Goal: Task Accomplishment & Management: Manage account settings

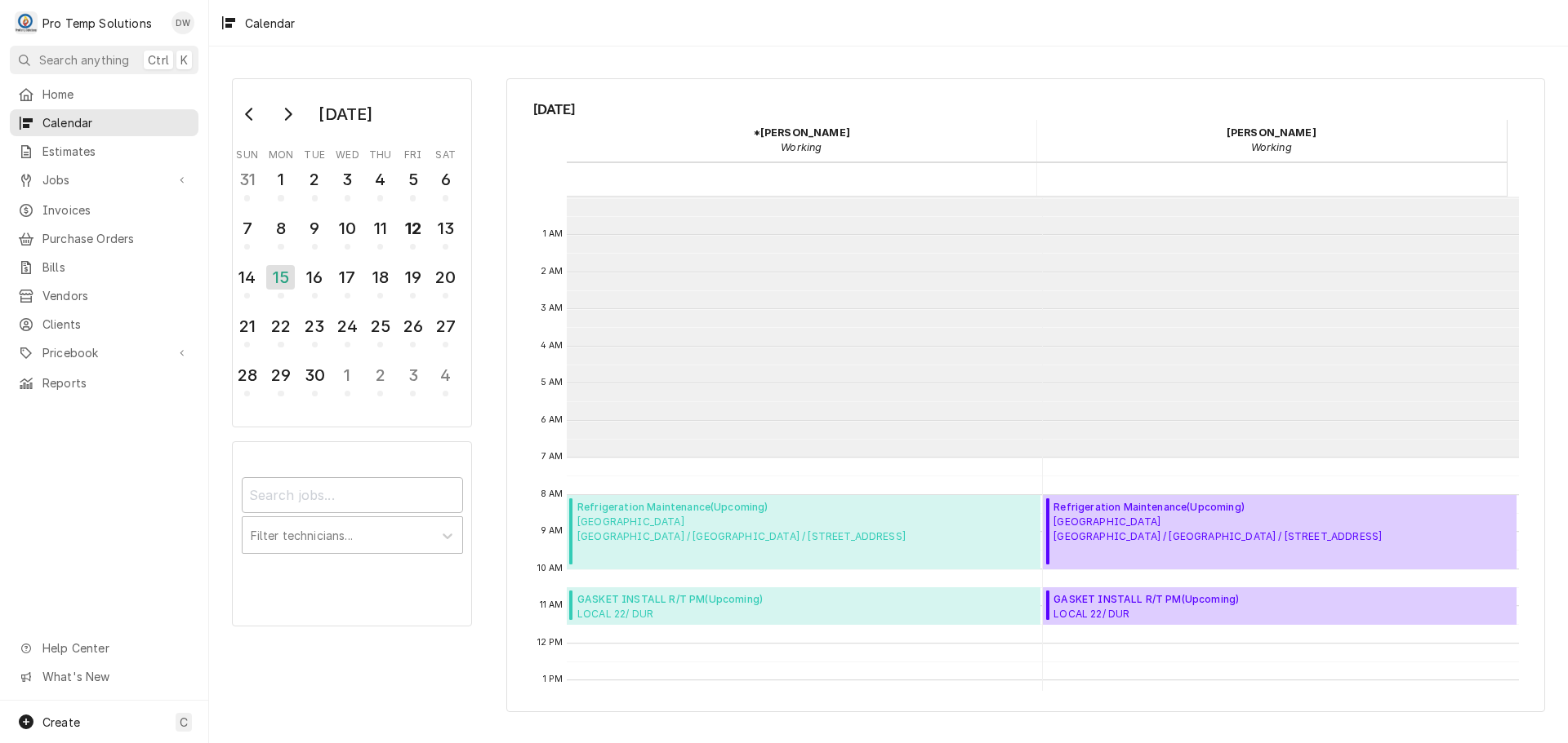
scroll to position [260, 0]
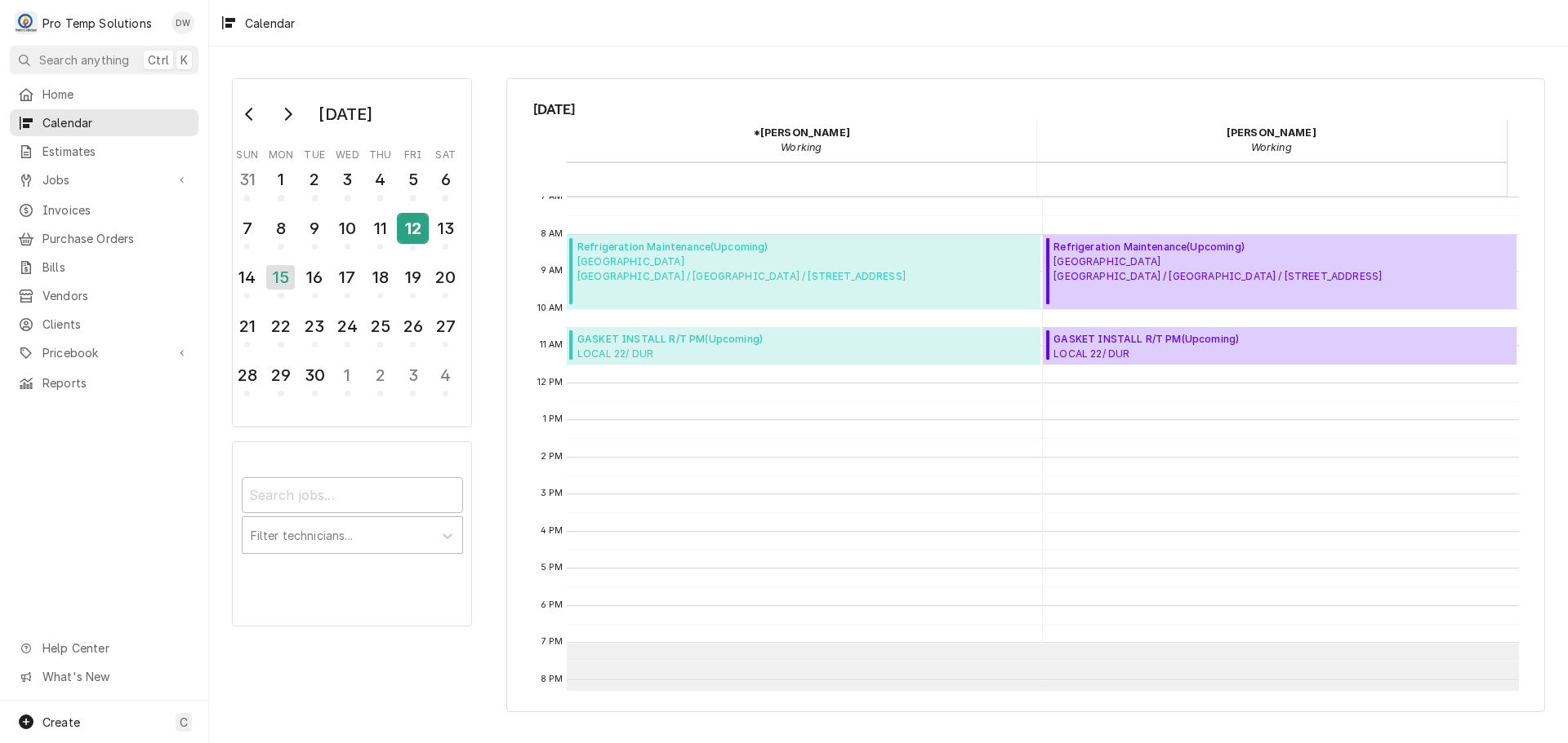
click at [413, 230] on div "12" at bounding box center [413, 228] width 29 height 28
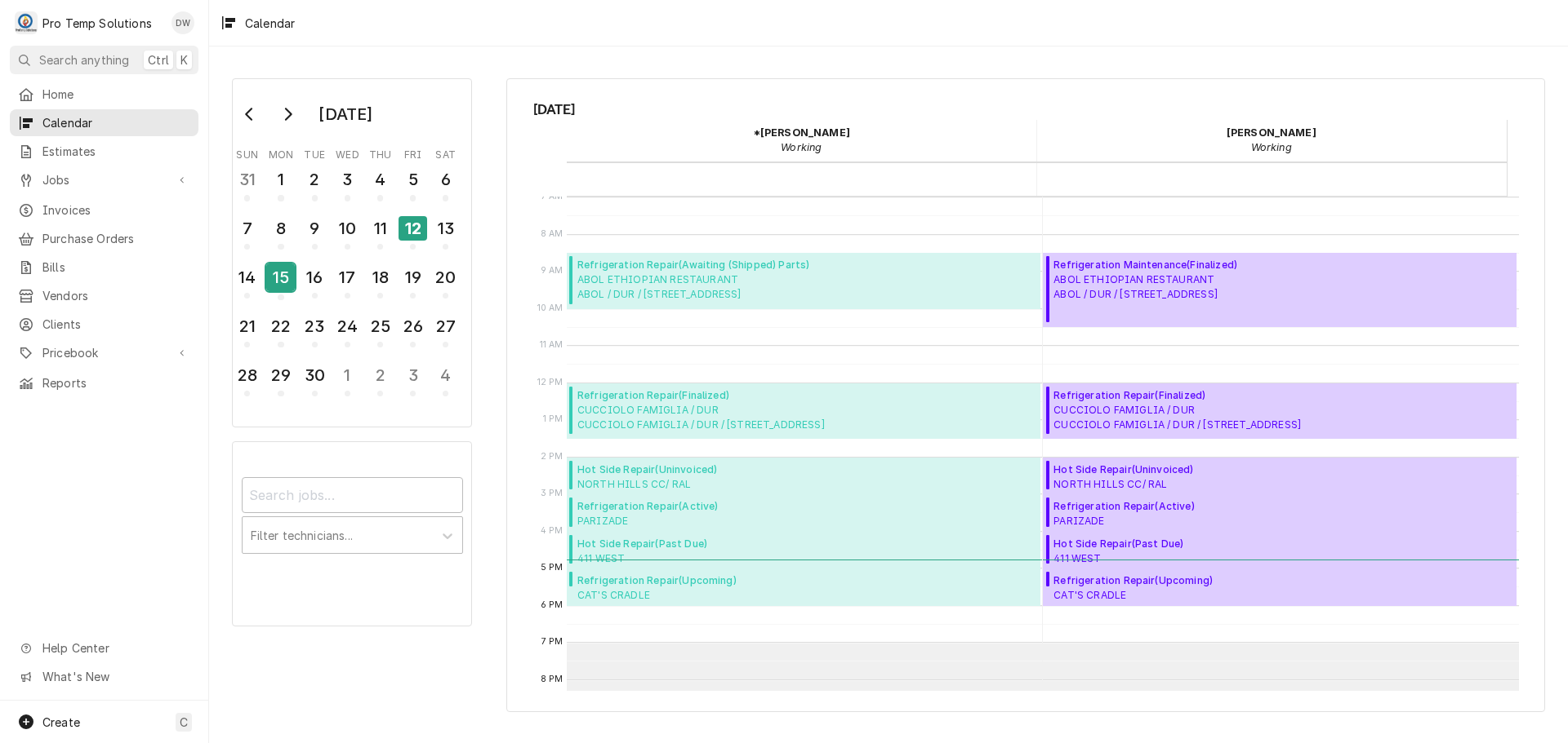
click at [284, 276] on div "15" at bounding box center [280, 277] width 29 height 28
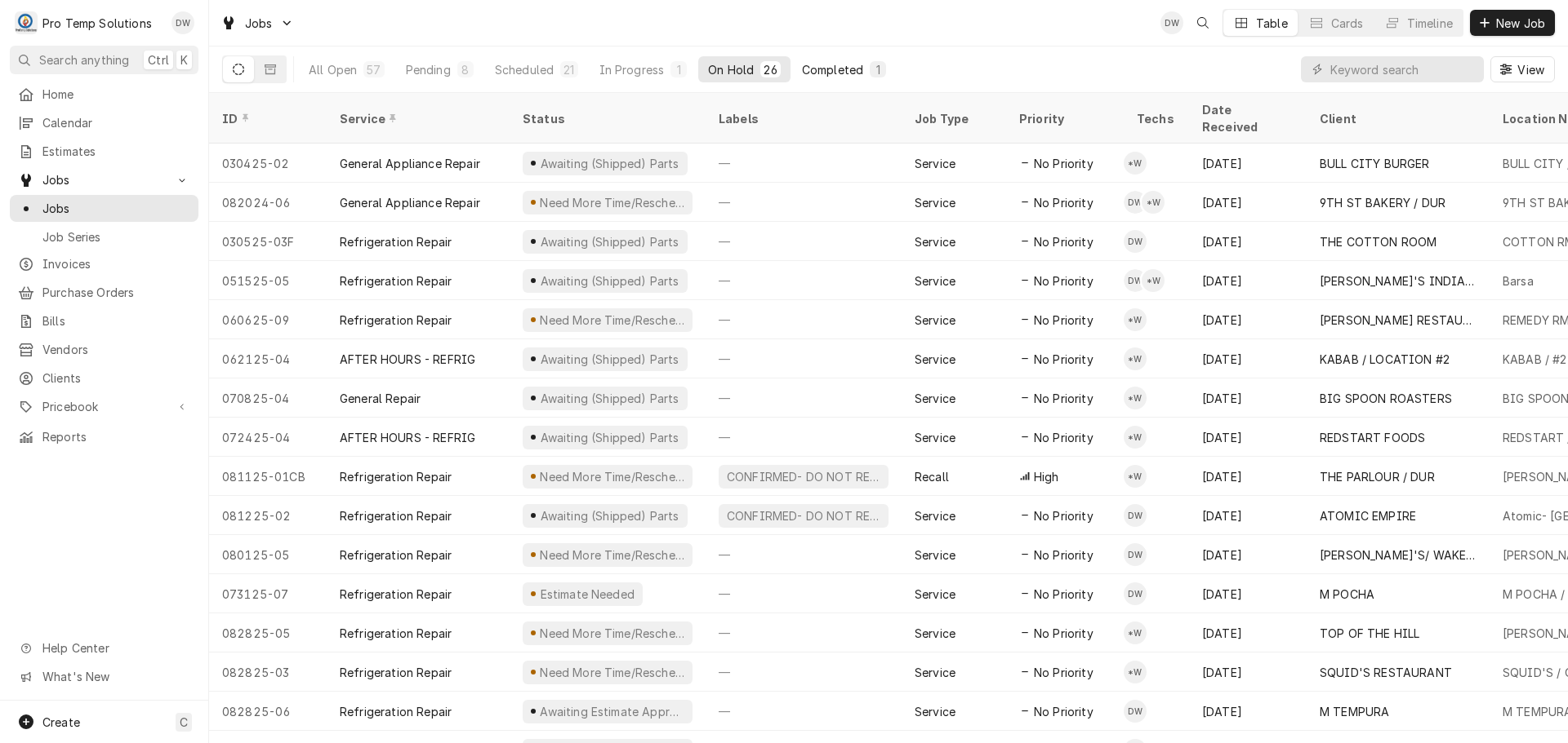
click at [845, 59] on button "Completed 1" at bounding box center [844, 70] width 104 height 26
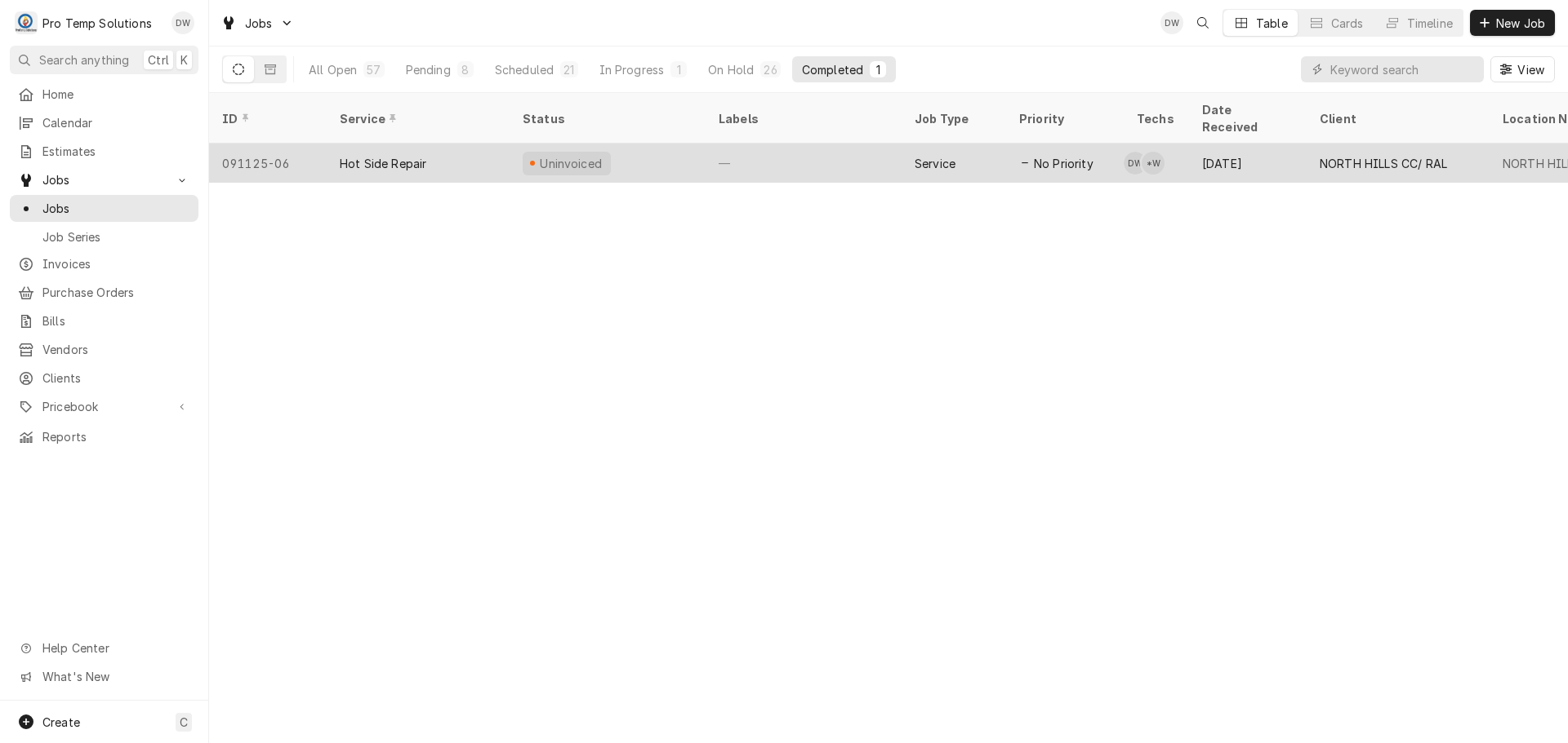
click at [805, 144] on div "—" at bounding box center [803, 163] width 196 height 39
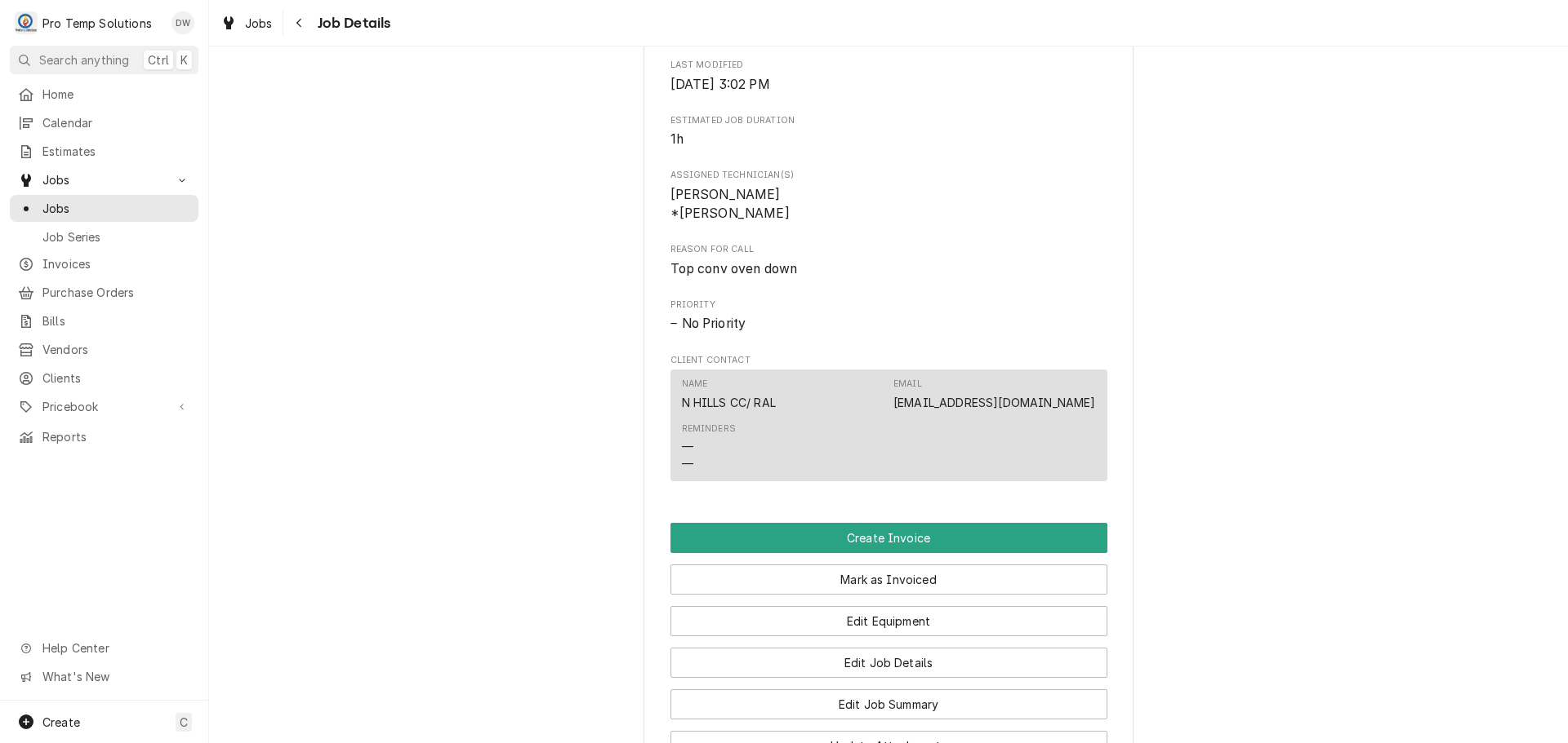
scroll to position [979, 0]
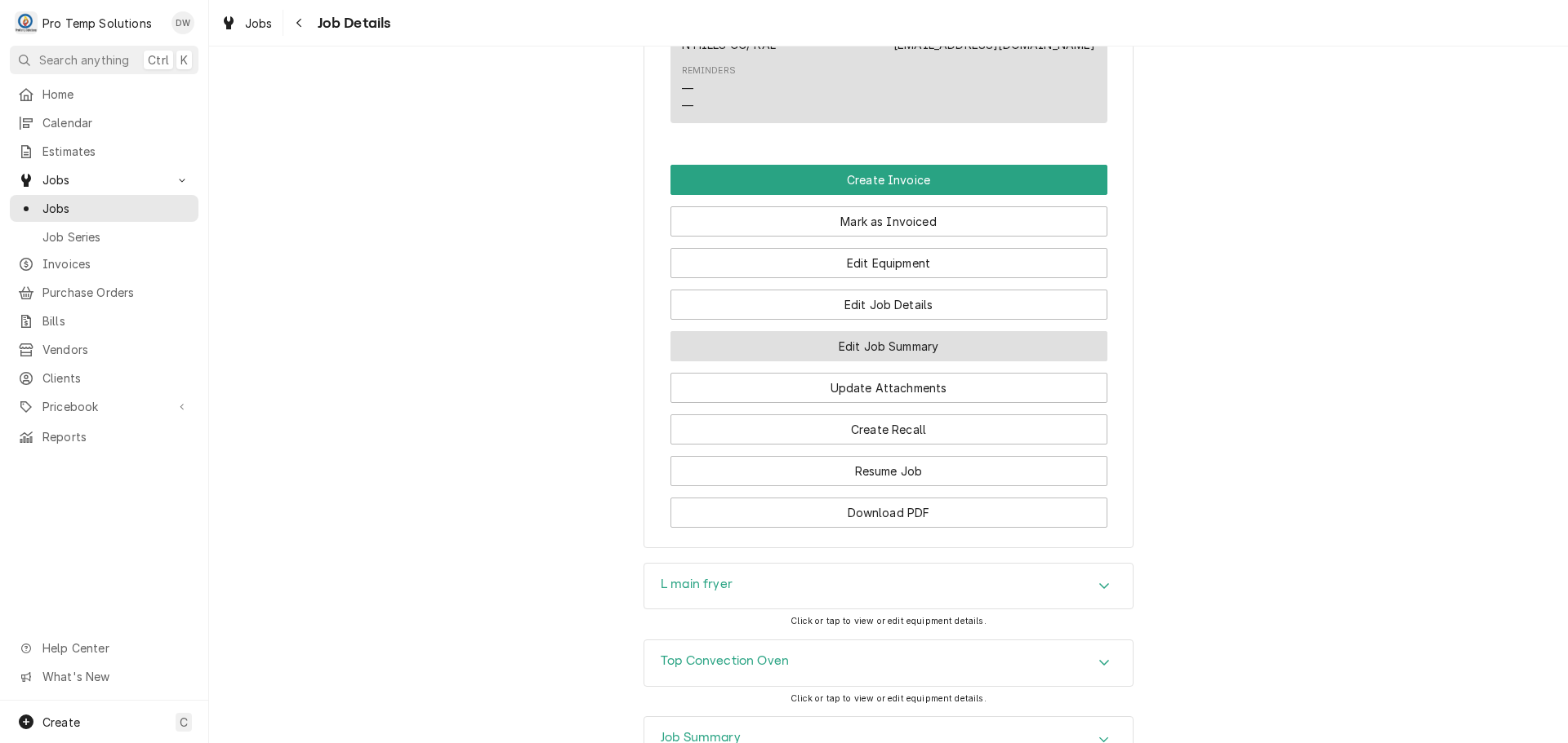
click at [884, 362] on button "Edit Job Summary" at bounding box center [888, 346] width 437 height 31
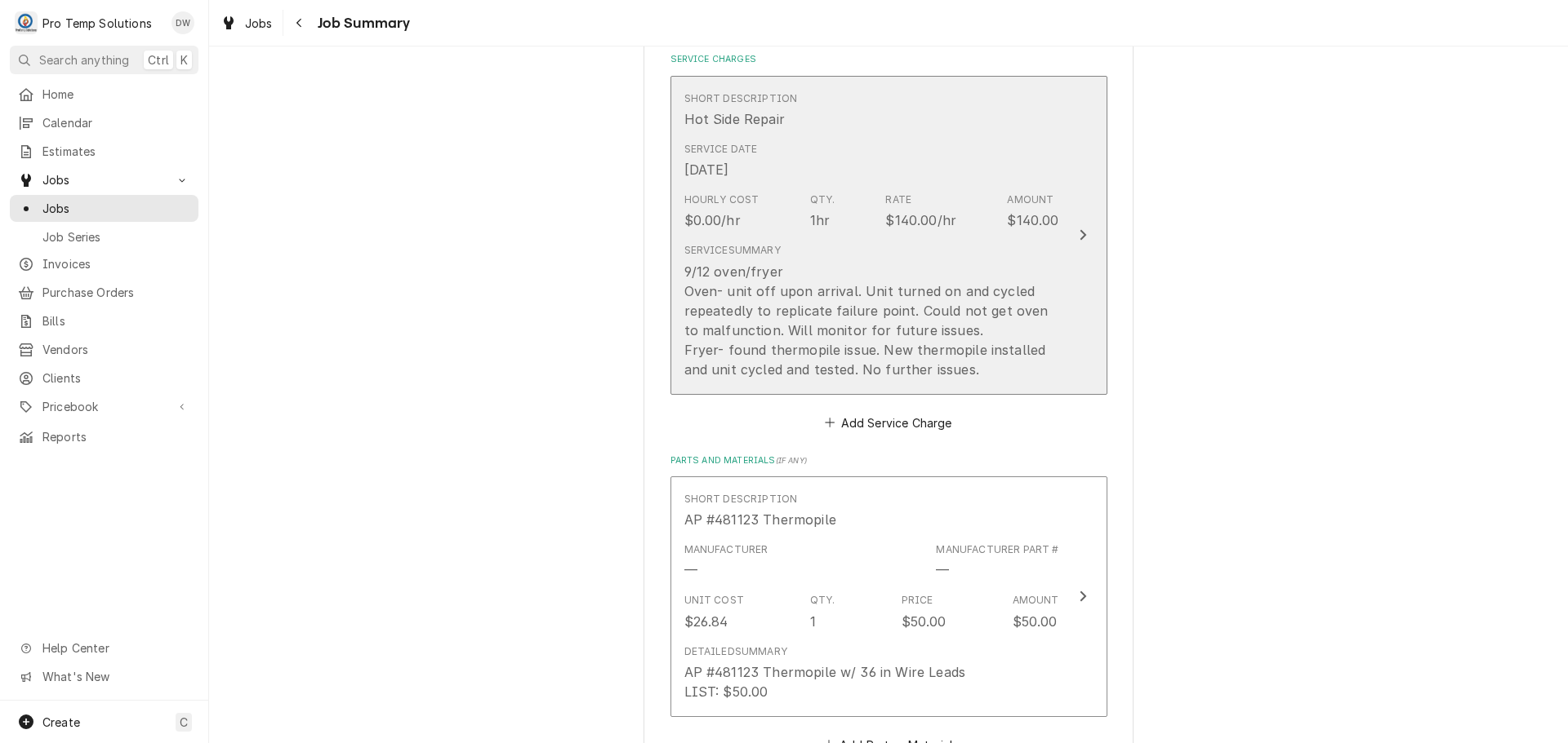
scroll to position [487, 0]
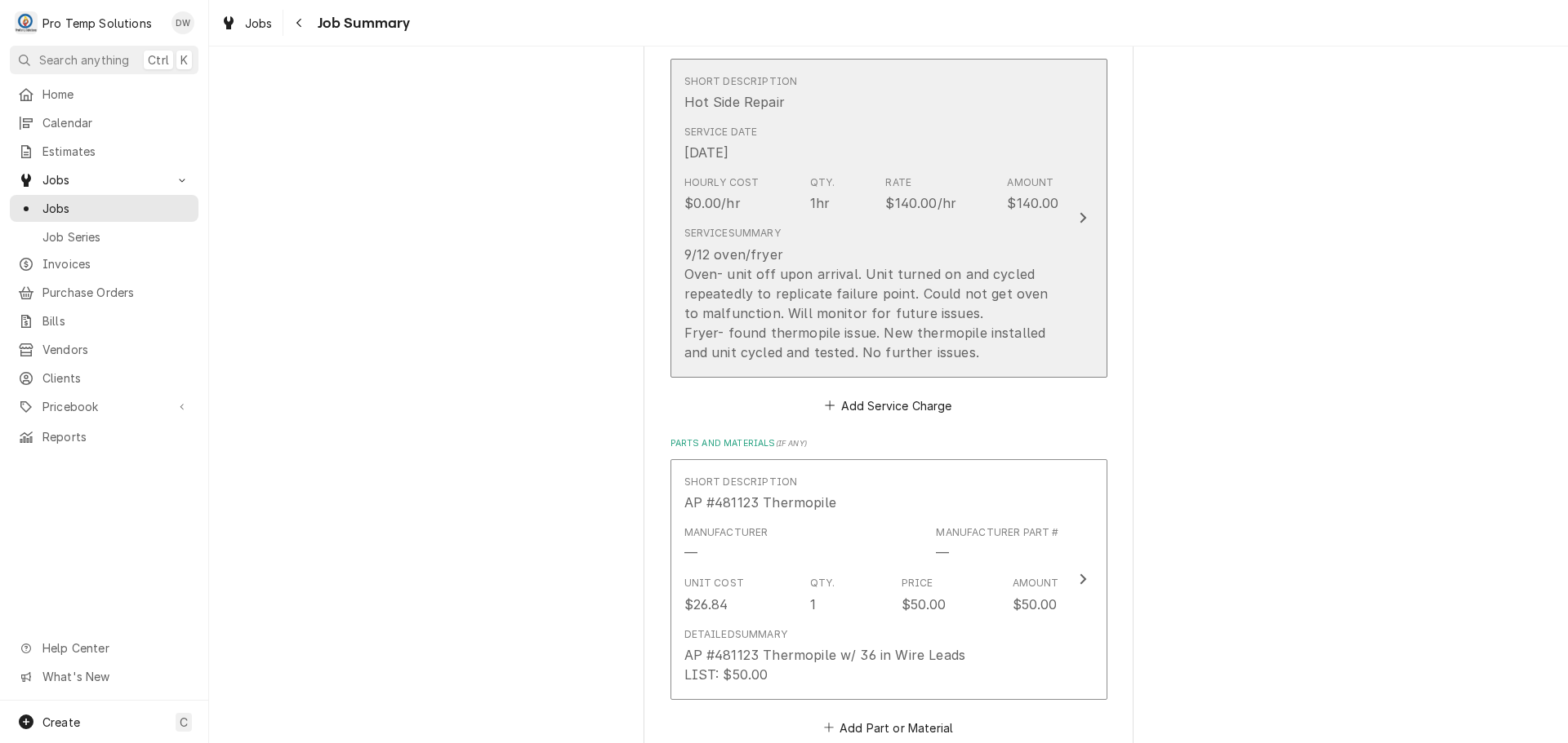
click at [980, 351] on div "9/12 oven/fryer Oven- unit off upon arrival. Unit turned on and cycled repeated…" at bounding box center [871, 303] width 374 height 118
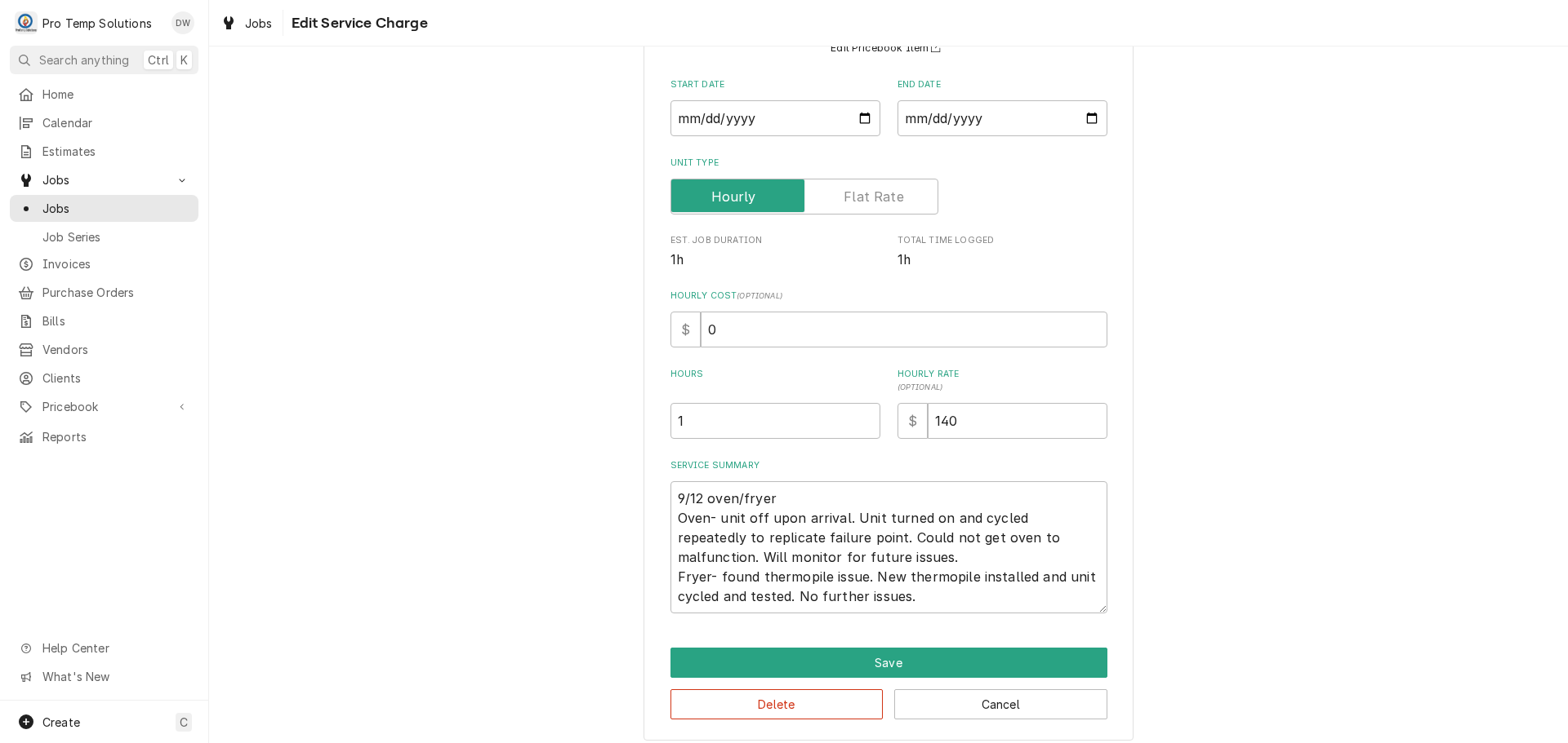
scroll to position [173, 0]
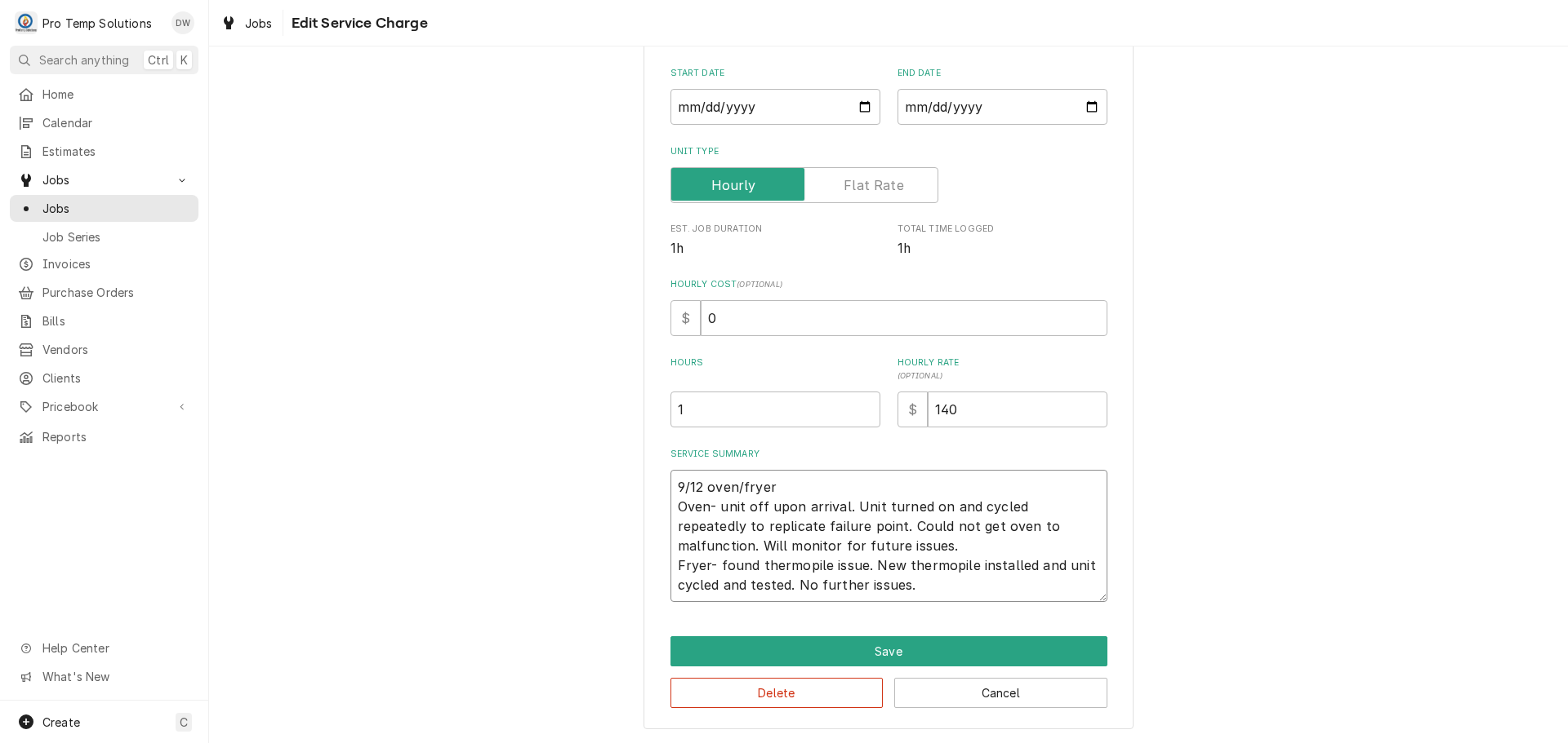
click at [981, 590] on textarea "9/12 oven/fryer Oven- unit off upon arrival. Unit turned on and cycled repeated…" at bounding box center [888, 536] width 437 height 133
type textarea "x"
type textarea "9/12 oven/fryer Oven- unit off upon arrival. Unit turned on and cycled repeated…"
type textarea "x"
type textarea "9/12 oven/fryer Oven- unit off upon arrival. Unit turned on and cycled repeated…"
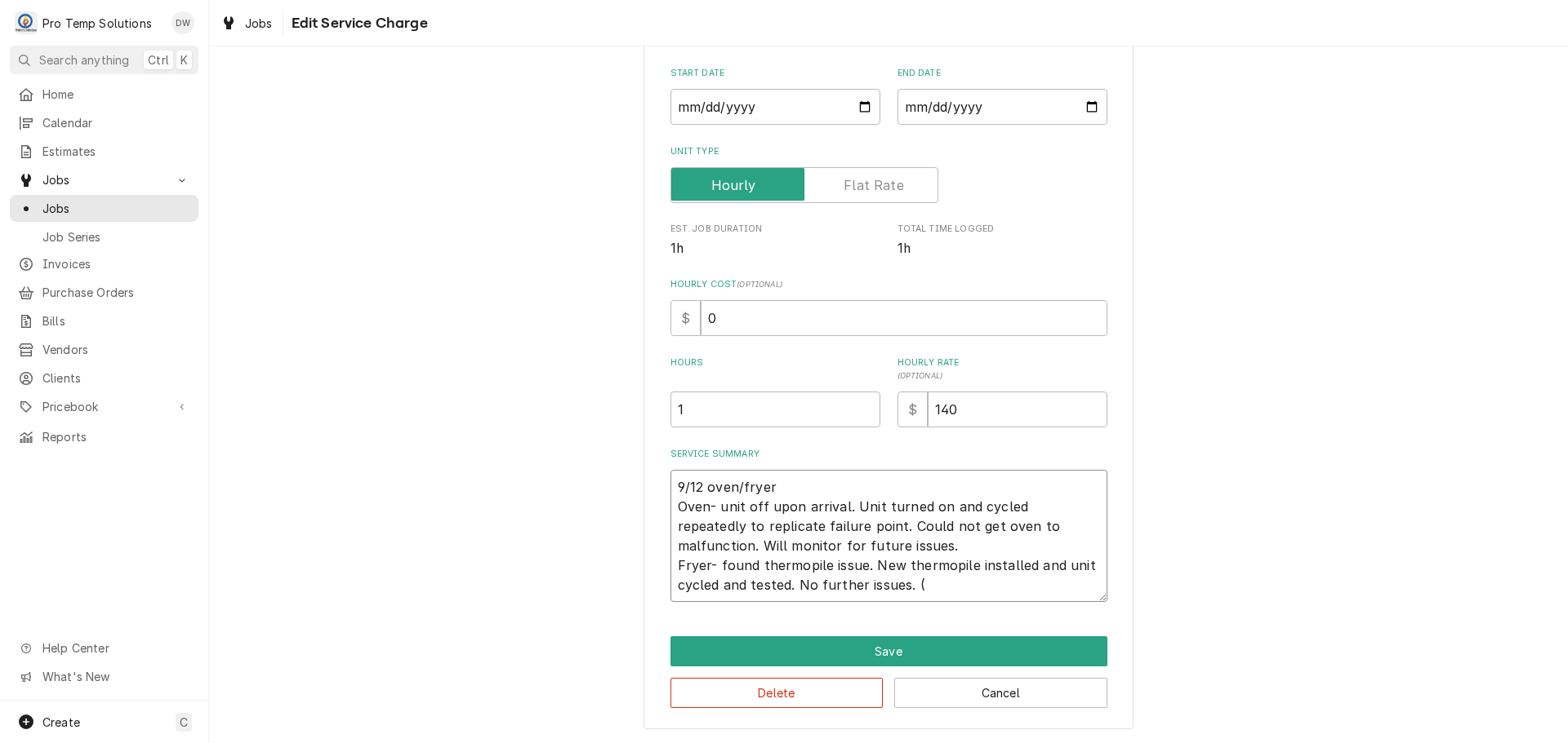
type textarea "x"
type textarea "9/12 oven/fryer Oven- unit off upon arrival. Unit turned on and cycled repeated…"
type textarea "x"
type textarea "9/12 oven/fryer Oven- unit off upon arrival. Unit turned on and cycled repeated…"
type textarea "x"
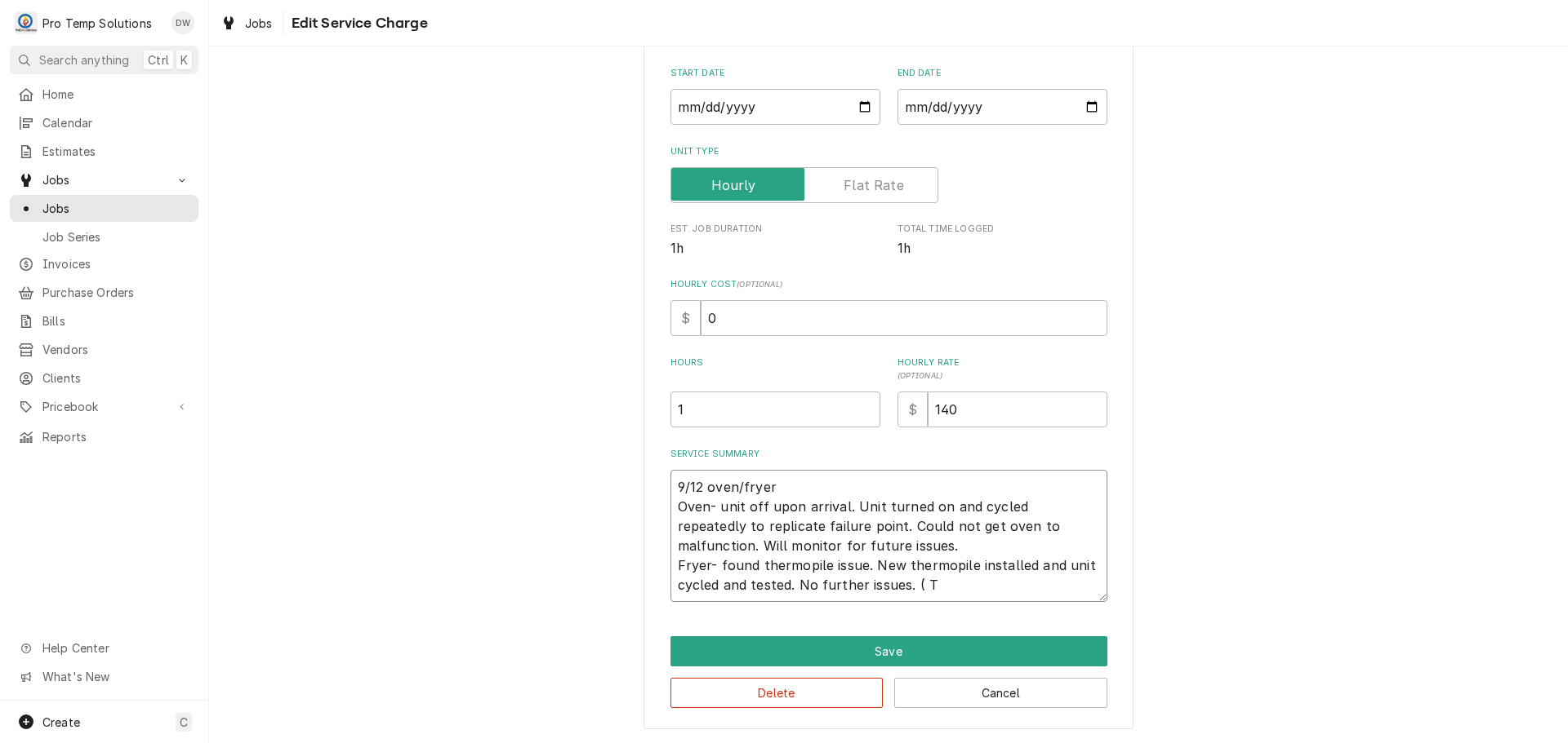
type textarea "9/12 oven/fryer Oven- unit off upon arrival. Unit turned on and cycled repeated…"
type textarea "x"
type textarea "9/12 oven/fryer Oven- unit off upon arrival. Unit turned on and cycled repeated…"
type textarea "x"
type textarea "9/12 oven/fryer Oven- unit off upon arrival. Unit turned on and cycled repeated…"
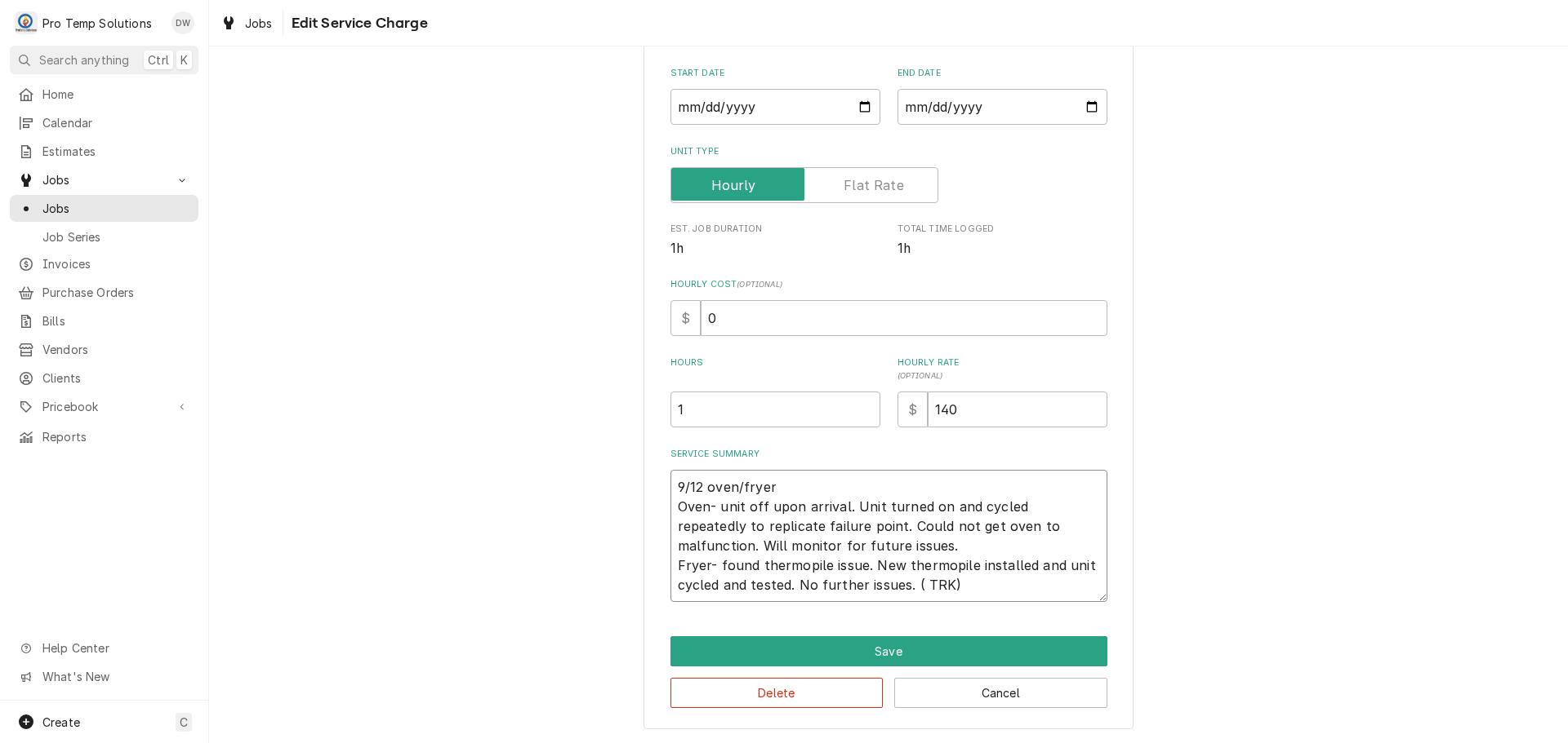
type textarea "x"
type textarea "9/12 oven/fryer Oven- unit off upon arrival. Unit turned on and cycled repeated…"
click at [789, 487] on textarea "9/12 oven/fryer Oven- unit off upon arrival. Unit turned on and cycled repeated…" at bounding box center [888, 536] width 437 height 133
type textarea "x"
type textarea "9/12 oven/fryer Oven- unit off upon arrival. Unit turned on and cycled repeated…"
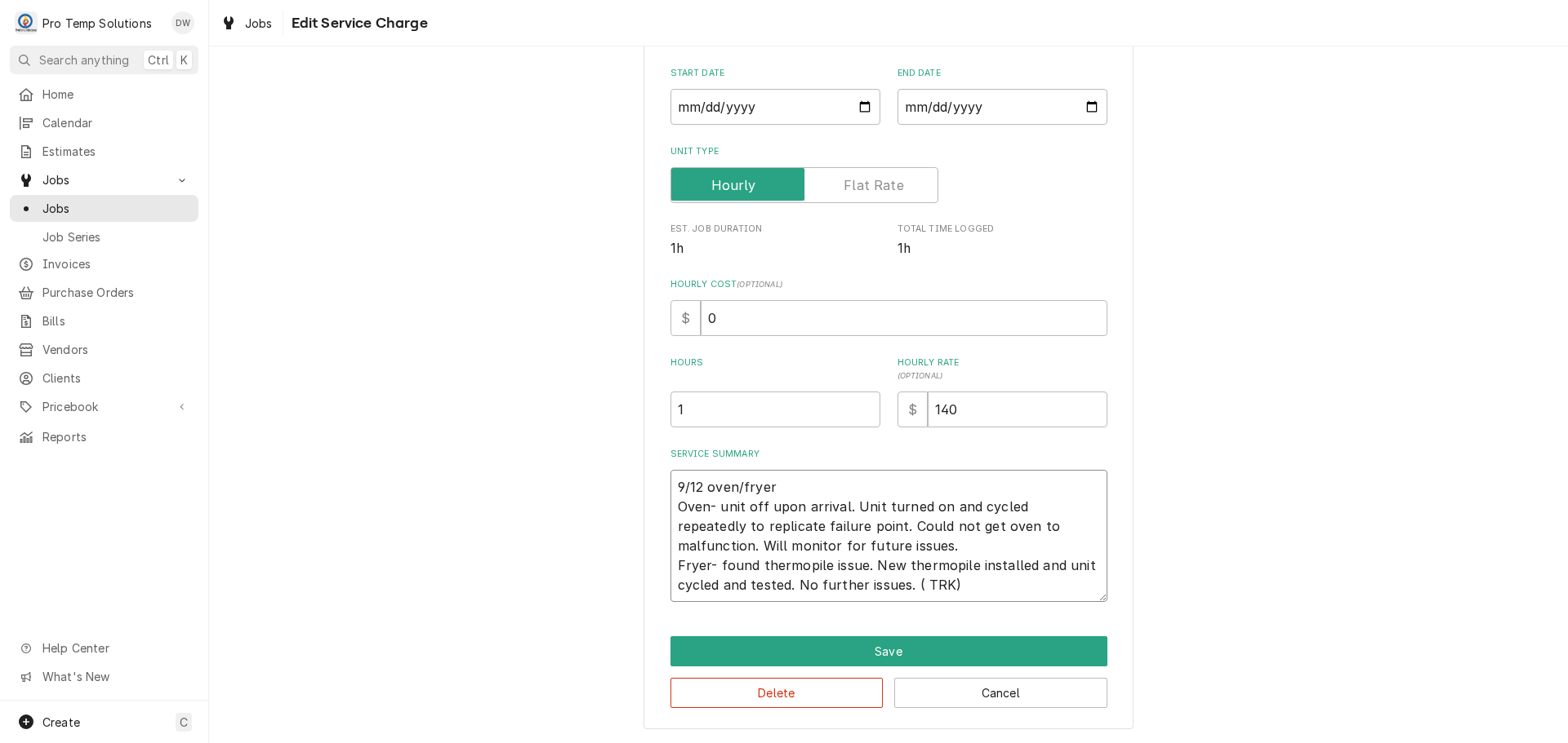
type textarea "x"
type textarea "9/12 oven/fryer 2 Oven- unit off upon arrival. Unit turned on and cycled repeat…"
type textarea "x"
type textarea "9/12 oven/fryer 20 Oven- unit off upon arrival. Unit turned on and cycled repea…"
type textarea "x"
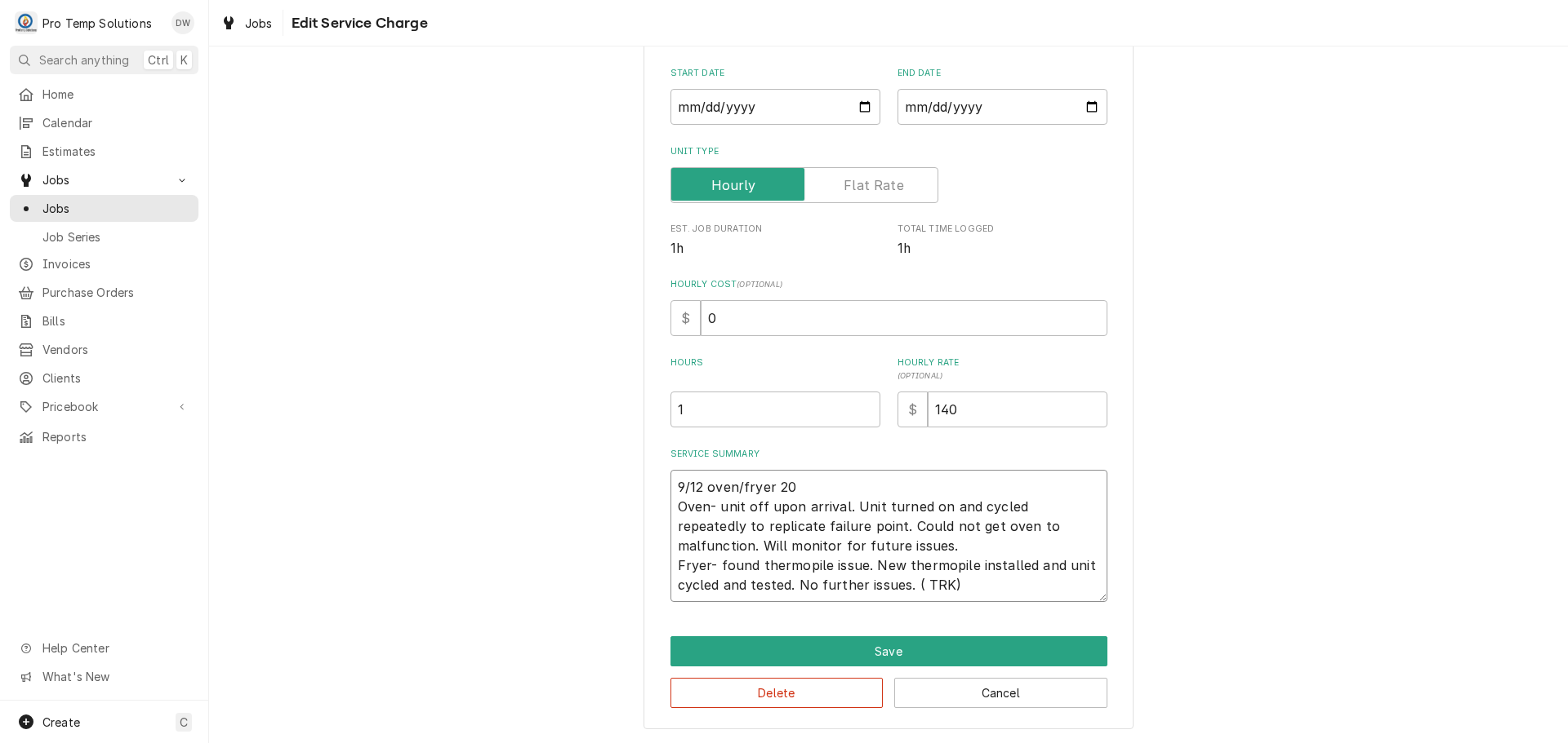
type textarea "9/12 oven/fryer 200 Oven- unit off upon arrival. Unit turned on and cycled repe…"
type textarea "x"
type textarea "9/12 oven/fryer 200- Oven- unit off upon arrival. Unit turned on and cycled rep…"
type textarea "x"
type textarea "9/12 oven/fryer 200-3 Oven- unit off upon arrival. Unit turned on and cycled re…"
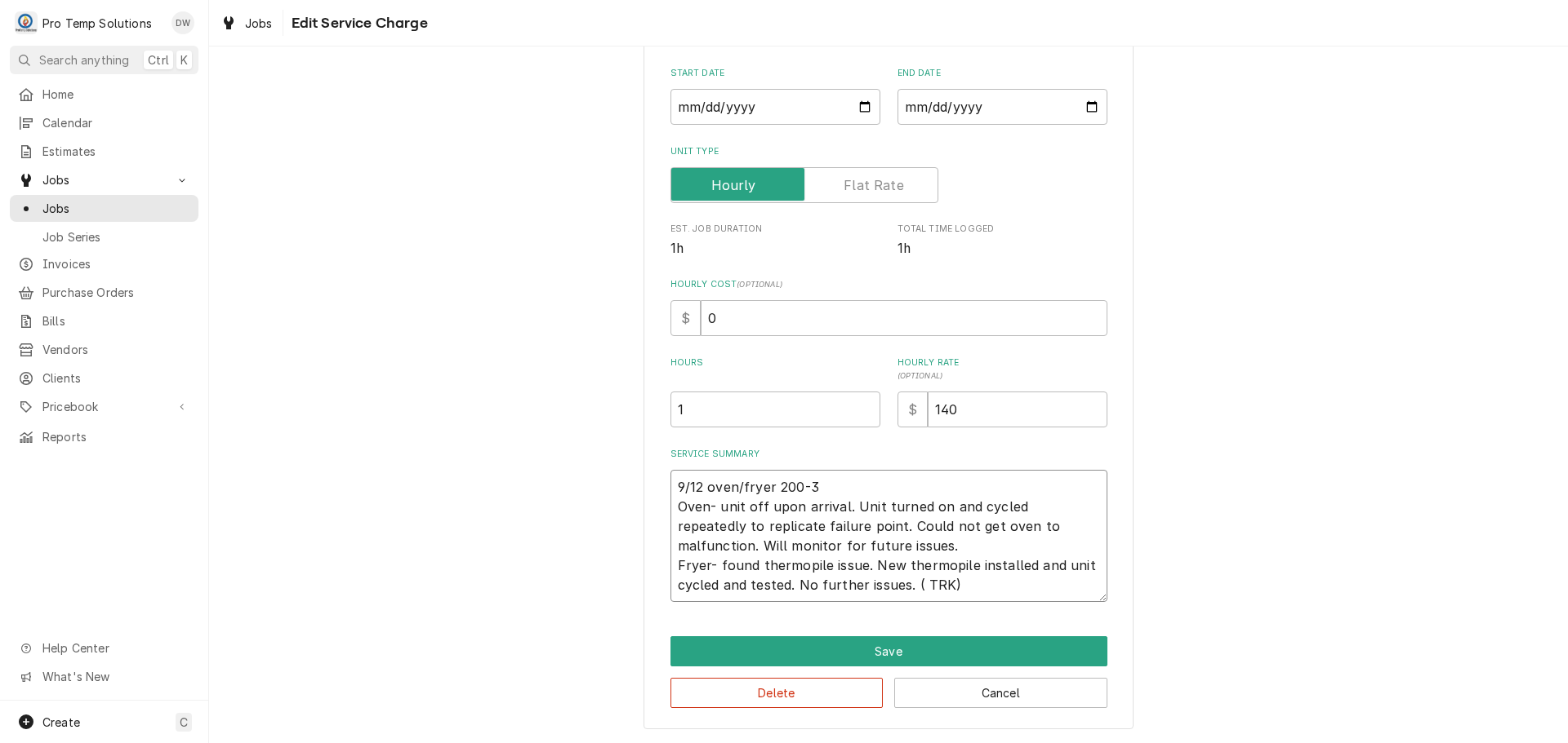
type textarea "x"
type textarea "9/12 oven/fryer 200-30 Oven- unit off upon arrival. Unit turned on and cycled r…"
type textarea "x"
type textarea "9/12 oven/fryer 200-300 Oven- unit off upon arrival. Unit turned on and cycled …"
type textarea "x"
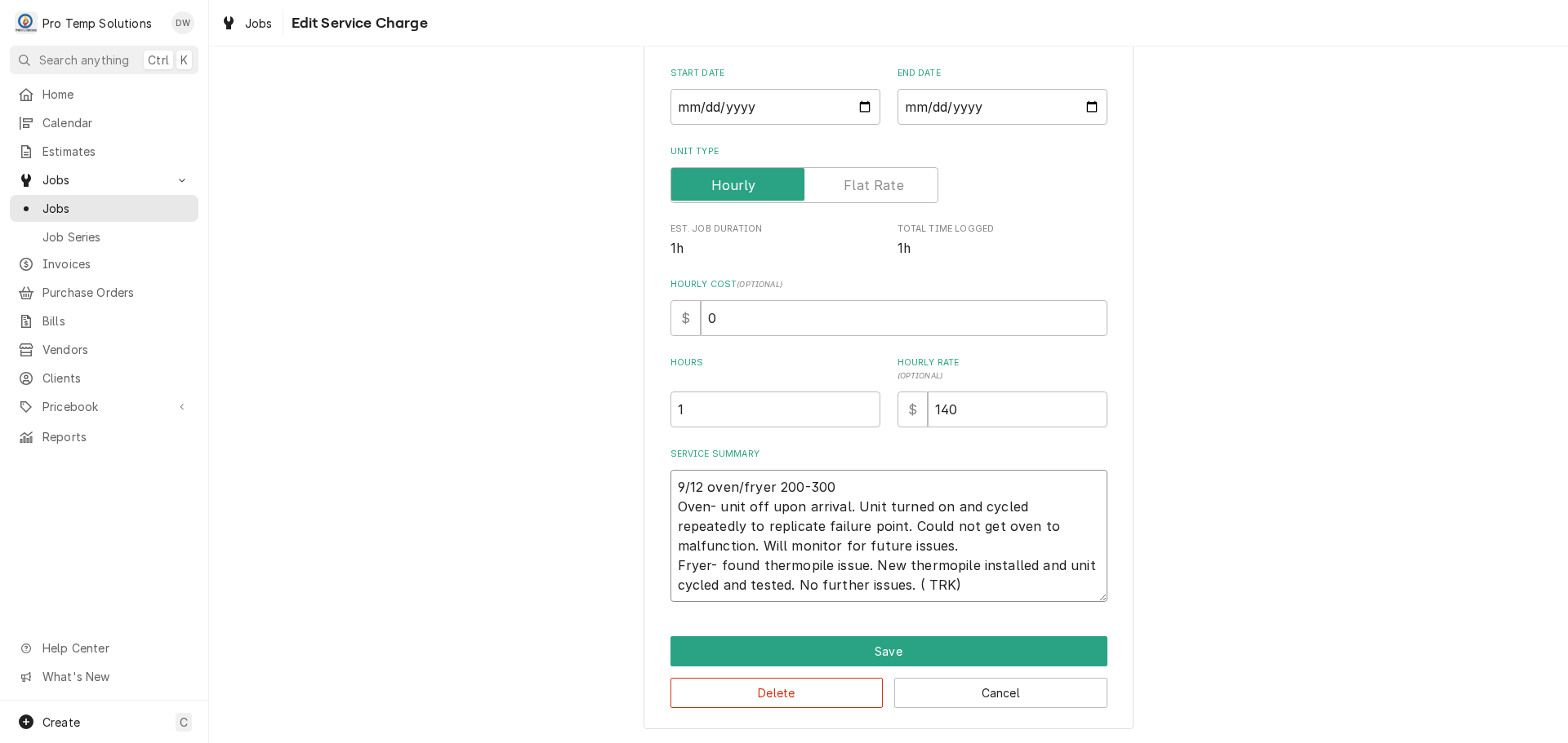
type textarea "9/12 oven/fryer 200-300 Oven- unit off upon arrival. Unit turned on and cycled …"
type textarea "x"
type textarea "9/12 oven/fryer 200-300 K Oven- unit off upon arrival. Unit turned on and cycle…"
type textarea "x"
type textarea "9/12 oven/fryer 200-300 KO Oven- unit off upon arrival. Unit turned on and cycl…"
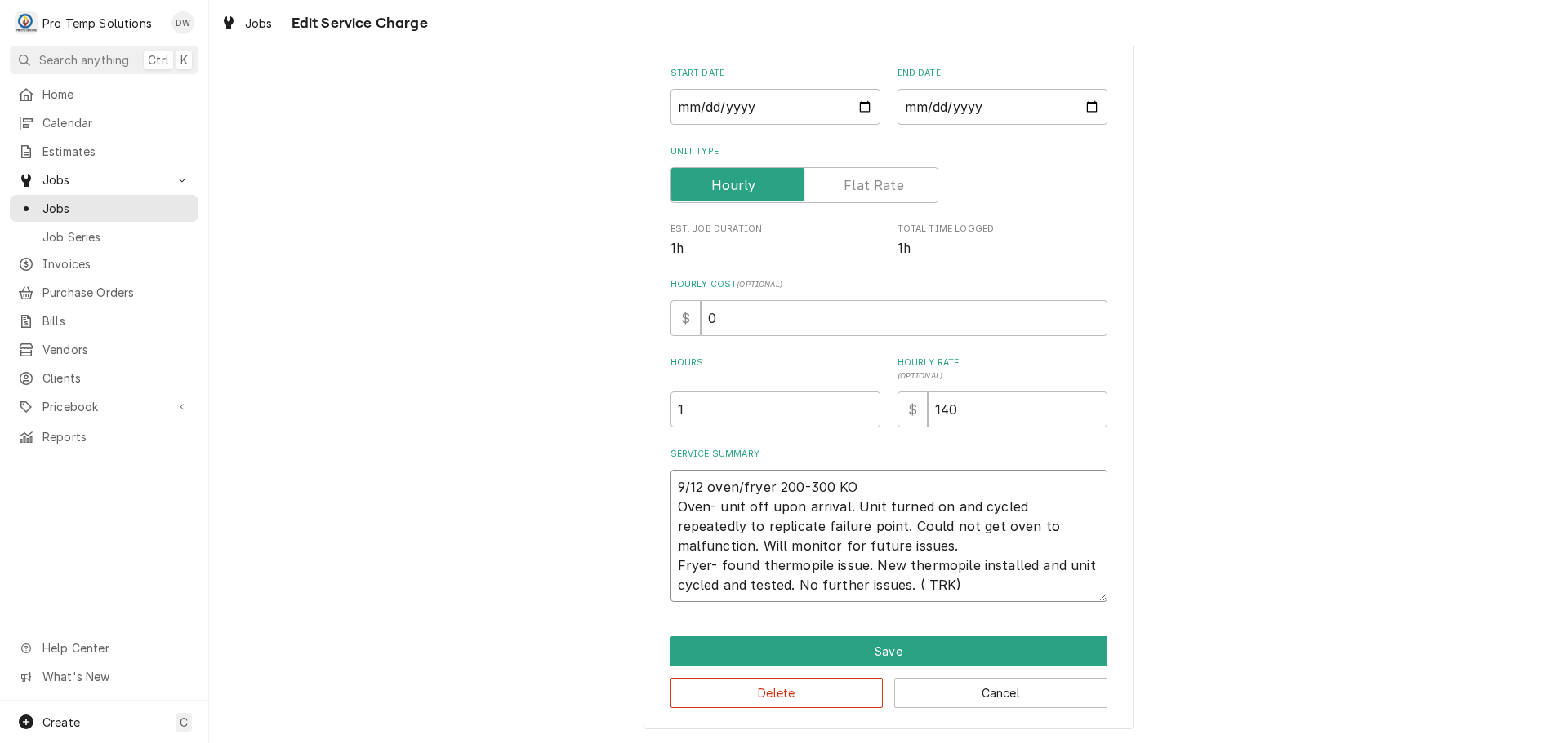
type textarea "x"
type textarea "9/12 oven/fryer 200-300 KOT Oven- unit off upon arrival. Unit turned on and cyc…"
type textarea "x"
type textarea "9/12 oven/fryer 200-300 KOTY Oven- unit off upon arrival. Unit turned on and cy…"
type textarea "x"
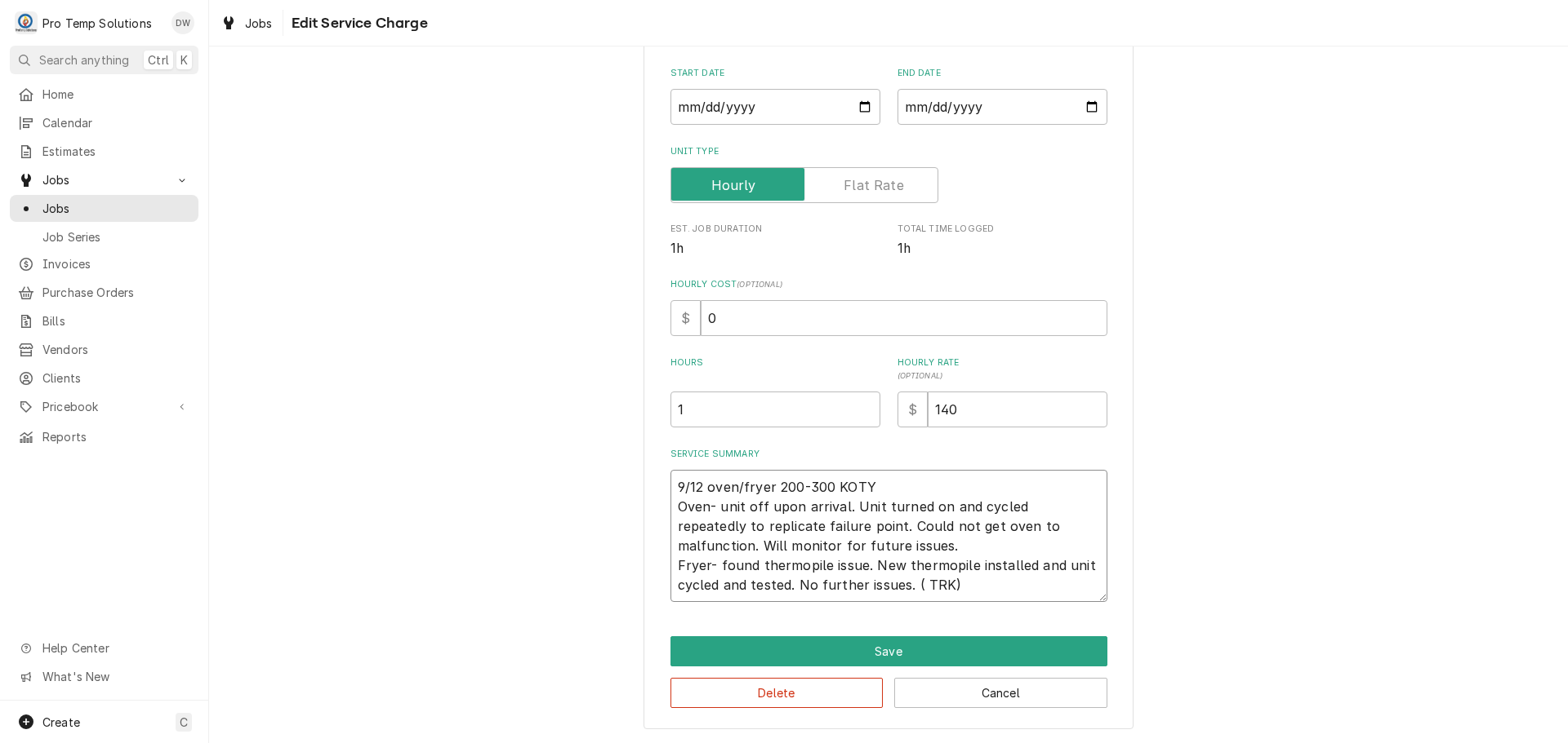
type textarea "9/12 oven/fryer 200-300 KOTY Oven- unit off upon arrival. Unit turned on and cy…"
type textarea "x"
type textarea "9/12 oven/fryer 200-300 KOTY 2 Oven- unit off upon arrival. Unit turned on and …"
type textarea "x"
type textarea "9/12 oven/fryer 200-300 KOTY 20 Oven- unit off upon arrival. Unit turned on and…"
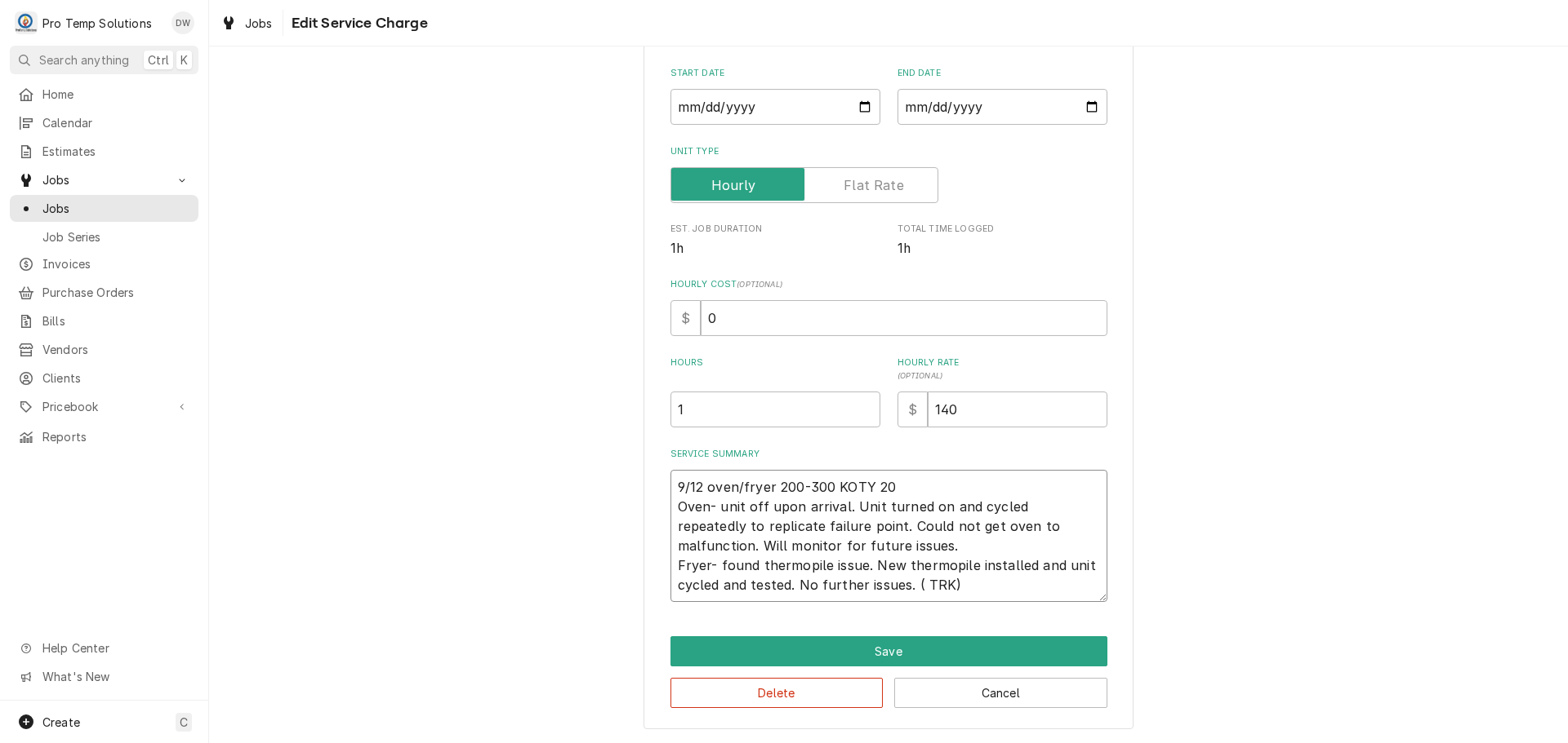
type textarea "x"
type textarea "9/12 oven/fryer 200-300 KOTY 200 Oven- unit off upon arrival. Unit turned on an…"
type textarea "x"
type textarea "9/12 oven/fryer 200-300 KOTY 200- Oven- unit off upon arrival. Unit turned on a…"
type textarea "x"
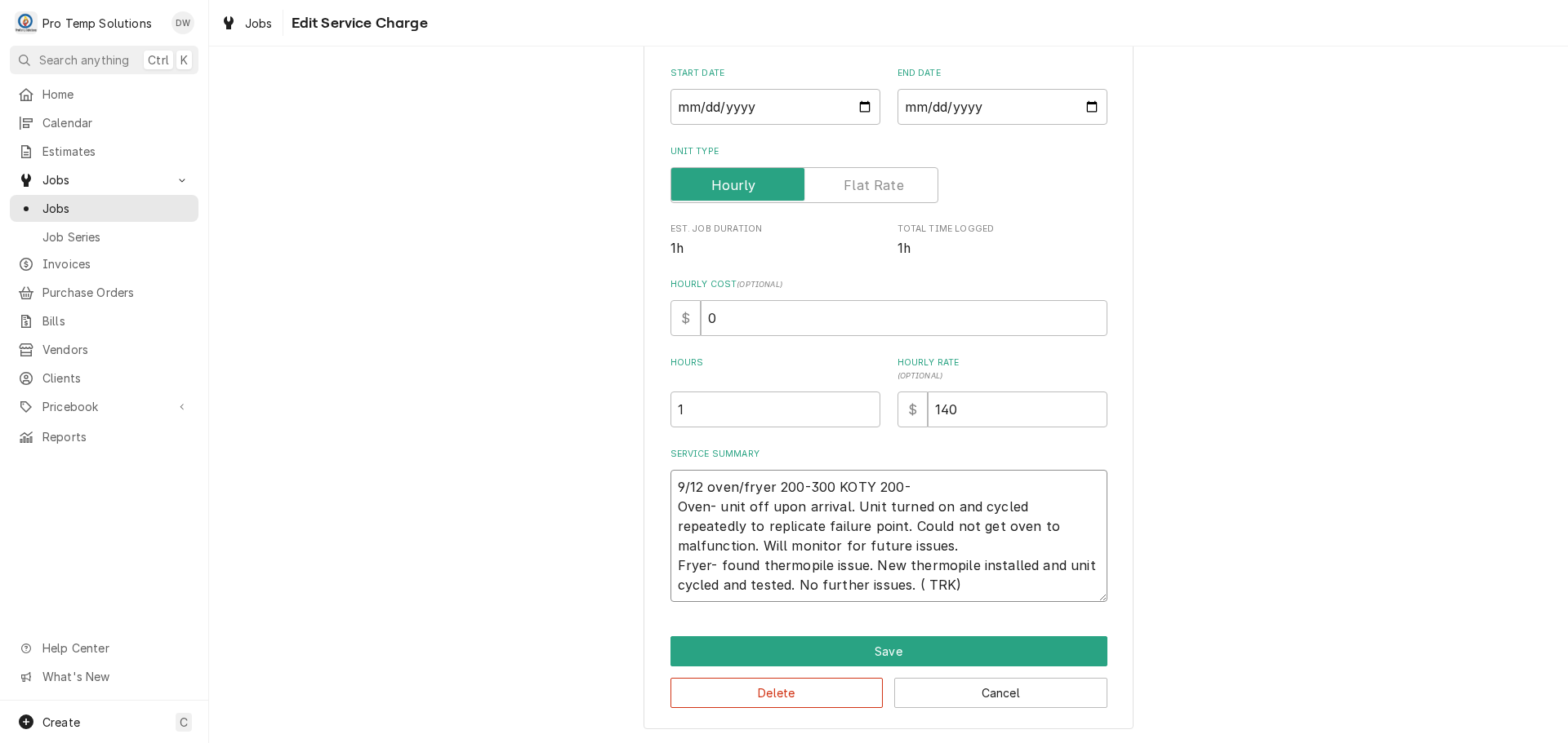
type textarea "9/12 oven/fryer 200-300 KOTY 200-2 Oven- unit off upon arrival. Unit turned on …"
type textarea "x"
type textarea "9/12 oven/fryer 200-300 KOTY 200-24 Oven- unit off upon arrival. Unit turned on…"
type textarea "x"
type textarea "9/12 oven/fryer 200-300 KOTY 200-240 Oven- unit off upon arrival. Unit turned o…"
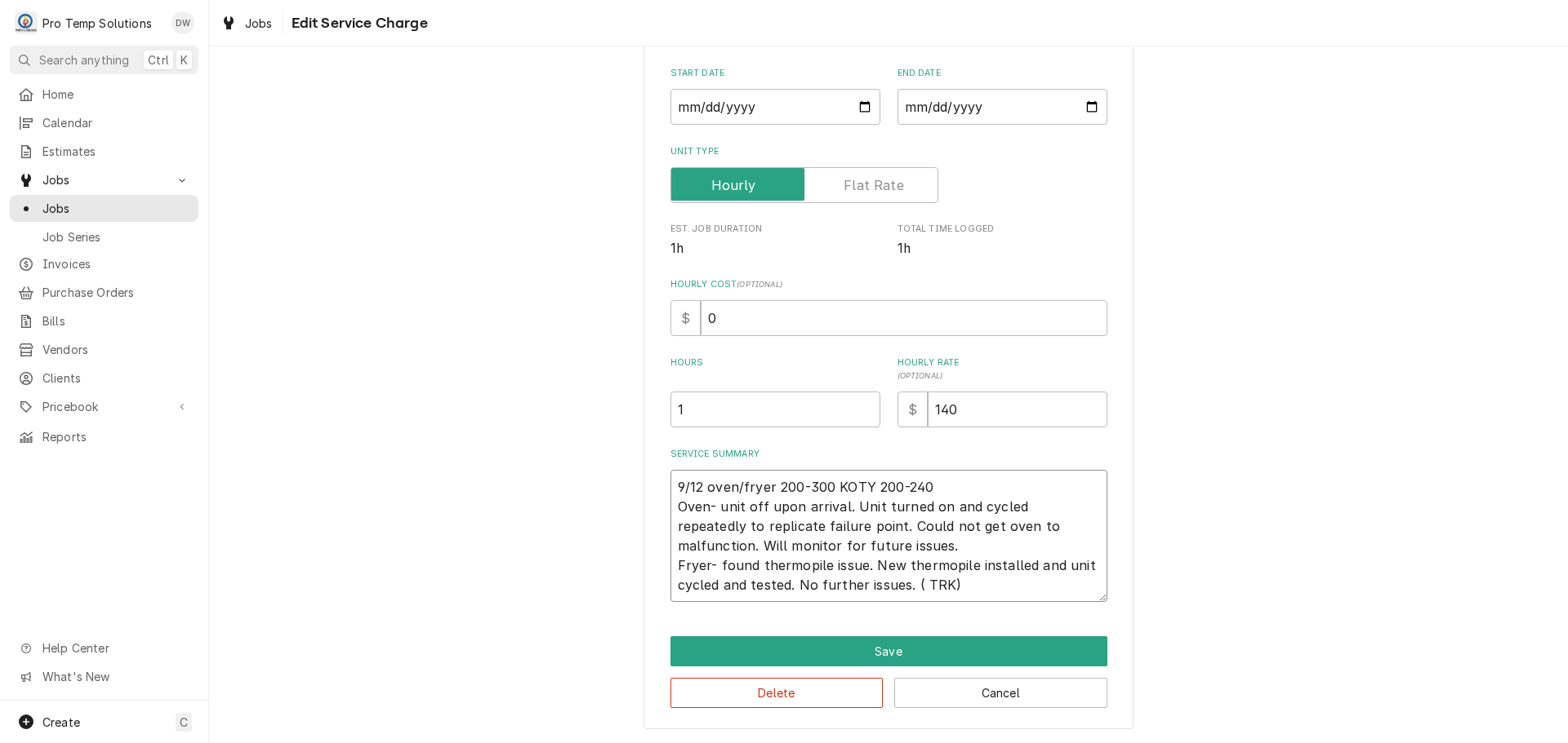
type textarea "x"
type textarea "9/12 oven/fryer 200-300 KOTY 200-240 Oven- unit off upon arrival. Unit turned o…"
type textarea "x"
type textarea "9/12 oven/fryer 200-300 KOTY 200-240 K Oven- unit off upon arrival. Unit turned…"
type textarea "x"
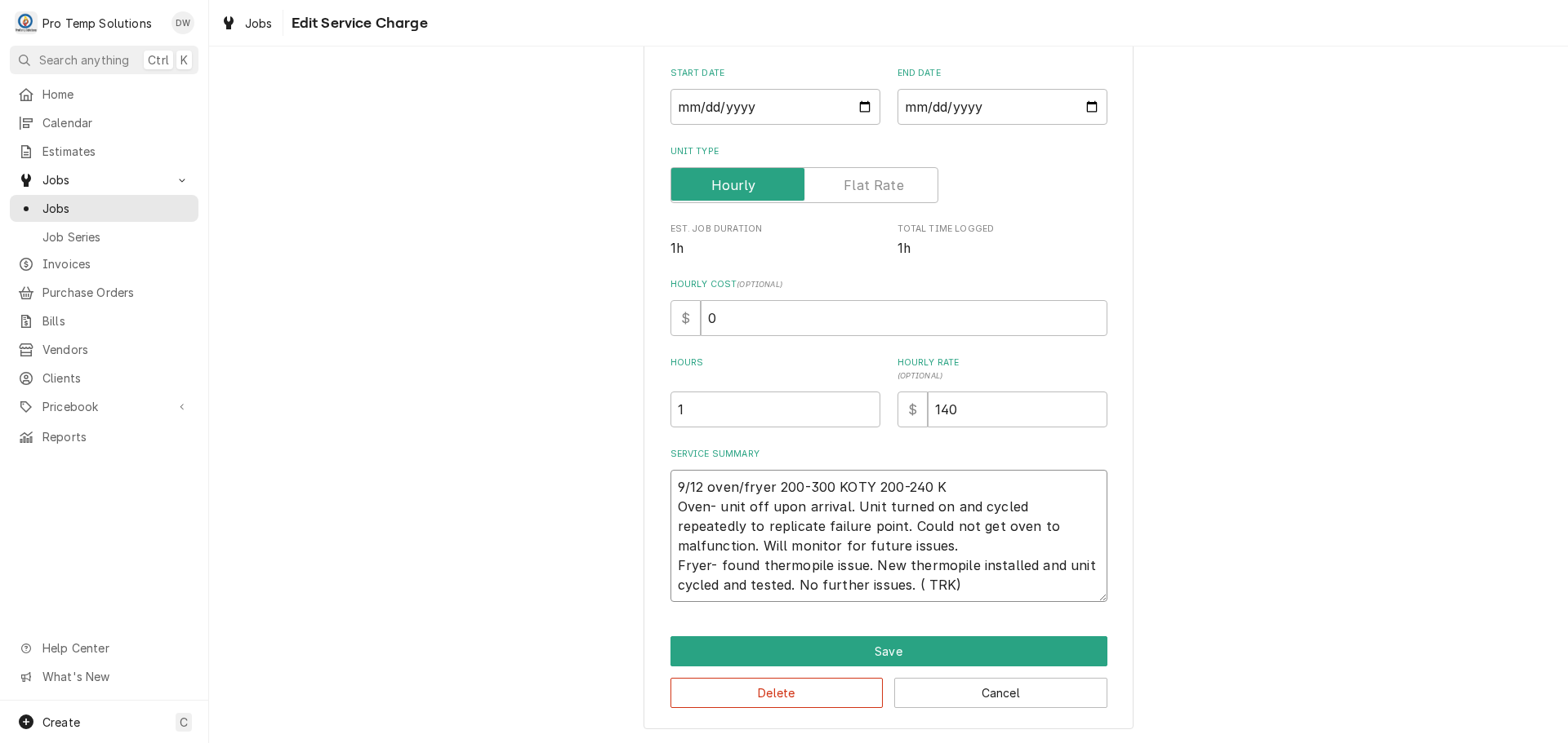
type textarea "9/12 oven/fryer 200-300 KOTY 200-240 KE Oven- unit off upon arrival. Unit turne…"
type textarea "x"
type textarea "9/12 oven/fryer 200-300 KOTY 200-240 KEV Oven- unit off upon arrival. Unit turn…"
type textarea "x"
type textarea "9/12 oven/fryer 200-300 KOTY 200-240 KEVI Oven- unit off upon arrival. Unit tur…"
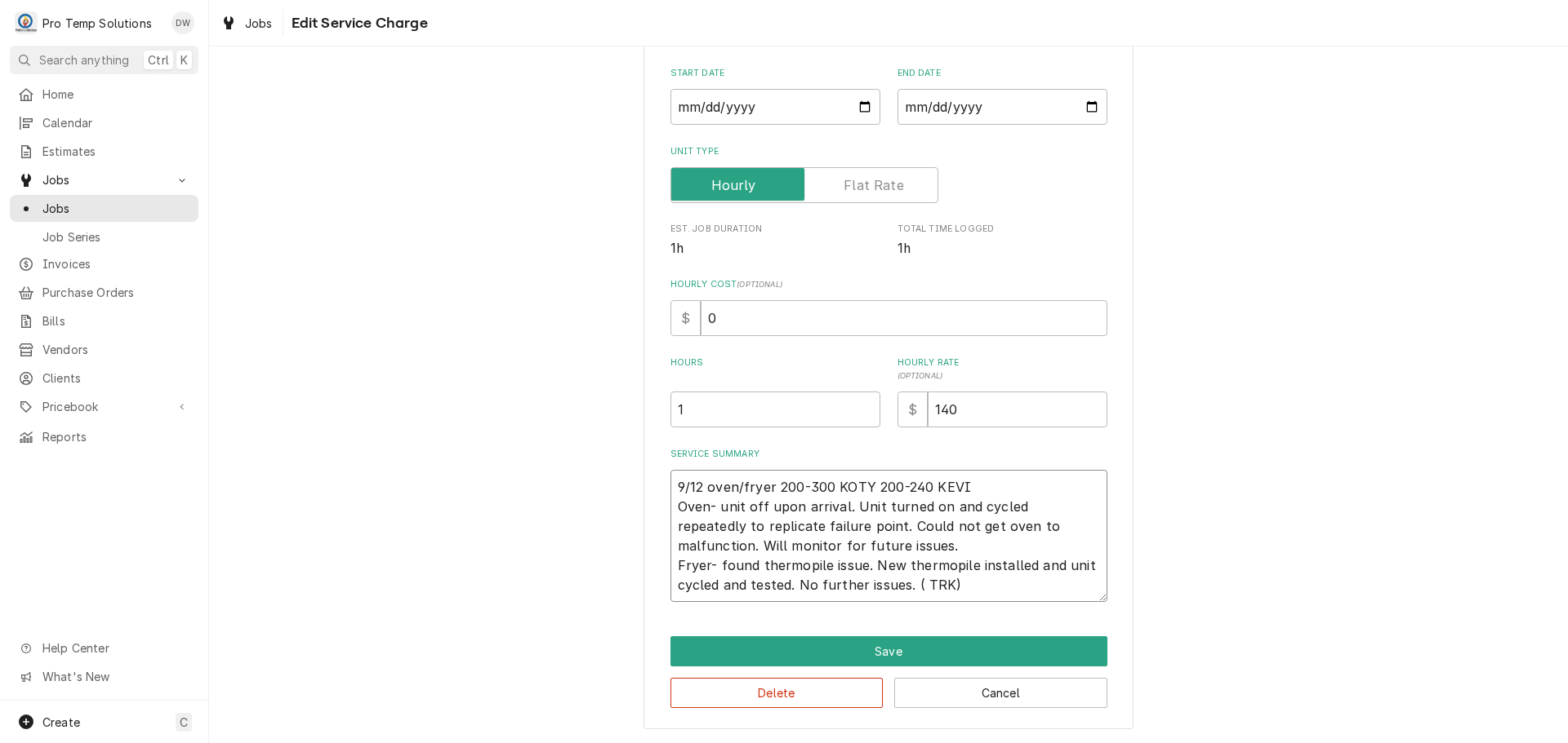
type textarea "x"
type textarea "9/12 oven/fryer 200-300 KOTY 200-240 KEVIN Oven- unit off upon arrival. Unit tu…"
type textarea "x"
type textarea "9/12 oven/fryer 200-300 KOTY 200-240 KEVIN Oven- unit off upon arrival. Unit tu…"
click at [713, 316] on input "0" at bounding box center [904, 317] width 407 height 36
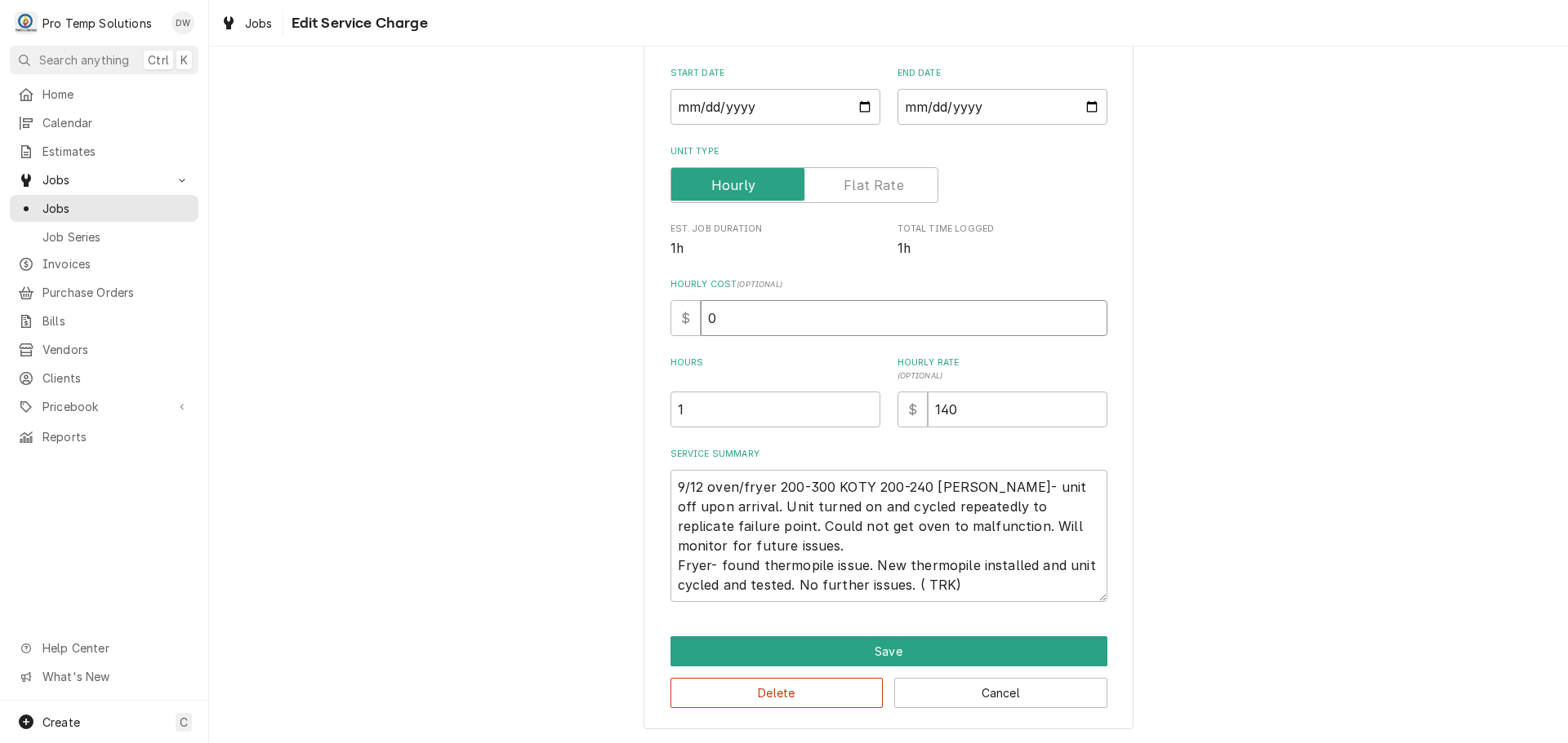
type textarea "x"
type input "1"
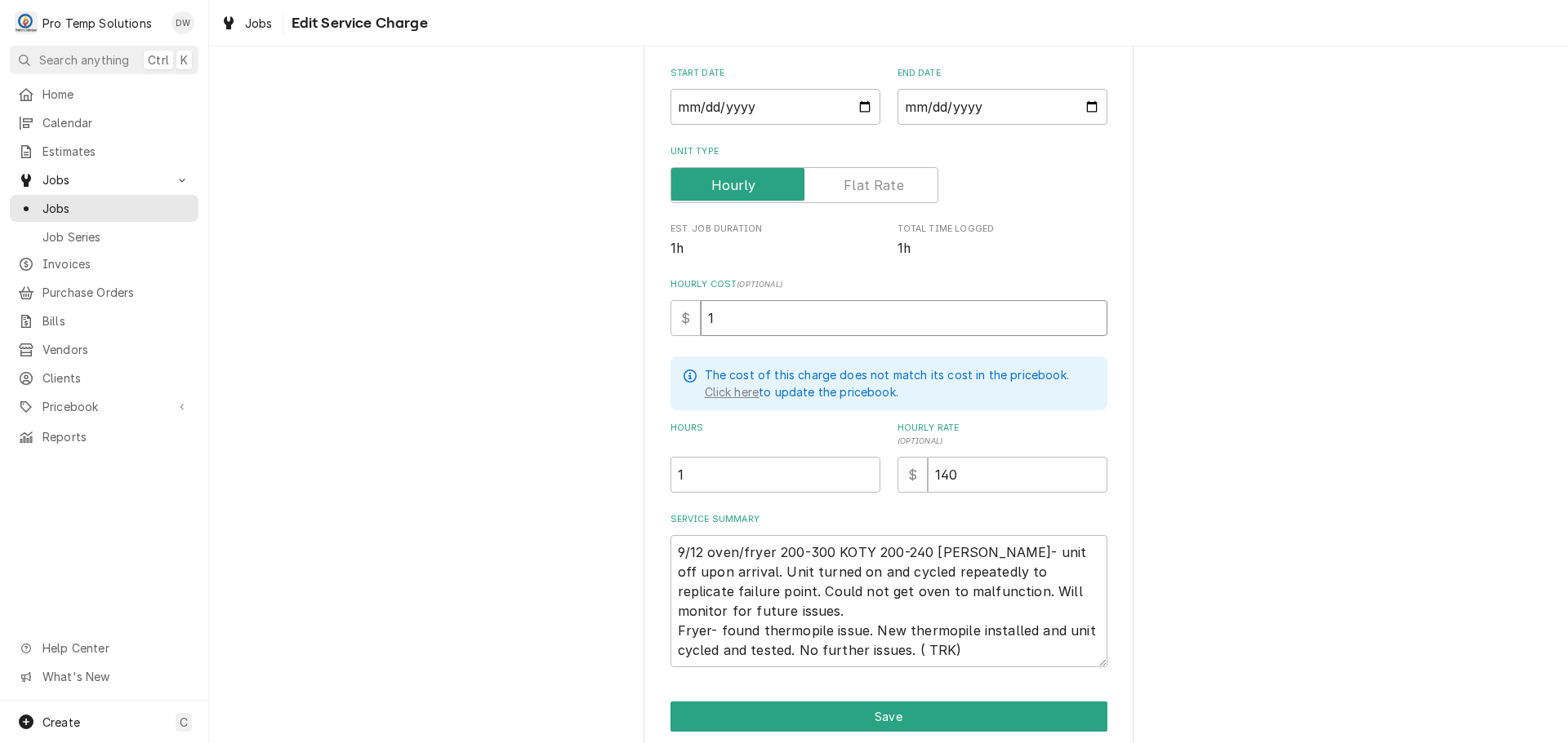
type textarea "x"
type input "18"
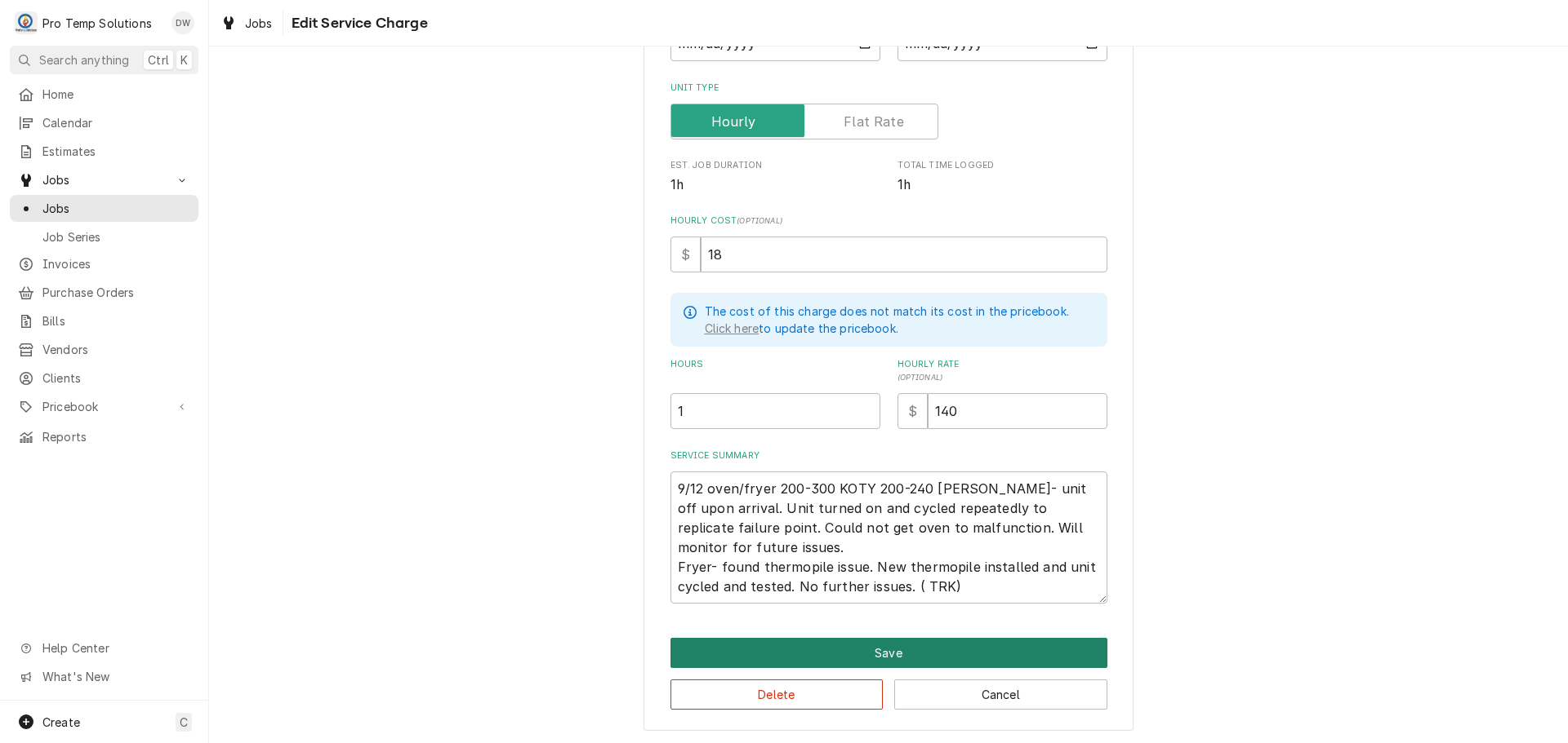
click at [871, 644] on button "Save" at bounding box center [888, 653] width 437 height 31
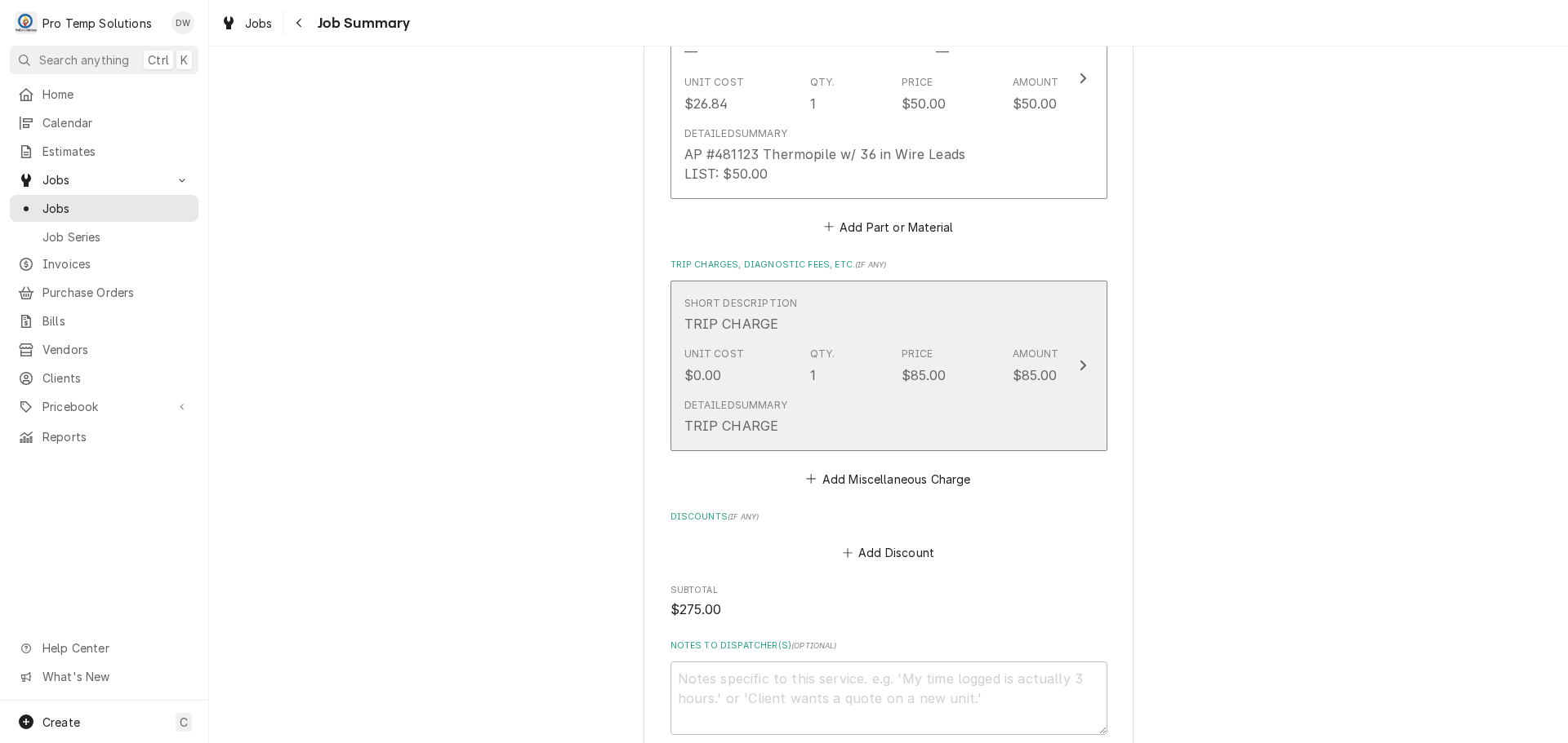
scroll to position [1384, 0]
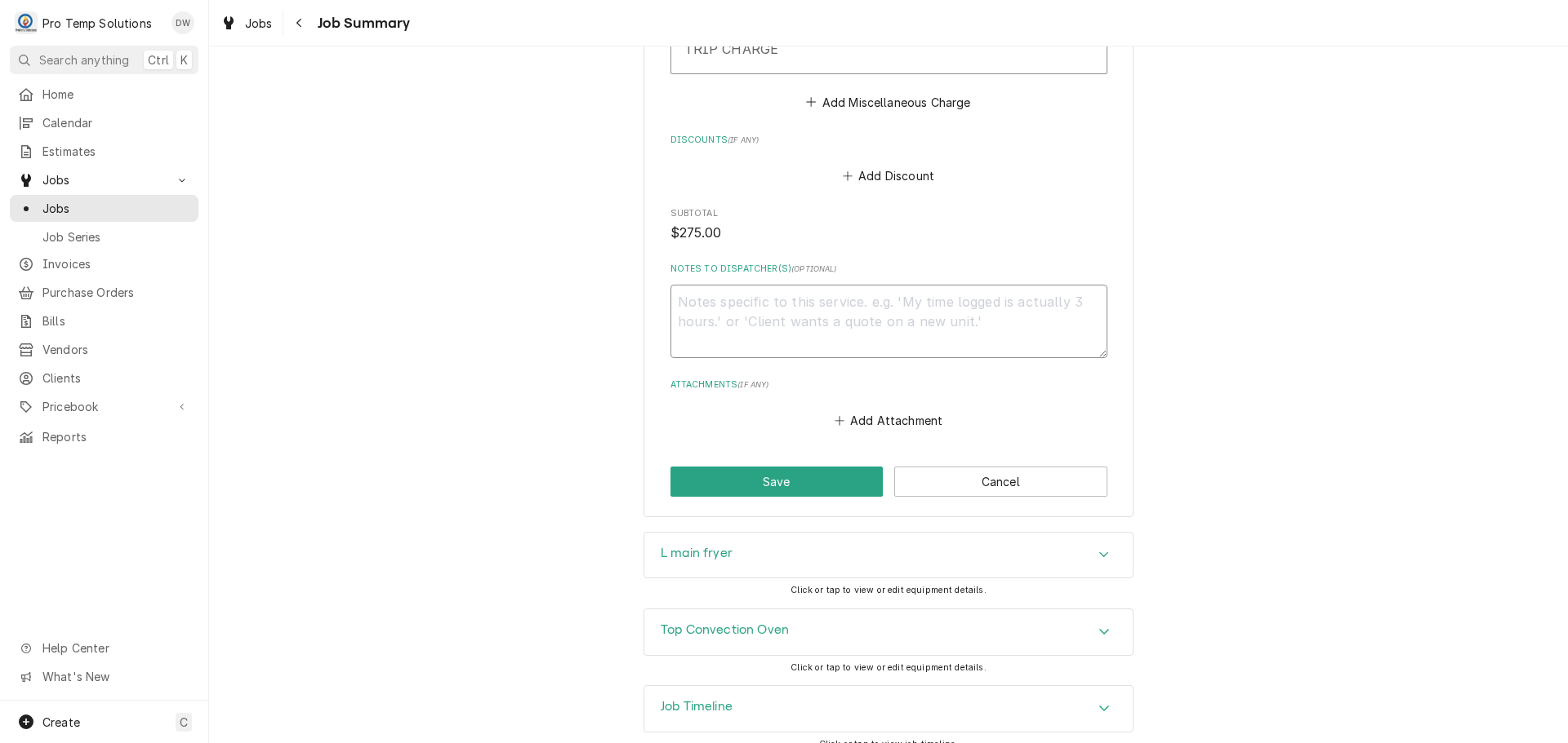
click at [776, 301] on textarea "Notes to Dispatcher(s) ( optional )" at bounding box center [888, 322] width 437 height 73
type textarea "x"
type textarea "#"
type textarea "x"
type textarea "#0"
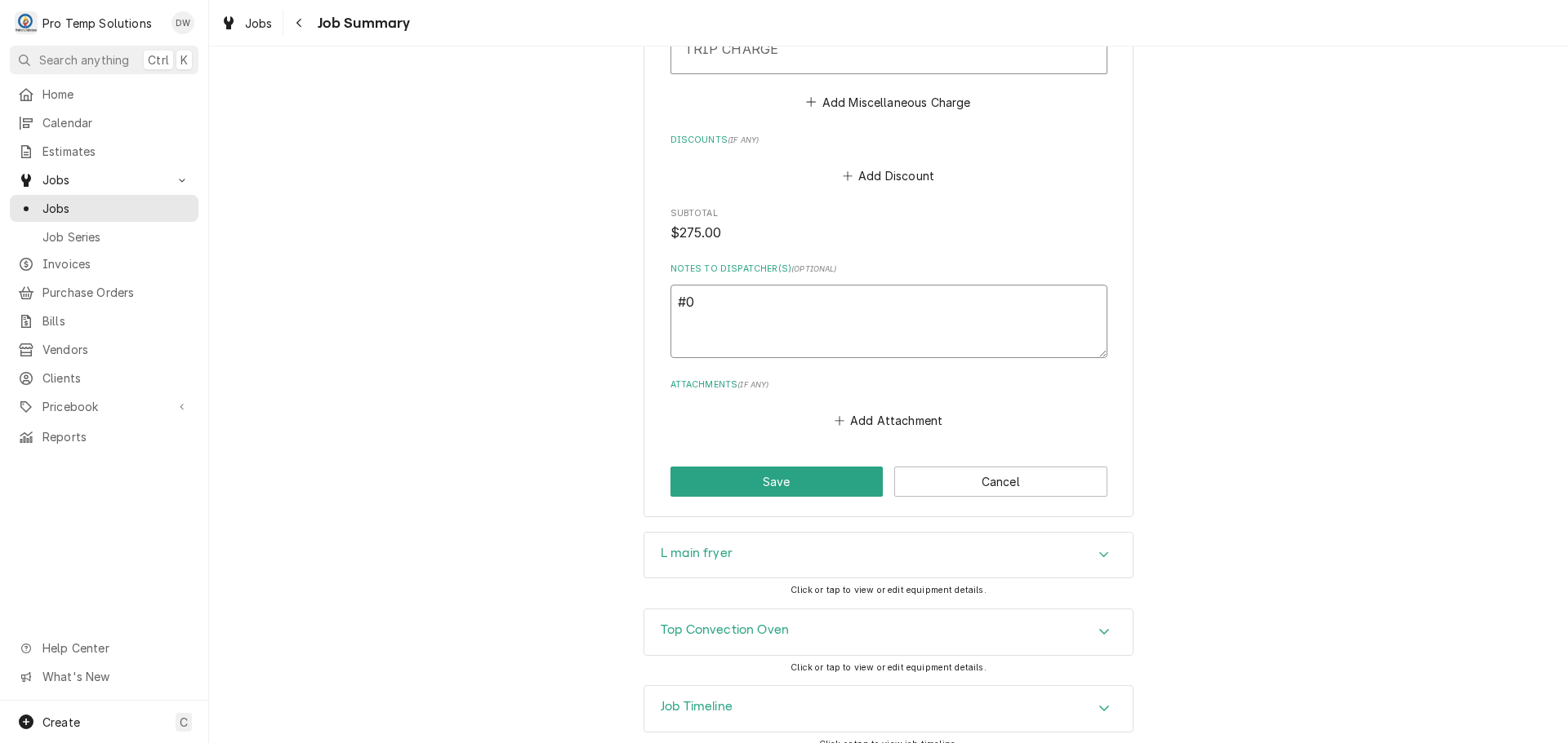
type textarea "x"
type textarea "#09"
type textarea "x"
type textarea "#091"
type textarea "x"
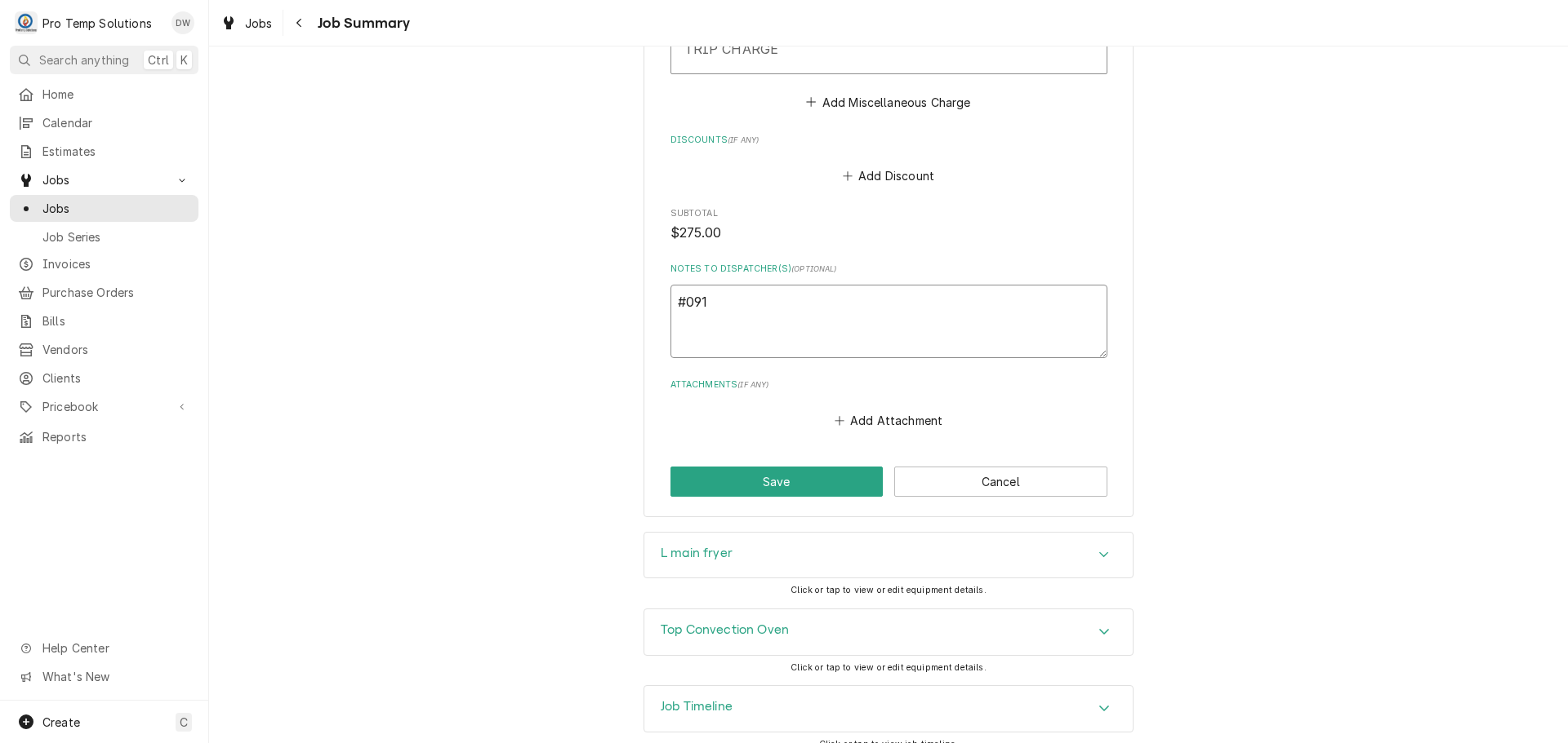
type textarea "#0912"
type textarea "x"
type textarea "#09122"
type textarea "x"
type textarea "#091225"
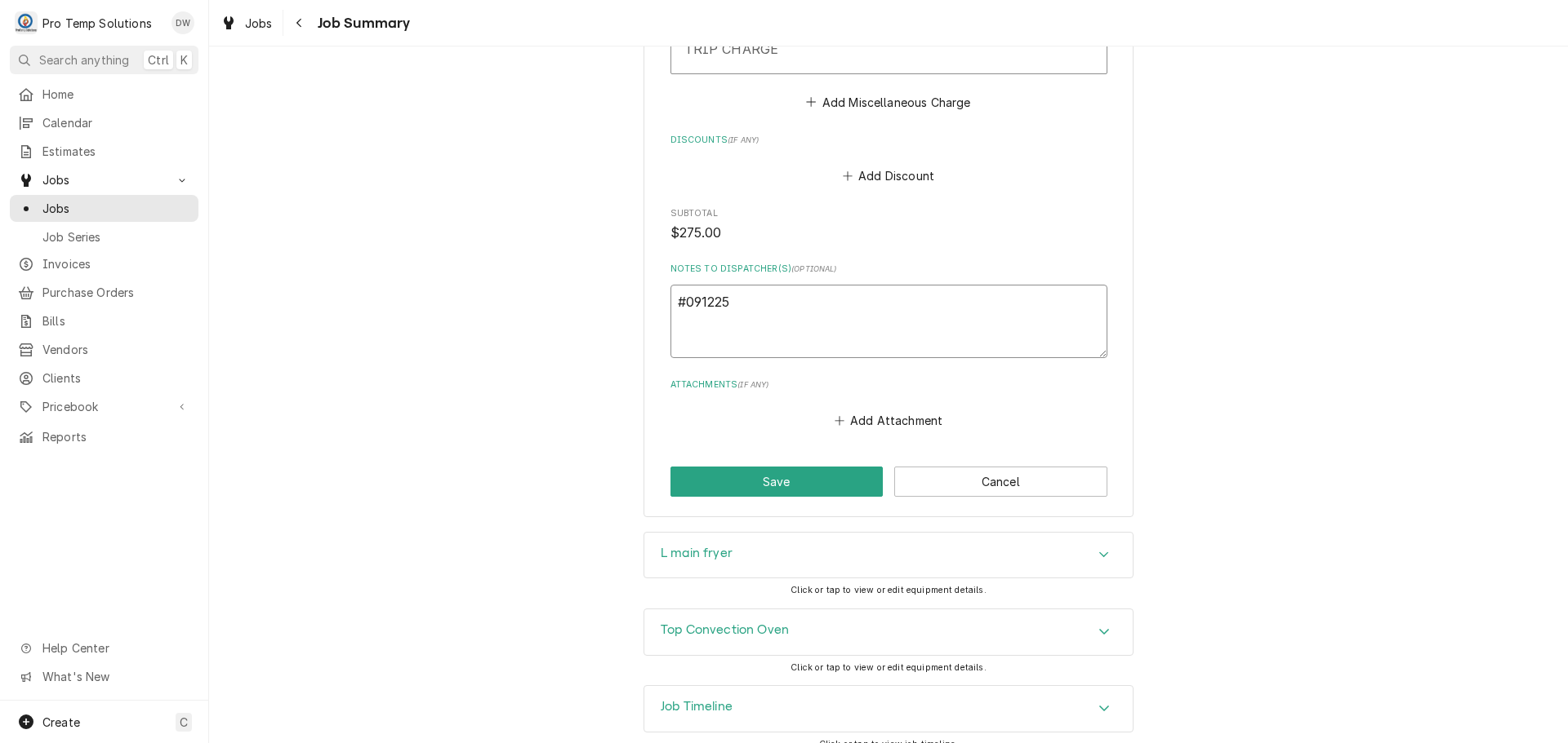
type textarea "x"
type textarea "#0912250"
type textarea "x"
type textarea "#09122500"
type textarea "x"
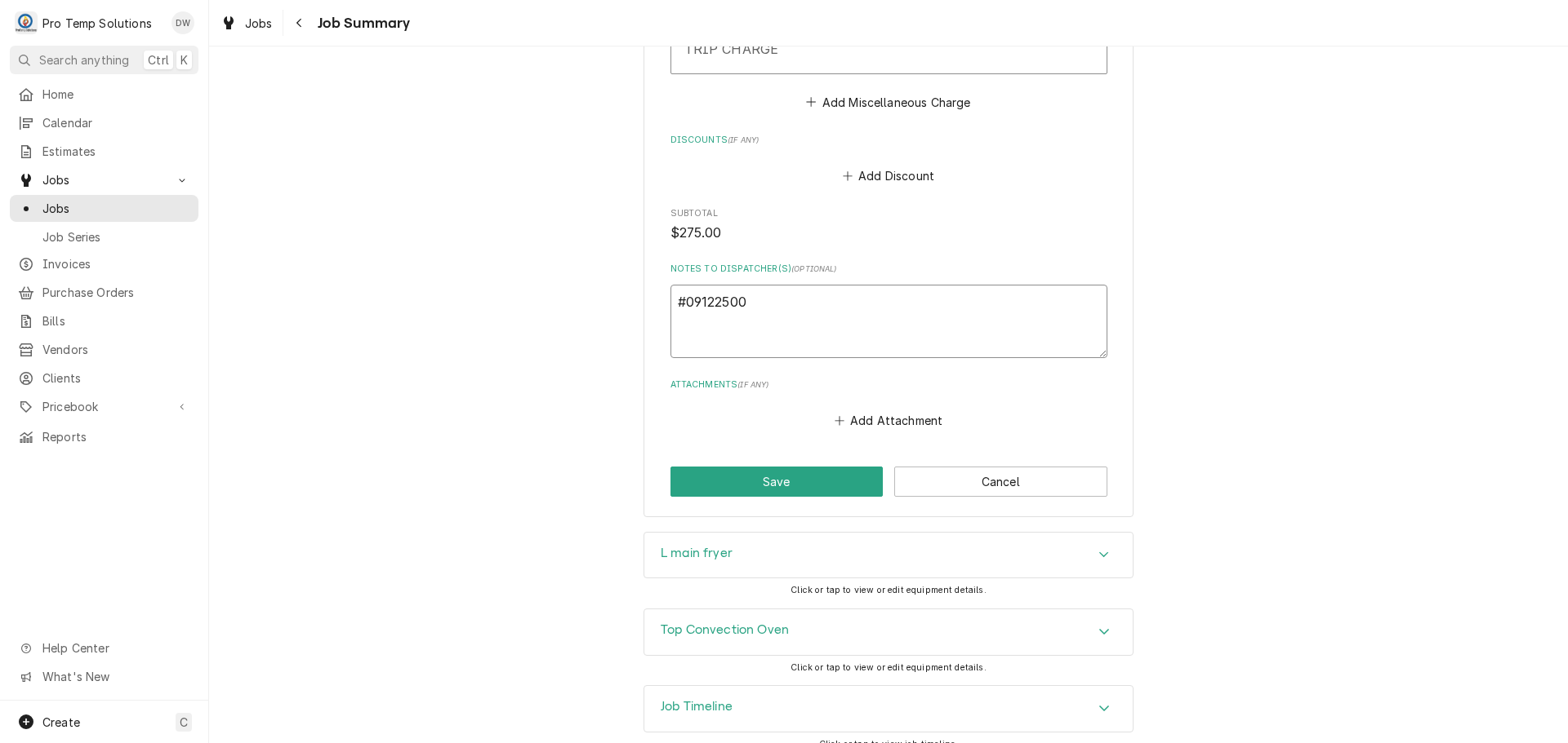
type textarea "#091225003"
type textarea "x"
type textarea "#091225003"
type textarea "x"
type textarea "#091225003 N"
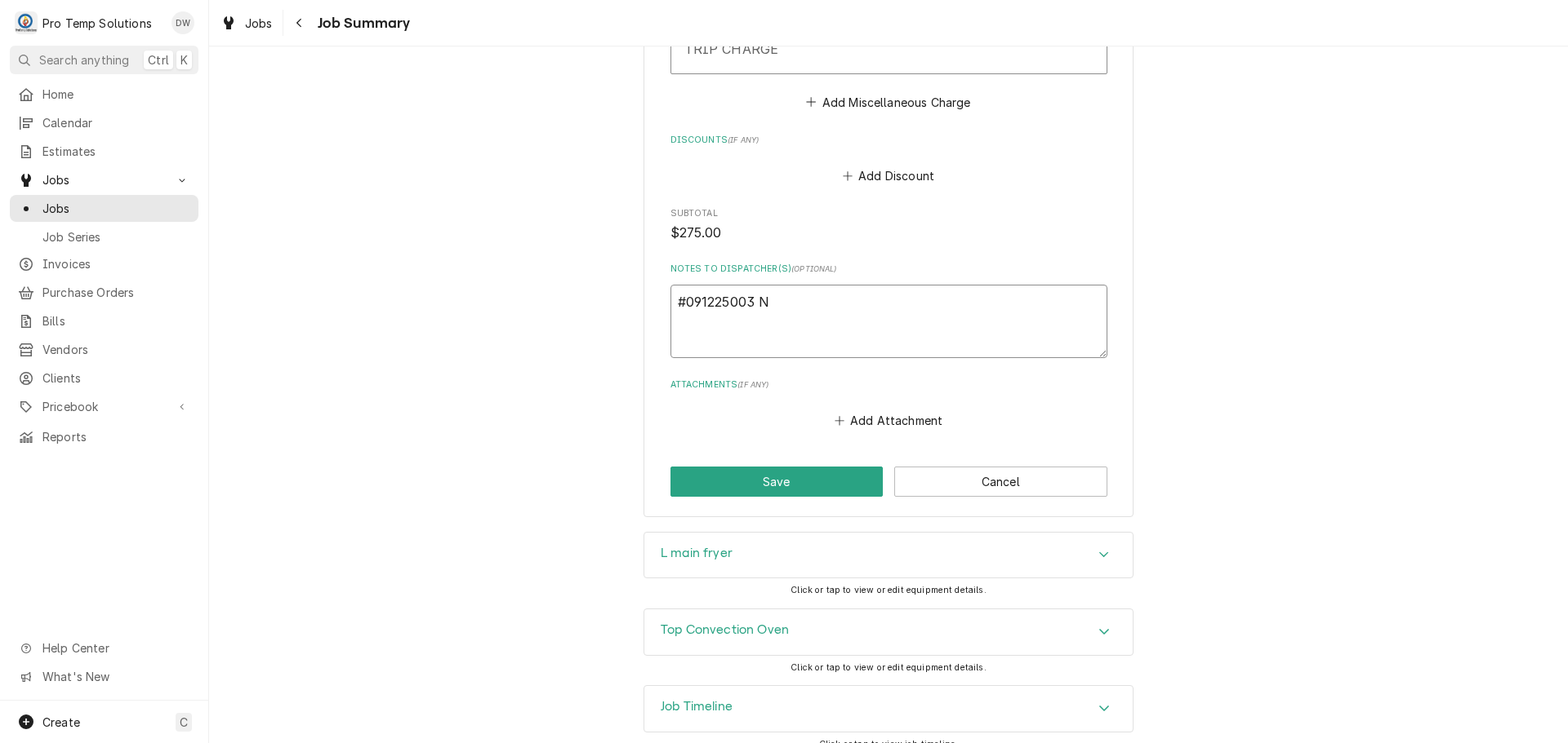
type textarea "x"
type textarea "#091225003 N"
type textarea "x"
type textarea "#091225003 N H"
type textarea "x"
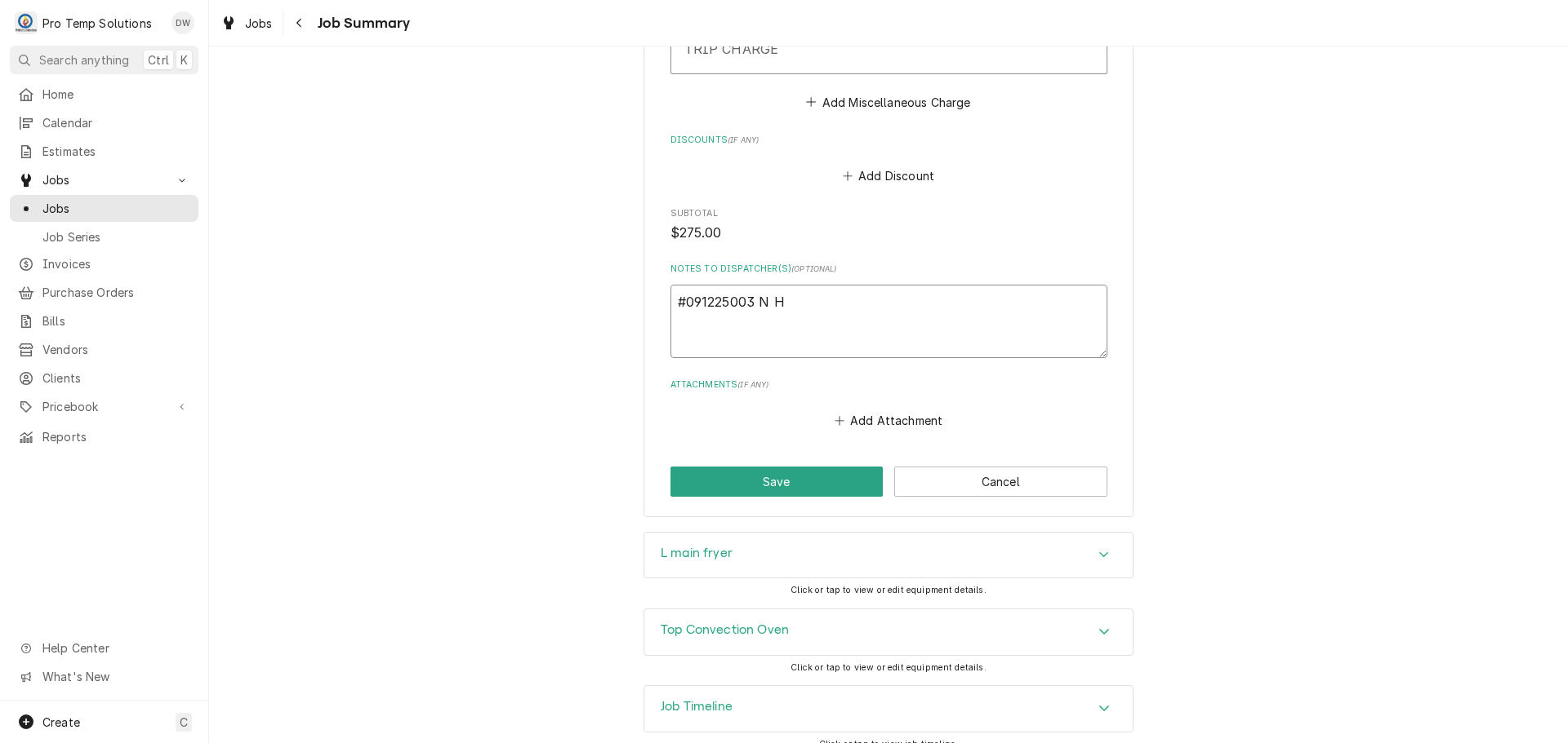
type textarea "#091225003 N HI"
type textarea "x"
type textarea "#091225003 N HIL"
type textarea "x"
type textarea "#091225003 N HILL"
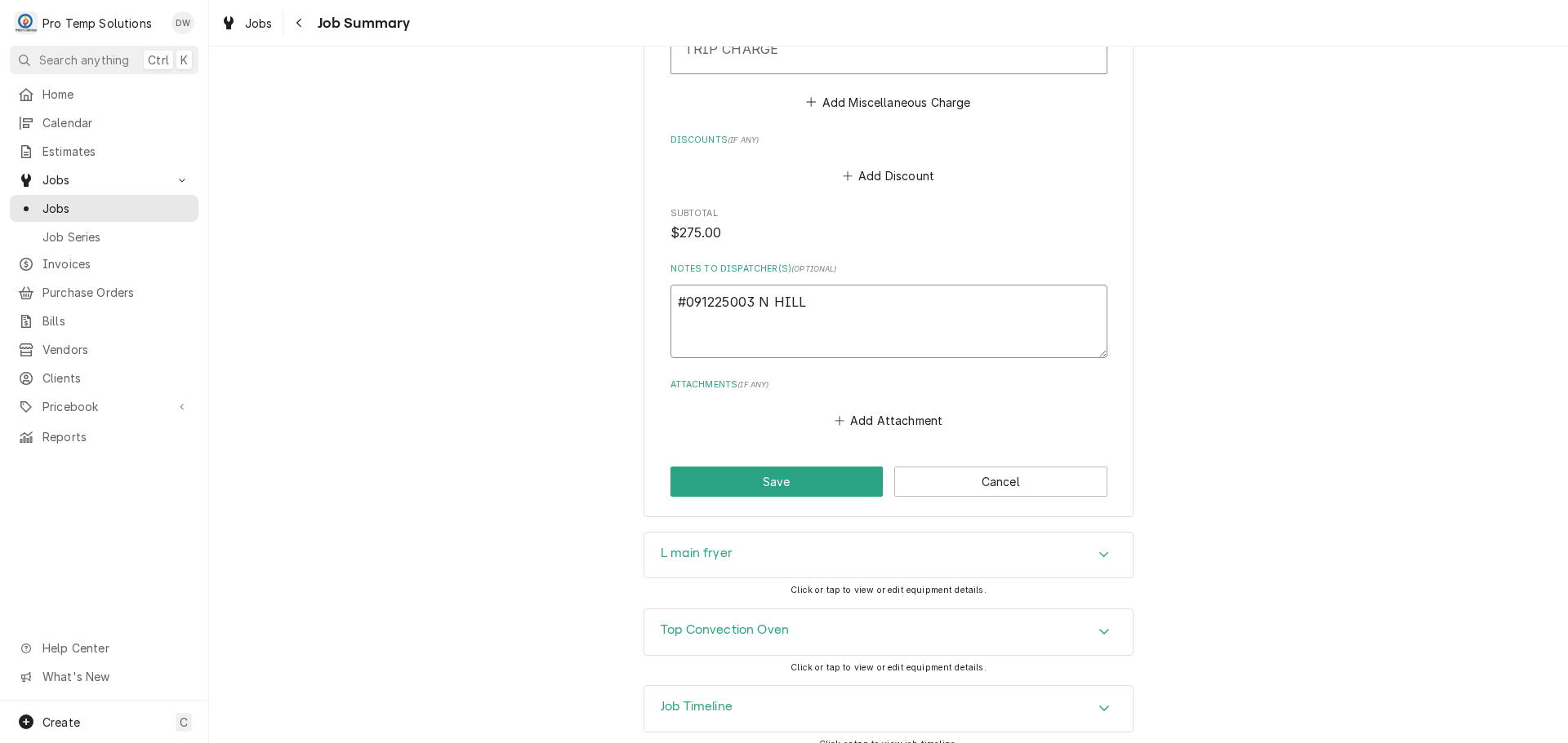
type textarea "x"
type textarea "#091225003 N HILLS"
type textarea "x"
type textarea "#091225003 N HILLS-"
type textarea "x"
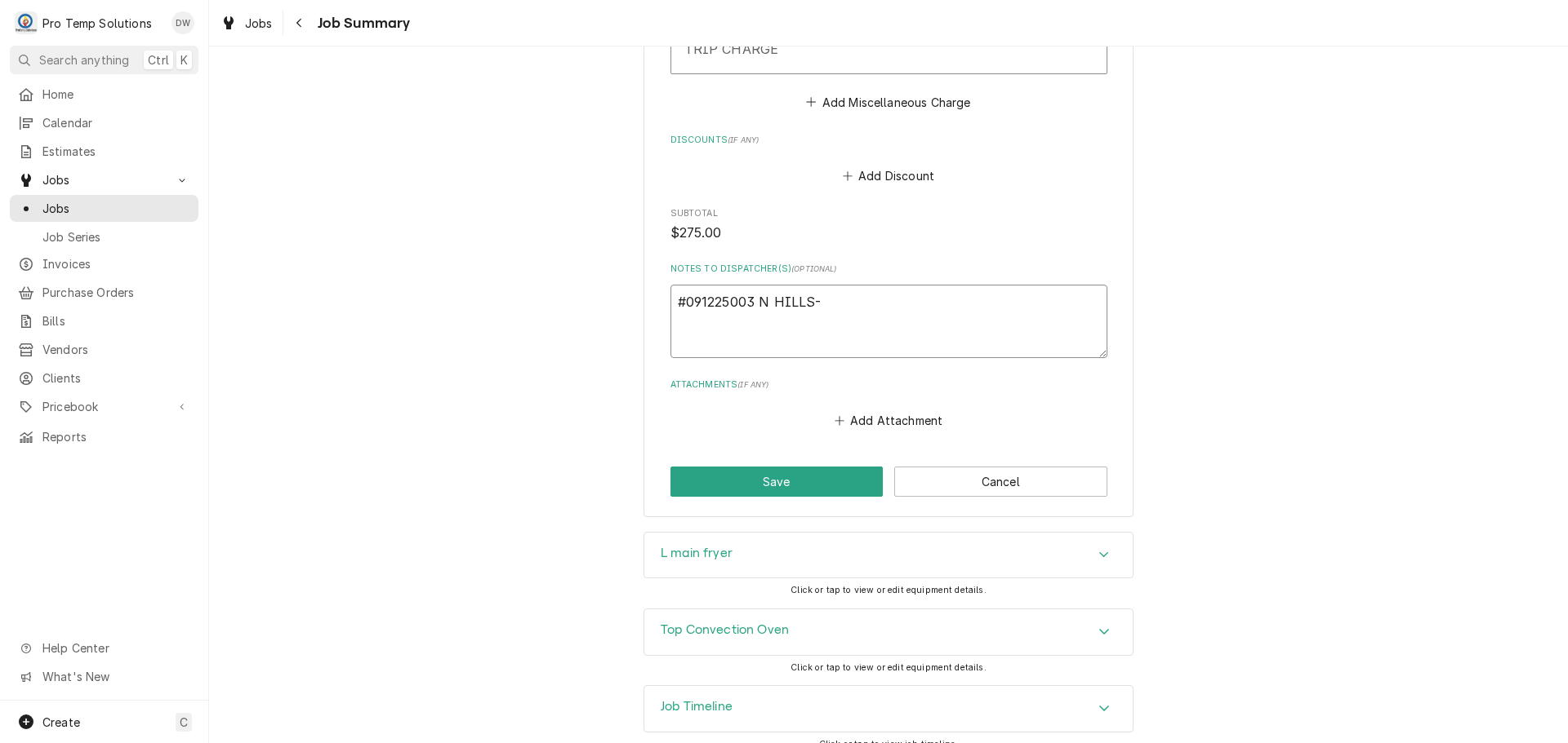
type textarea "#091225003 N HILLS-"
type textarea "x"
type textarea "#091225003 N HILLS- O"
type textarea "x"
type textarea "#091225003 N HILLS- OV"
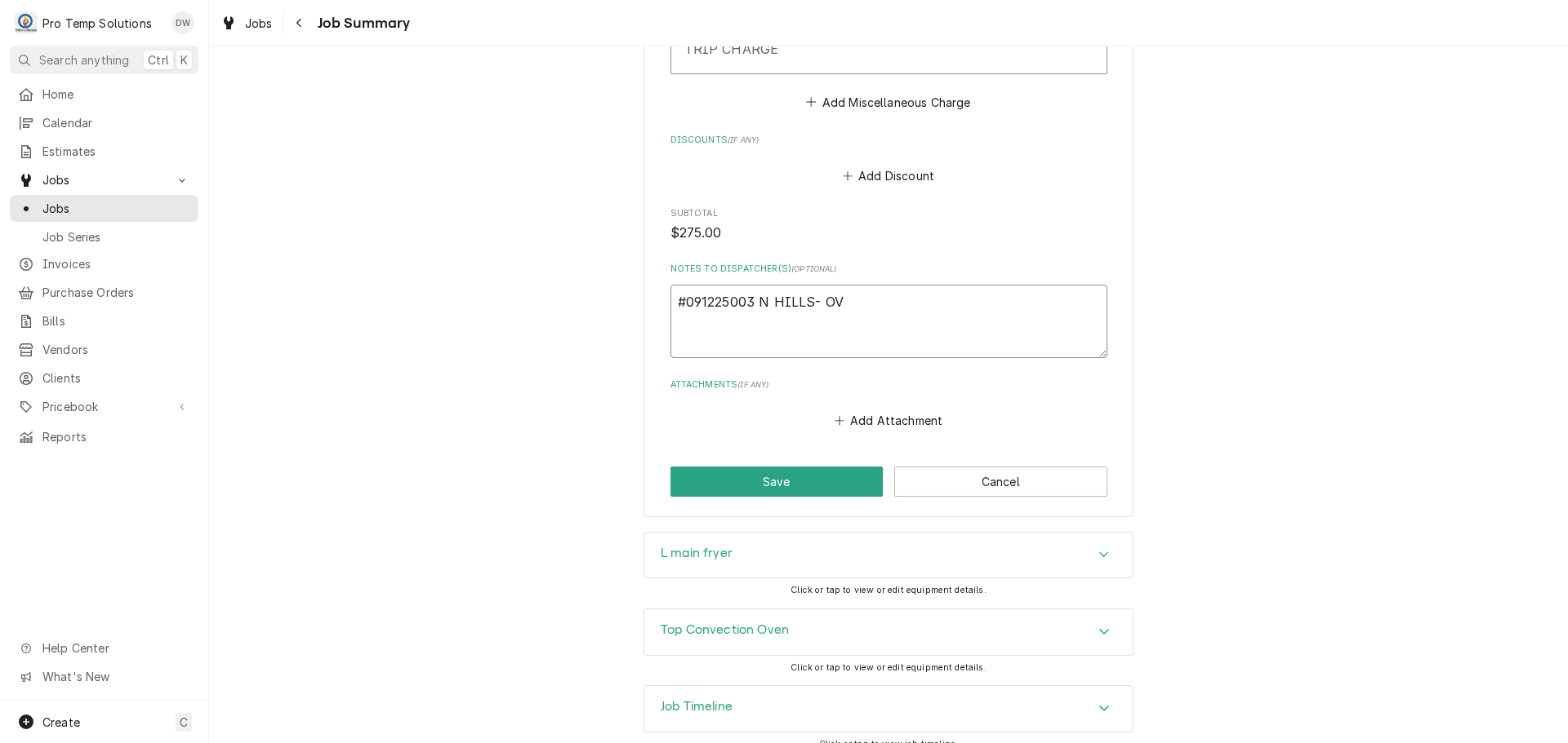
type textarea "x"
type textarea "#091225003 N HILLS- OVE"
type textarea "x"
type textarea "#091225003 N HILLS- OVEN"
type textarea "x"
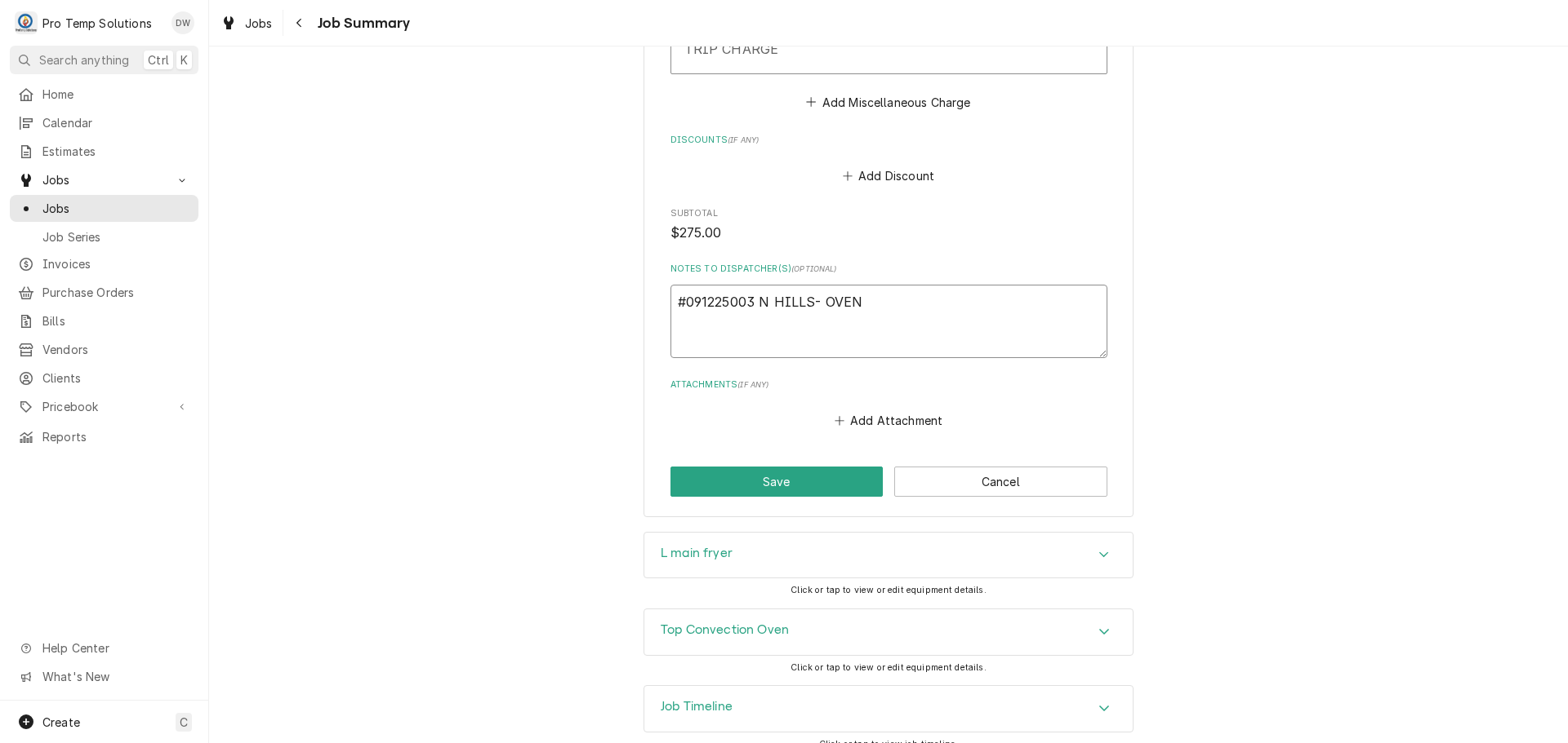
type textarea "#091225003 N HILLS- OVEN"
type textarea "x"
type textarea "#091225003 N HILLS- OVEN &"
type textarea "x"
type textarea "#091225003 N HILLS- OVEN &"
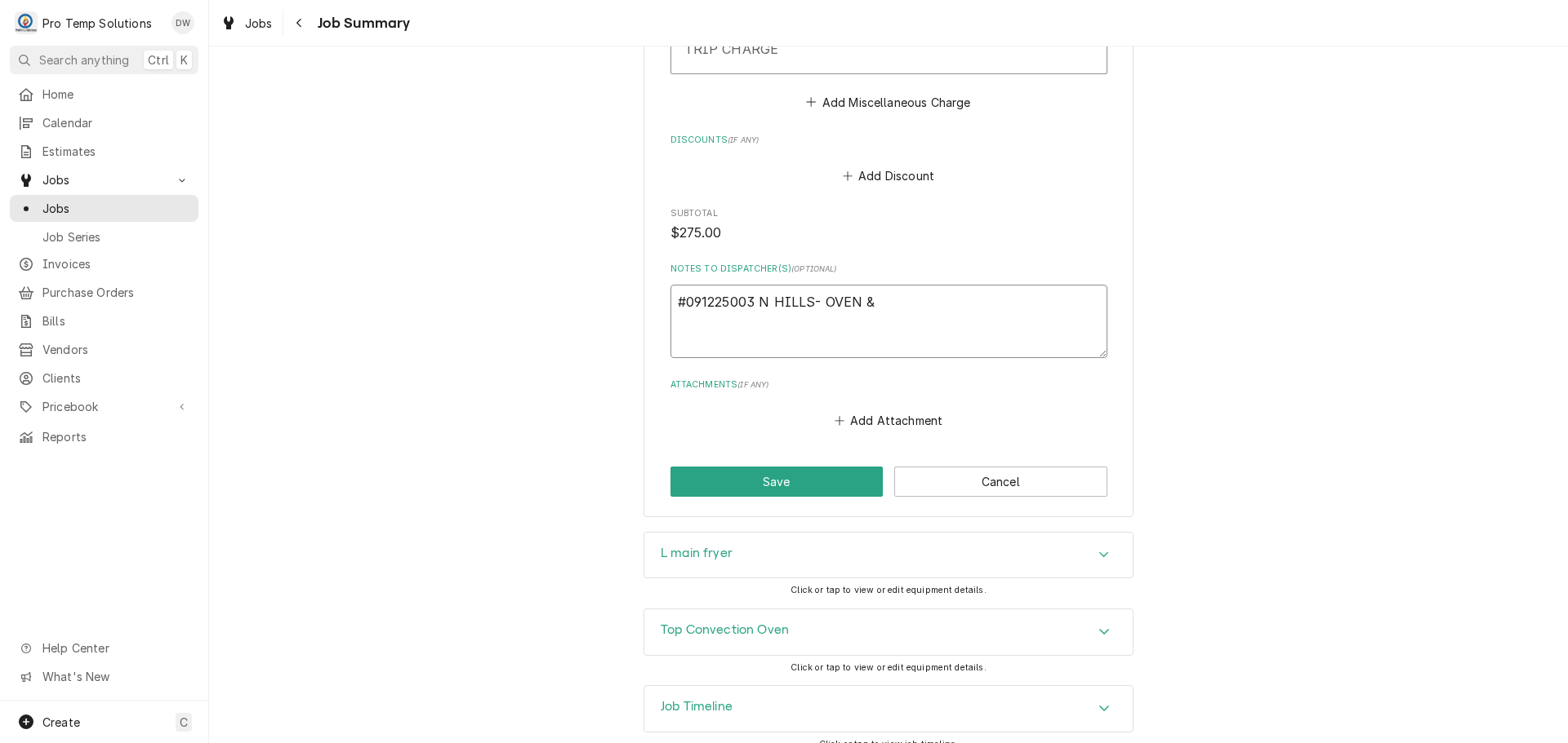
type textarea "x"
type textarea "#091225003 N HILLS- OVEN & L"
type textarea "x"
type textarea "#091225003 N HILLS- OVEN & L/"
type textarea "x"
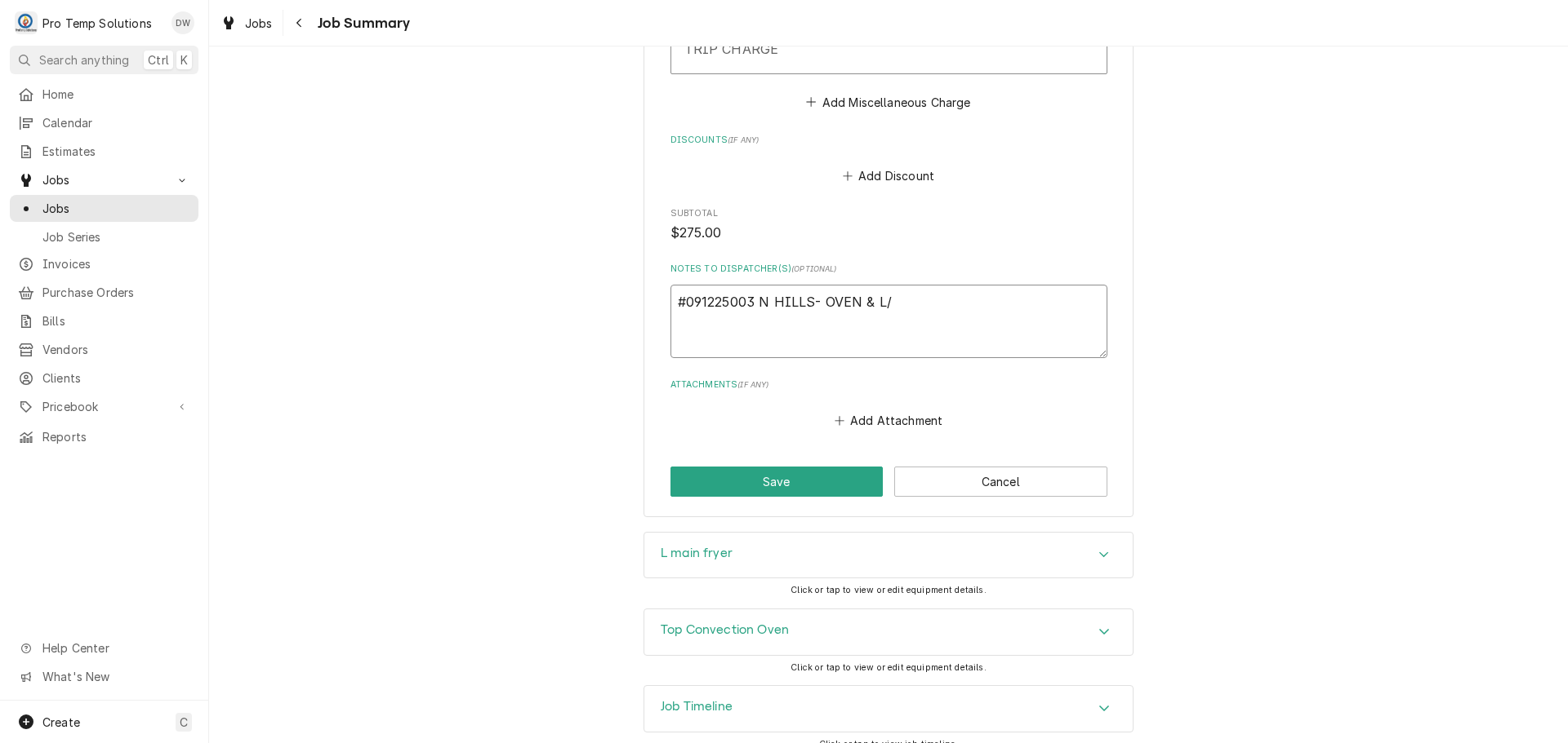
type textarea "#091225003 N HILLS- OVEN & L/F"
type textarea "x"
type textarea "#091225003 N HILLS- OVEN & L/FR"
type textarea "x"
type textarea "#091225003 N HILLS- OVEN & L/FRY"
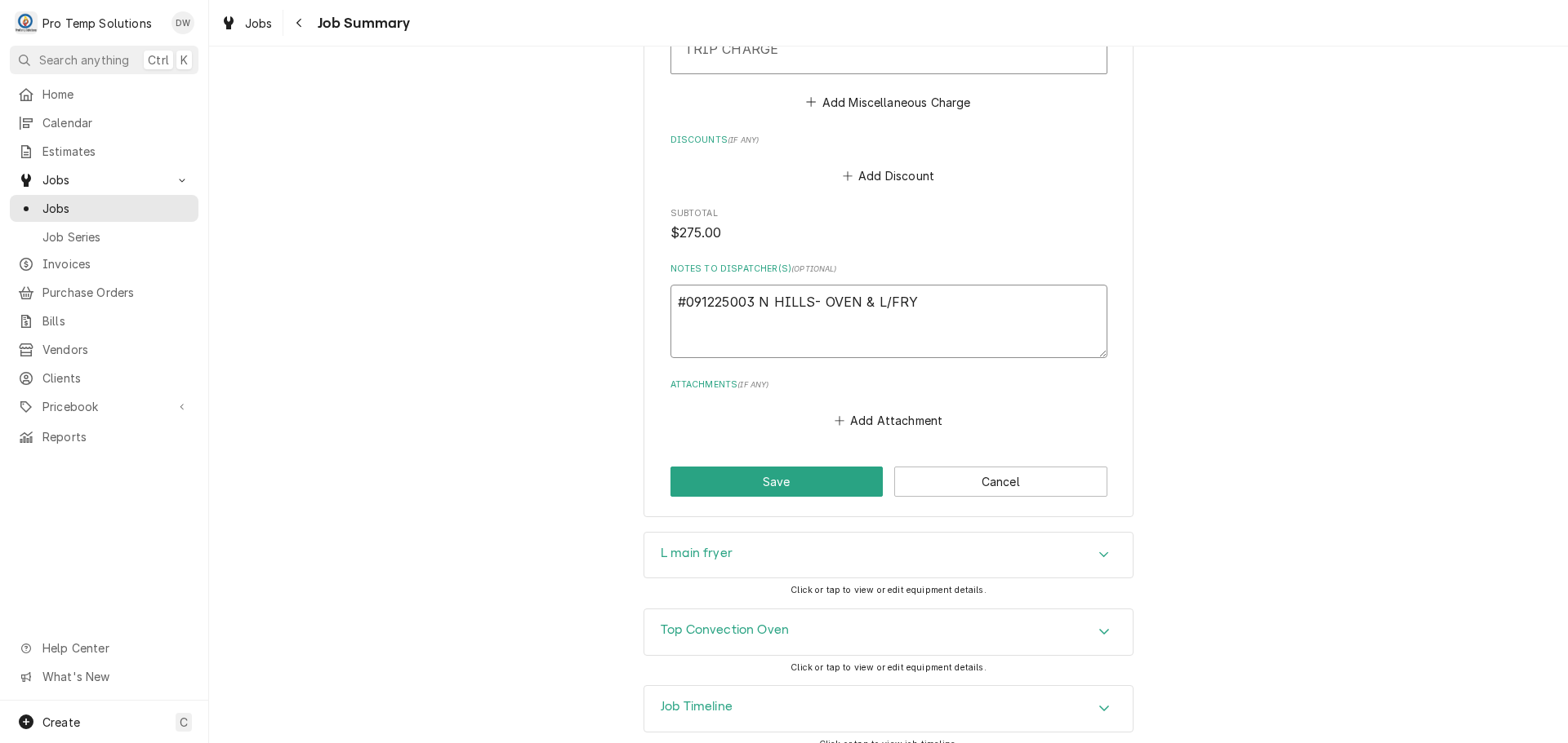
type textarea "x"
type textarea "#091225003 N HILLS- OVEN & L/FRYE"
type textarea "x"
type textarea "#091225003 N HILLS- OVEN & L/FRYER"
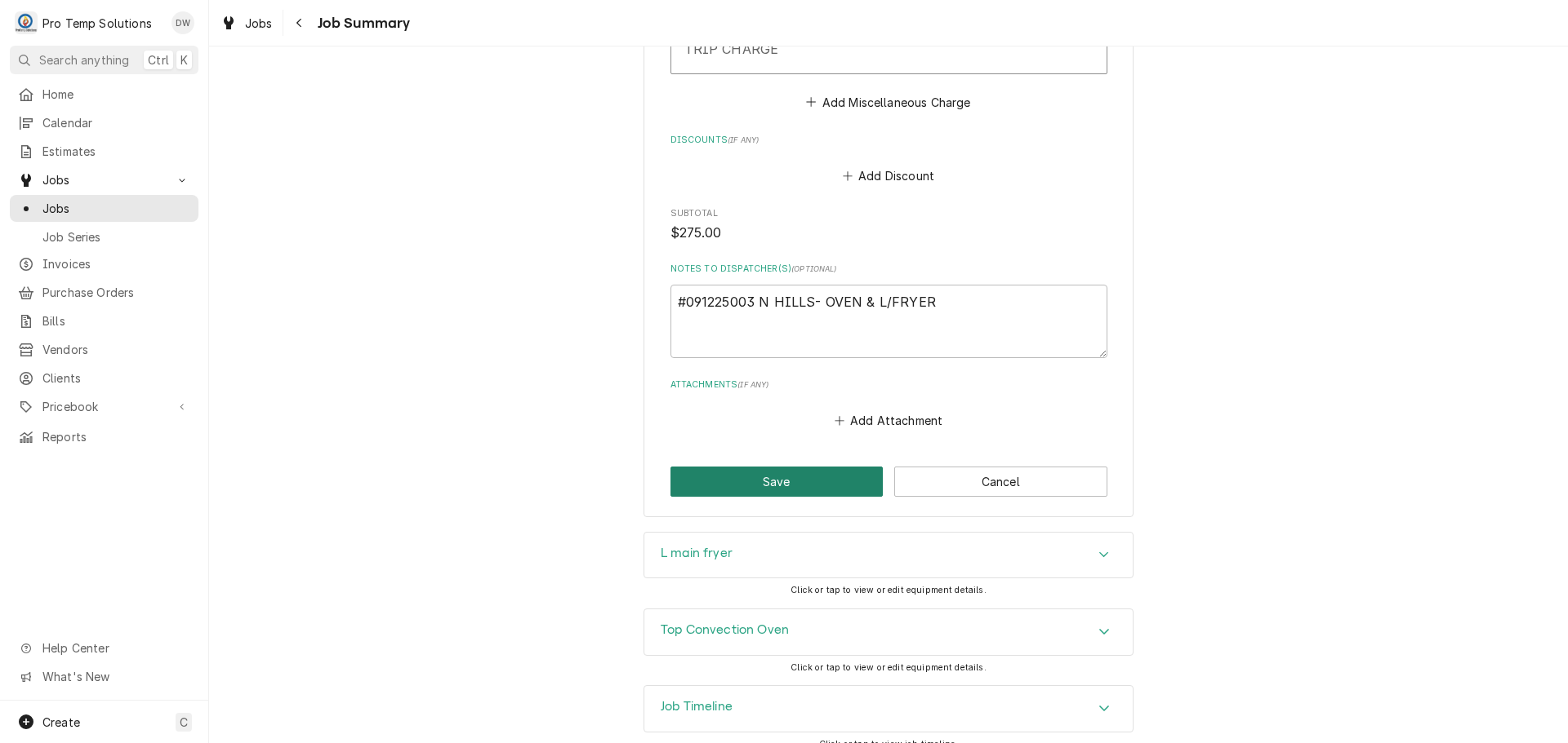
click at [770, 467] on button "Save" at bounding box center [777, 481] width 213 height 31
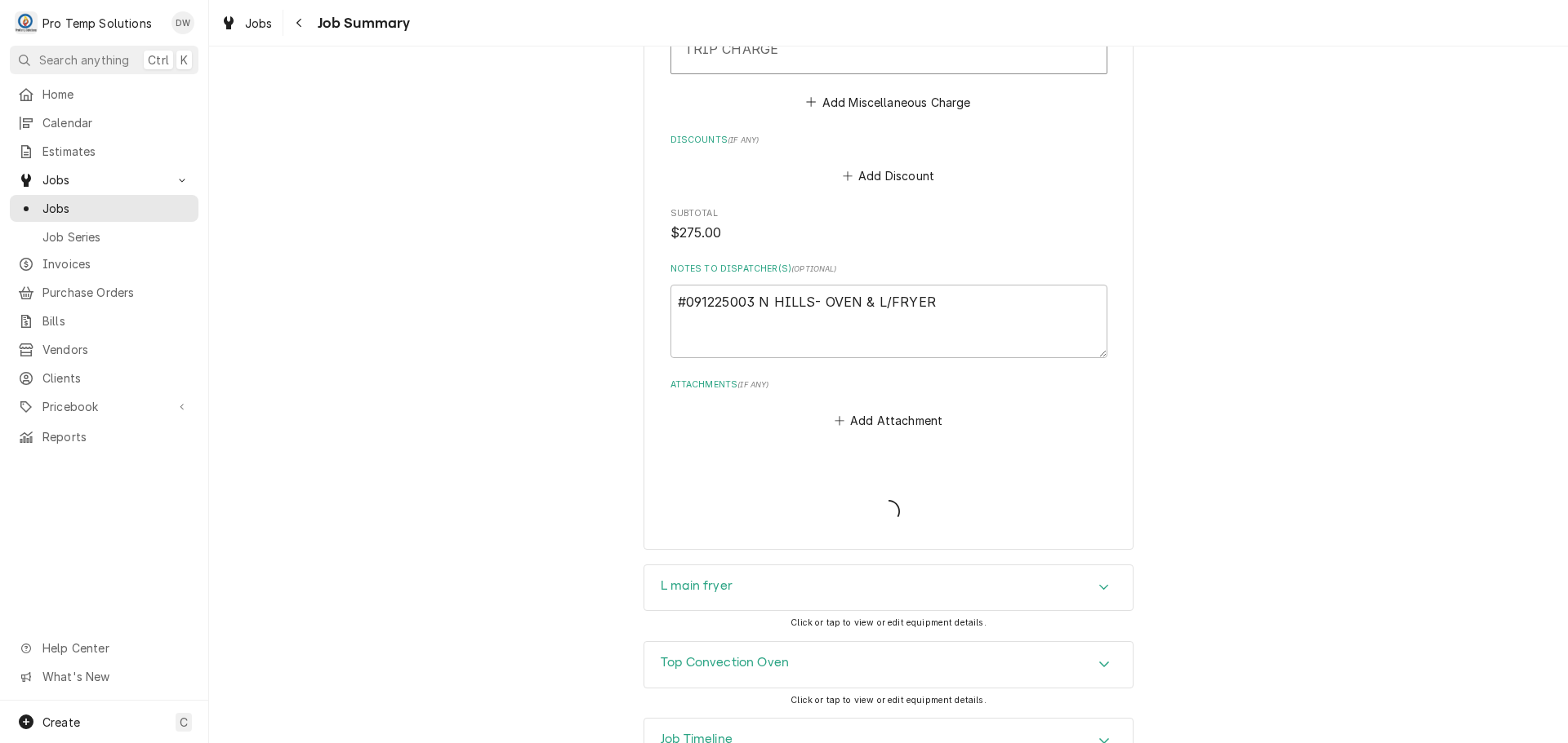
type textarea "x"
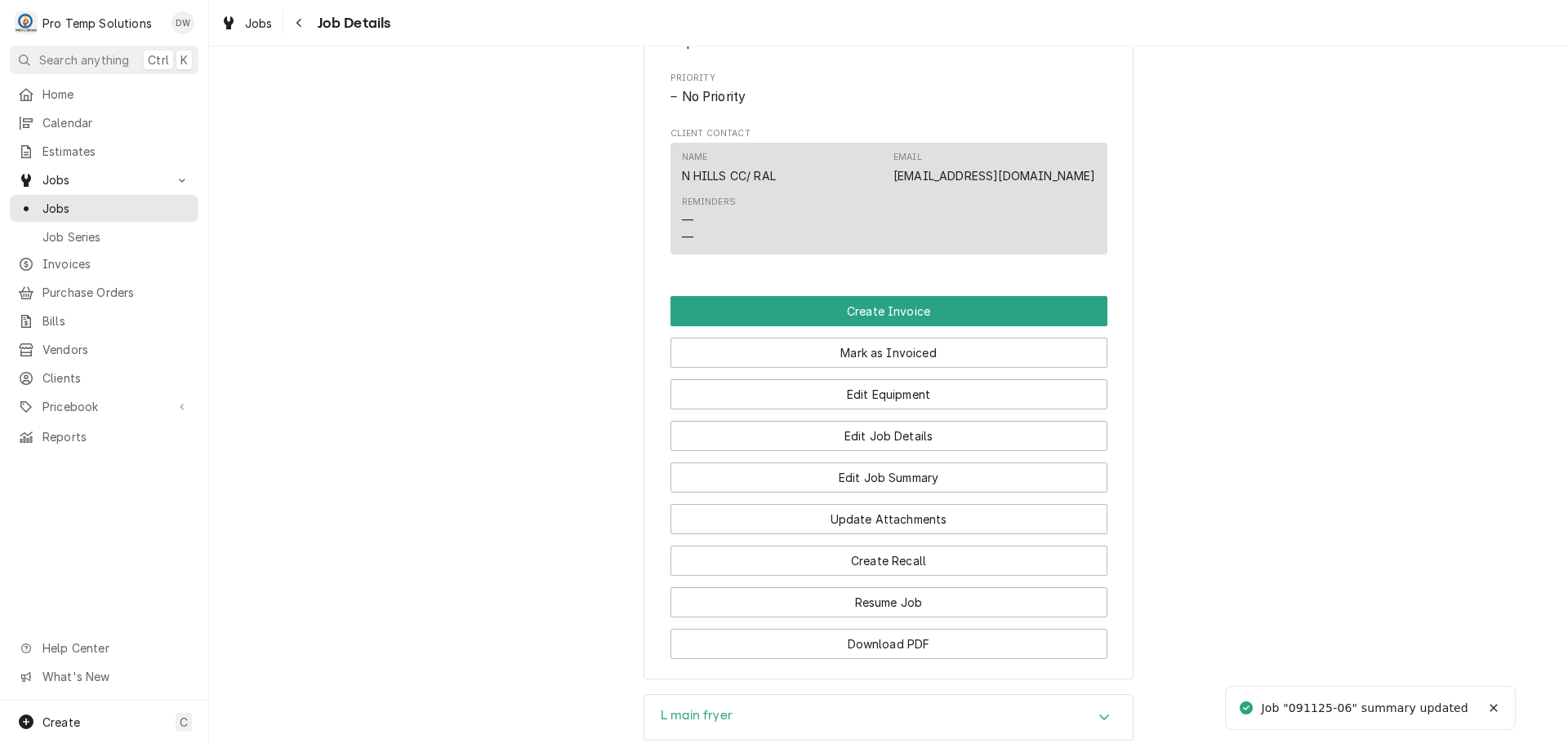
scroll to position [897, 0]
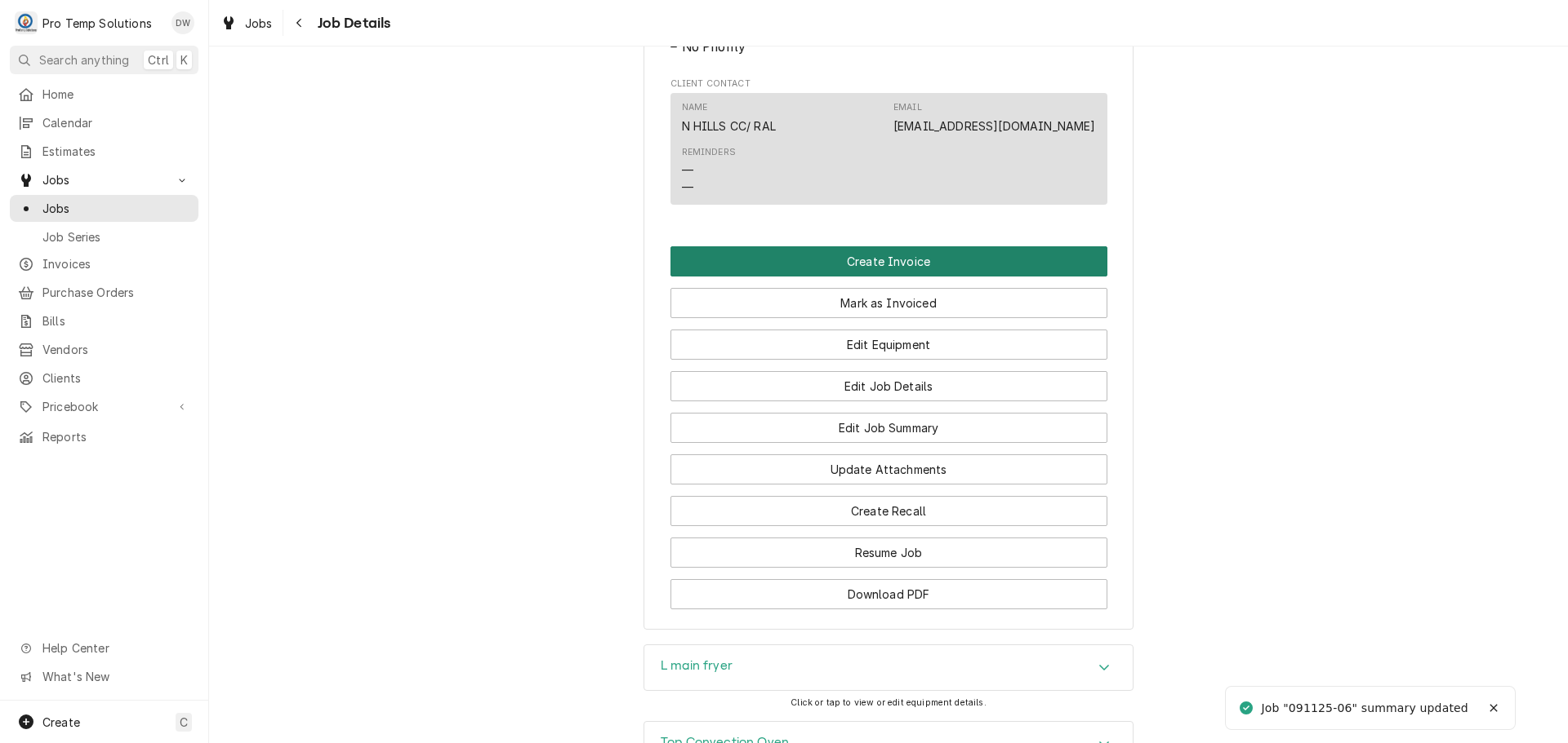
click at [877, 276] on button "Create Invoice" at bounding box center [888, 262] width 437 height 31
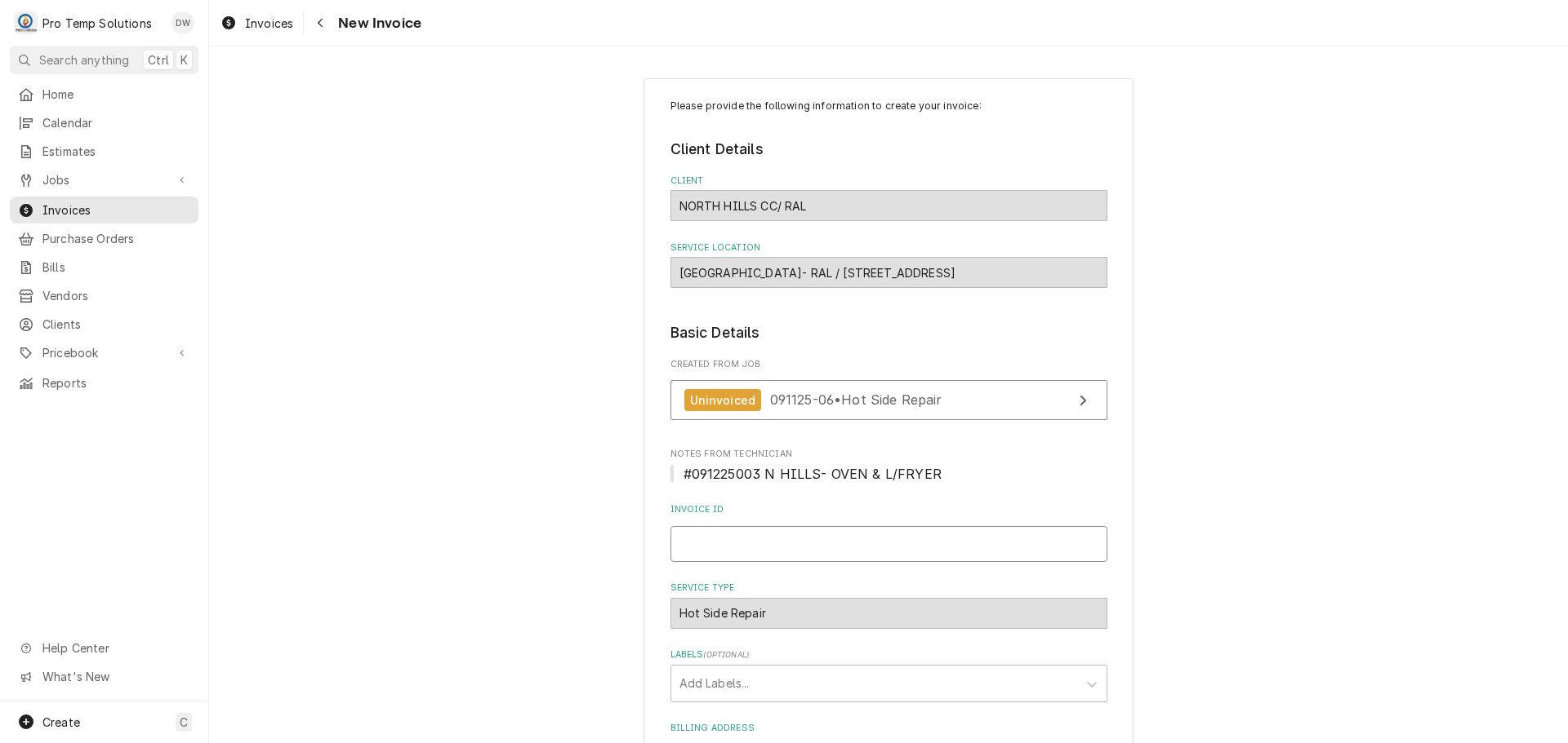
click at [692, 549] on input "Invoice ID" at bounding box center [888, 544] width 437 height 36
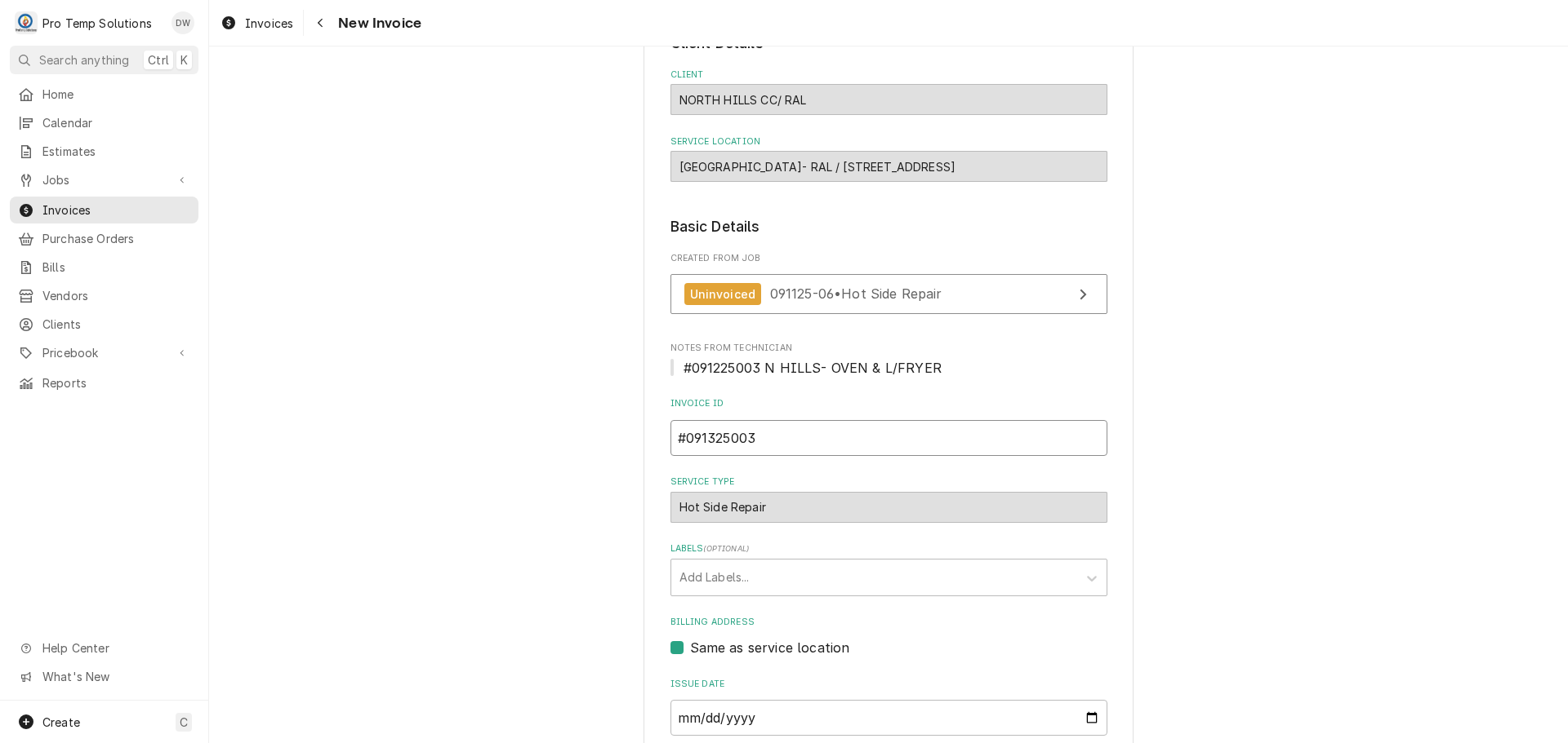
scroll to position [322, 0]
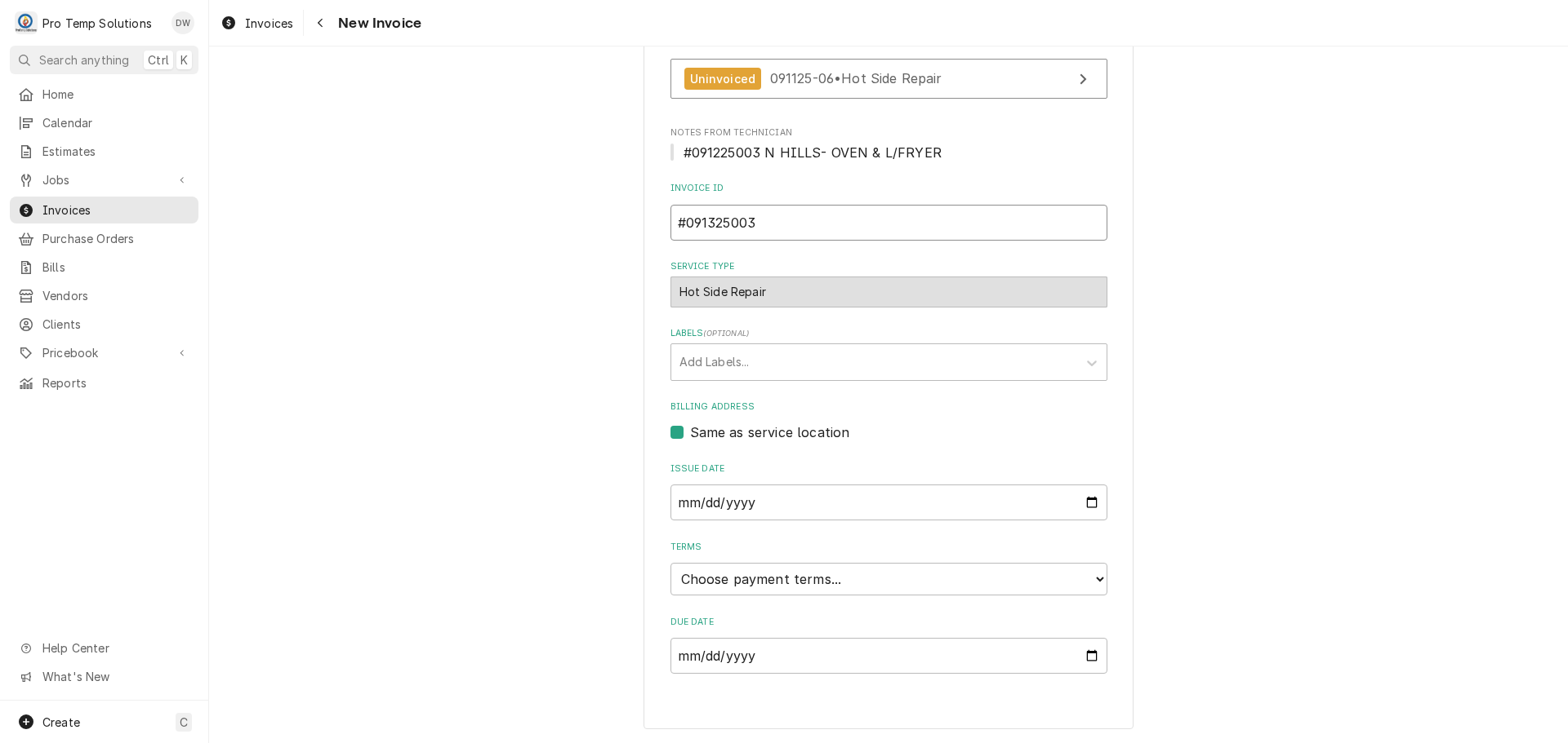
type input "#091325003"
click at [755, 575] on select "Choose payment terms... Same Day Net 7 Net 14 Net 21 Net 30 Net 45 Net 60 Net 90" at bounding box center [888, 579] width 437 height 32
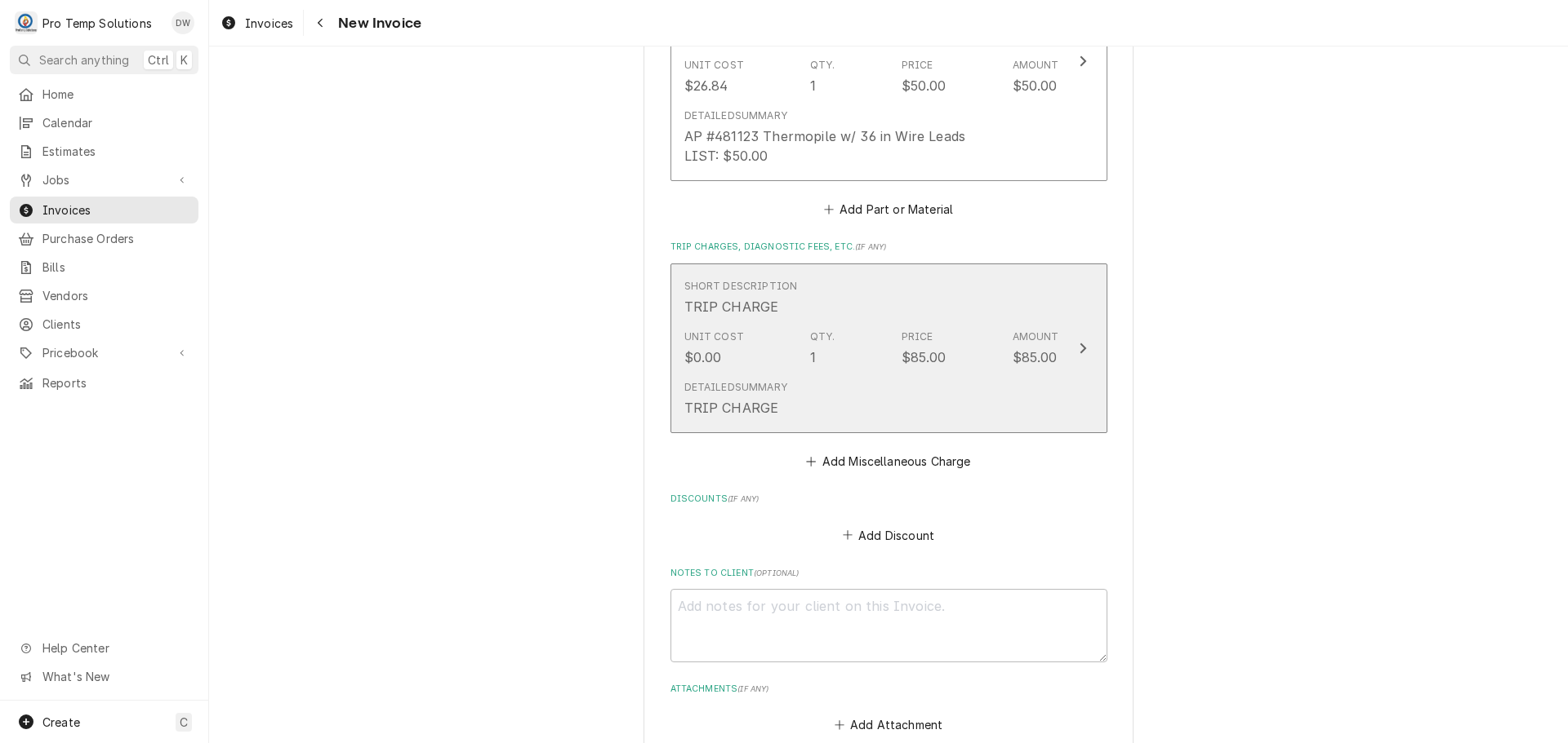
scroll to position [1851, 0]
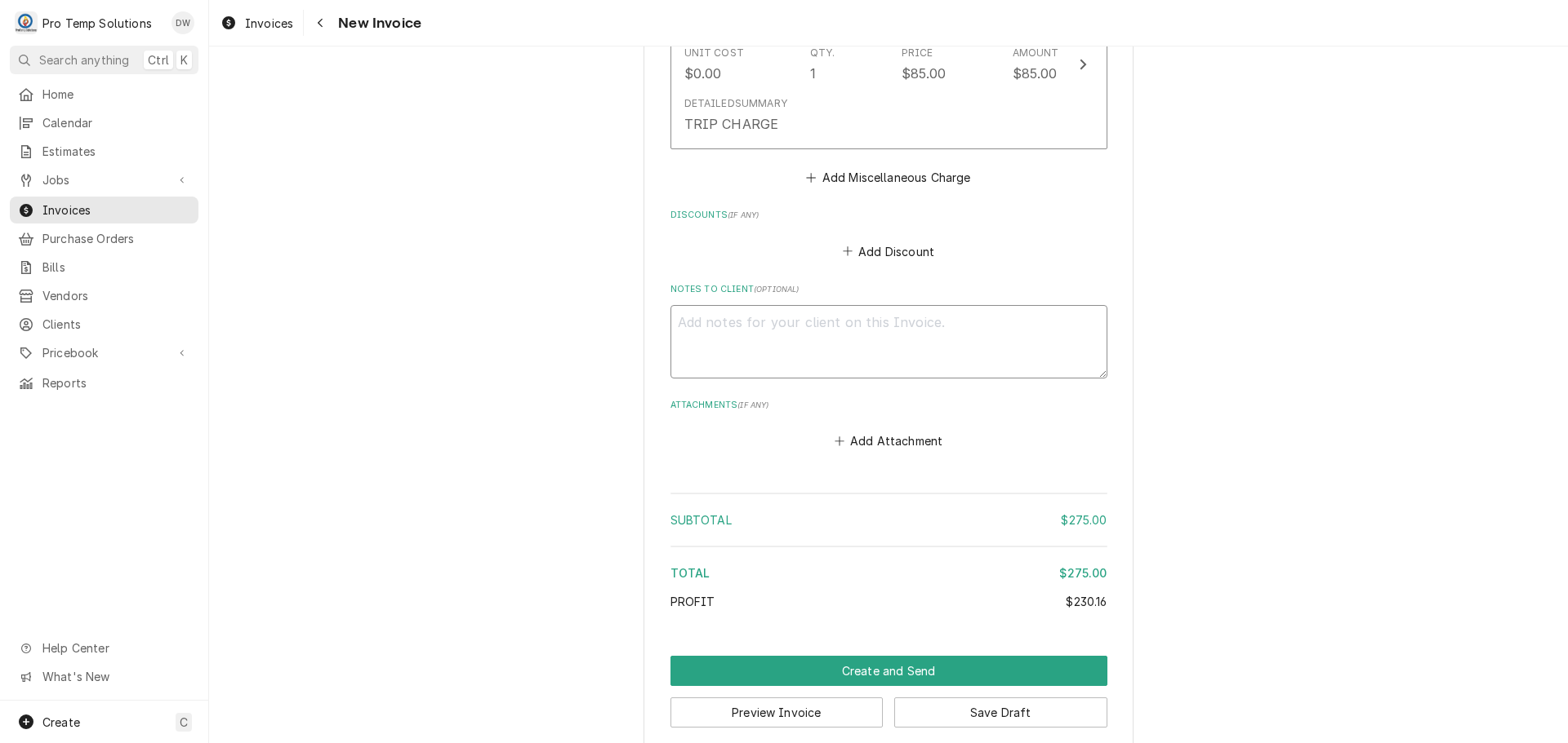
click at [702, 305] on textarea "Notes to Client ( optional )" at bounding box center [888, 342] width 437 height 73
type textarea "x"
type textarea "#"
type textarea "x"
type textarea "#0"
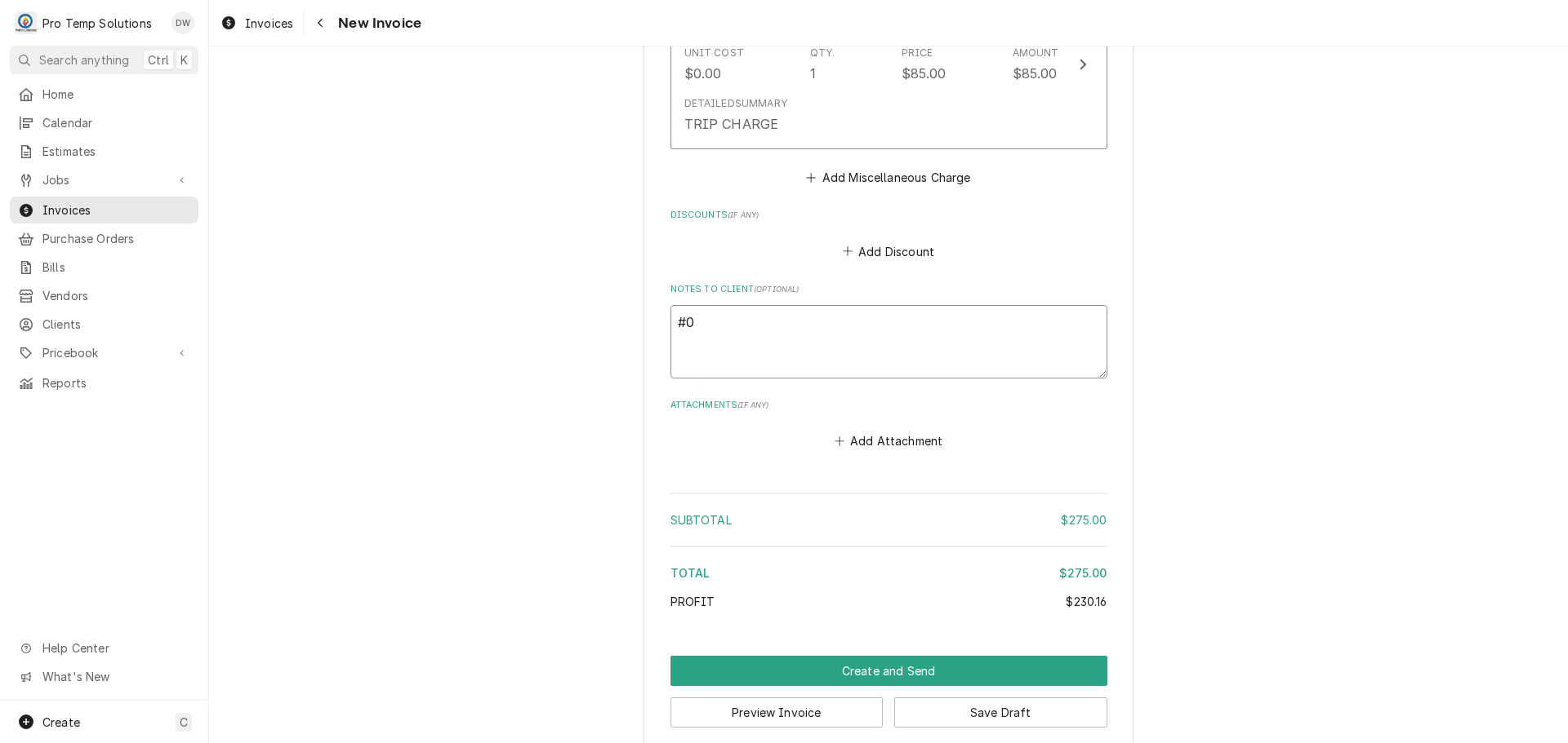
type textarea "x"
type textarea "#09"
type textarea "x"
type textarea "#091"
type textarea "x"
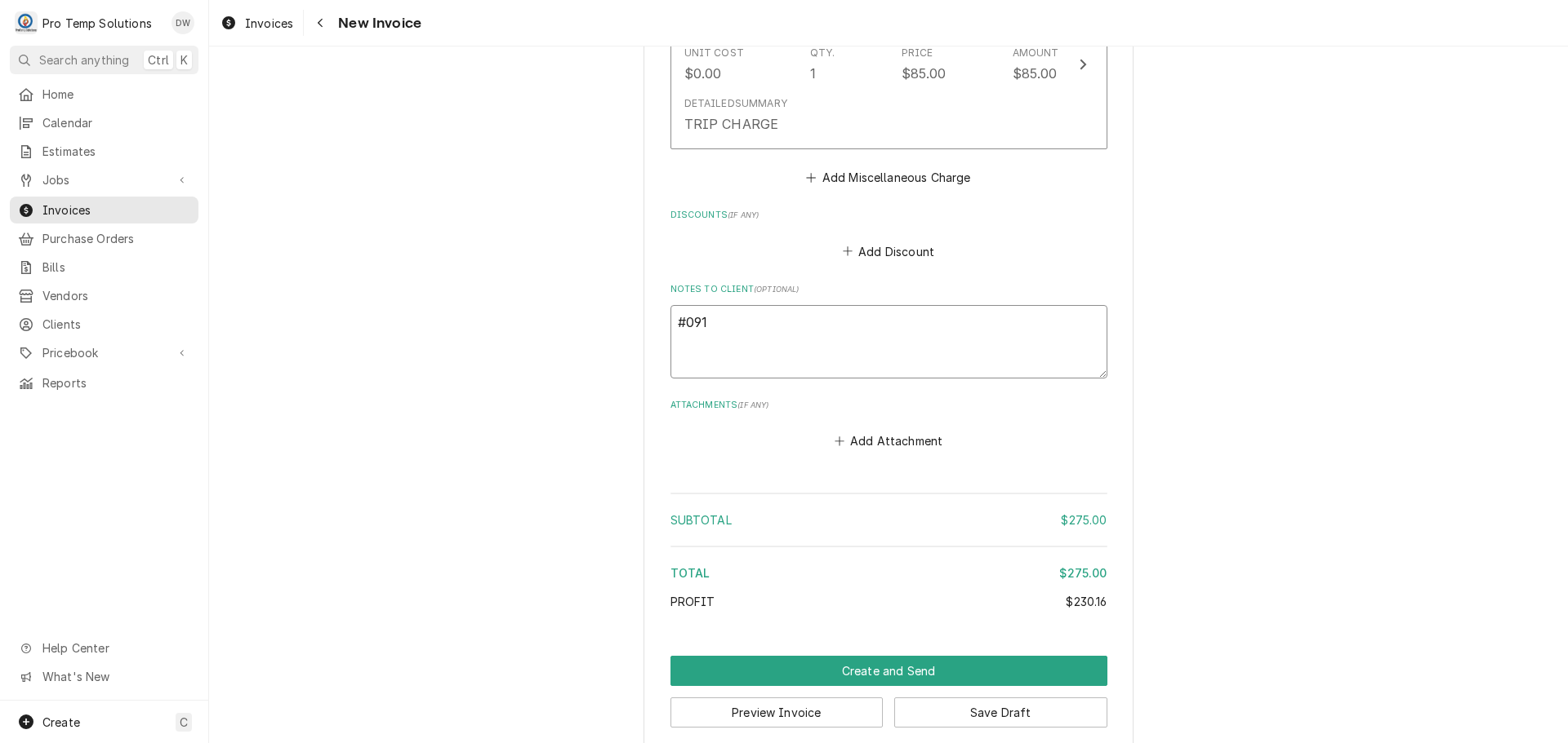
type textarea "#0912"
type textarea "x"
type textarea "#09122"
type textarea "x"
type textarea "#091225"
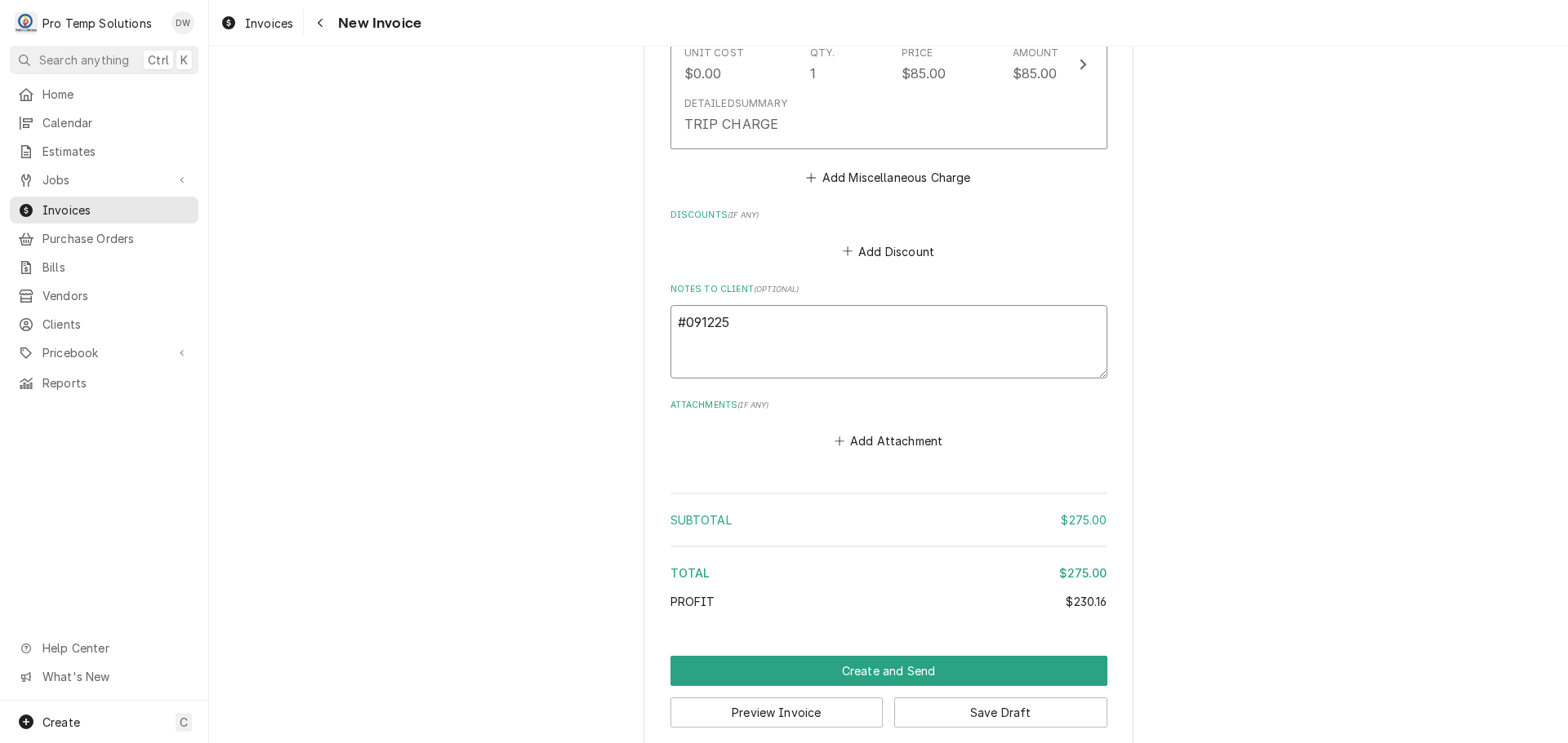
type textarea "x"
type textarea "#0912250"
type textarea "x"
type textarea "#09122500"
type textarea "x"
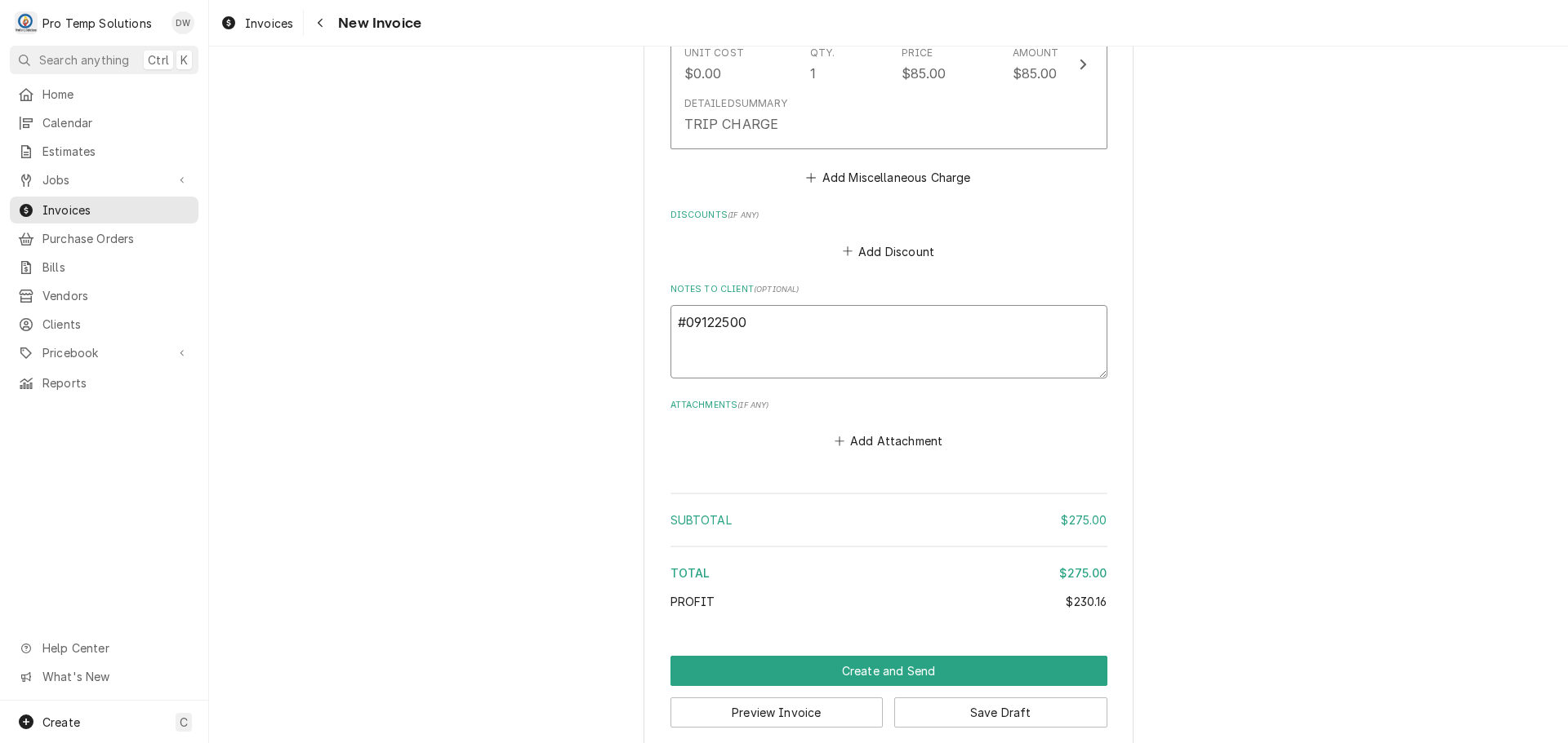
type textarea "#091225003"
type textarea "x"
type textarea "#091225003"
type textarea "x"
type textarea "#091225003 N"
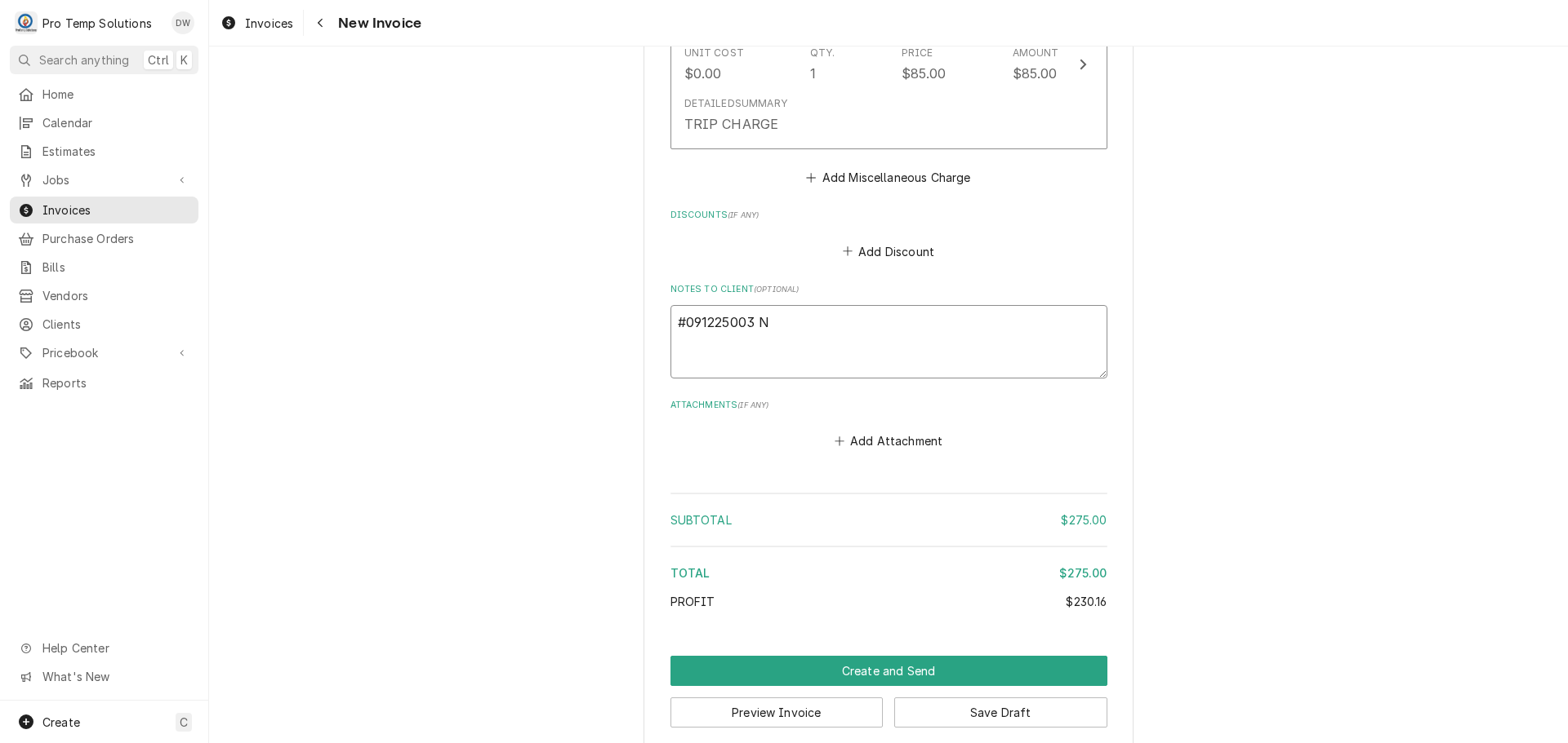
type textarea "x"
type textarea "#091225003 N"
type textarea "x"
type textarea "#091225003 N H"
type textarea "x"
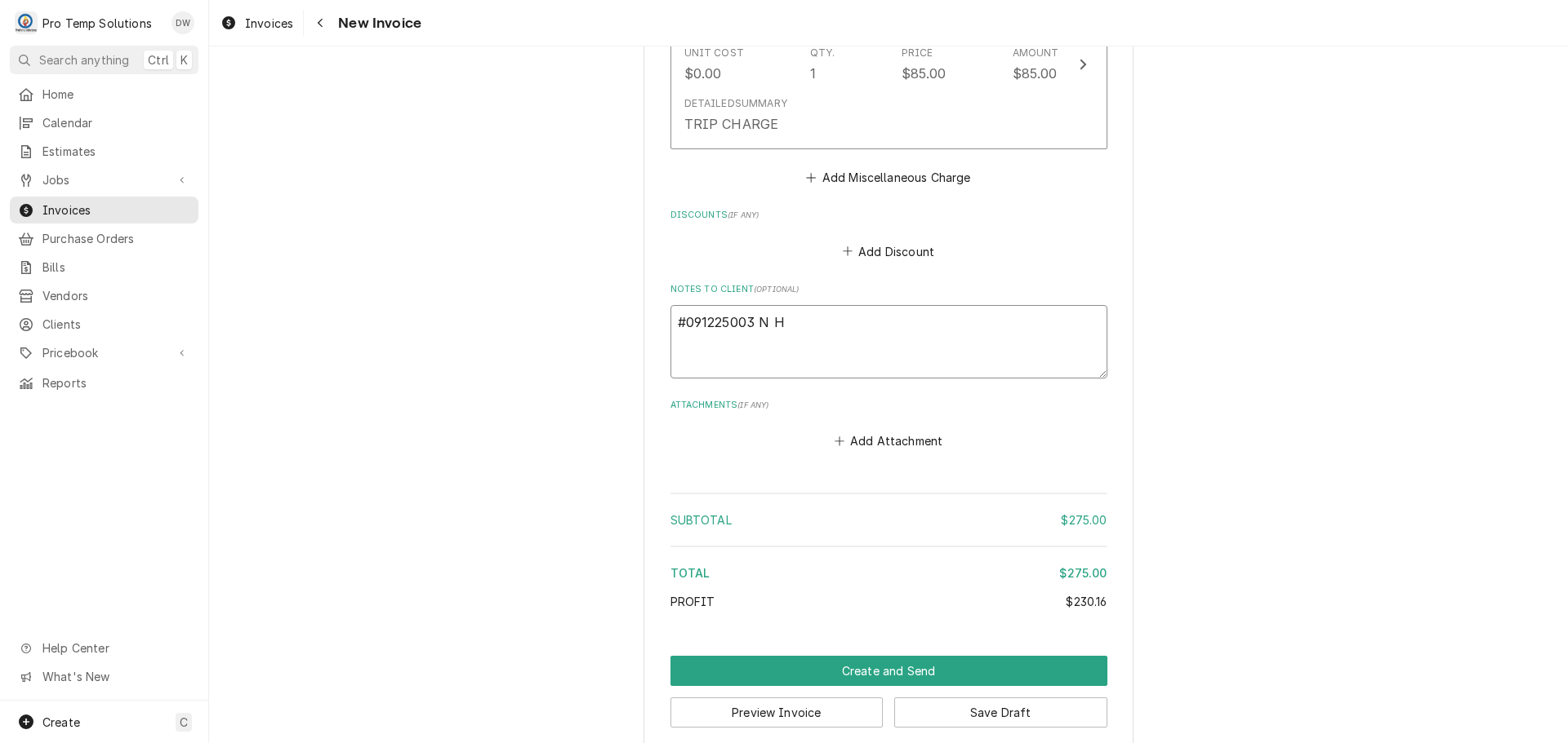
type textarea "#091225003 N HI"
type textarea "x"
type textarea "#091225003 N HIL"
type textarea "x"
type textarea "#091225003 N HILL"
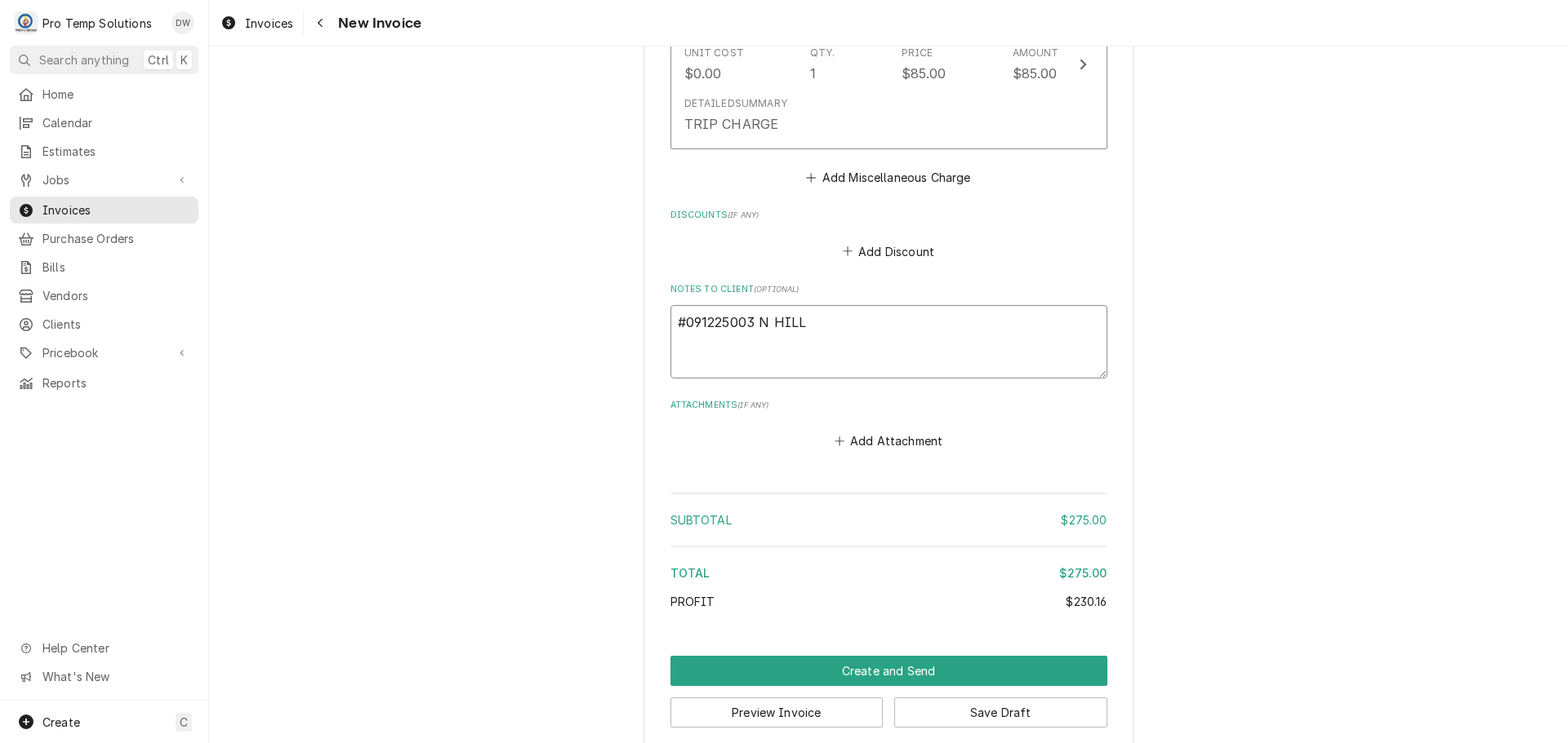
type textarea "x"
type textarea "#091225003 N HILLS"
type textarea "x"
type textarea "#091225003 N HILLS-"
type textarea "x"
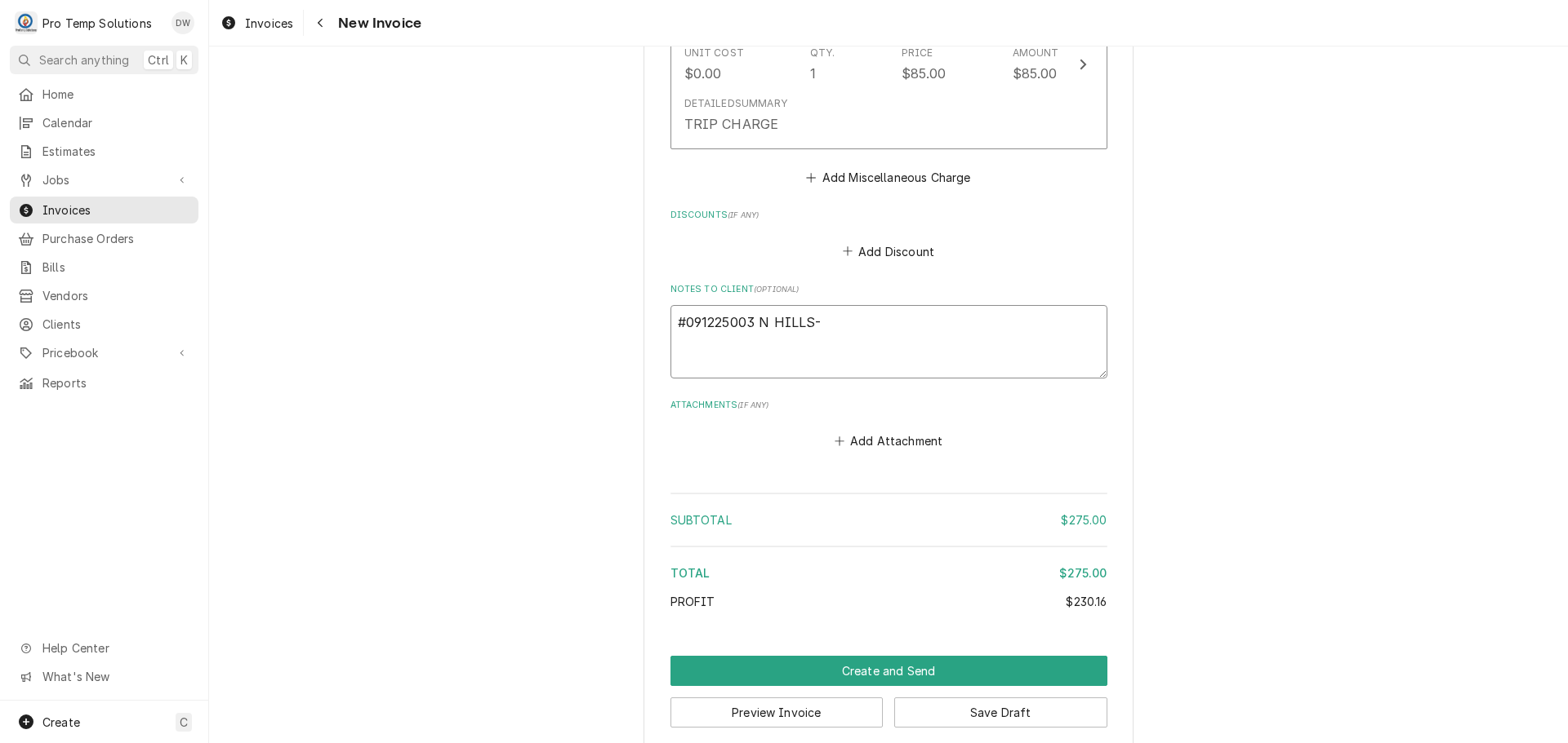
type textarea "#091225003 N HILLS-"
type textarea "x"
type textarea "#091225003 N HILLS- T"
type textarea "x"
type textarea "#091225003 N HILLS- T/"
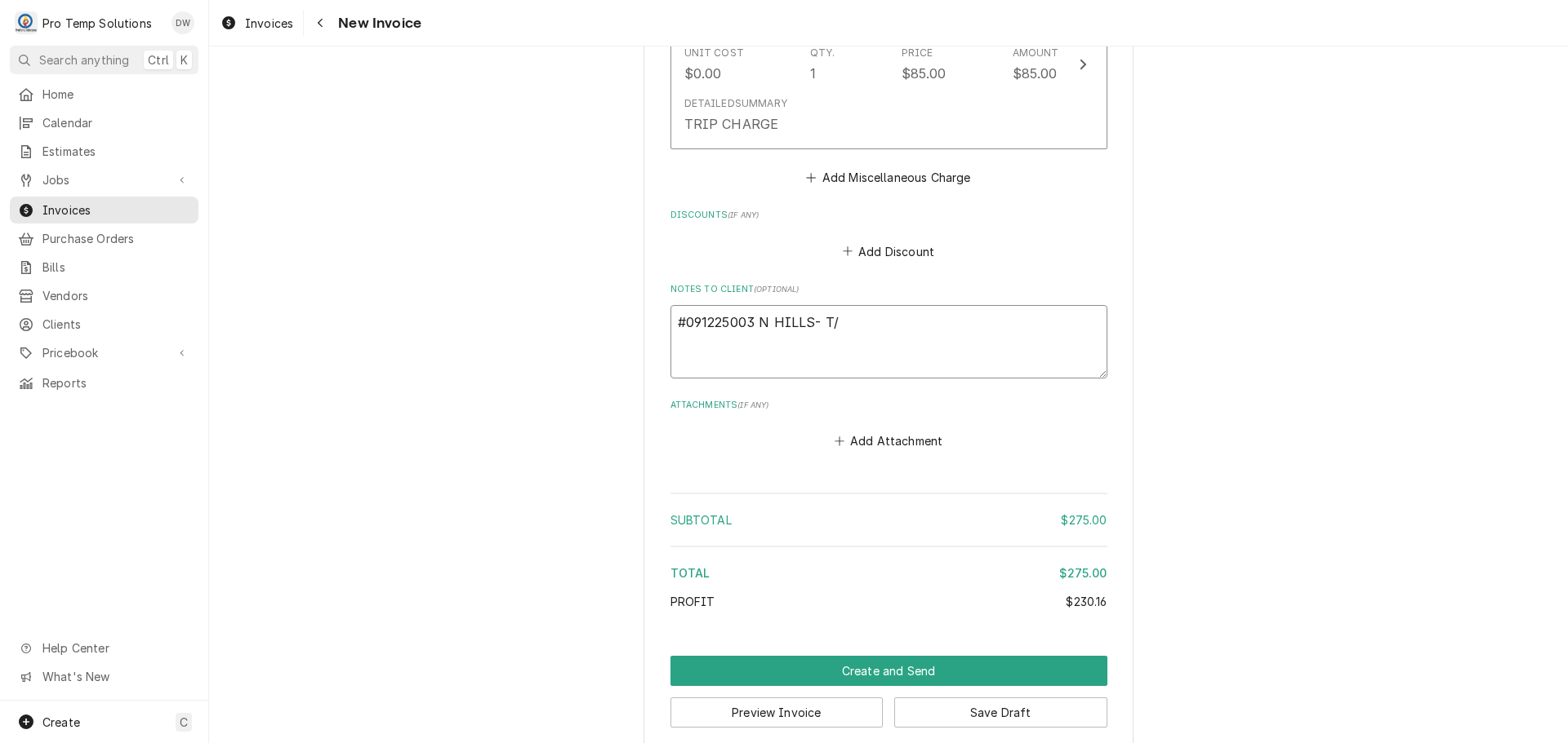
type textarea "x"
type textarea "#091225003 N HILLS- T/C"
type textarea "x"
type textarea "#091225003 N HILLS- T/CO"
type textarea "x"
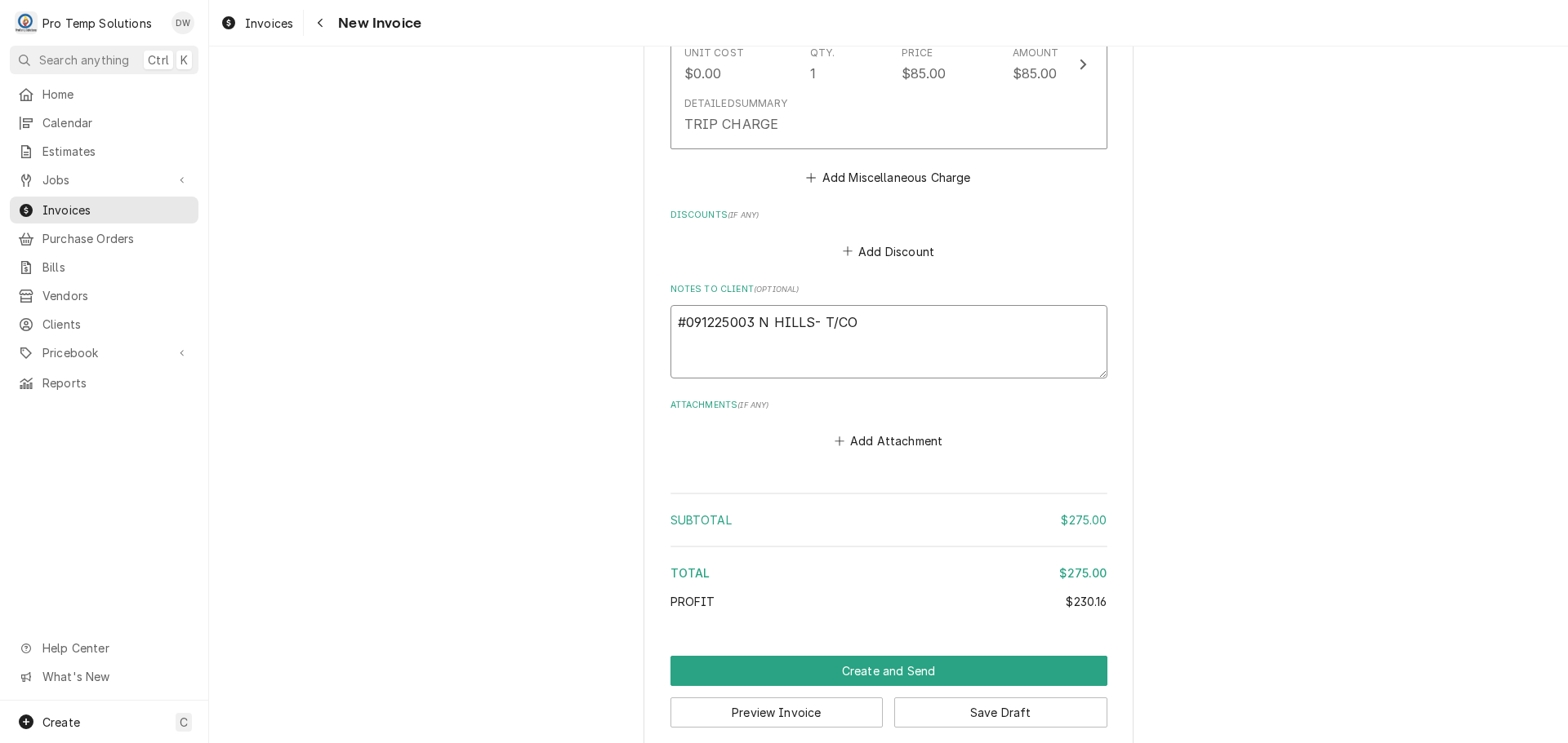
type textarea "#091225003 N HILLS- T/CON"
type textarea "x"
type textarea "#091225003 N HILLS- T/CONV"
type textarea "x"
type textarea "#091225003 N HILLS- T/CONV"
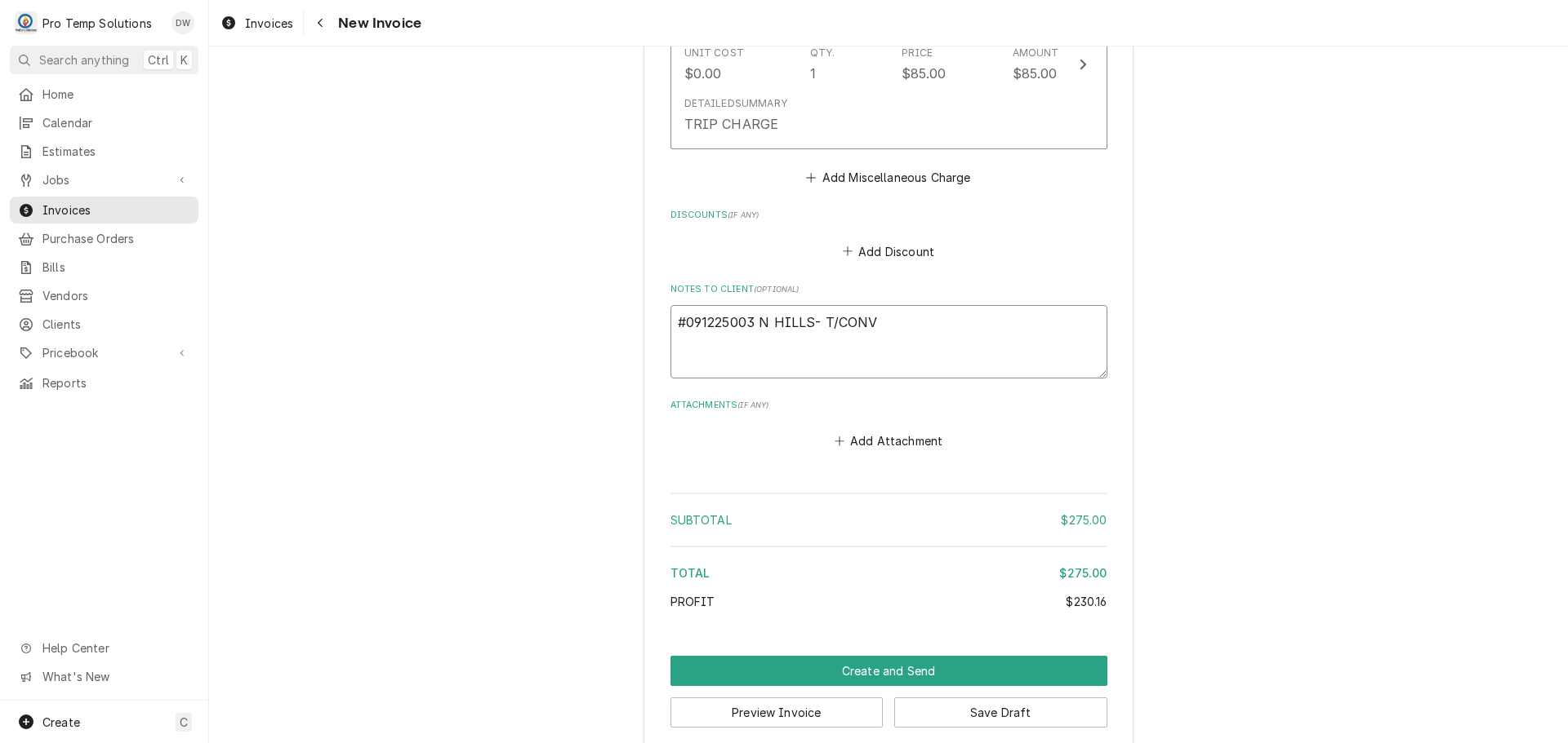
type textarea "x"
type textarea "#091225003 N HILLS- T/CONV O"
type textarea "x"
type textarea "#091225003 N HILLS- T/CONV OV"
type textarea "x"
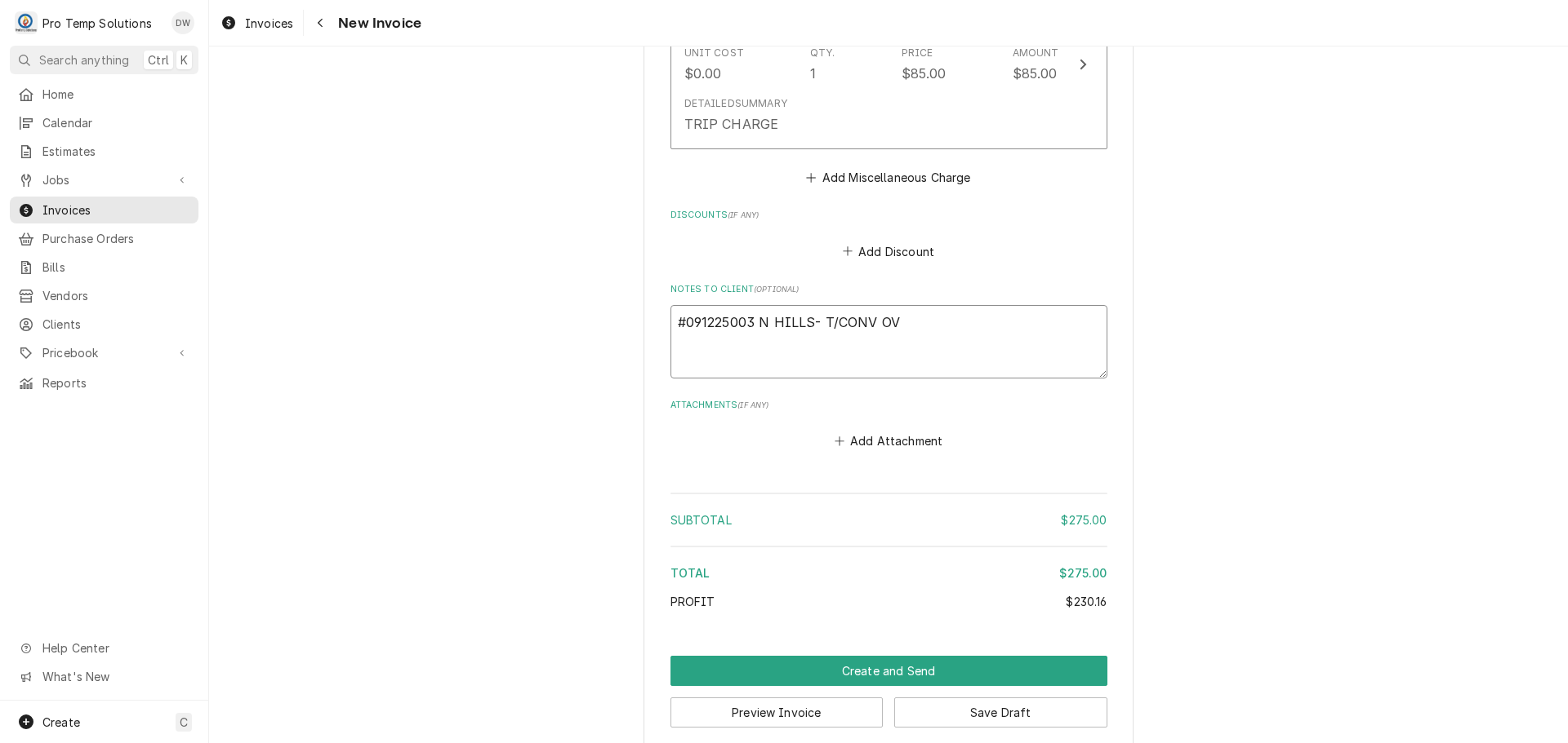
type textarea "#091225003 N HILLS- T/CONV OVE"
type textarea "x"
type textarea "#091225003 N HILLS- T/CONV OVEN"
type textarea "x"
type textarea "#091225003 N HILLS- T/CONV OVEN &"
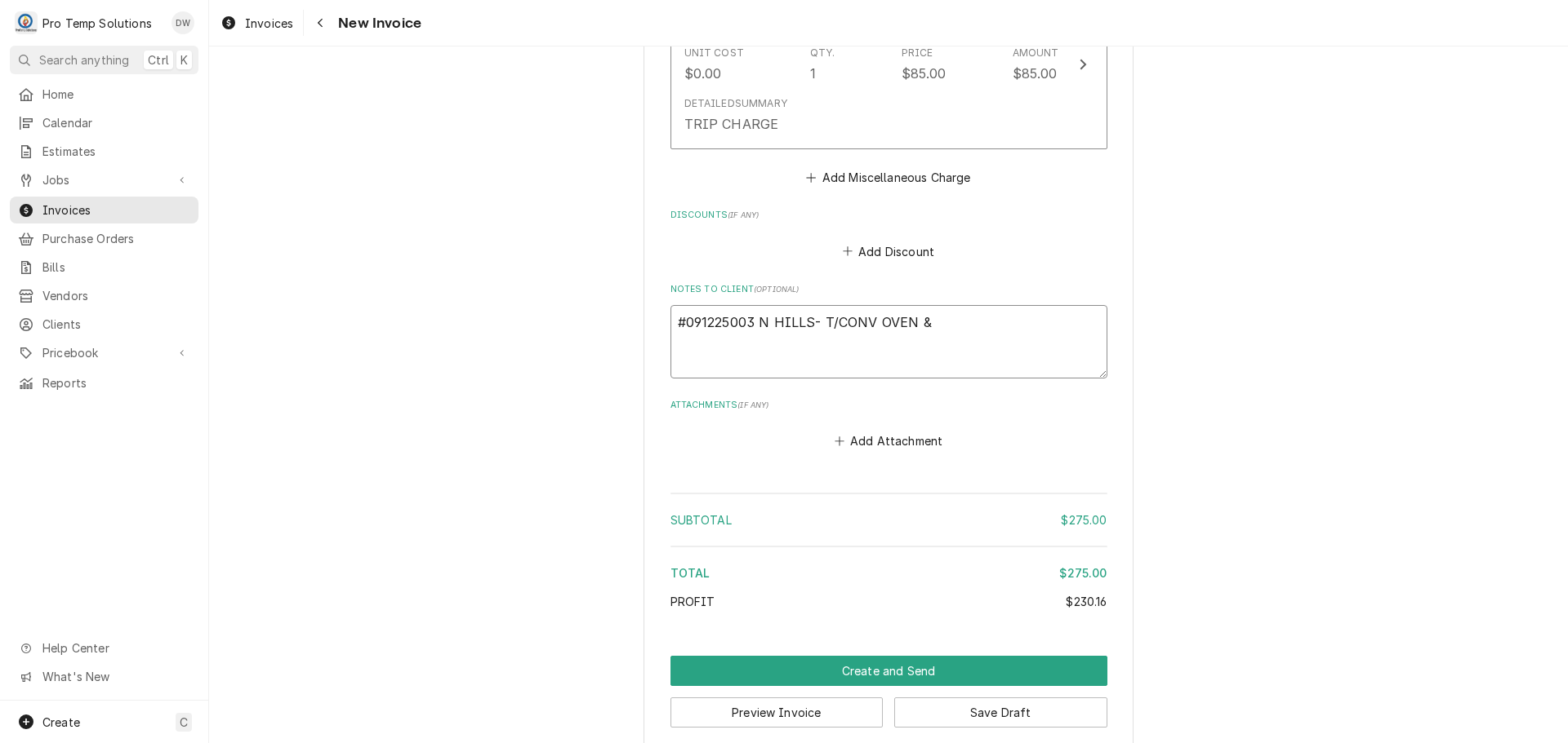
type textarea "x"
type textarea "#091225003 N HILLS- T/CONV OVEN &"
type textarea "x"
type textarea "#091225003 N HILLS- T/CONV OVEN & L"
type textarea "x"
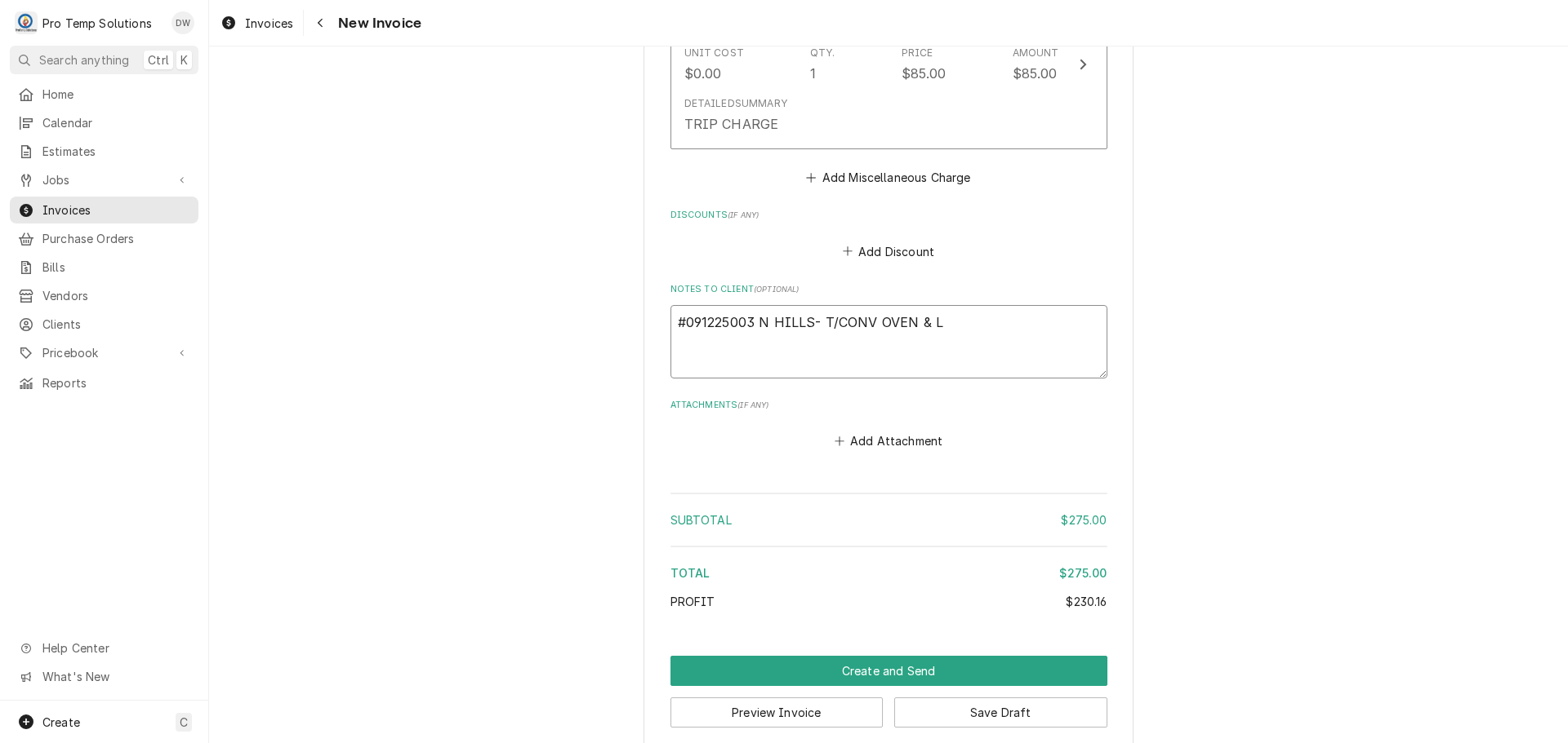
type textarea "#091225003 N HILLS- T/CONV OVEN & L/"
type textarea "x"
type textarea "#091225003 N HILLS- T/CONV OVEN & L/F"
type textarea "x"
type textarea "#091225003 N HILLS- T/CONV OVEN & L/FR"
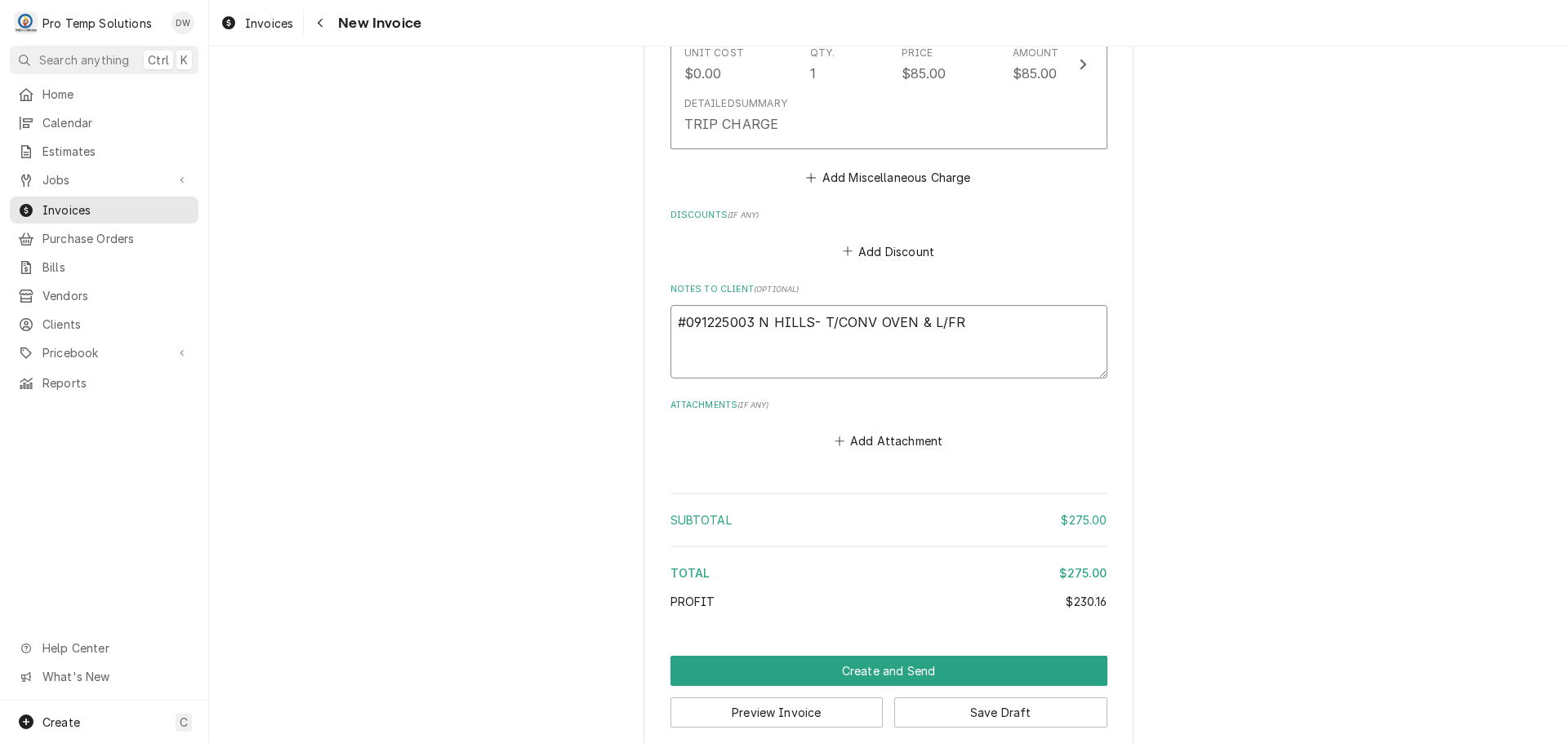
type textarea "x"
type textarea "#091225003 N HILLS- T/CONV OVEN & L/FRY"
type textarea "x"
type textarea "#091225003 N HILLS- T/CONV OVEN & L/[PERSON_NAME]"
type textarea "x"
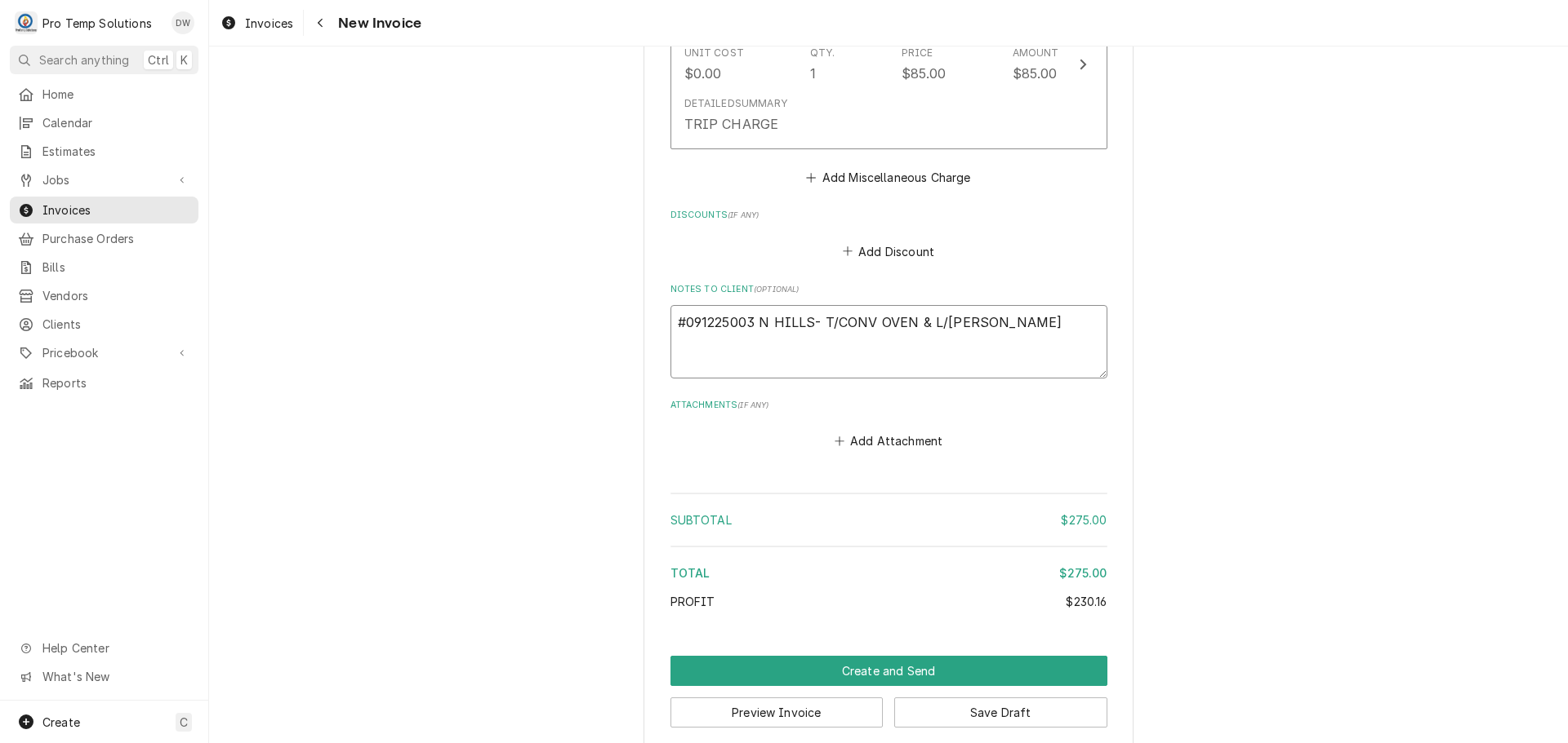
type textarea "#091225003 N HILLS- T/CONV OVEN & L/FRYER"
type textarea "x"
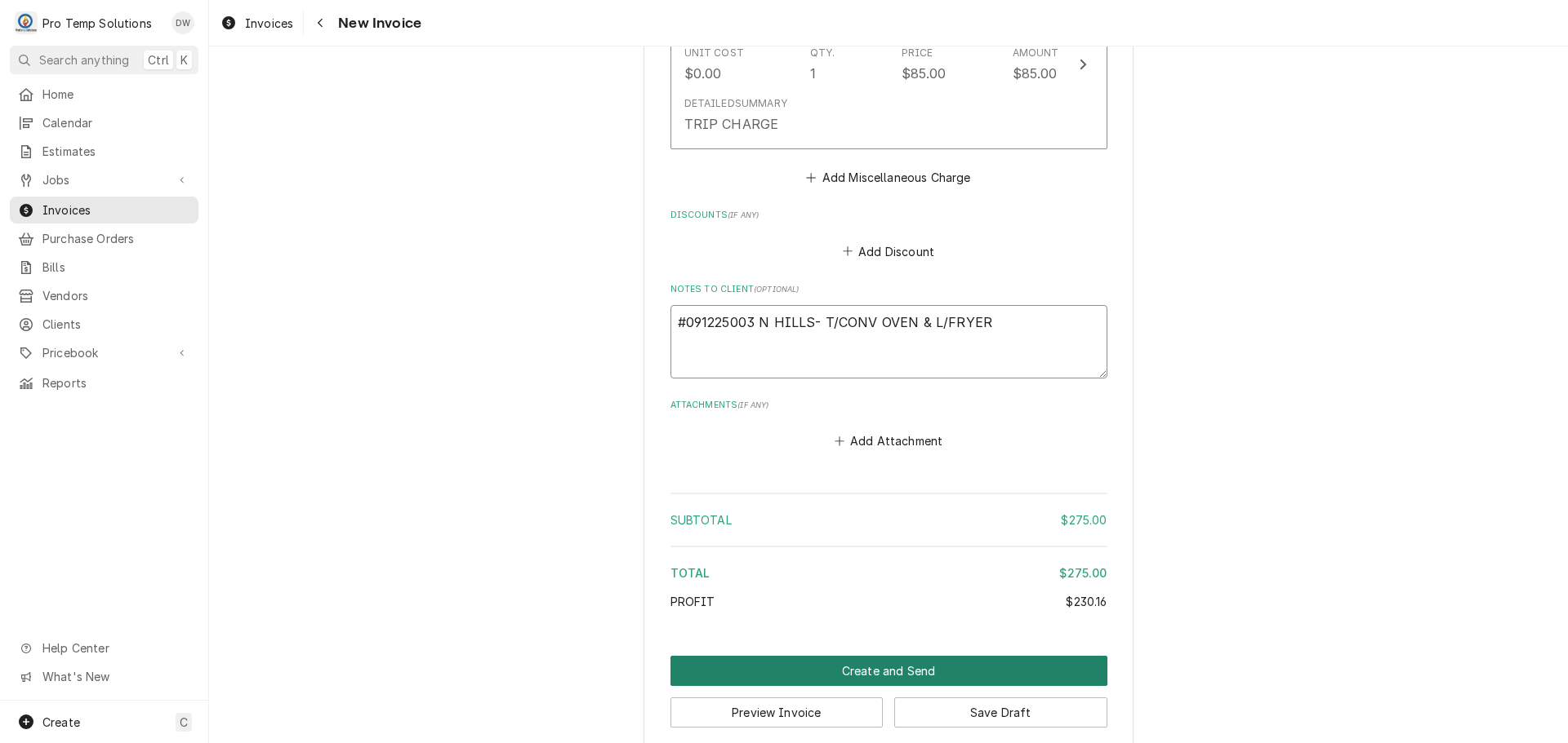
type textarea "#091225003 N HILLS- T/CONV OVEN & L/FRYER"
click at [874, 656] on button "Create and Send" at bounding box center [888, 671] width 437 height 31
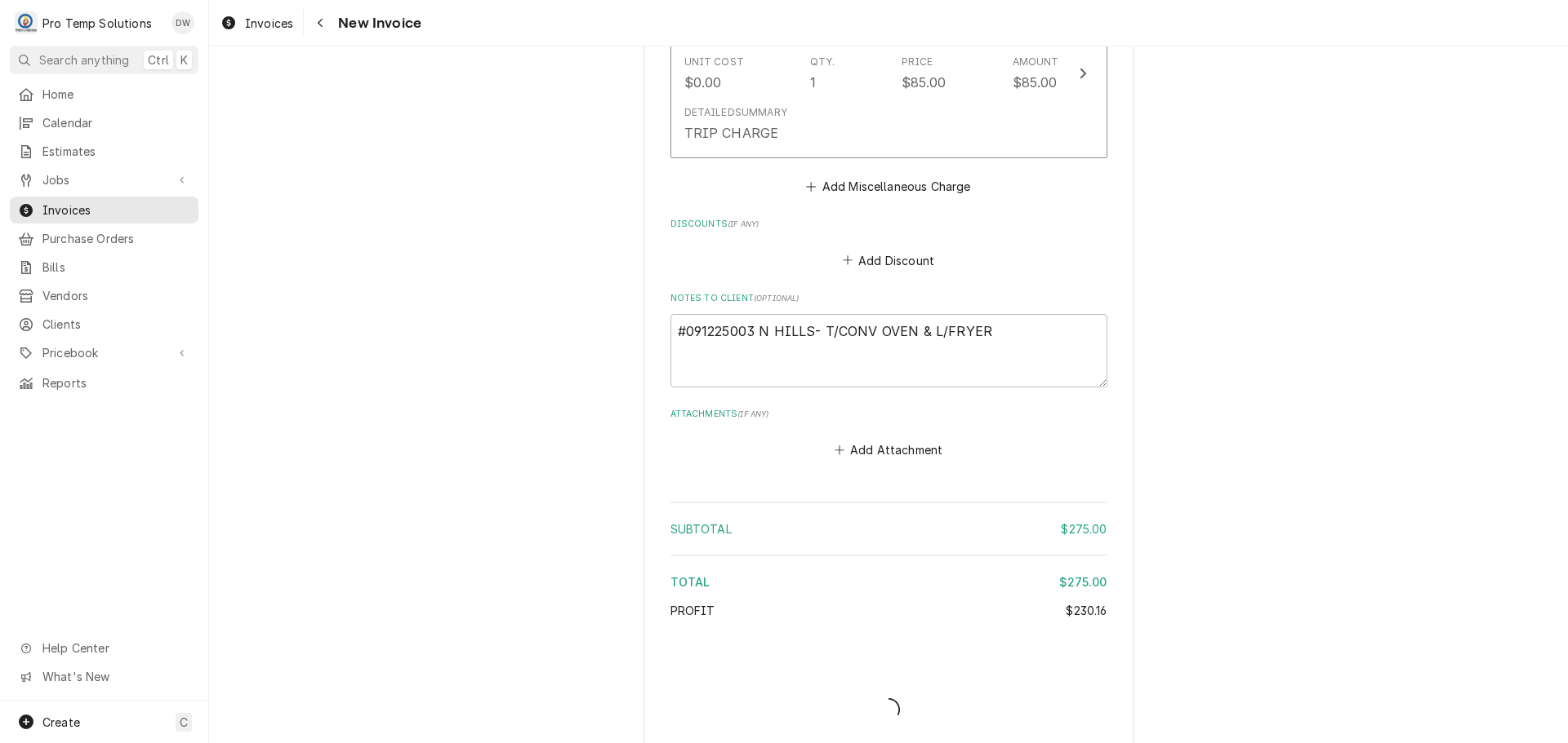
type textarea "x"
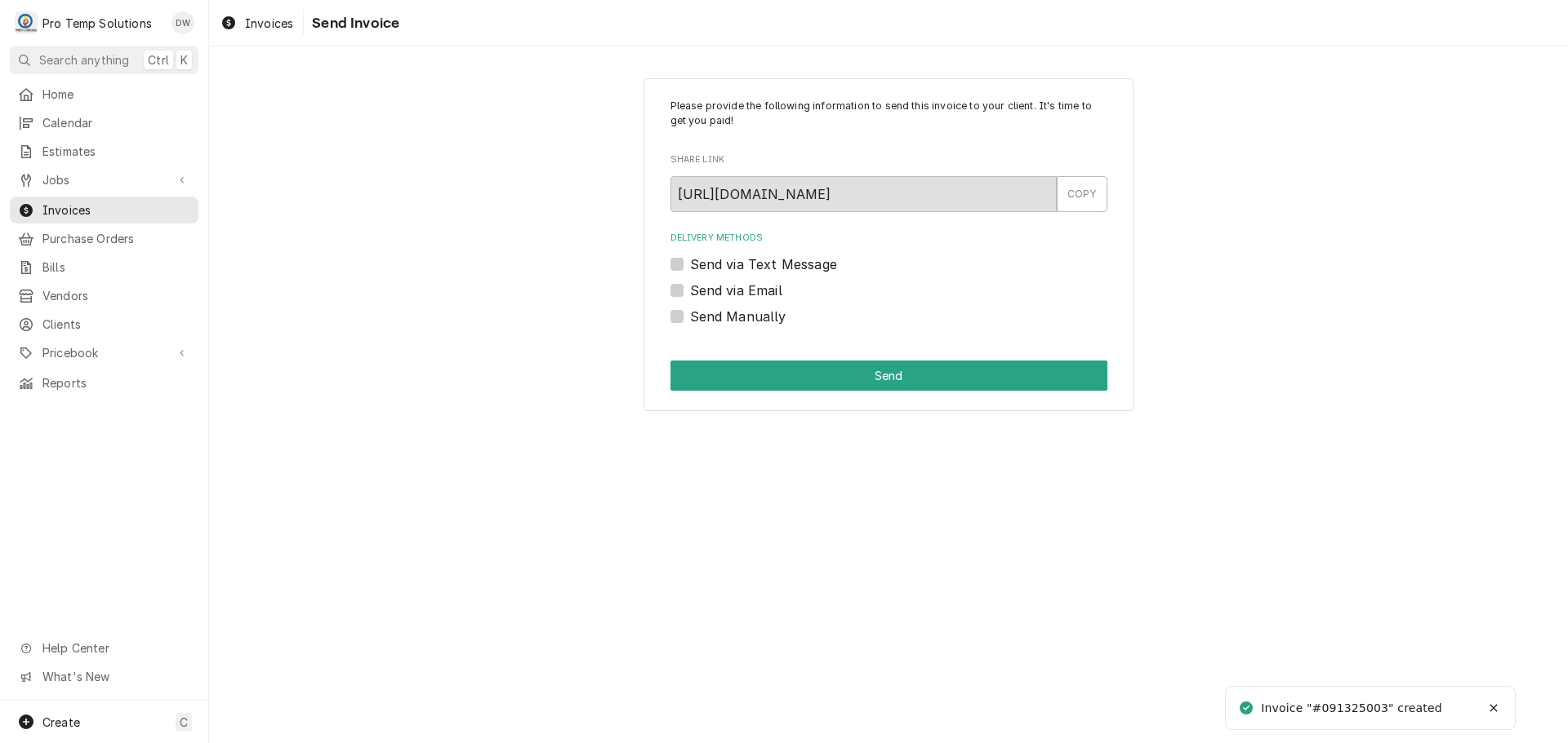
click at [690, 286] on label "Send via Email" at bounding box center [736, 290] width 92 height 19
click at [690, 286] on input "Send via Email" at bounding box center [908, 298] width 437 height 36
checkbox input "true"
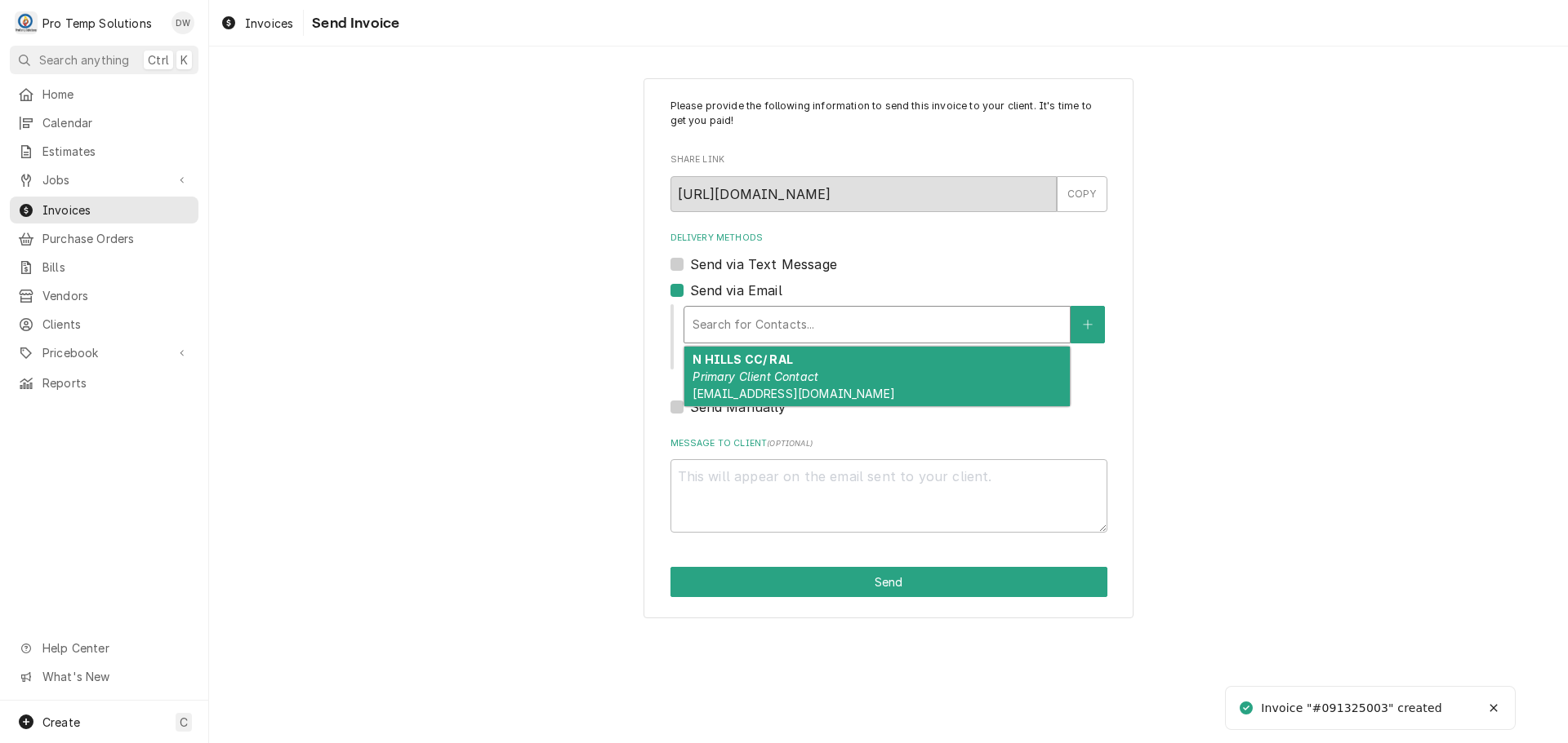
click at [788, 324] on div "Delivery Methods" at bounding box center [876, 325] width 369 height 30
click at [783, 355] on strong "N HILLS CC/ RAL" at bounding box center [742, 359] width 99 height 14
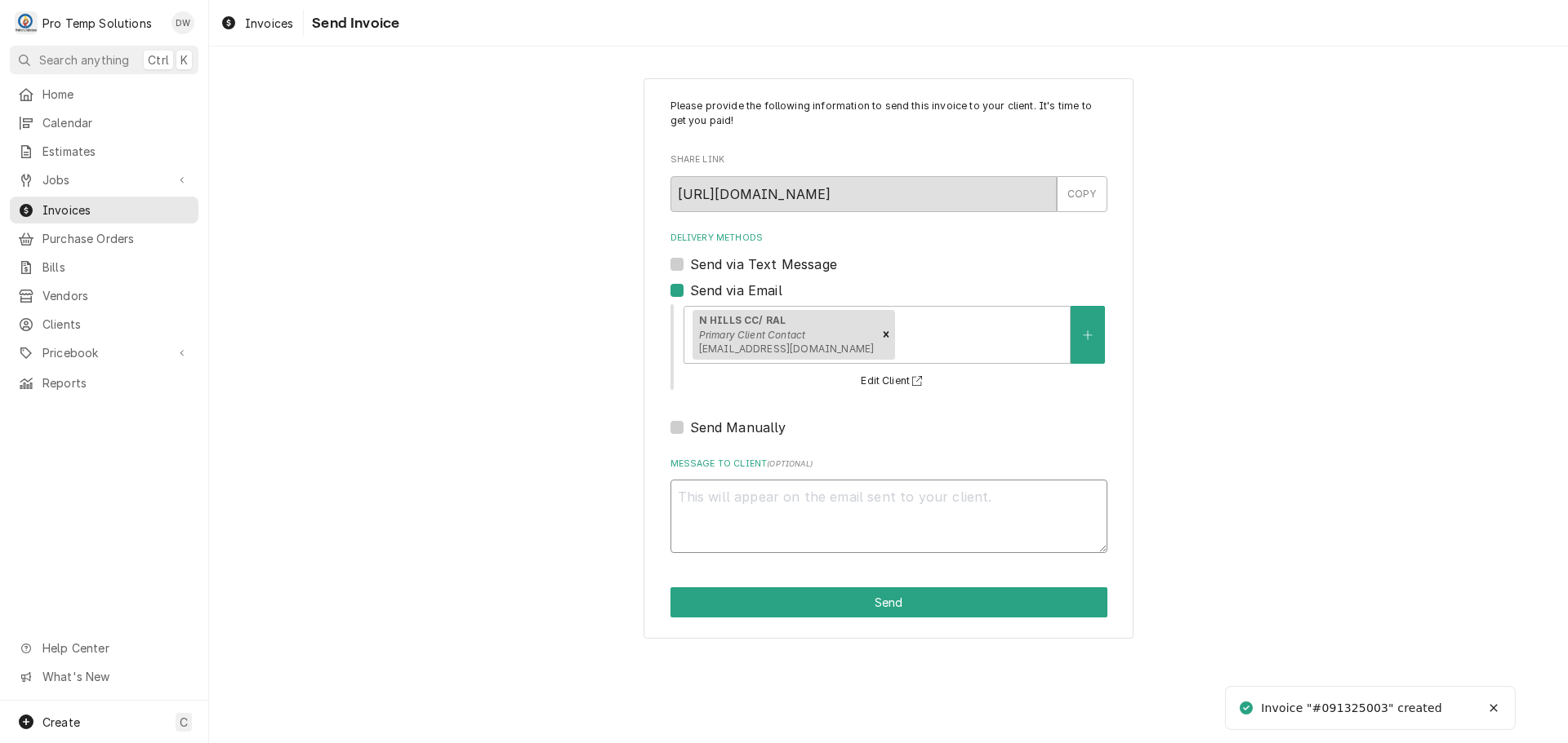
click at [727, 488] on textarea "Message to Client ( optional )" at bounding box center [888, 516] width 437 height 73
type textarea "x"
type textarea "#"
type textarea "x"
type textarea "#0"
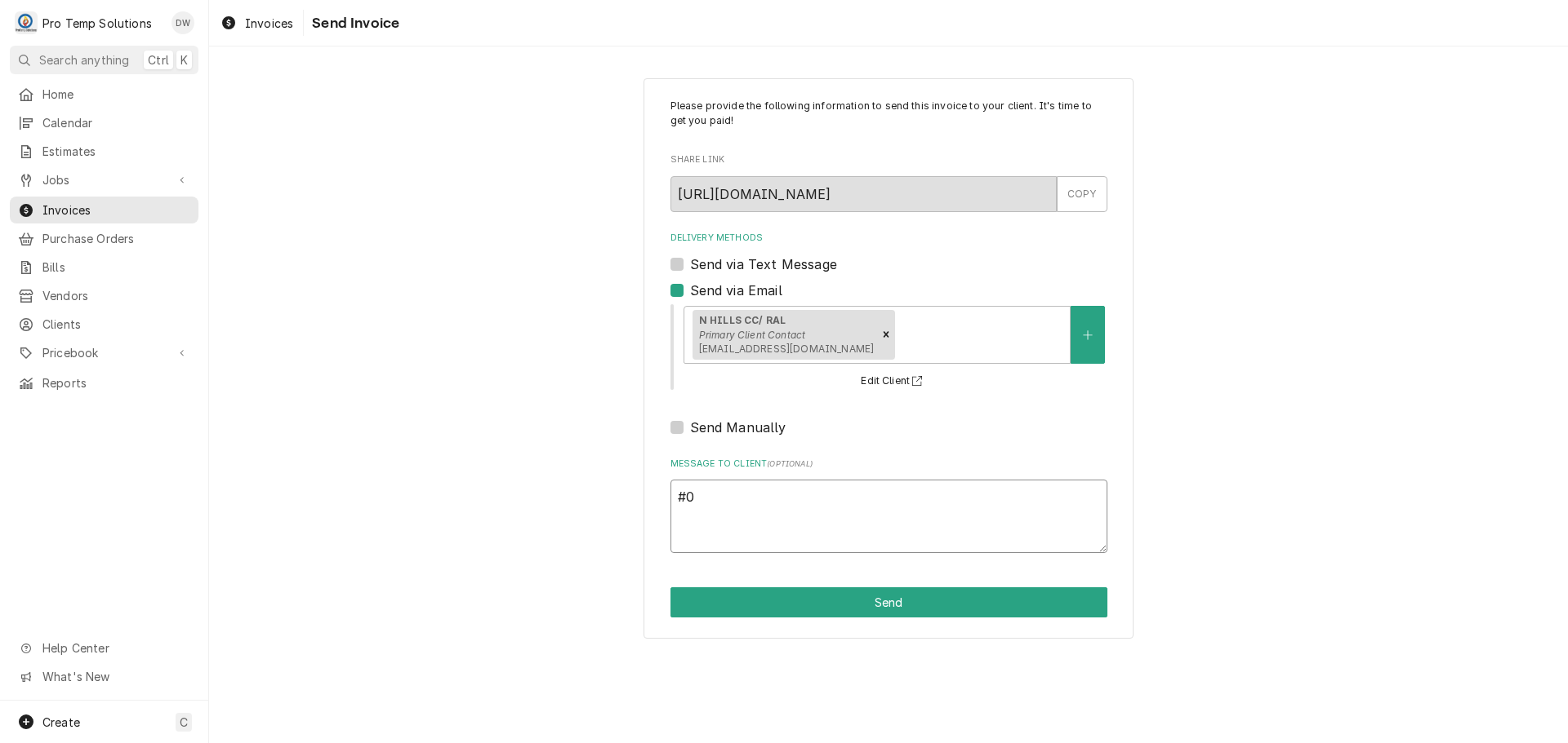
type textarea "x"
type textarea "#09"
type textarea "x"
type textarea "#091"
type textarea "x"
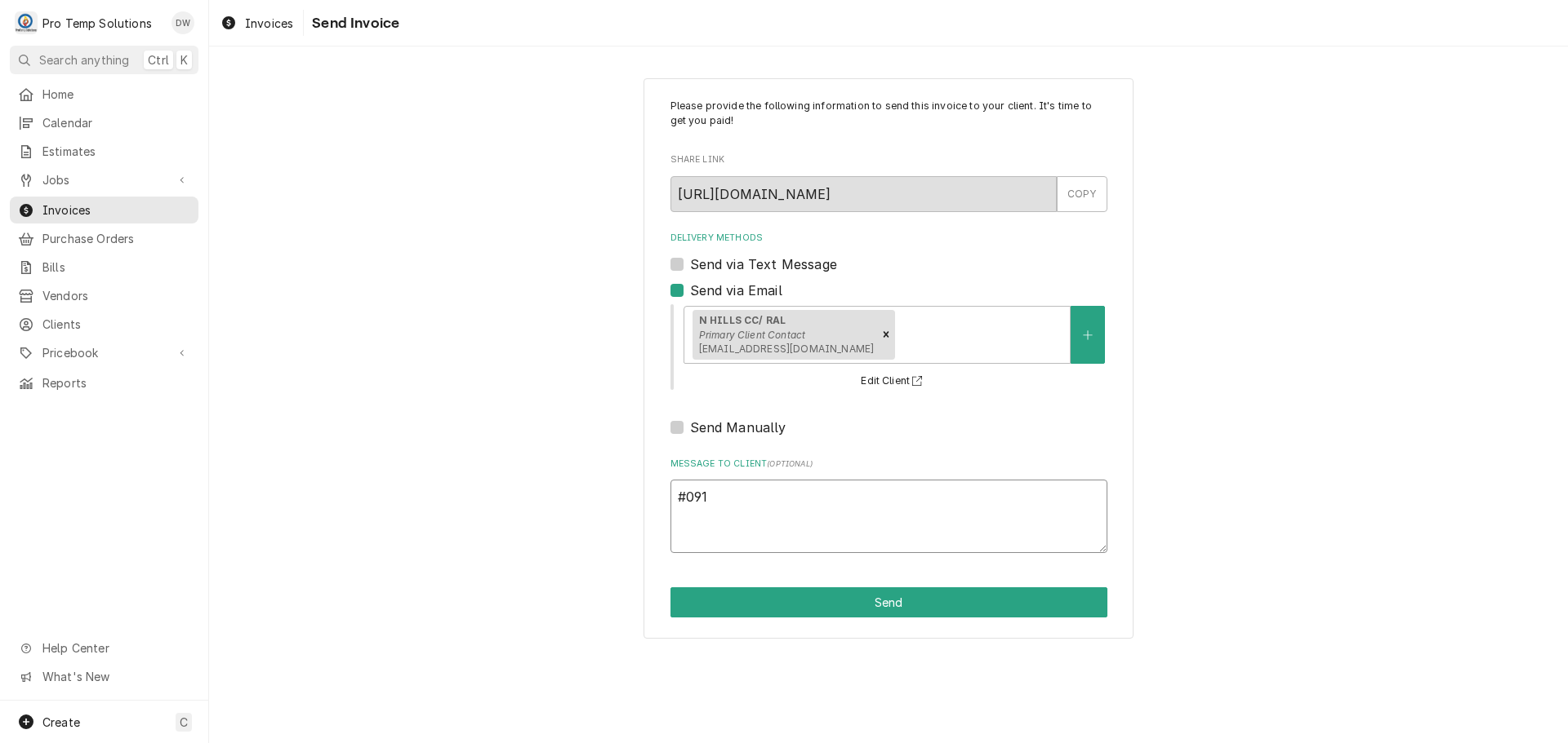
type textarea "#0912"
type textarea "x"
type textarea "#09122"
type textarea "x"
type textarea "#091225"
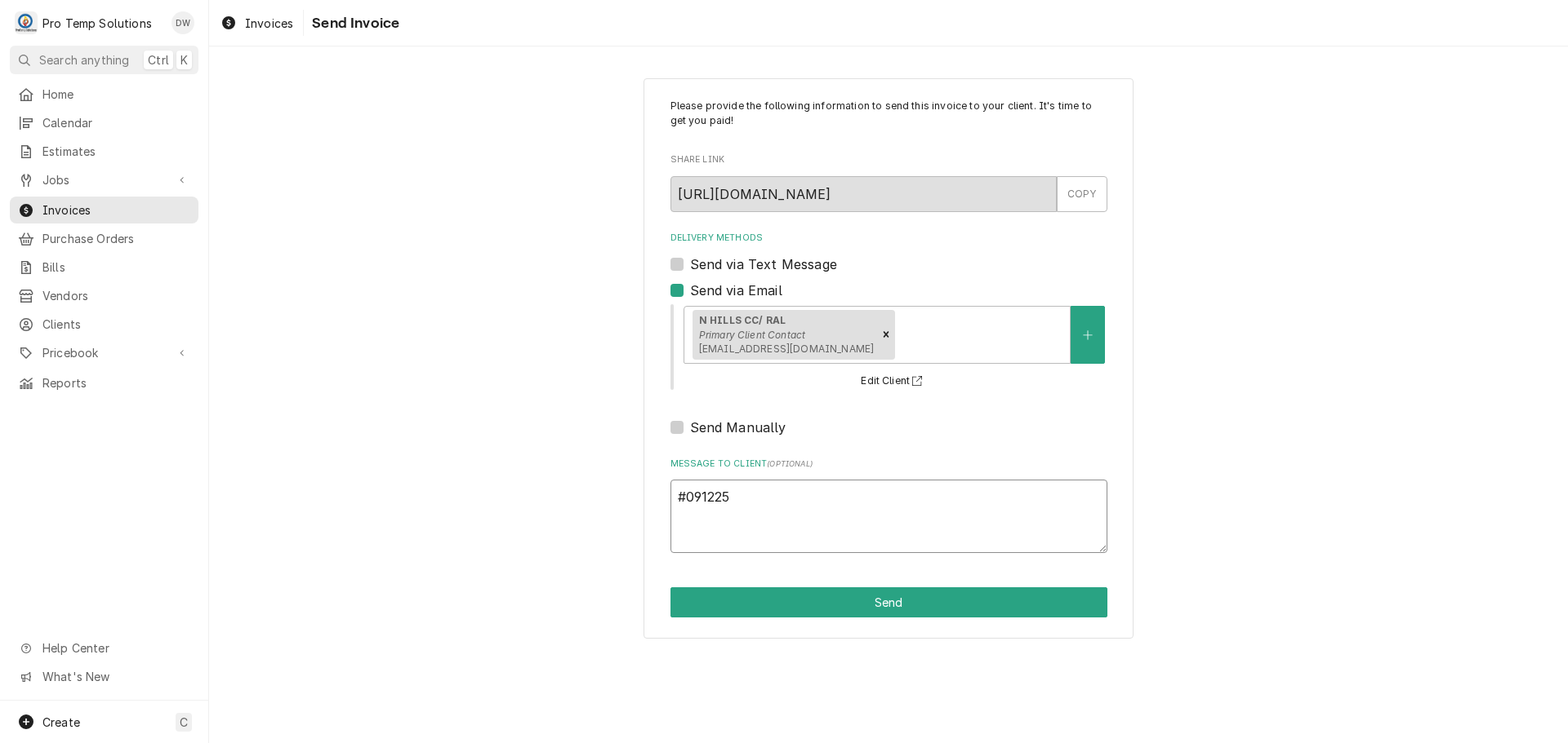
type textarea "x"
type textarea "#0912250"
type textarea "x"
type textarea "#09122500"
type textarea "x"
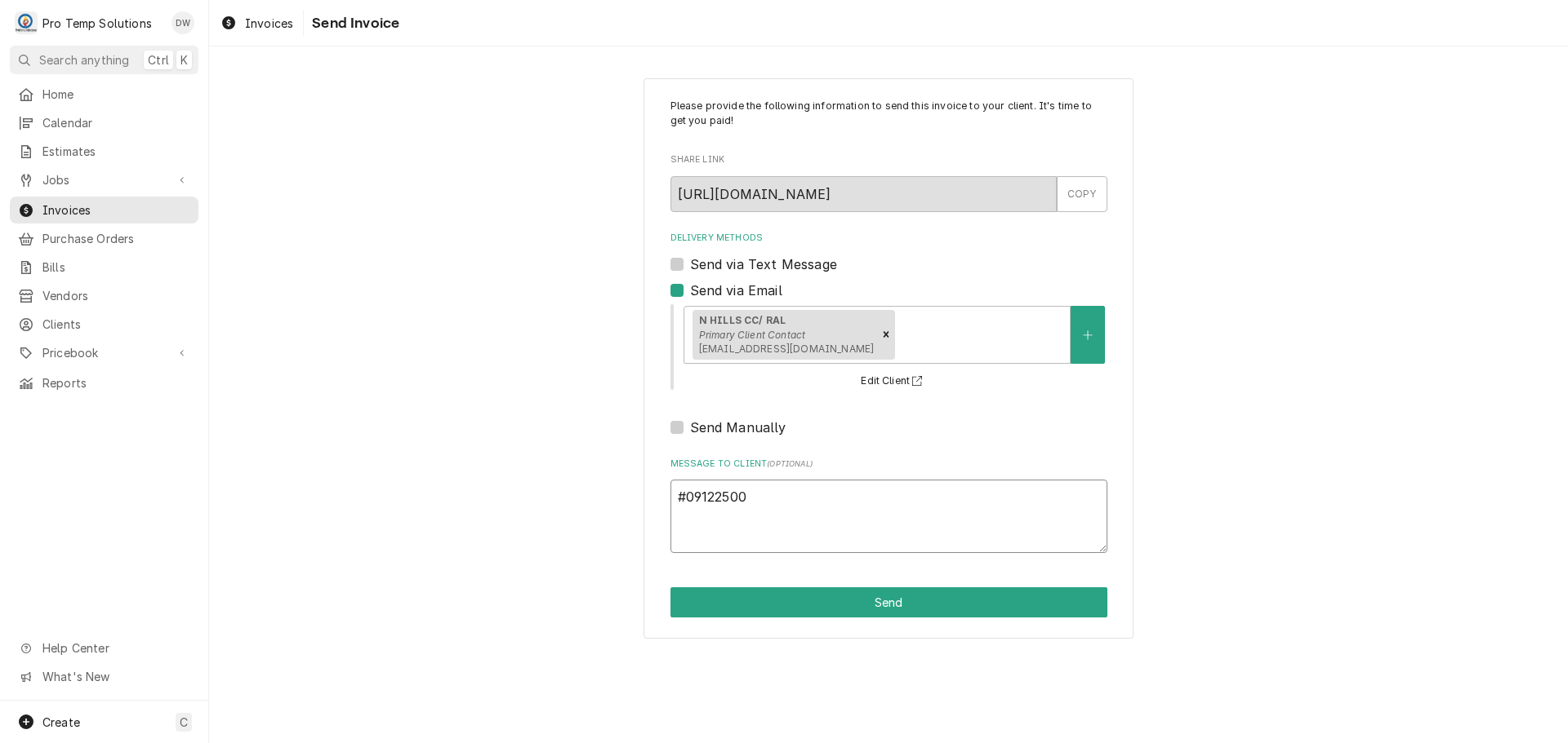
type textarea "#091225003"
type textarea "x"
type textarea "#091225003"
type textarea "x"
type textarea "#091225003 N"
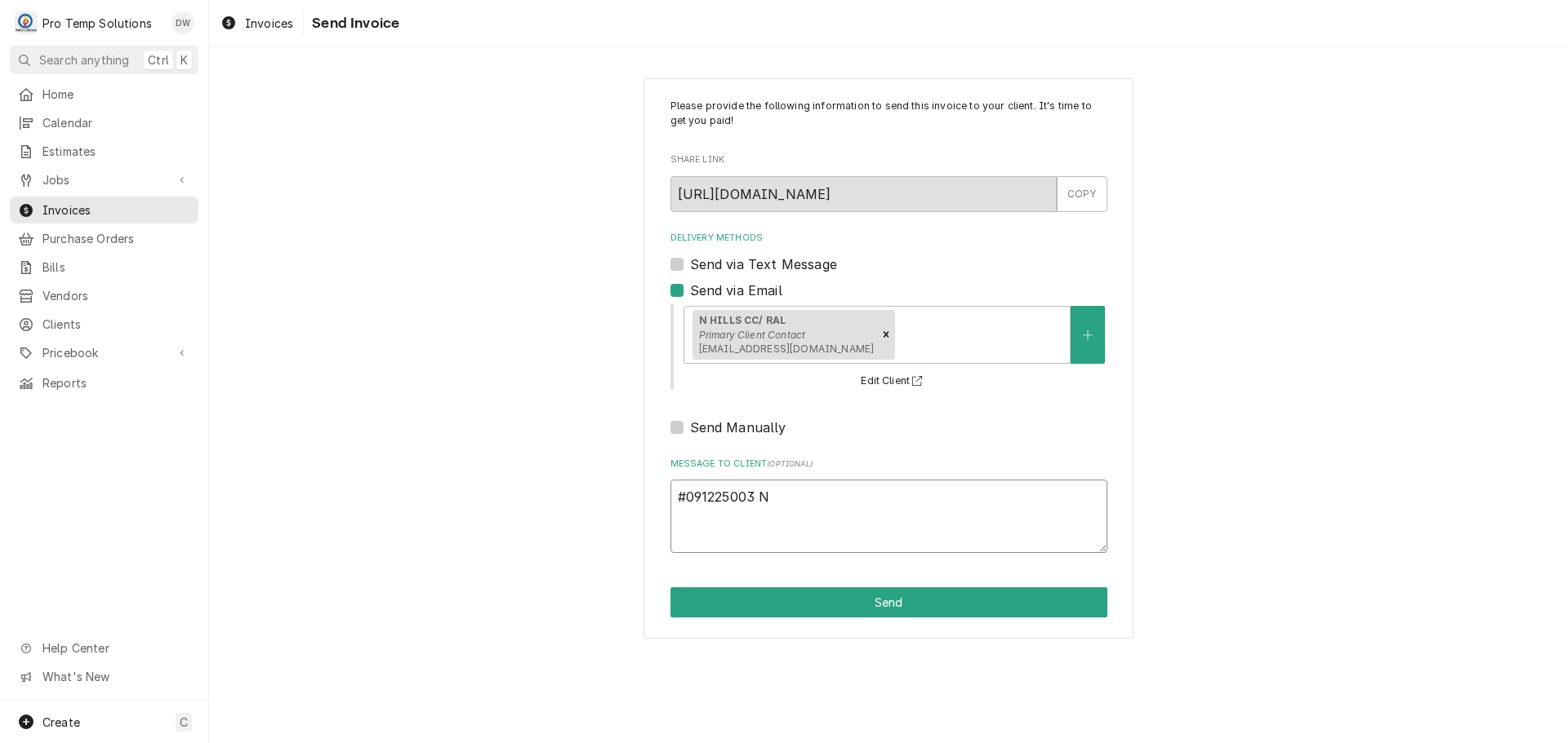
type textarea "x"
type textarea "#091225003 N"
type textarea "x"
type textarea "#091225003 N H"
type textarea "x"
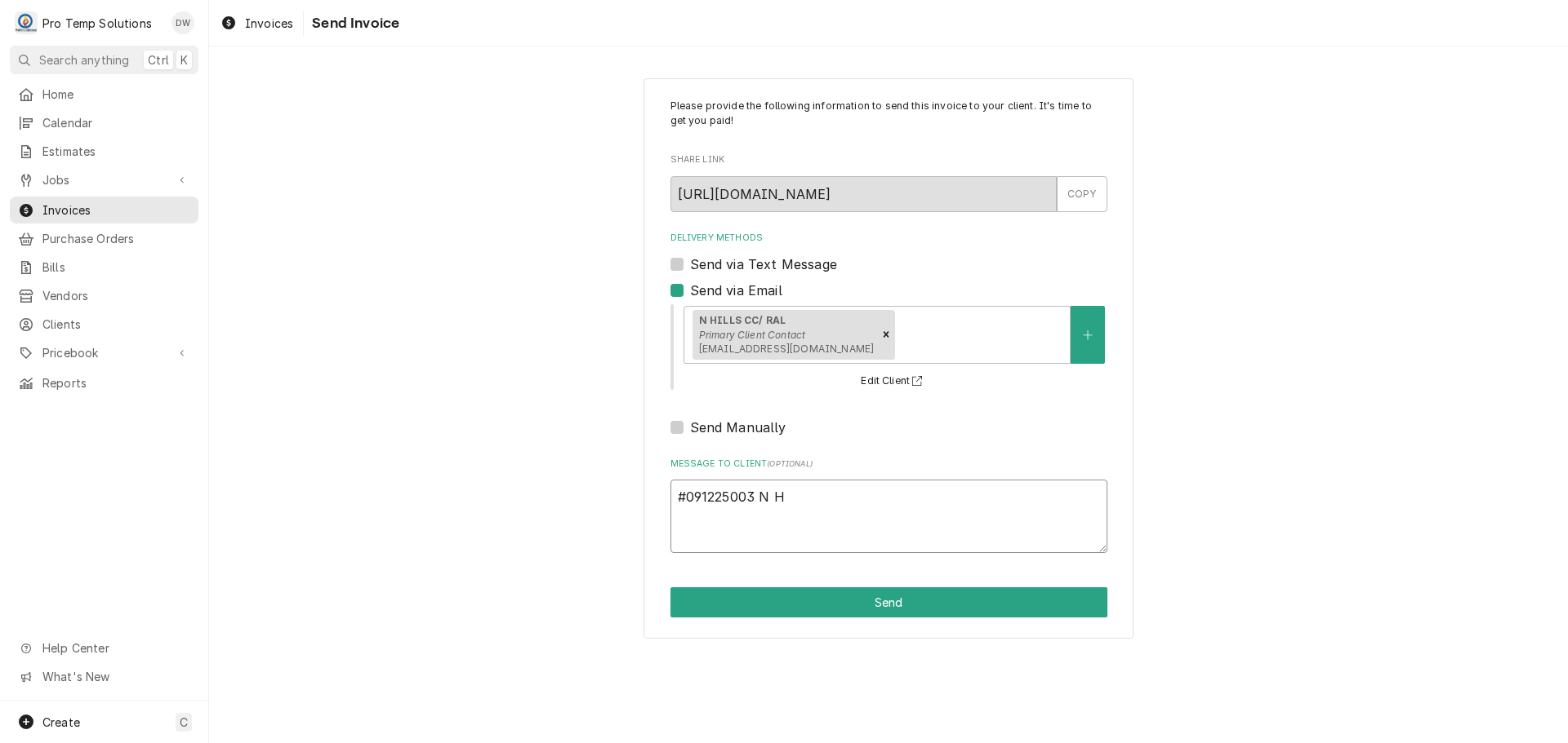
type textarea "#091225003 N HI"
type textarea "x"
type textarea "#091225003 N HIL"
type textarea "x"
type textarea "#091225003 N HILL"
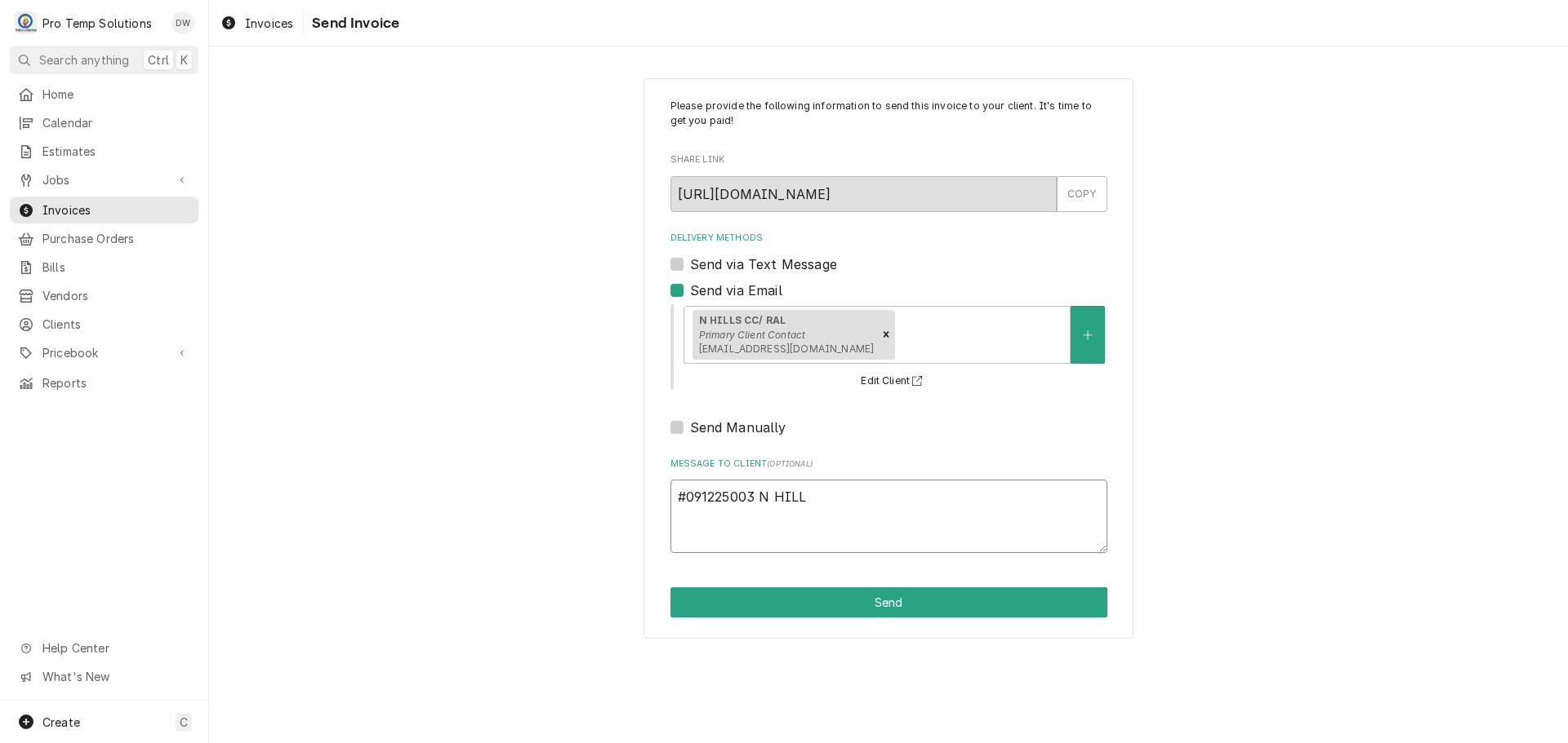
type textarea "x"
type textarea "#091225003 N HILLS"
type textarea "x"
type textarea "#091225003 N HILLS-"
type textarea "x"
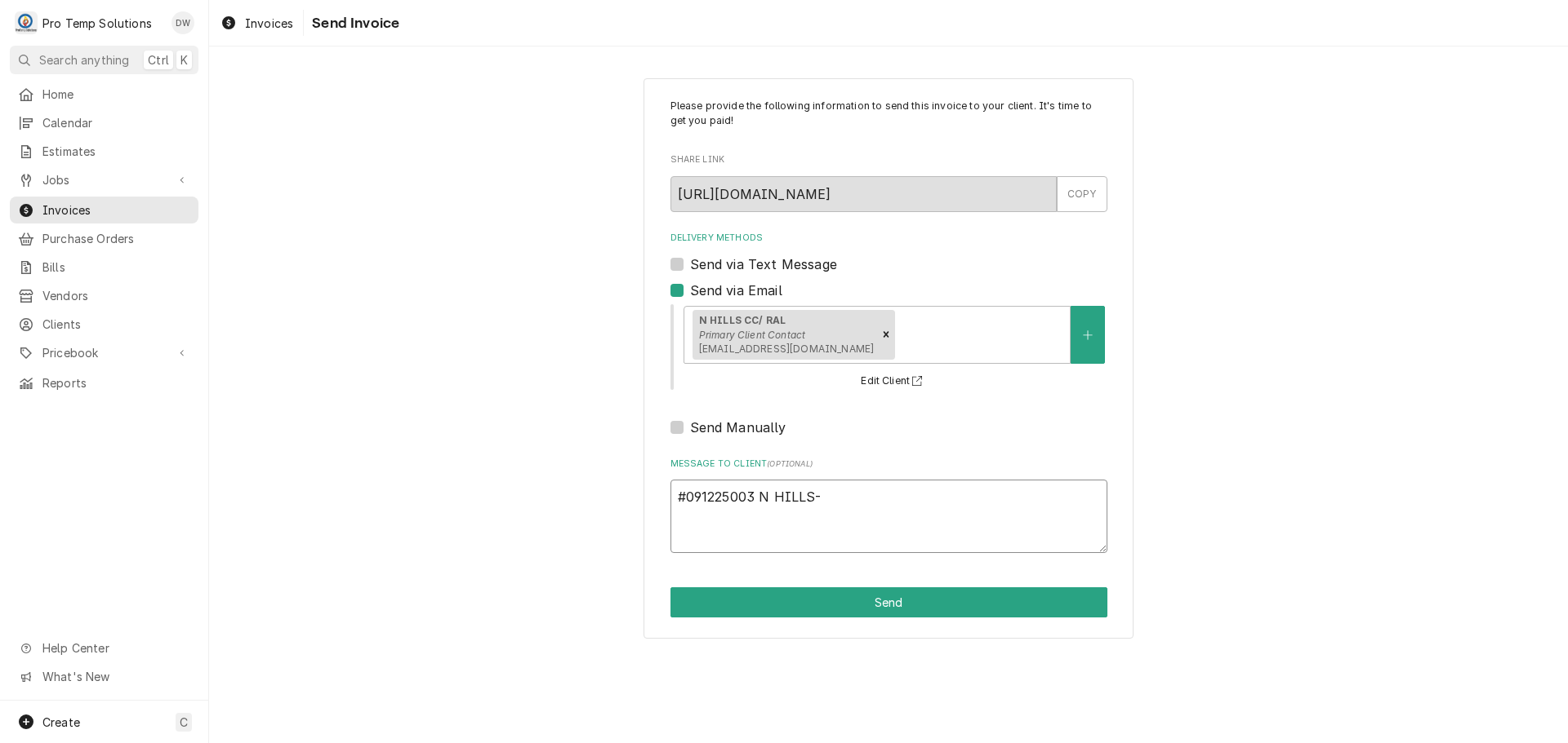
type textarea "#091225003 N HILLS-"
type textarea "x"
type textarea "#091225003 N HILLS- T"
type textarea "x"
type textarea "#091225003 N HILLS- T/"
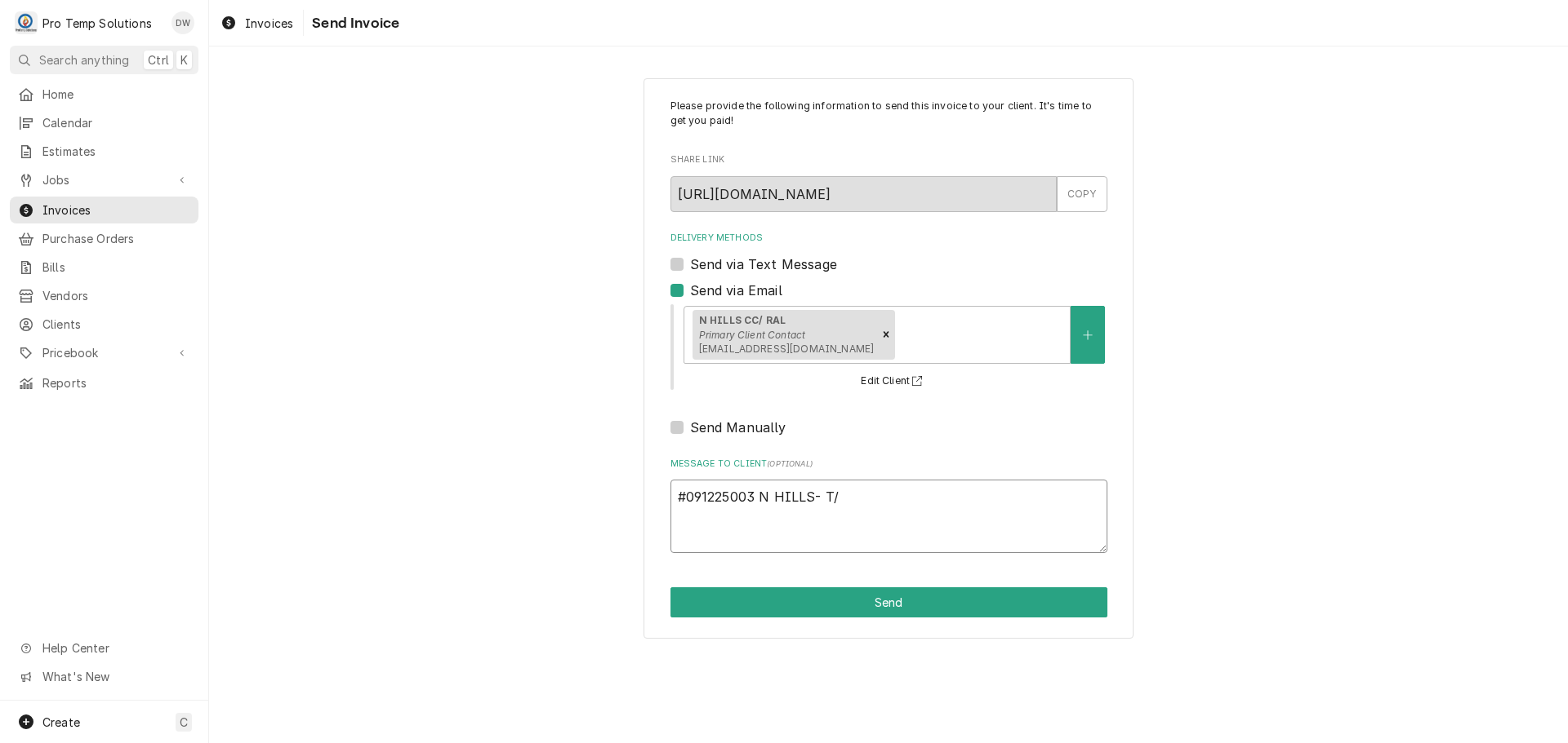
type textarea "x"
type textarea "#091225003 N HILLS- T/C"
type textarea "x"
type textarea "#091225003 N HILLS- T/CO"
type textarea "x"
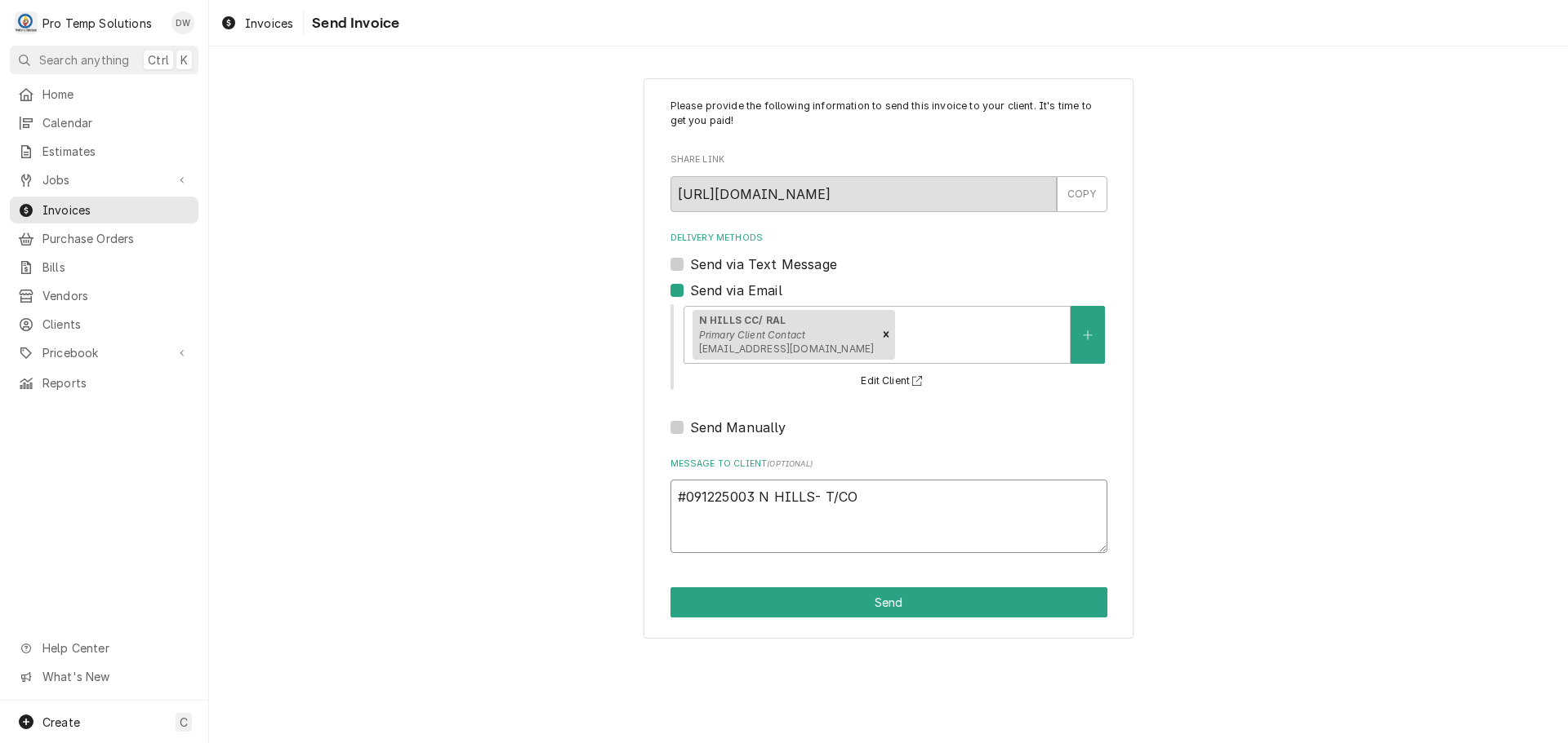
type textarea "#091225003 N HILLS- T/CON"
type textarea "x"
type textarea "#091225003 N HILLS- T/CONV"
type textarea "x"
type textarea "#091225003 N HILLS- T/CONV"
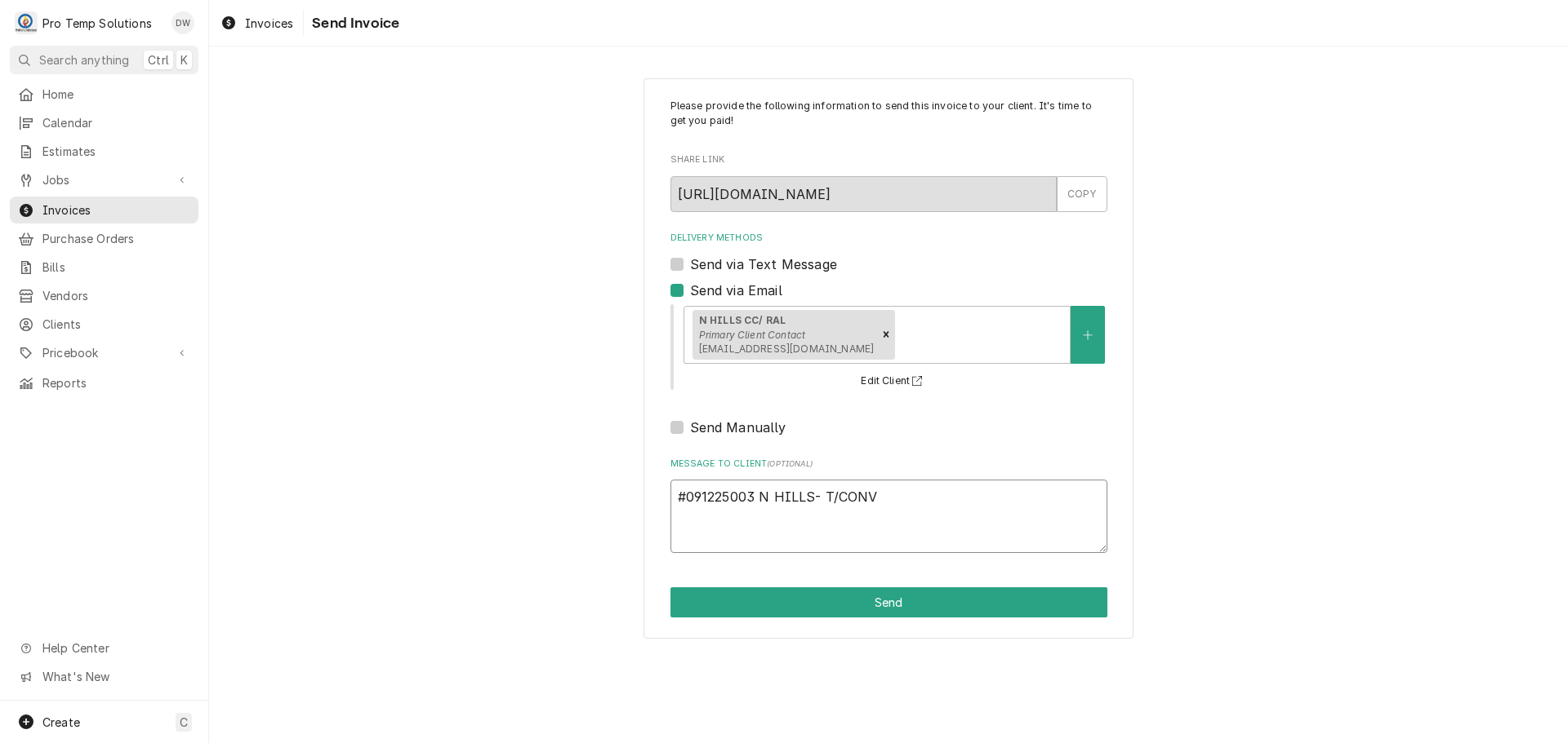
type textarea "x"
type textarea "#091225003 N HILLS- T/CONV O"
type textarea "x"
type textarea "#091225003 N HILLS- T/CONV OV"
type textarea "x"
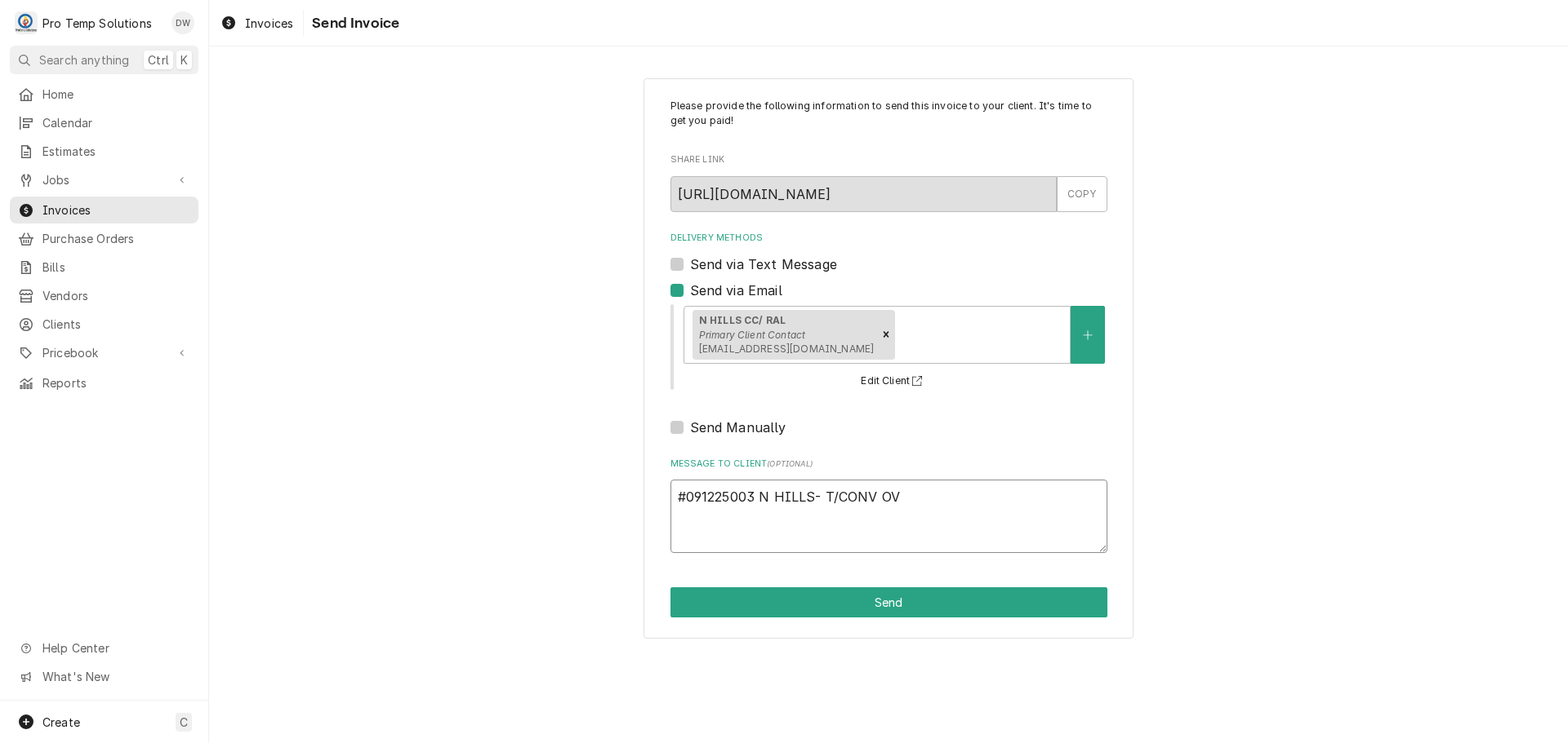
type textarea "#091225003 N HILLS- T/CONV OVE"
type textarea "x"
type textarea "#091225003 N HILLS- T/CONV OVEN"
type textarea "x"
type textarea "#091225003 N HILLS- T/CONV OVEN"
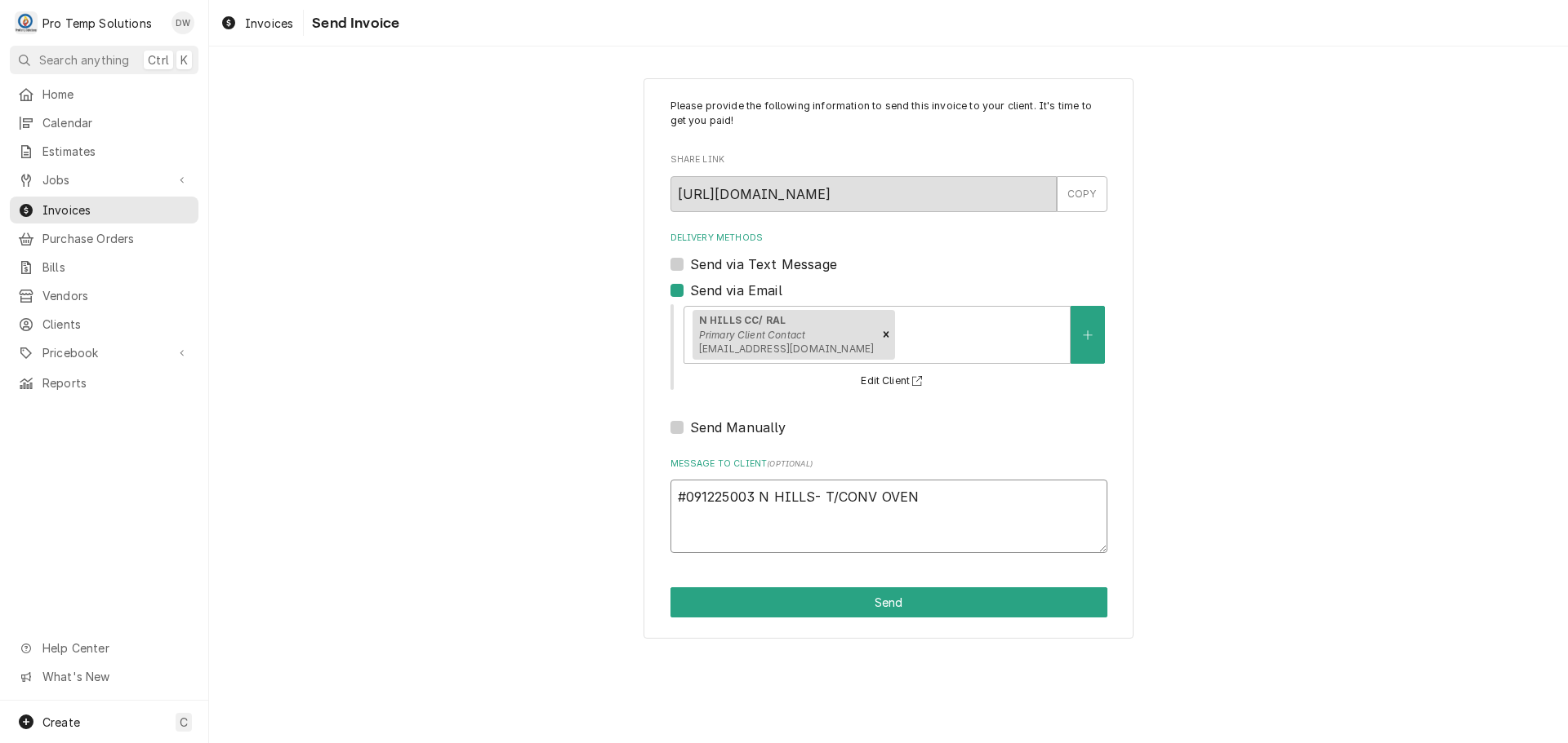
type textarea "x"
type textarea "#091225003 N HILLS- T/CONV OVEN &"
type textarea "x"
type textarea "#091225003 N HILLS- T/CONV OVEN &"
type textarea "x"
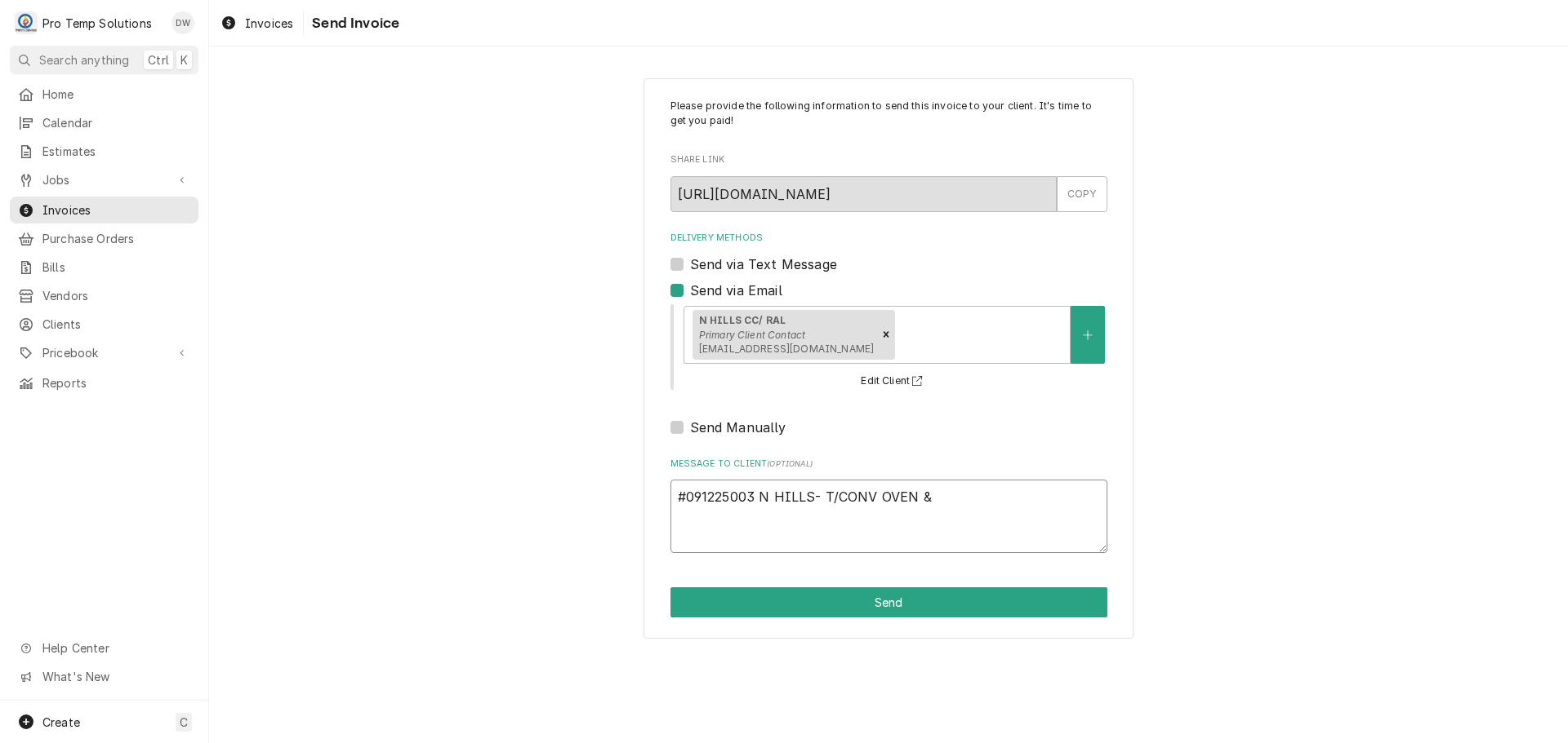
type textarea "#091225003 N HILLS- T/CONV OVEN & L"
type textarea "x"
type textarea "#091225003 N HILLS- T/CONV OVEN & L/"
type textarea "x"
type textarea "#091225003 N HILLS- T/CONV OVEN & L/F"
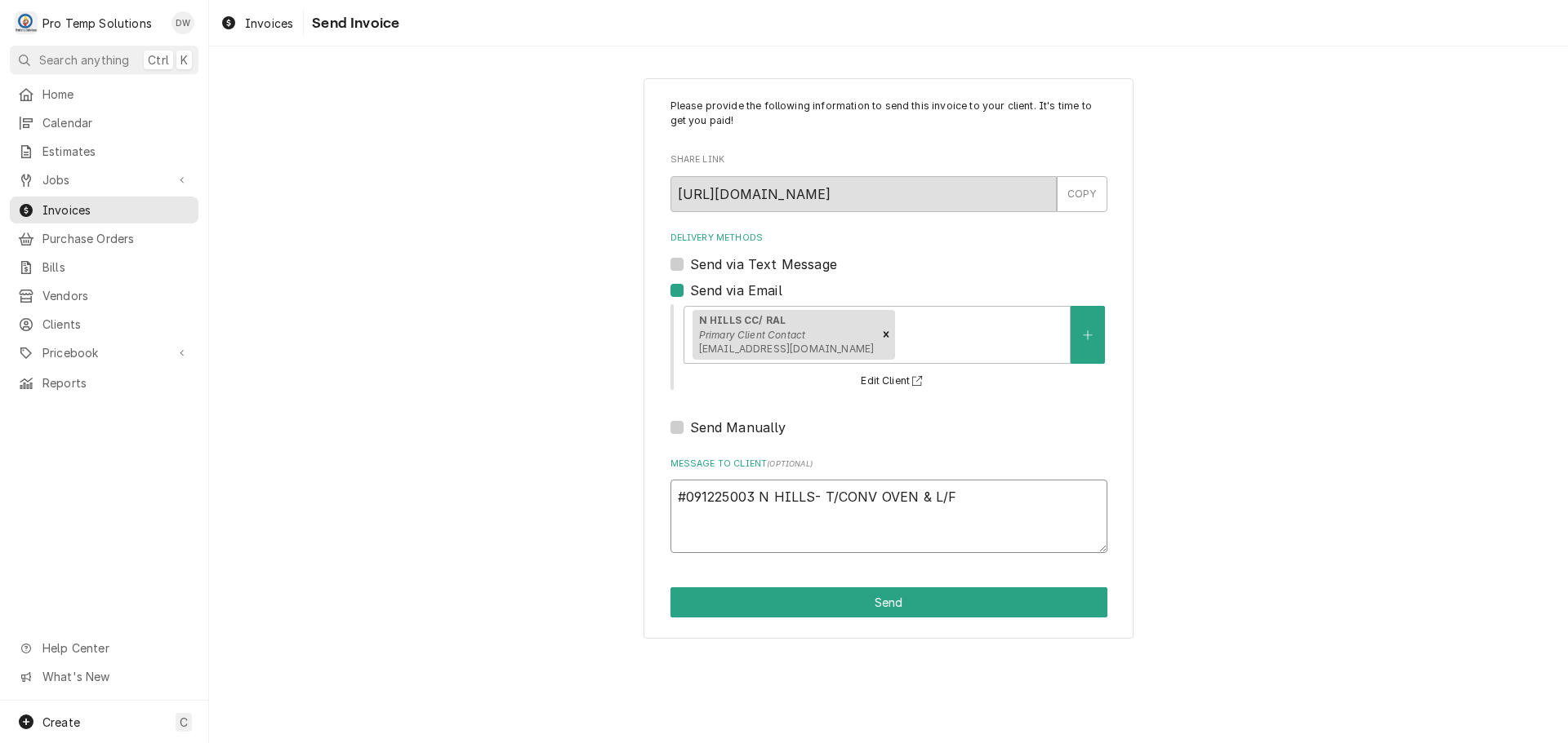
type textarea "x"
type textarea "#091225003 N HILLS- T/CONV OVEN & L/FR"
type textarea "x"
type textarea "#091225003 N HILLS- T/CONV OVEN & L/FRY"
type textarea "x"
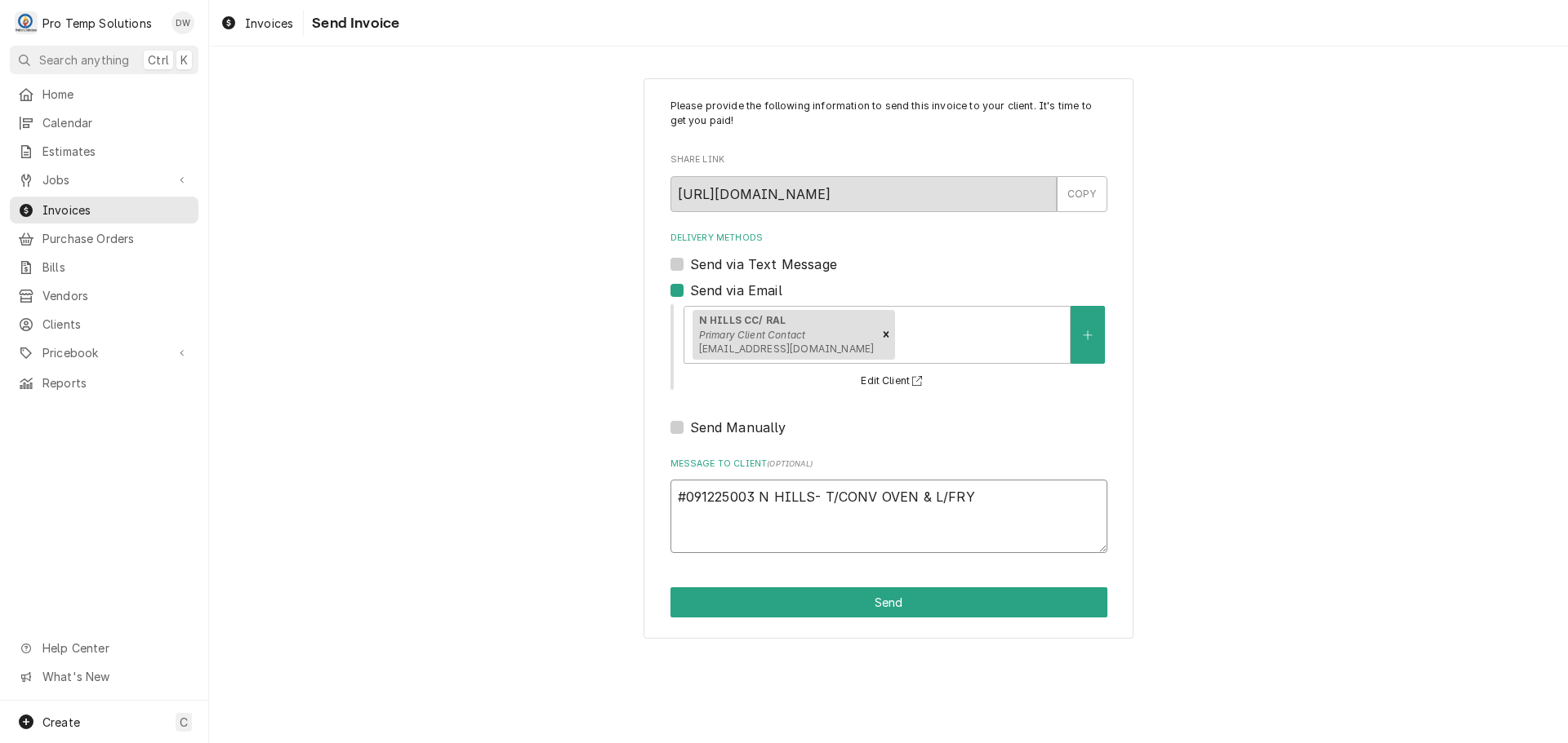
type textarea "#091225003 N HILLS- T/CONV OVEN & L/[PERSON_NAME]"
type textarea "x"
type textarea "#091225003 N HILLS- T/CONV OVEN & L/FRYER"
click at [884, 600] on button "Send" at bounding box center [888, 603] width 437 height 31
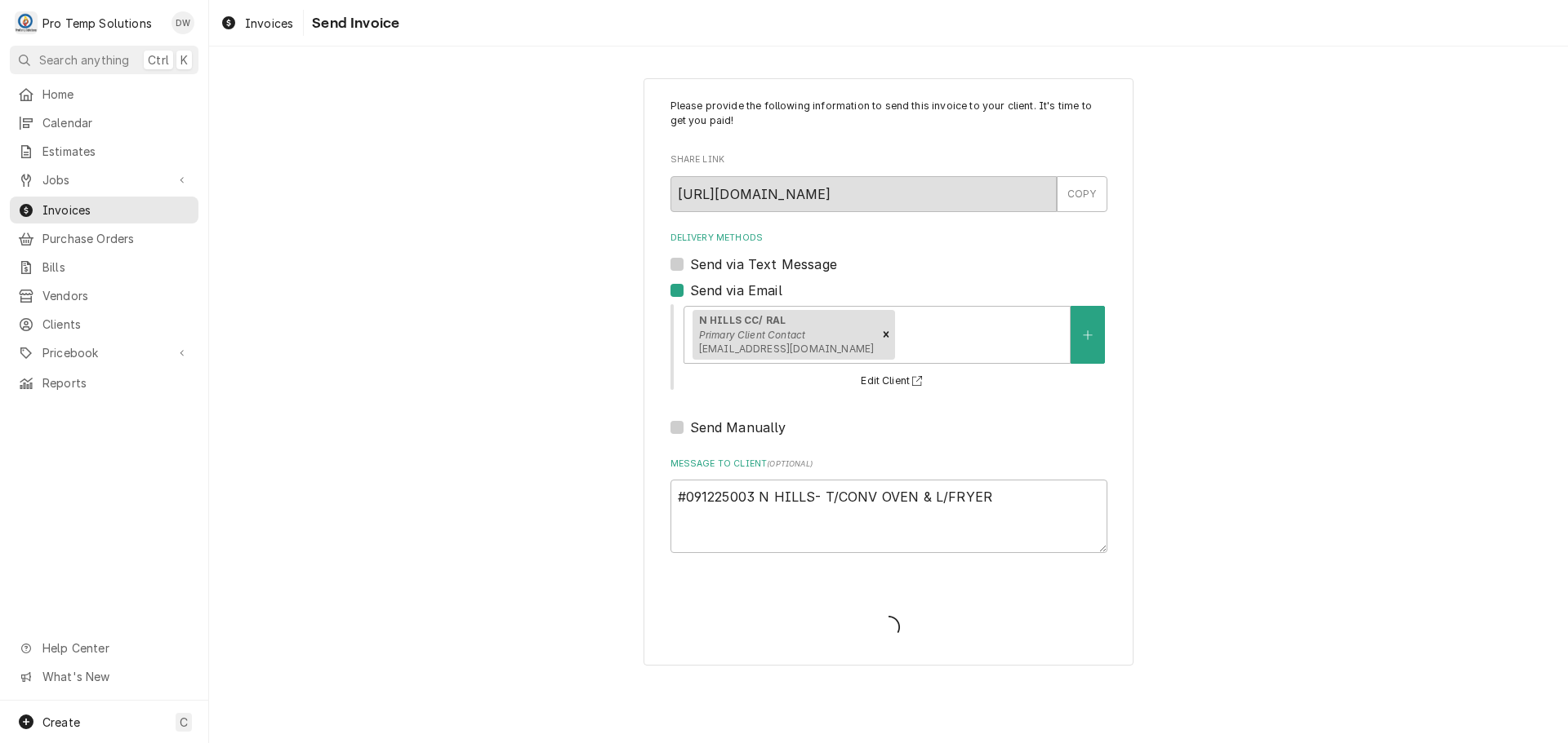
type textarea "x"
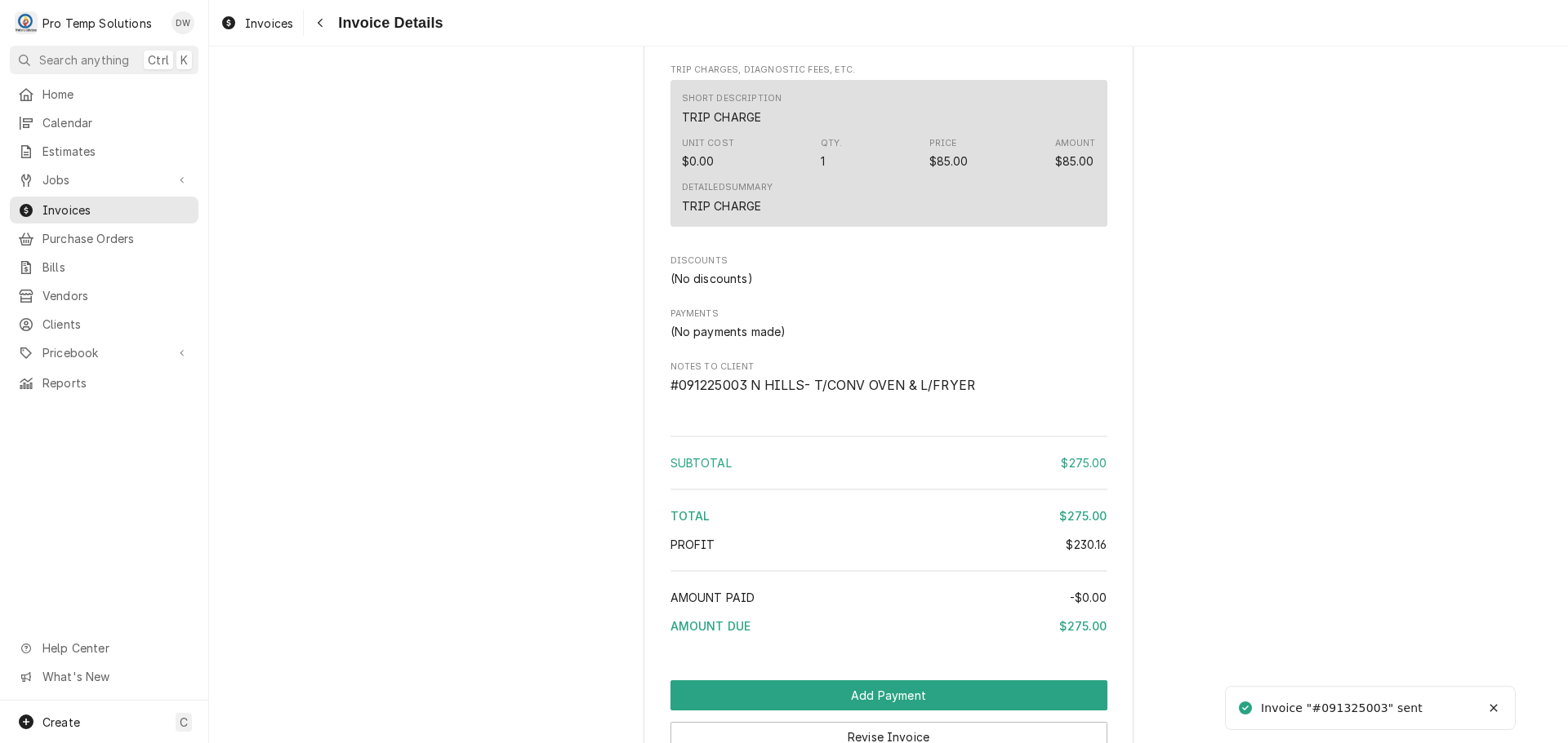
scroll to position [1751, 0]
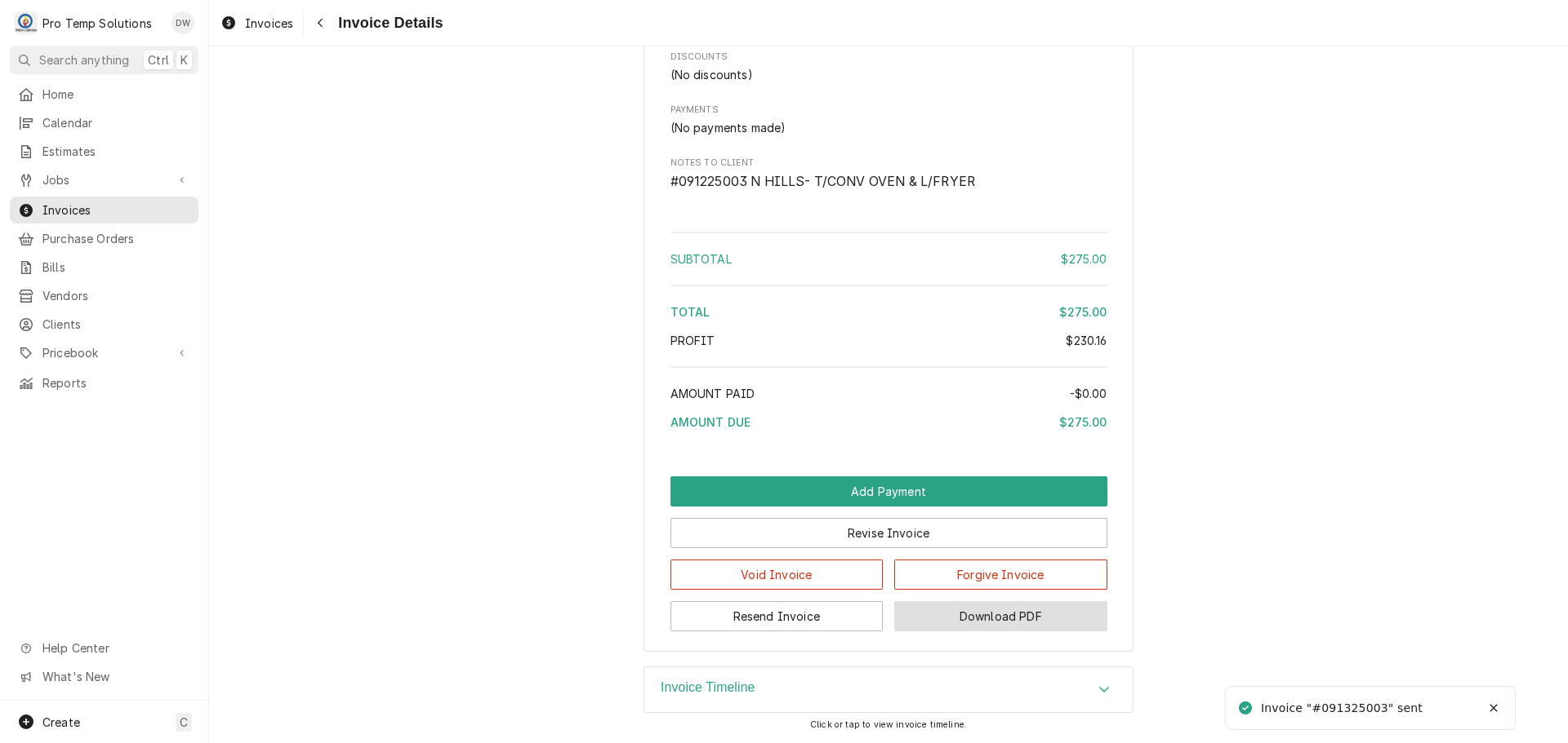
click at [1035, 618] on button "Download PDF" at bounding box center [1001, 617] width 213 height 31
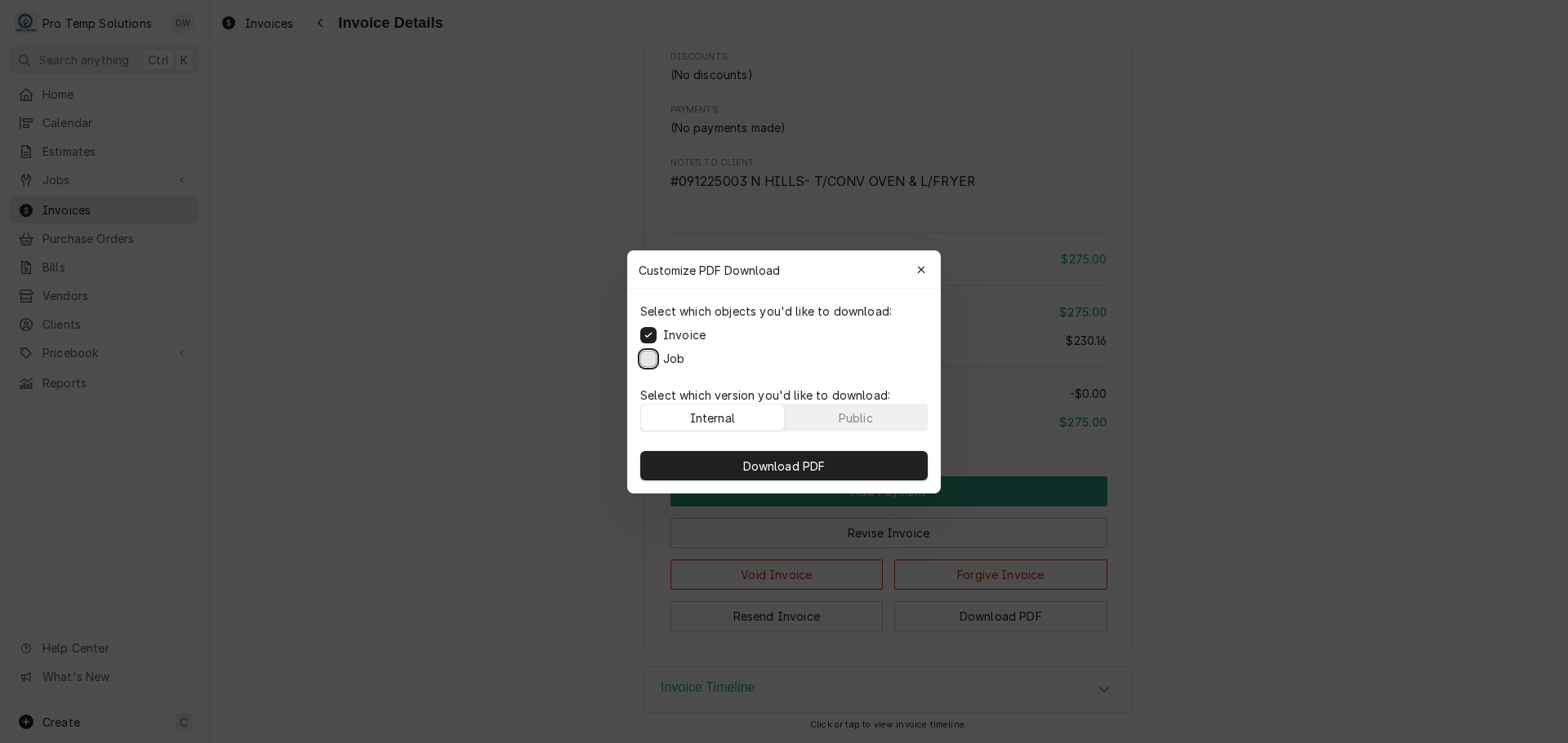
click at [652, 355] on button "Job" at bounding box center [648, 358] width 17 height 17
click at [822, 475] on button "Download PDF" at bounding box center [784, 466] width 287 height 30
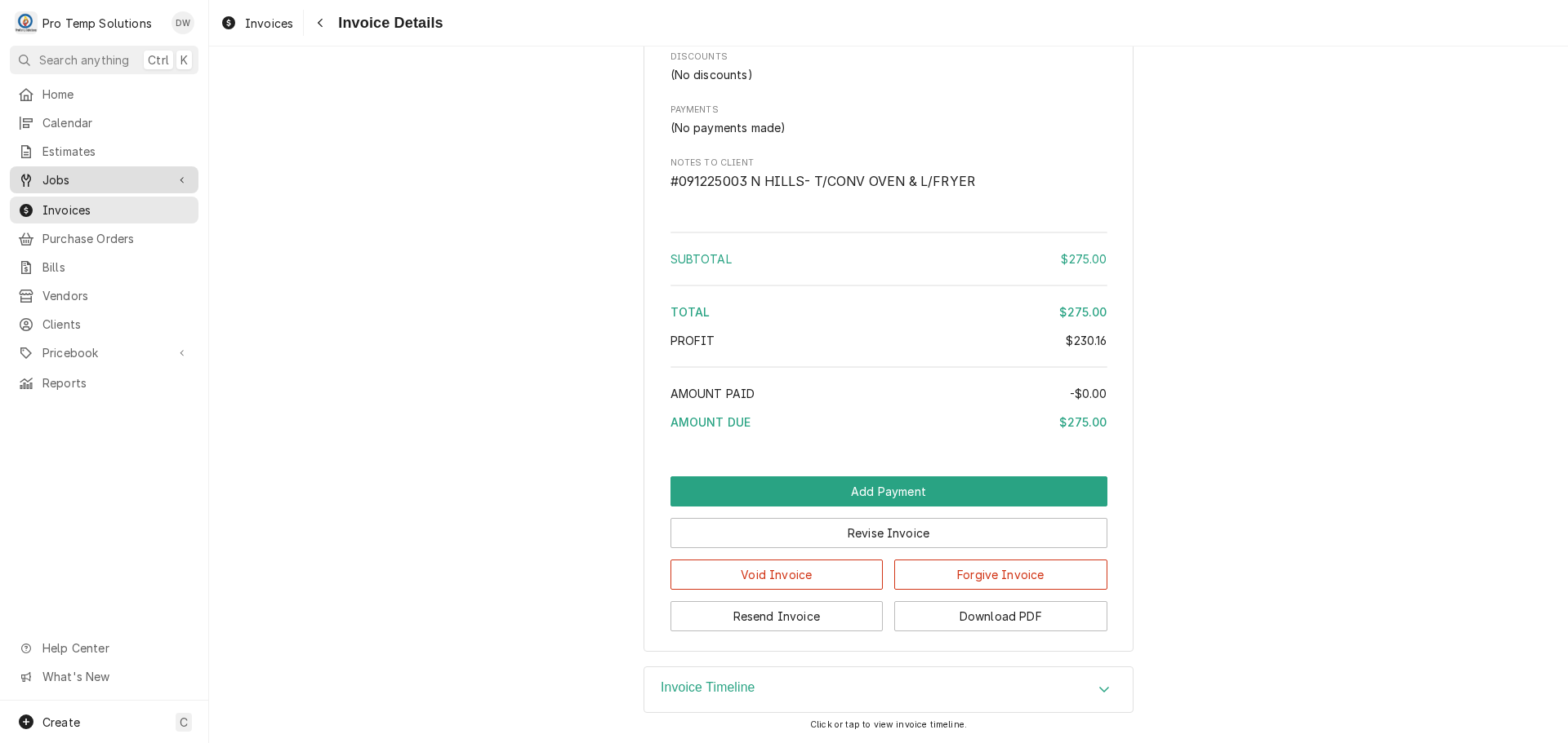
click at [75, 177] on span "Jobs" at bounding box center [104, 181] width 123 height 17
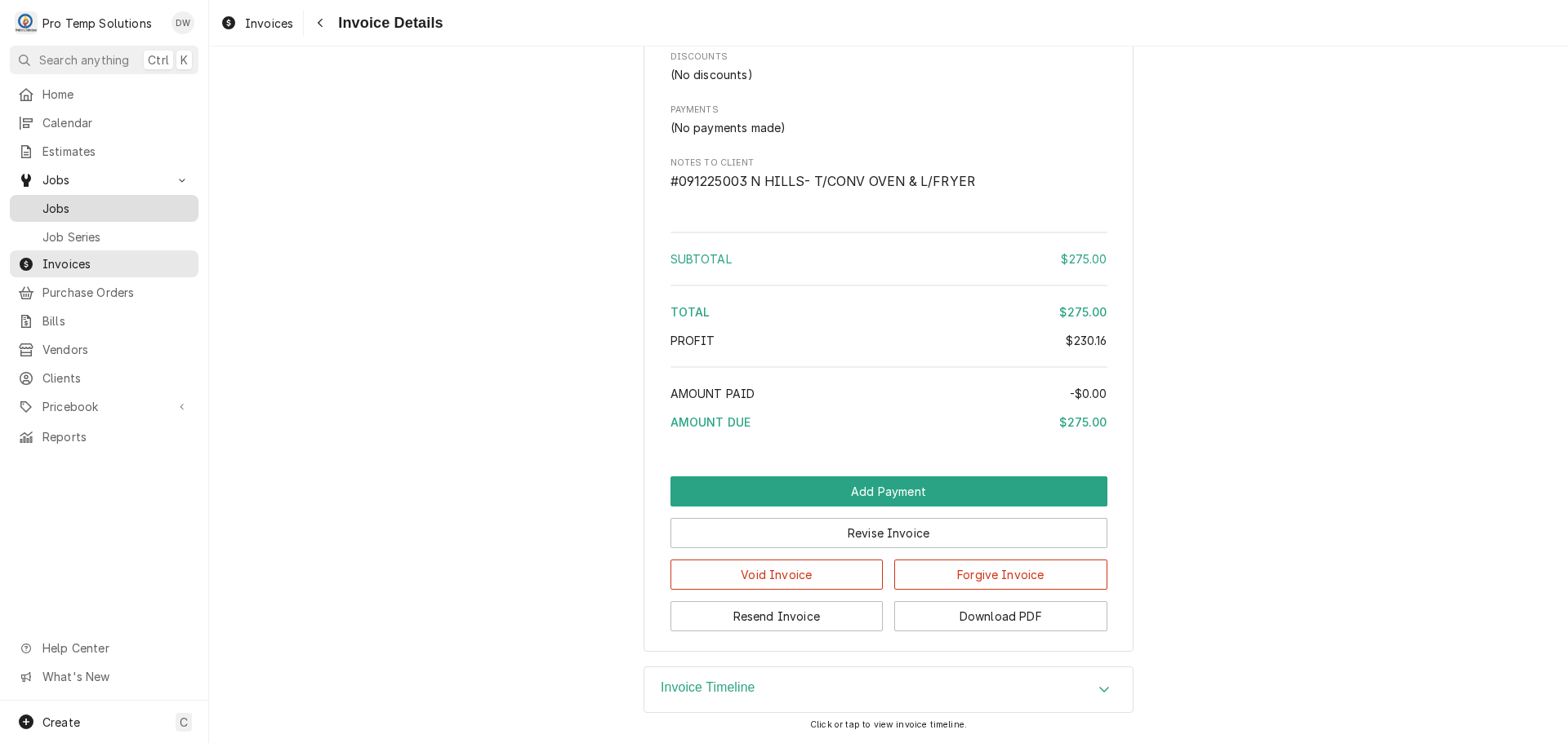
click at [63, 202] on span "Jobs" at bounding box center [116, 208] width 147 height 17
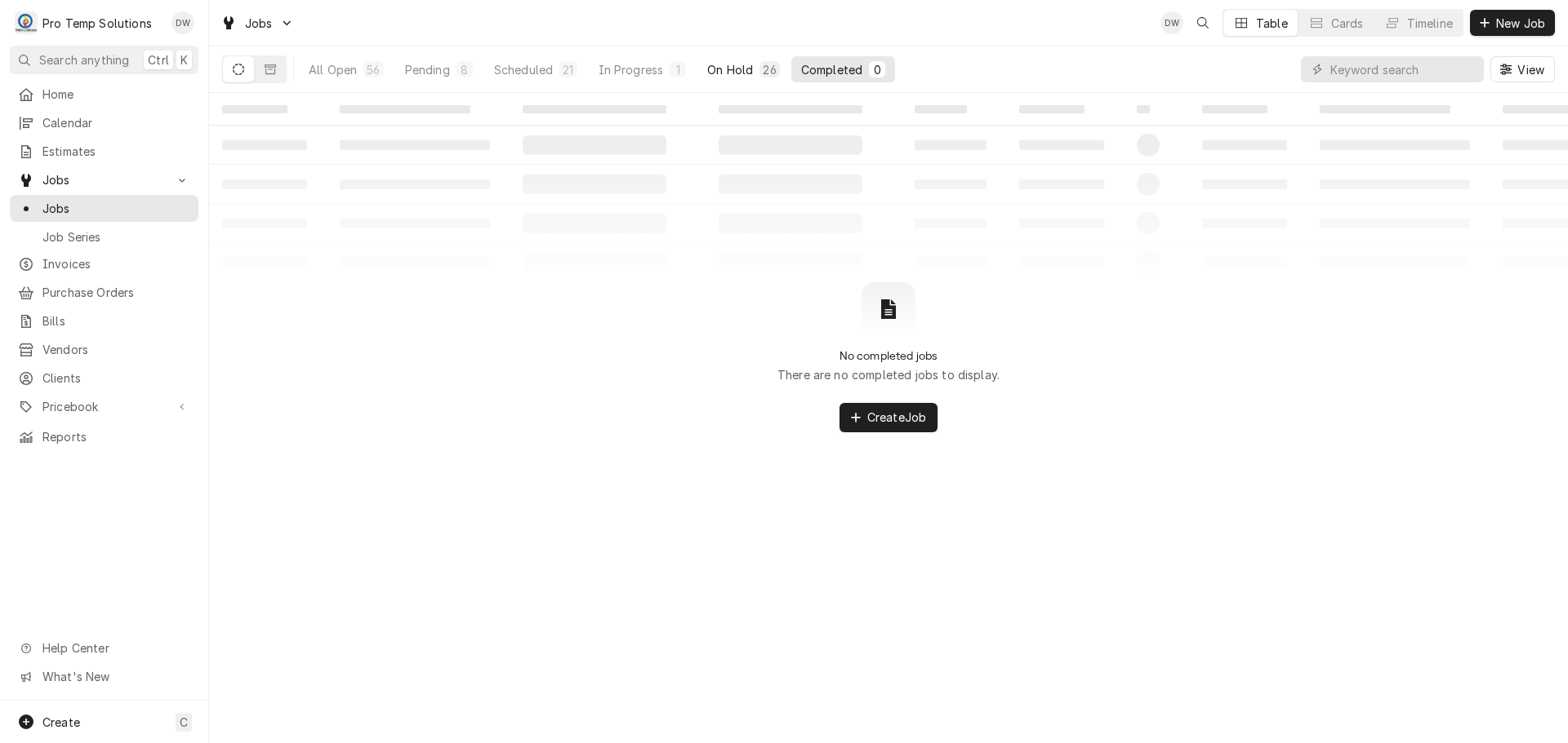
click at [737, 70] on div "On Hold" at bounding box center [729, 70] width 45 height 17
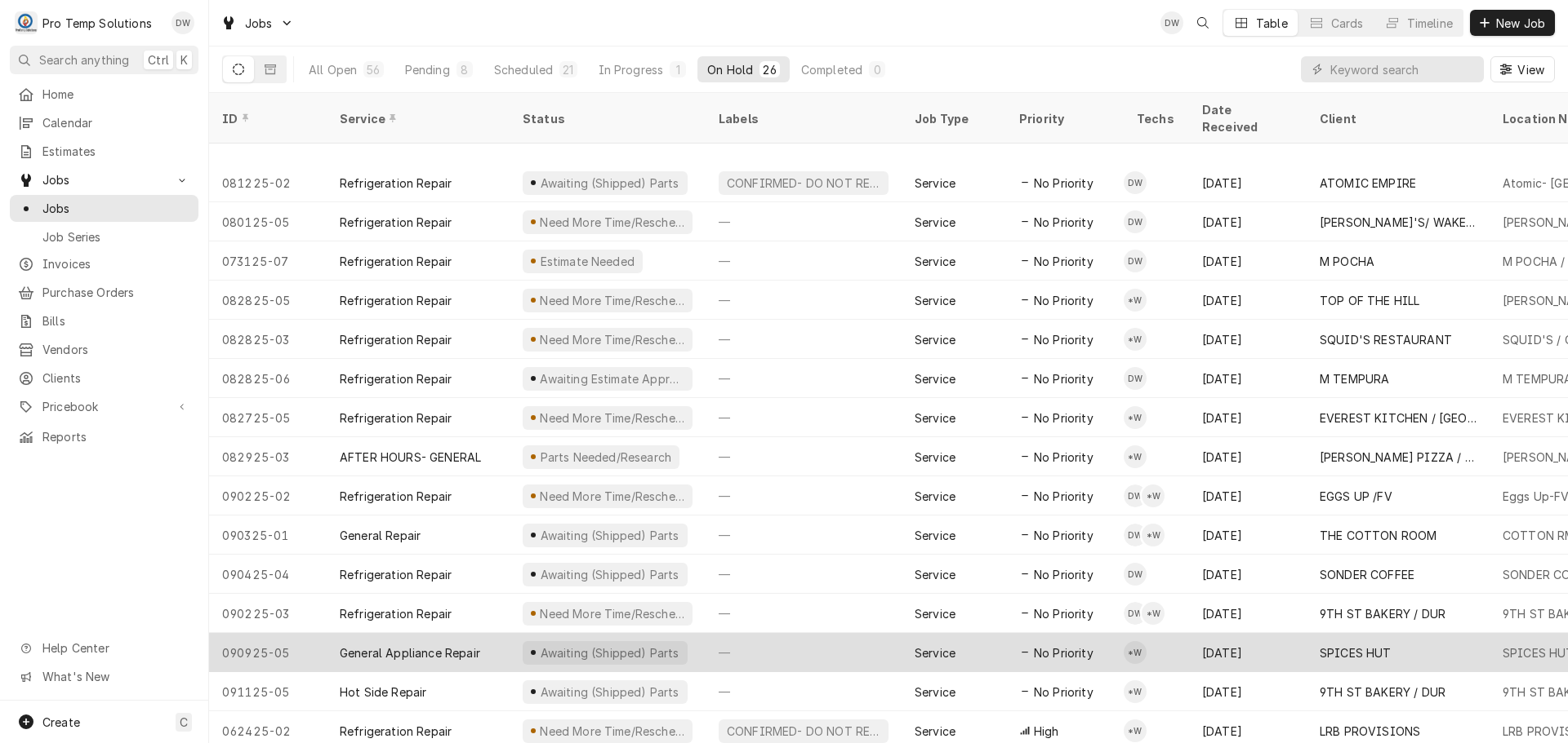
scroll to position [412, 0]
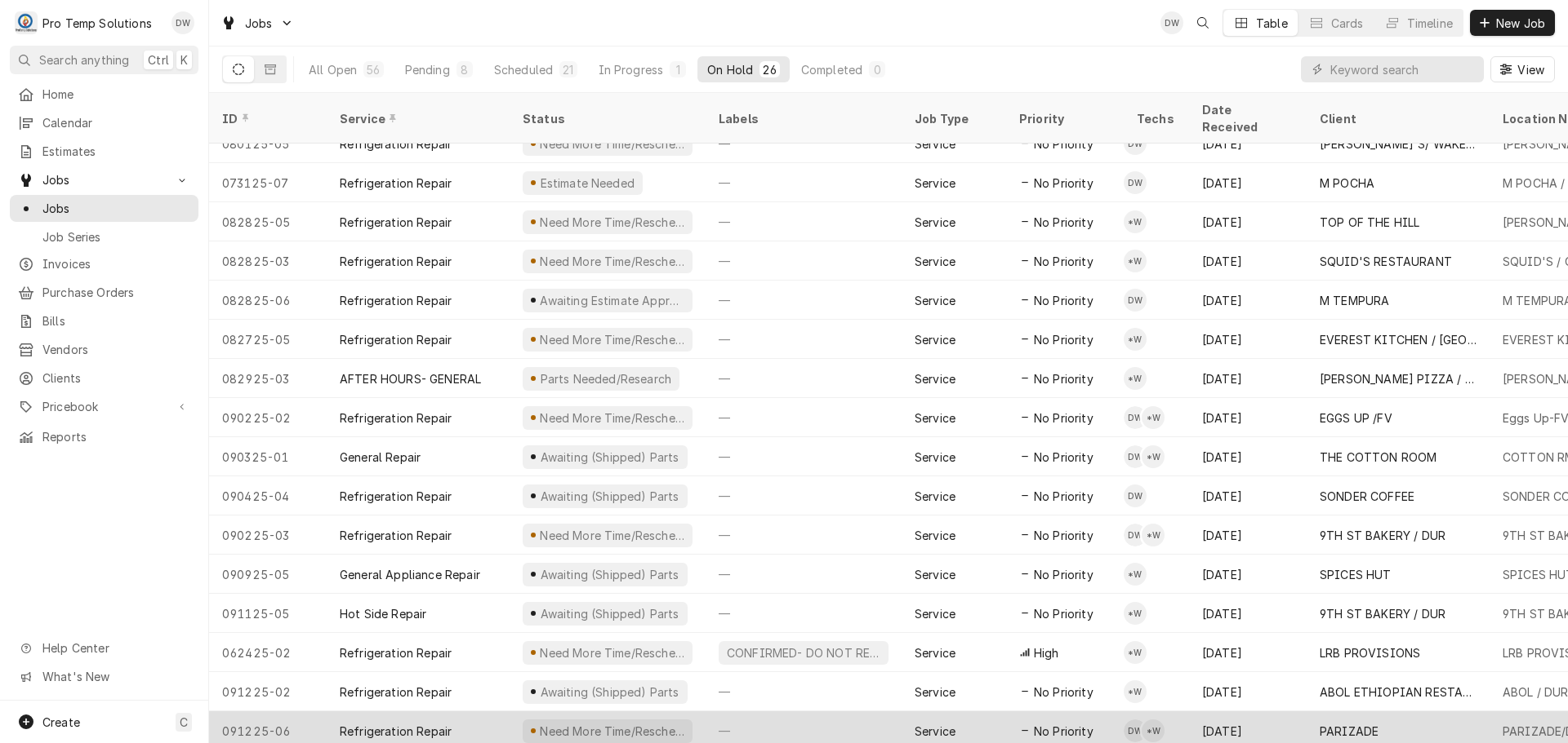
click at [822, 712] on div "—" at bounding box center [803, 731] width 196 height 39
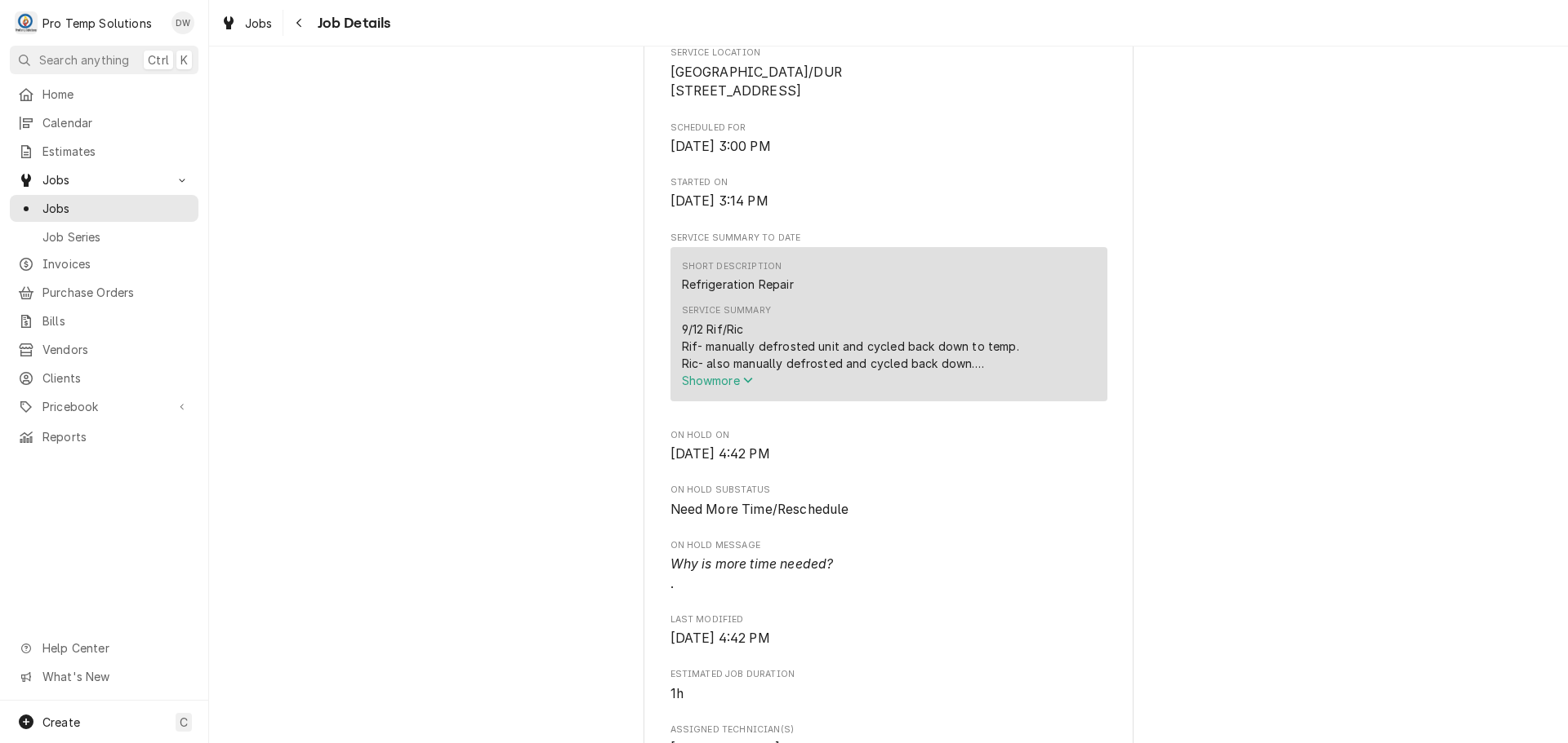
scroll to position [408, 0]
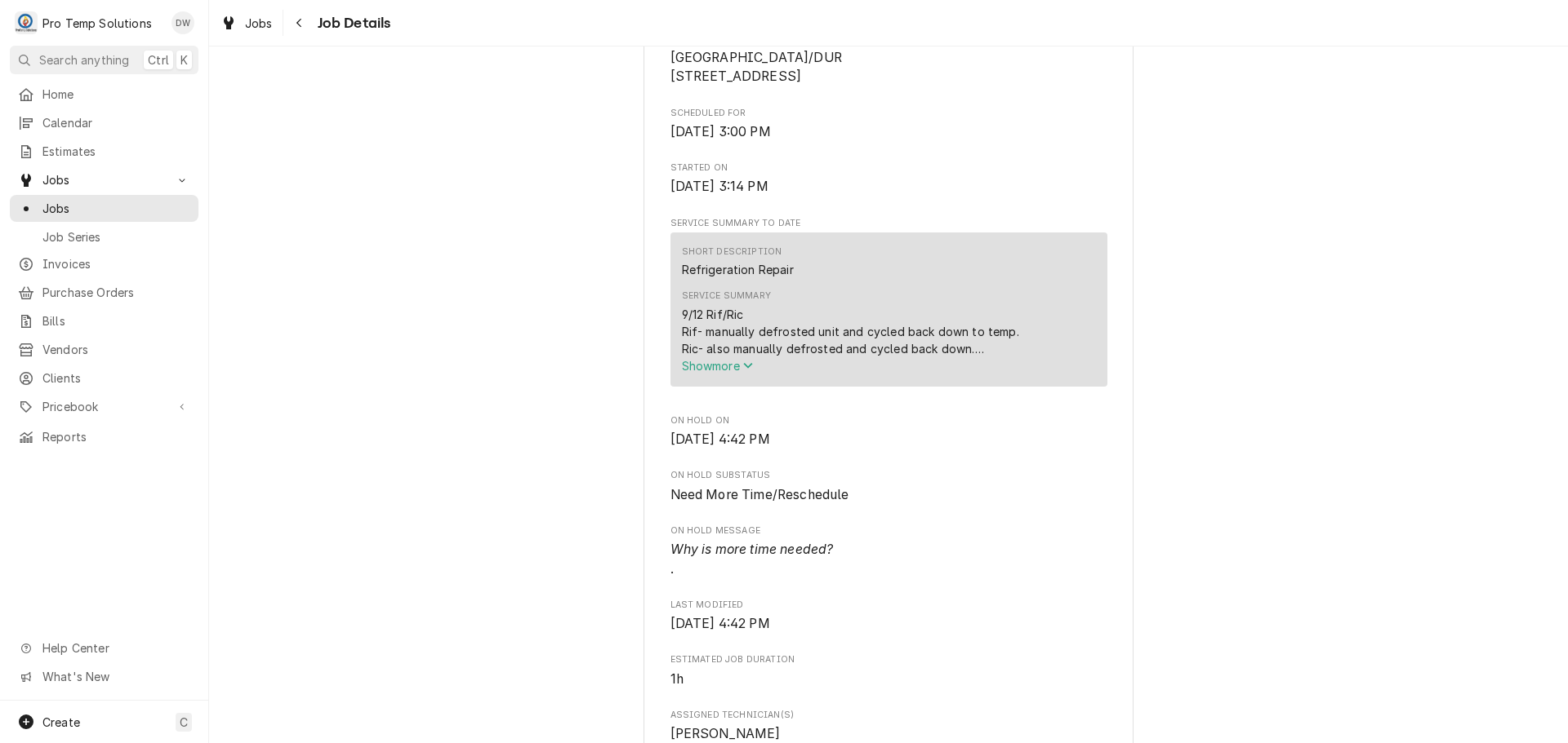
click at [696, 373] on span "Show more" at bounding box center [717, 366] width 72 height 14
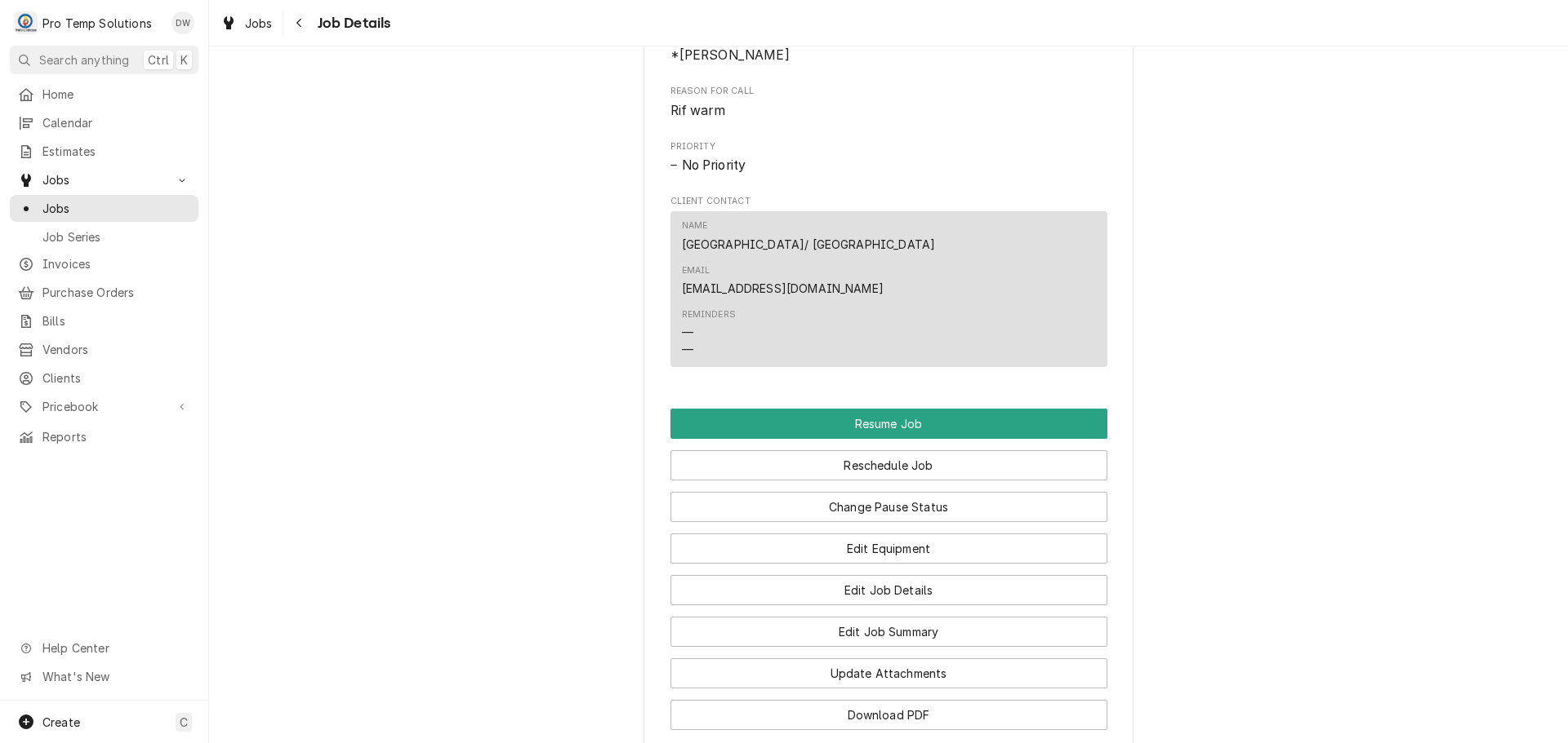
scroll to position [1142, 0]
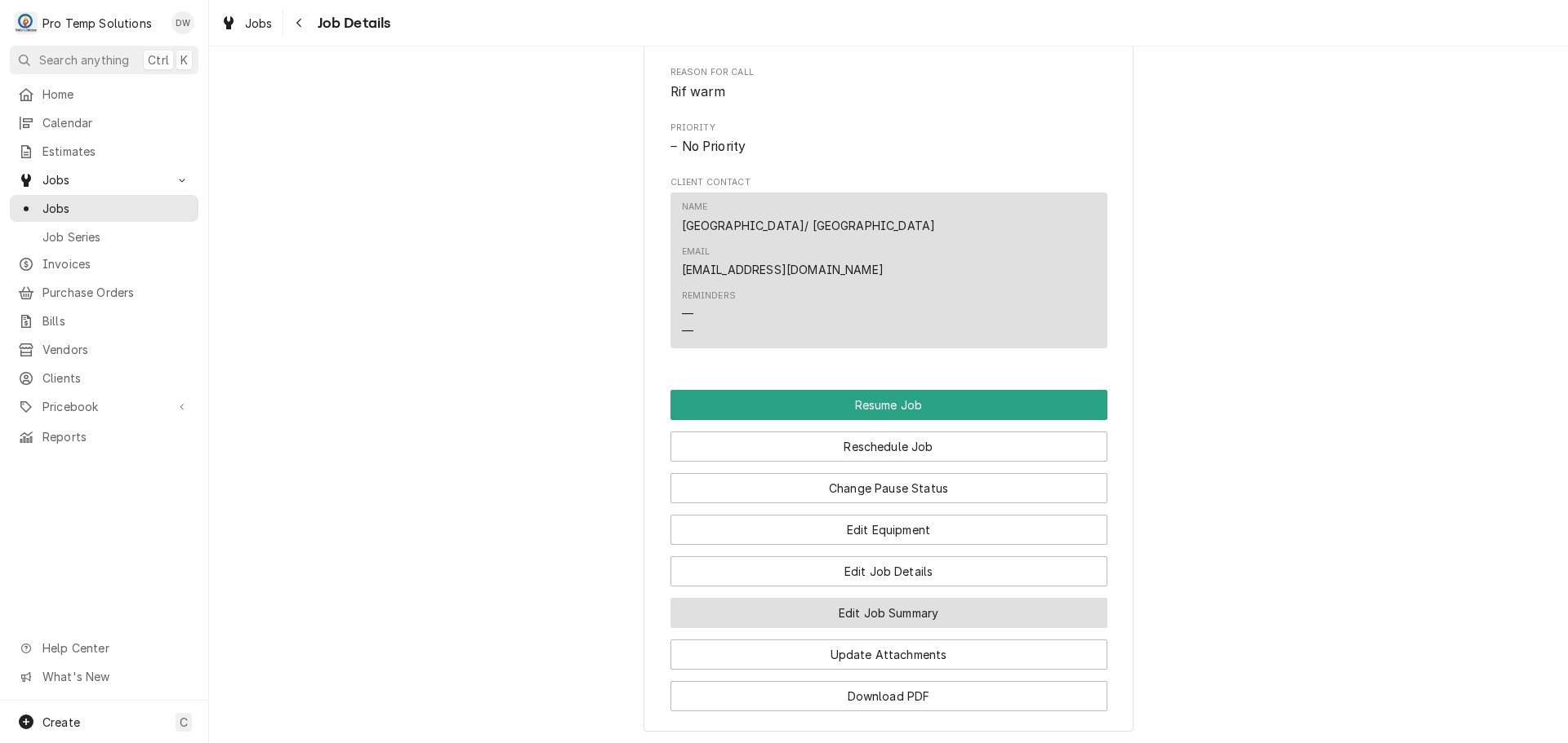
click at [882, 598] on button "Edit Job Summary" at bounding box center [888, 613] width 437 height 31
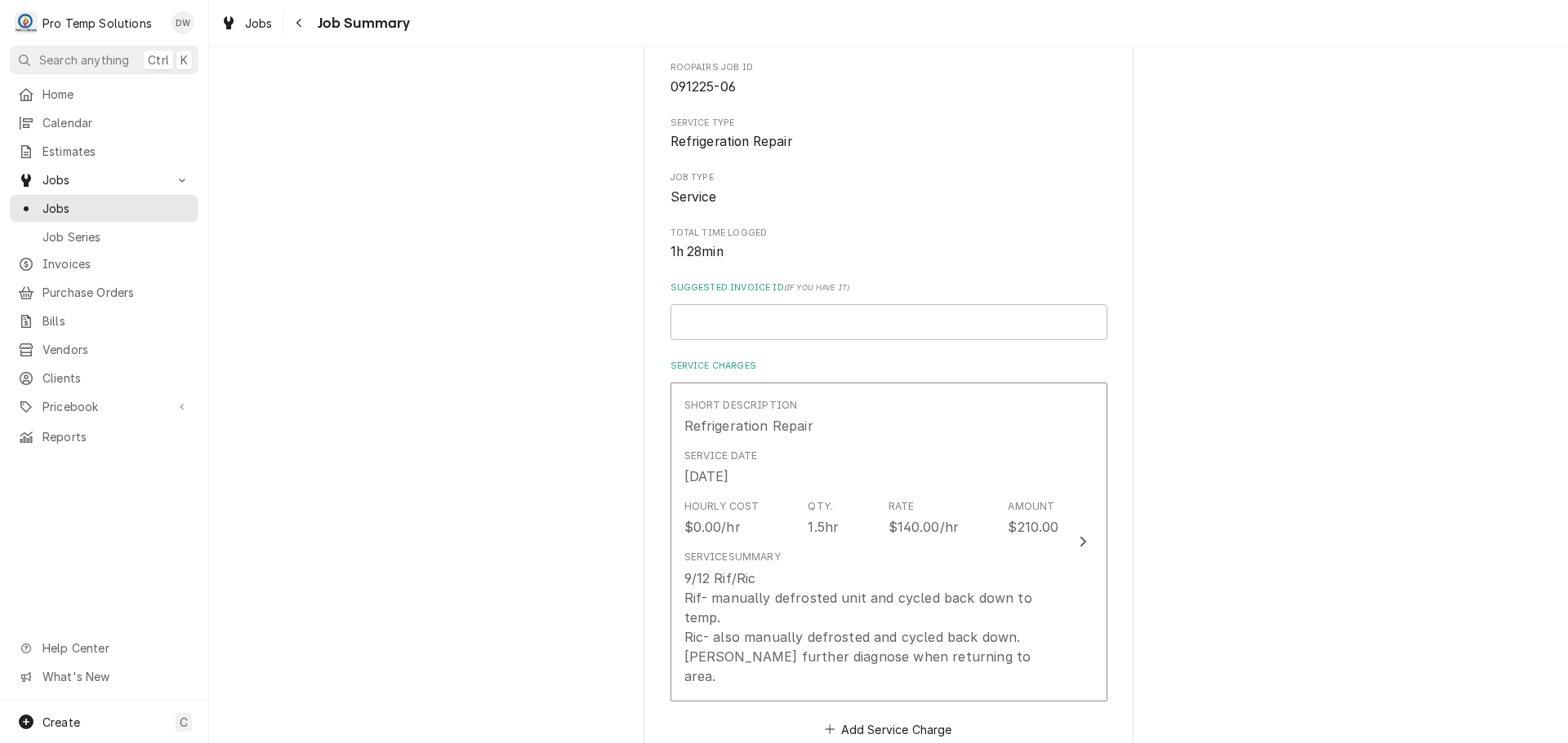
scroll to position [245, 0]
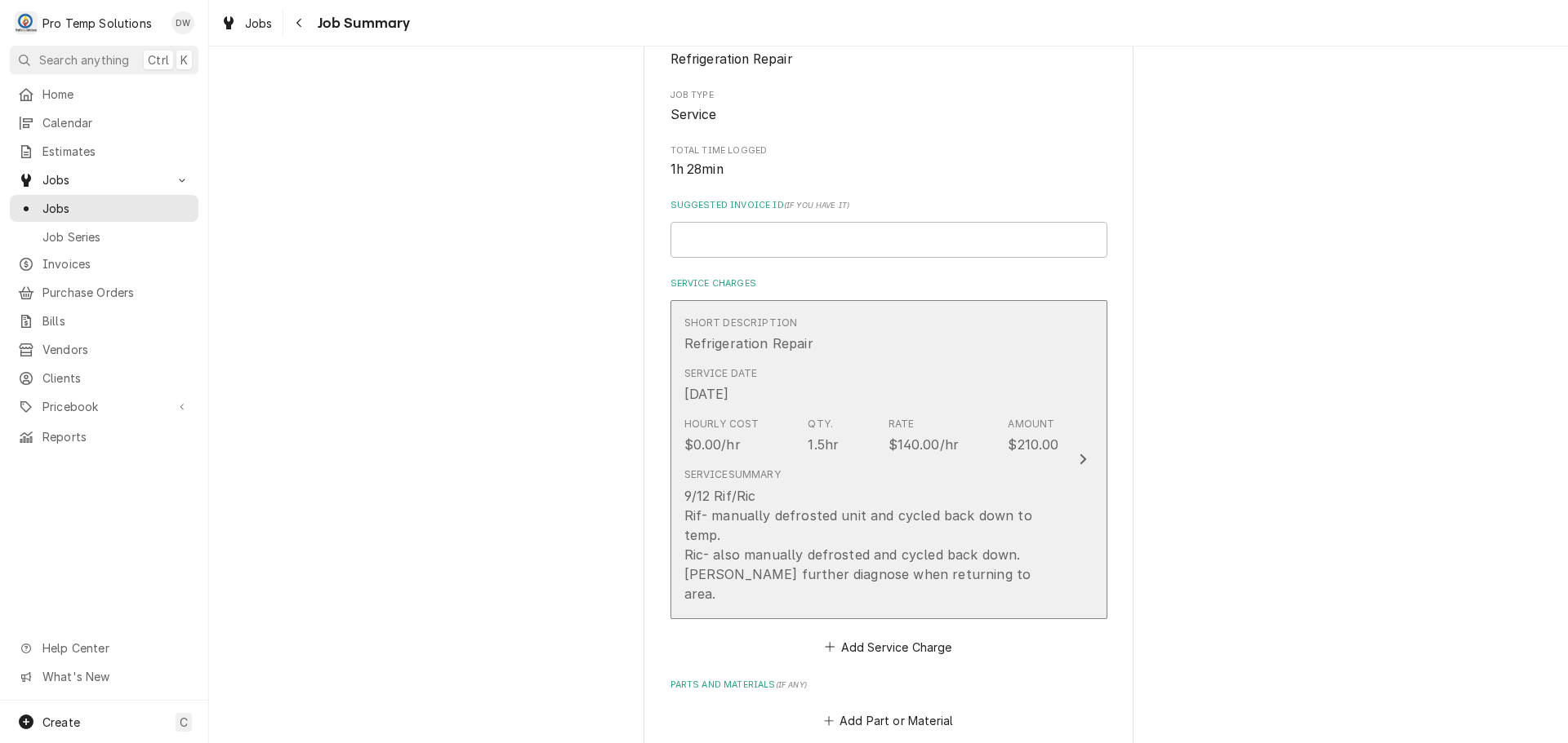
click at [1079, 454] on icon "Update Line Item" at bounding box center [1082, 460] width 6 height 10
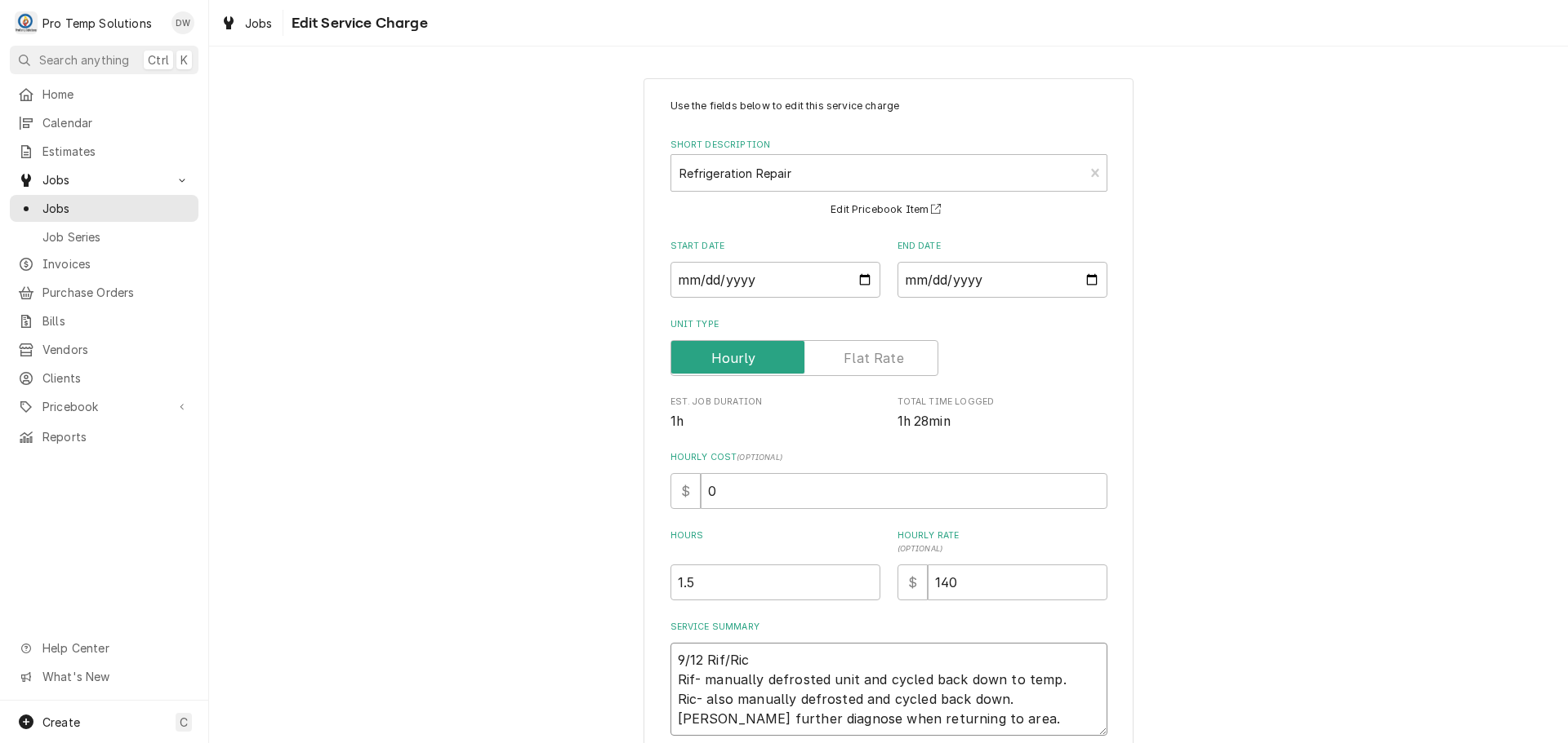
click at [752, 654] on textarea "9/12 Rif/Ric Rif- manually defrosted unit and cycled back down to temp. Ric- al…" at bounding box center [888, 689] width 437 height 93
type textarea "x"
type textarea "9/12 Rif/Ric Rif- manually defrosted unit and cycled back down to temp. Ric- al…"
type textarea "x"
type textarea "9/12 Rif/Ric 3 Rif- manually defrosted unit and cycled back down to temp. Ric- …"
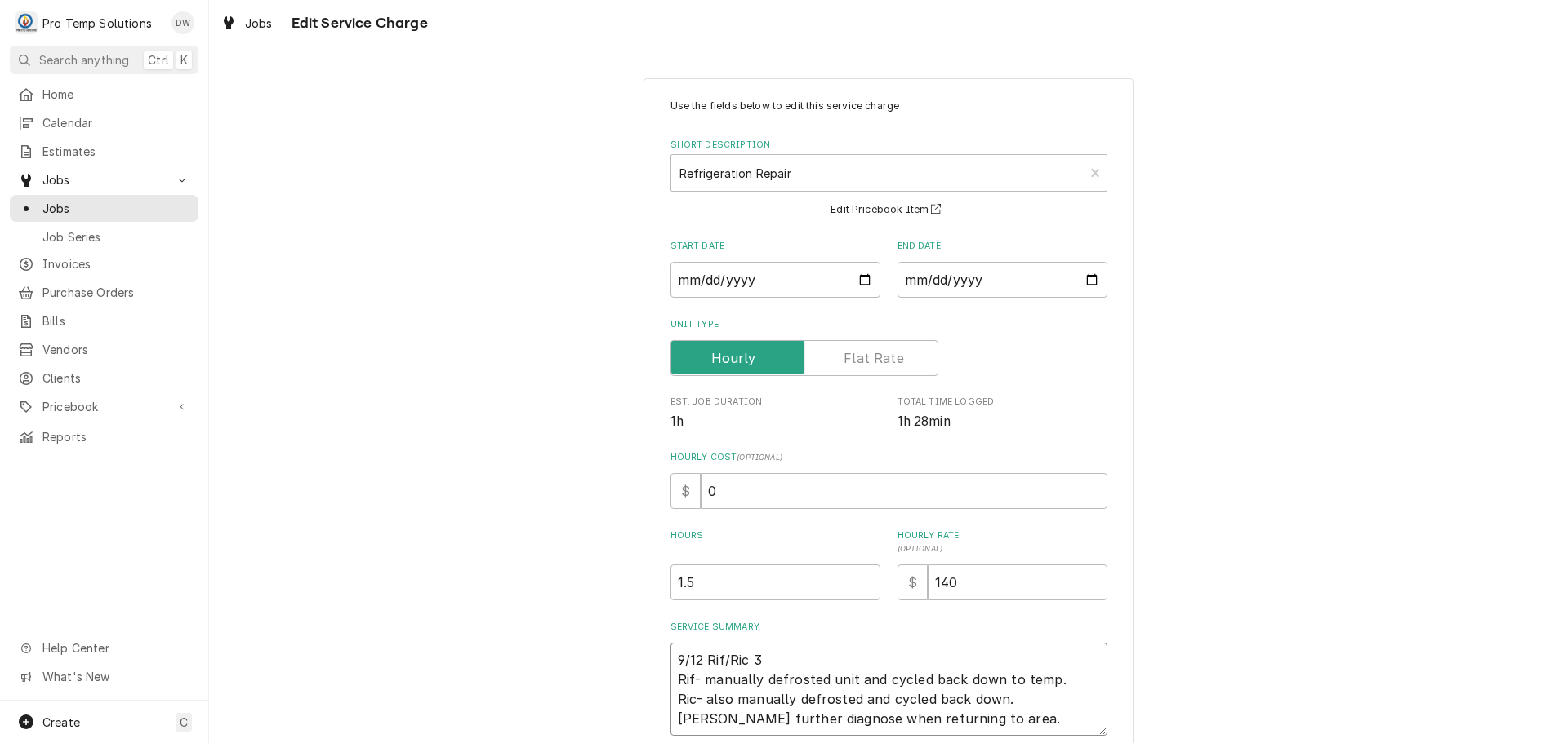
type textarea "x"
type textarea "9/12 Rif/Ric 31 Rif- manually defrosted unit and cycled back down to temp. Ric-…"
type textarea "x"
type textarea "9/12 Rif/Ric 315 Rif- manually defrosted unit and cycled back down to temp. Ric…"
type textarea "x"
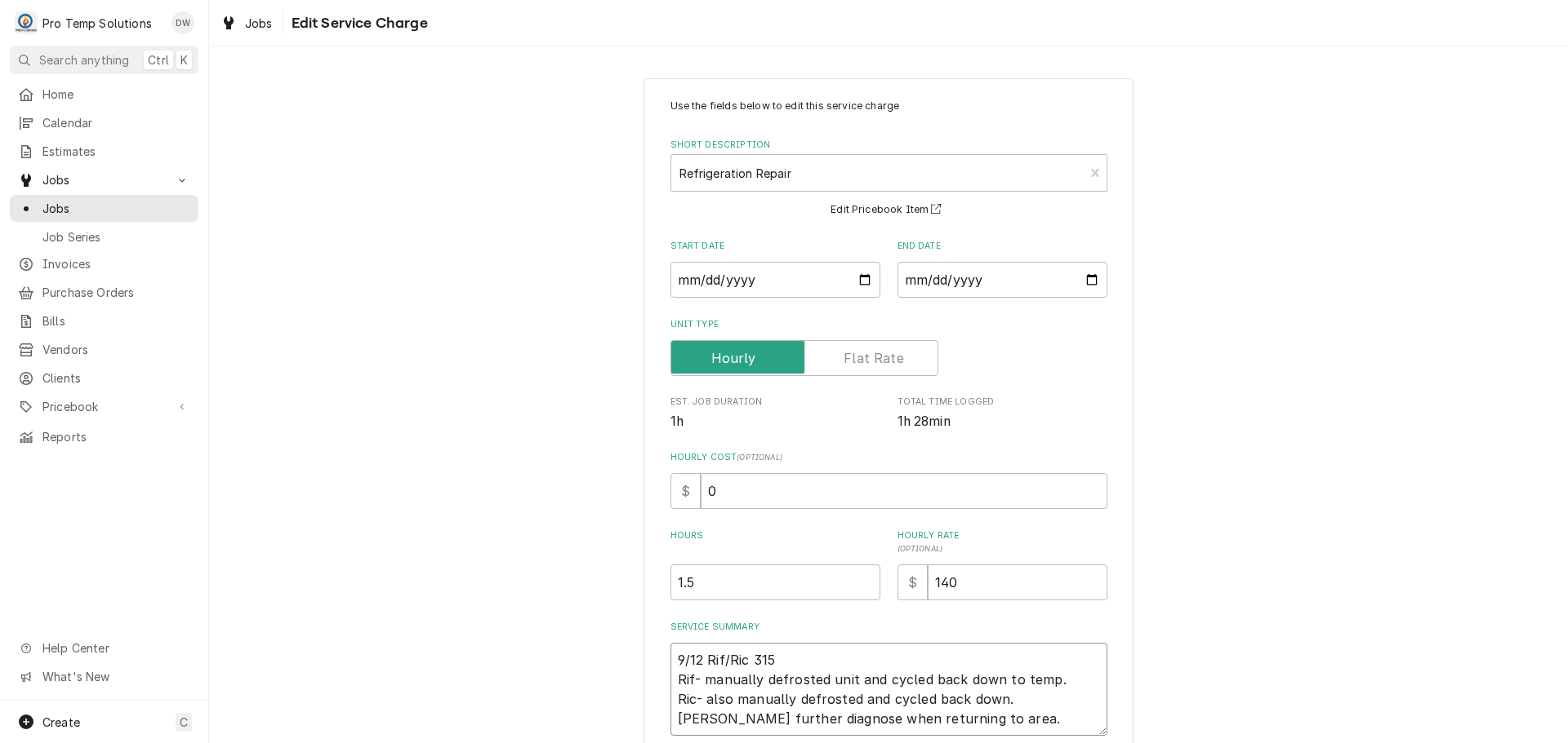
type textarea "9/12 Rif/Ric 315- Rif- manually defrosted unit and cycled back down to temp. Ri…"
type textarea "x"
type textarea "9/12 Rif/Ric 315-4 Rif- manually defrosted unit and cycled back down to temp. R…"
type textarea "x"
type textarea "9/12 Rif/Ric 315-41 Rif- manually defrosted unit and cycled back down to temp. …"
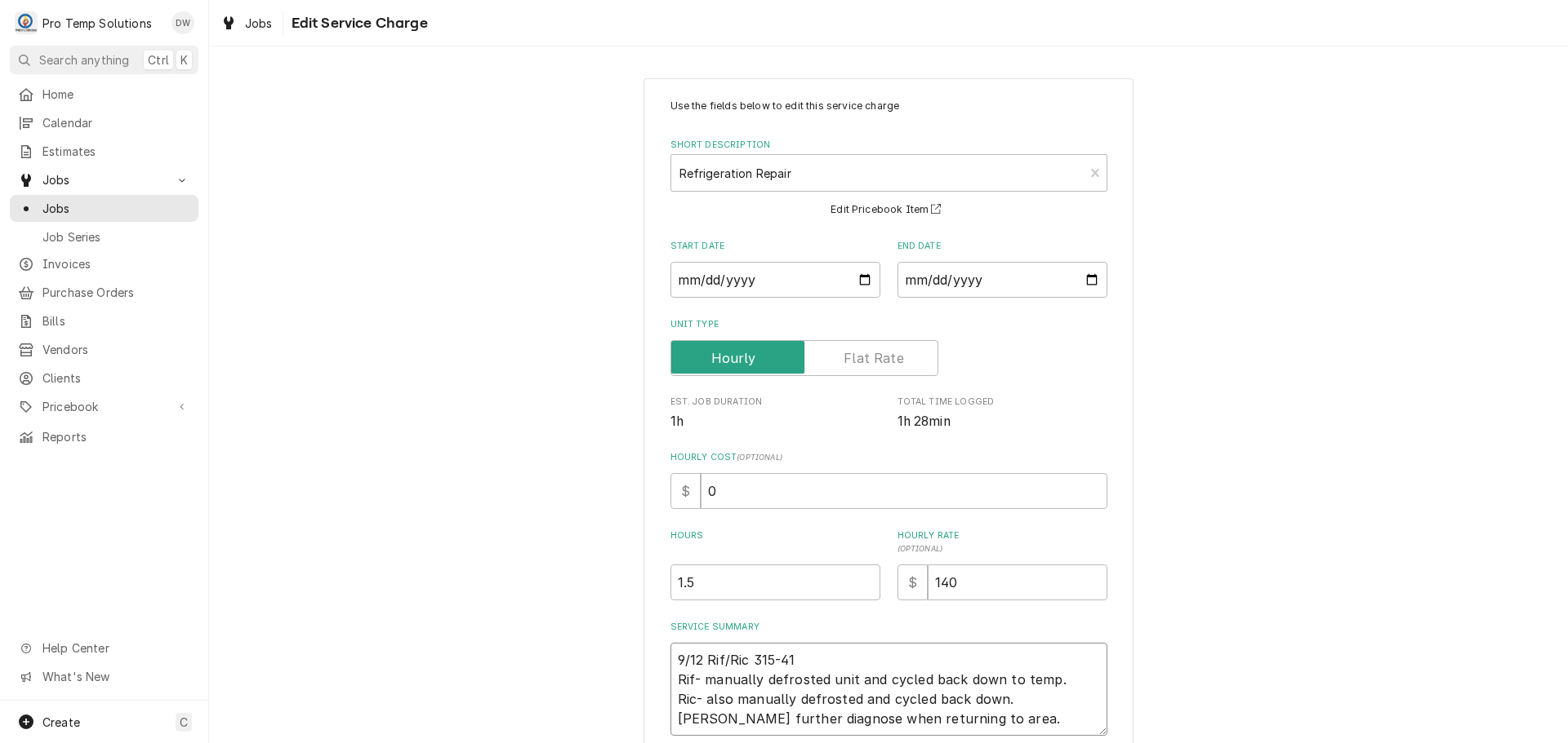
type textarea "x"
type textarea "9/12 Rif/Ric 315-410 Rif- manually defrosted unit and cycled back down to temp.…"
type textarea "x"
type textarea "9/12 Rif/Ric 315-410 Rif- manually defrosted unit and cycled back down to temp.…"
type textarea "x"
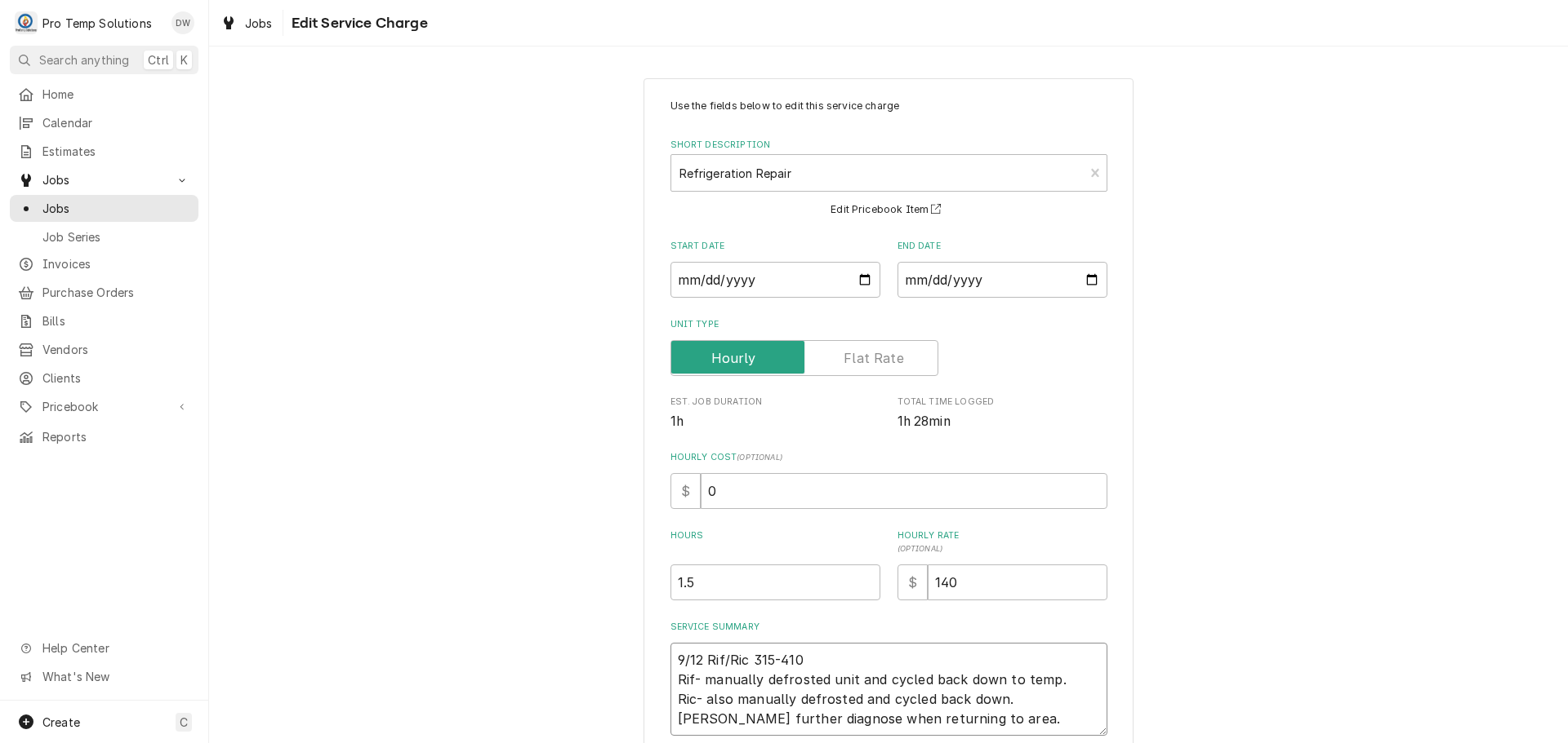
type textarea "9/12 Rif/Ric 315-410 K Rif- manually defrosted unit and cycled back down to tem…"
type textarea "x"
type textarea "9/12 Rif/Ric 315-410 KE Rif- manually defrosted unit and cycled back down to te…"
type textarea "x"
type textarea "9/12 Rif/Ric 315-410 KEV Rif- manually defrosted unit and cycled back down to t…"
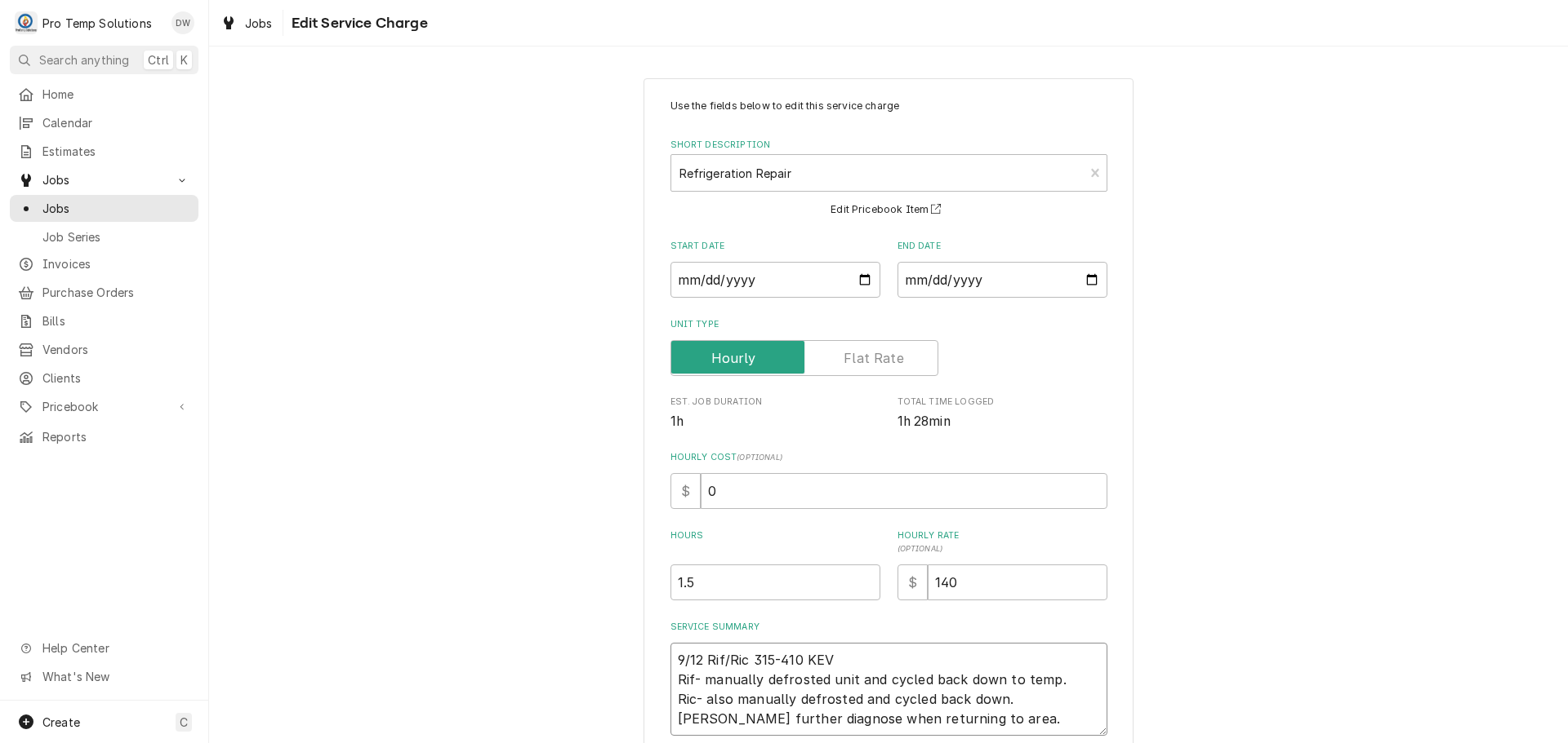
type textarea "x"
type textarea "9/12 Rif/Ric 315-410 KEVI Rif- manually defrosted unit and cycled back down to …"
type textarea "x"
type textarea "9/12 Rif/Ric 315-410 KEVIN Rif- manually defrosted unit and cycled back down to…"
type textarea "x"
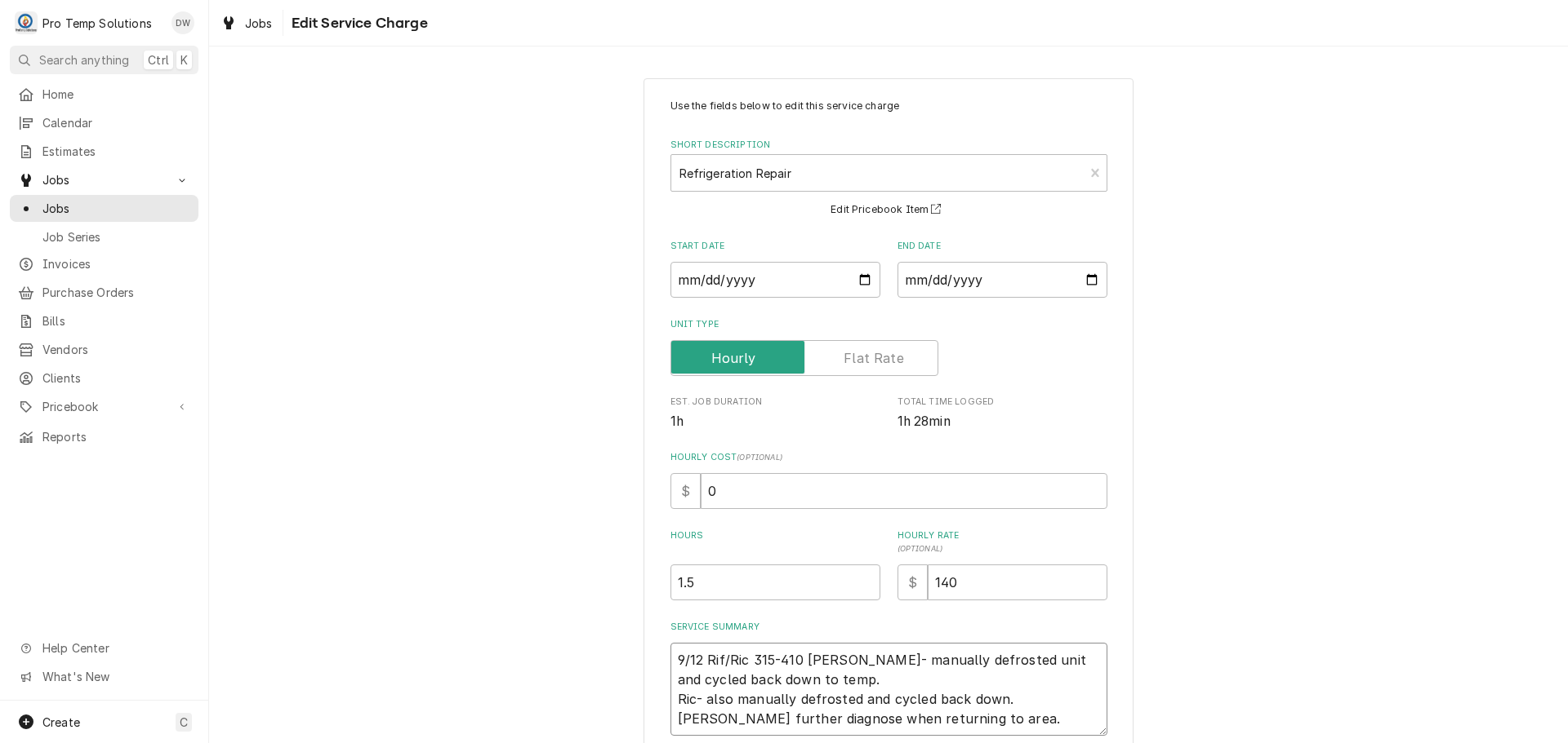
type textarea "9/12 Rif/Ric 315-410 KEVIN Rif- manually defrosted unit and cycled back down to…"
type textarea "x"
type textarea "9/12 Rif/Ric 315-410 KEVIN 3 Rif- manually defrosted unit and cycled back down …"
type textarea "x"
type textarea "9/12 Rif/Ric 315-410 KEVIN 34 Rif- manually defrosted unit and cycled back down…"
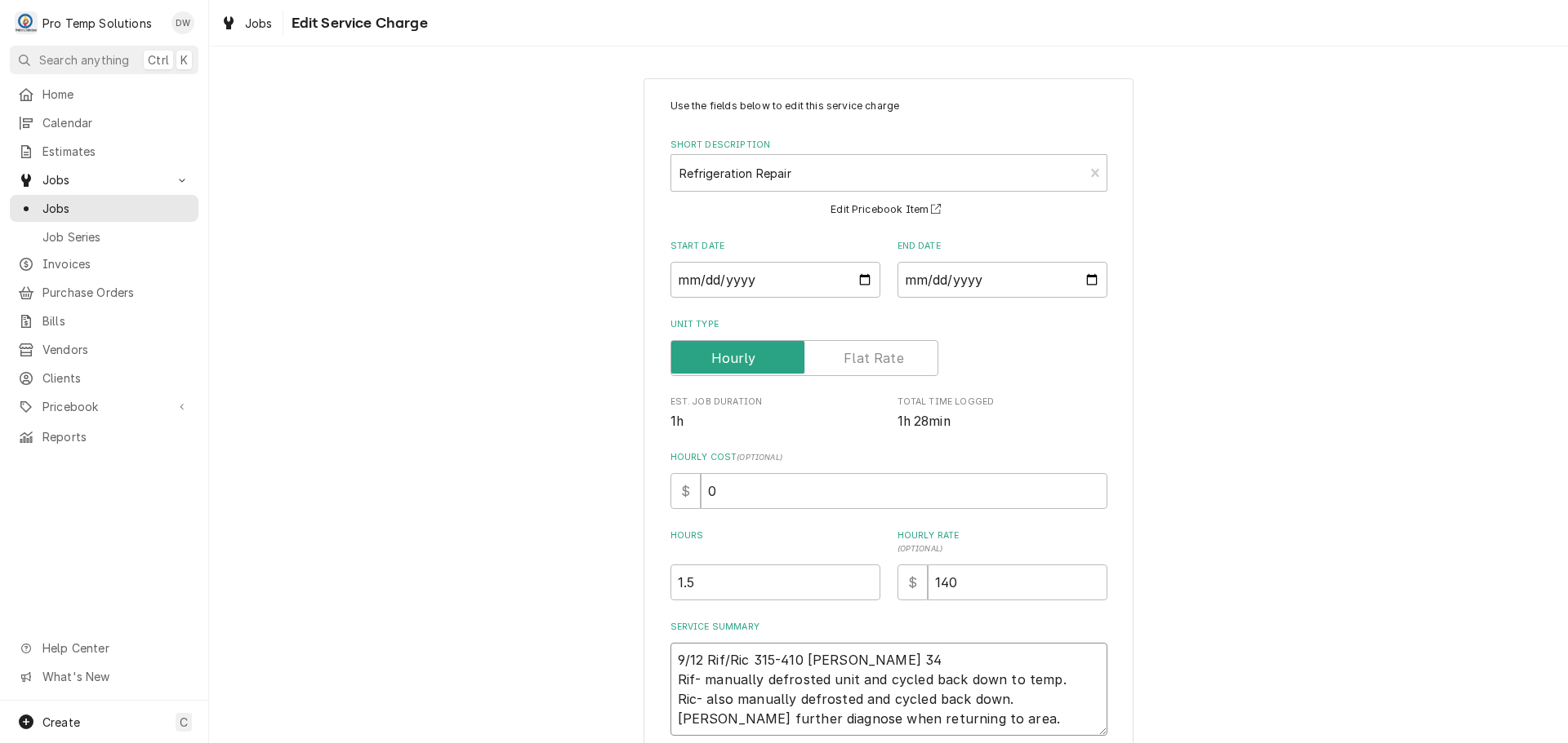
type textarea "x"
type textarea "9/12 Rif/Ric 315-410 KEVIN 345 Rif- manually defrosted unit and cycled back dow…"
type textarea "x"
type textarea "9/12 Rif/Ric 315-410 KEVIN 345- Rif- manually defrosted unit and cycled back do…"
type textarea "x"
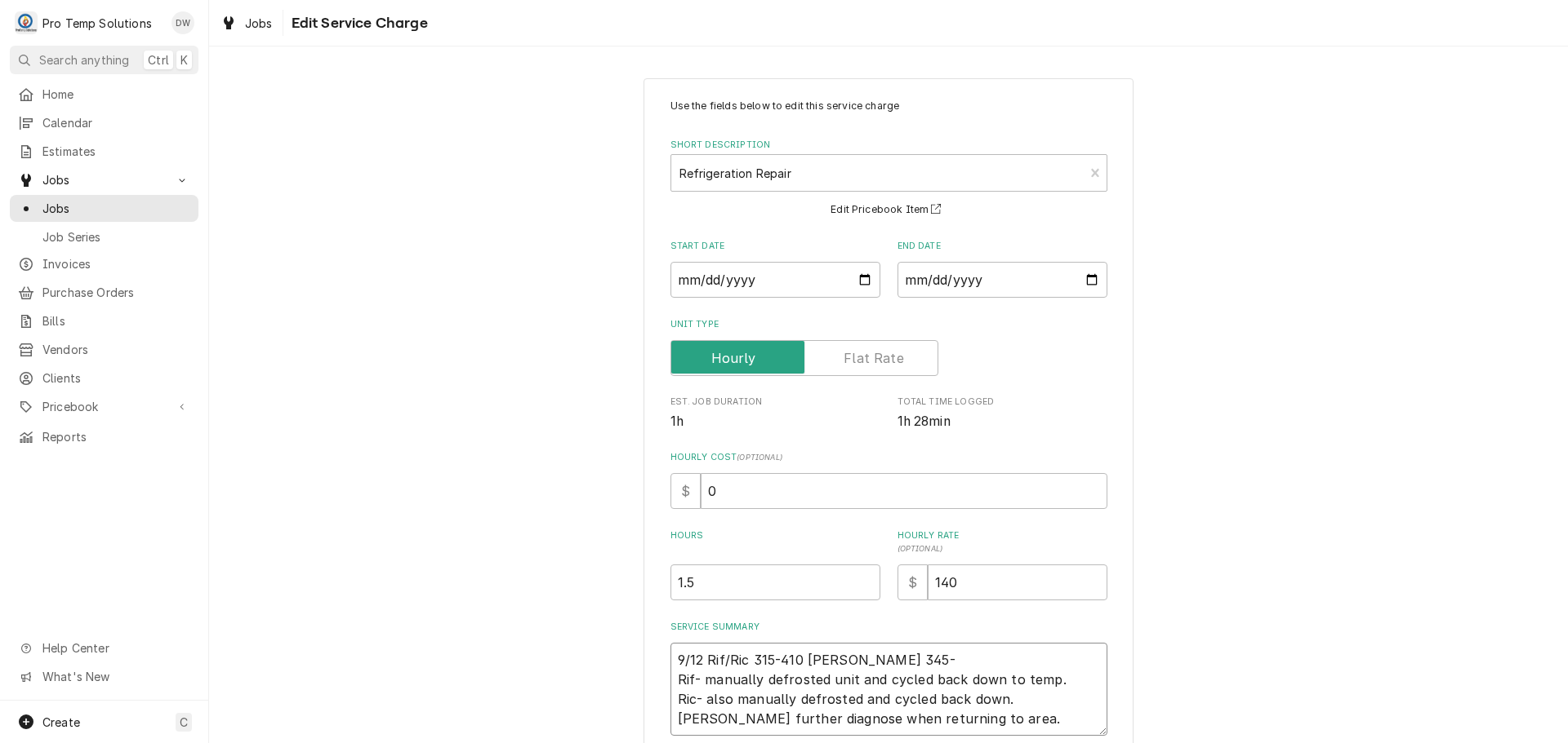
type textarea "9/12 Rif/Ric 315-410 KEVIN 345-4 Rif- manually defrosted unit and cycled back d…"
type textarea "x"
type textarea "9/12 Rif/Ric 315-410 KEVIN 345-44 Rif- manually defrosted unit and cycled back …"
type textarea "x"
type textarea "9/12 Rif/Ric 315-410 KEVIN 345-445 Rif- manually defrosted unit and cycled back…"
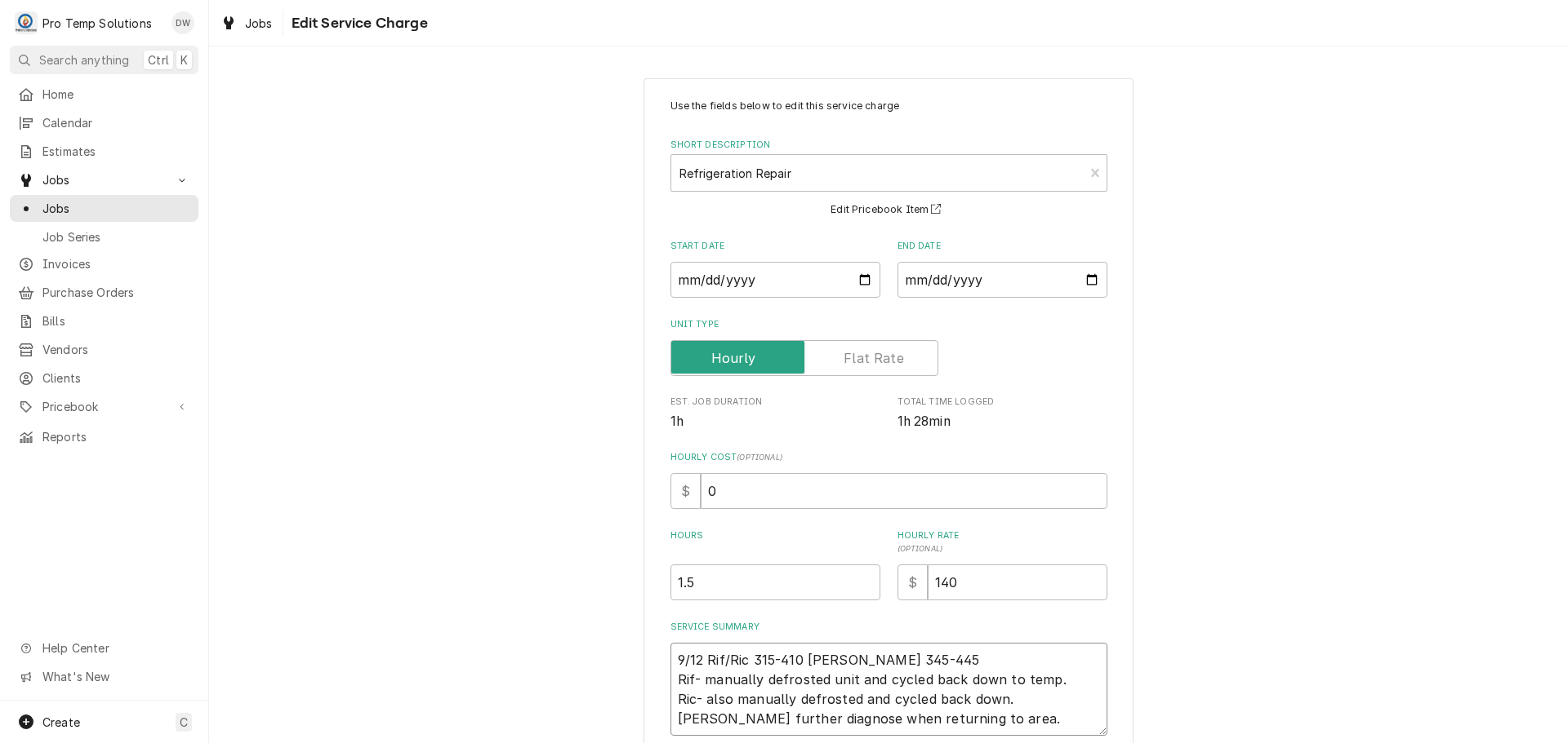
type textarea "x"
type textarea "9/12 Rif/Ric 315-410 KEVIN 345-445 Rif- manually defrosted unit and cycled back…"
type textarea "x"
type textarea "9/12 Rif/Ric 315-410 KEVIN 345-445 K Rif- manually defrosted unit and cycled ba…"
type textarea "x"
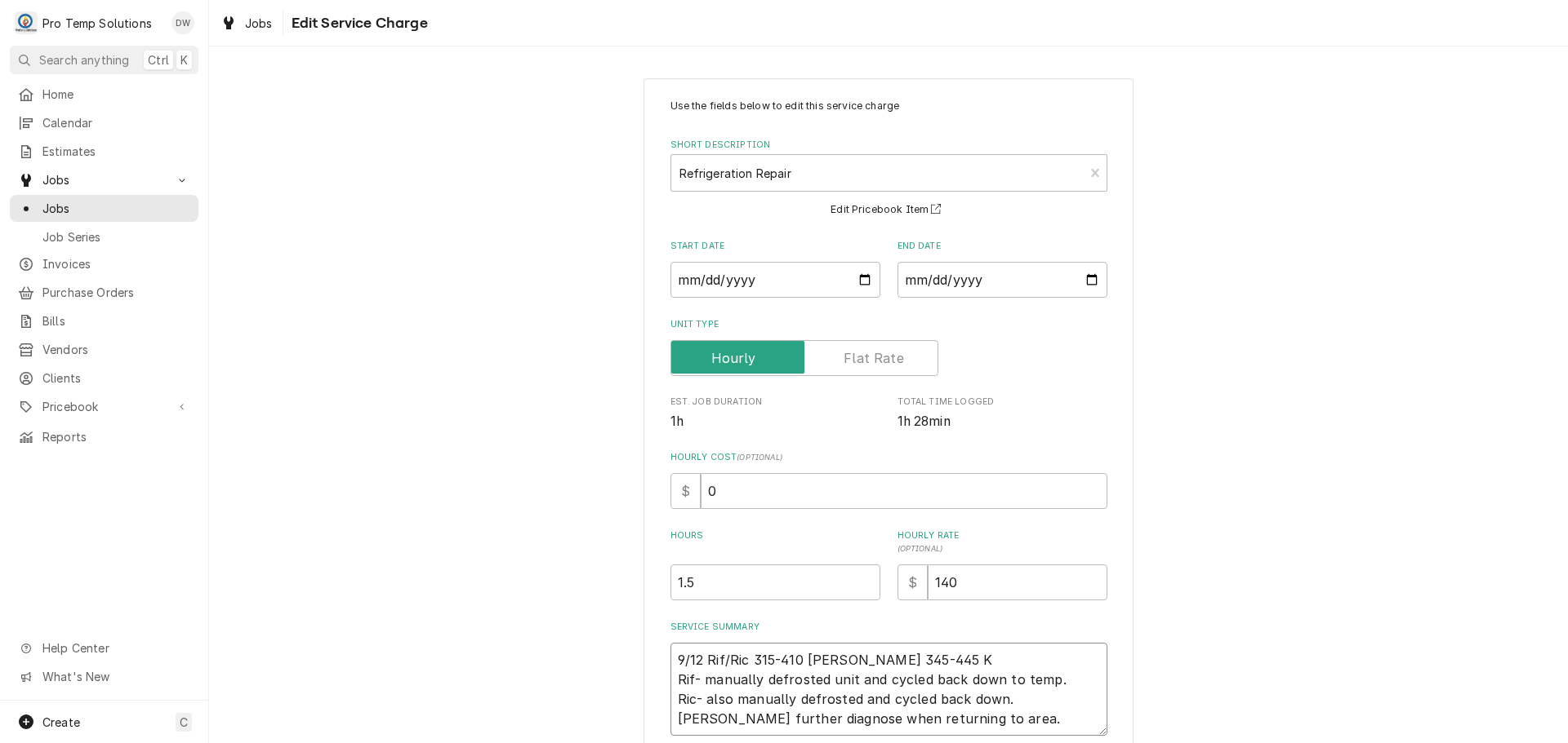
type textarea "9/12 Rif/Ric 315-410 KEVIN 345-445 KO Rif- manually defrosted unit and cycled b…"
type textarea "x"
type textarea "9/12 Rif/Ric 315-410 KEVIN 345-445 KOT Rif- manually defrosted unit and cycled …"
type textarea "x"
type textarea "9/12 Rif/Ric 315-410 KEVIN 345-445 KOTY Rif- manually defrosted unit and cycled…"
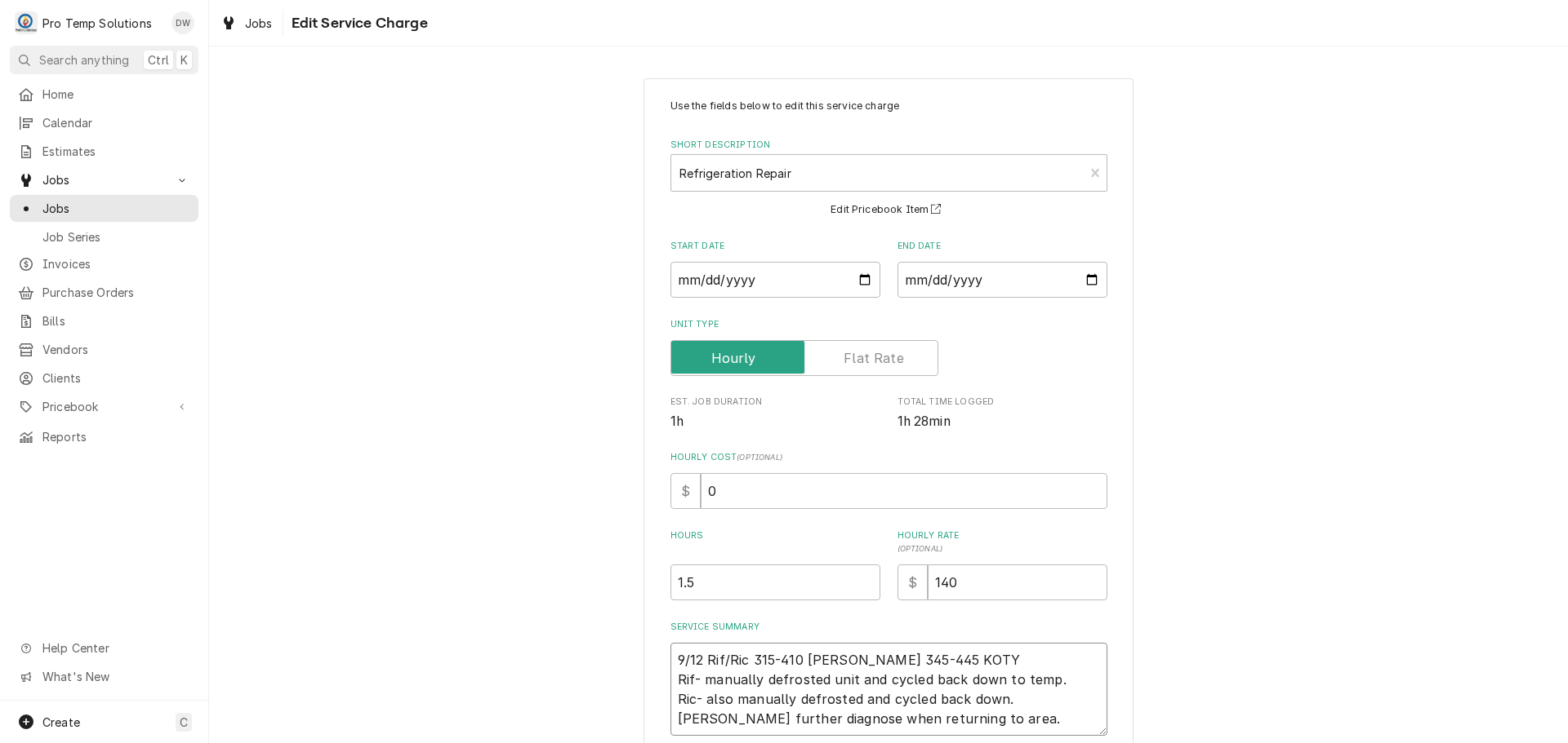
type textarea "x"
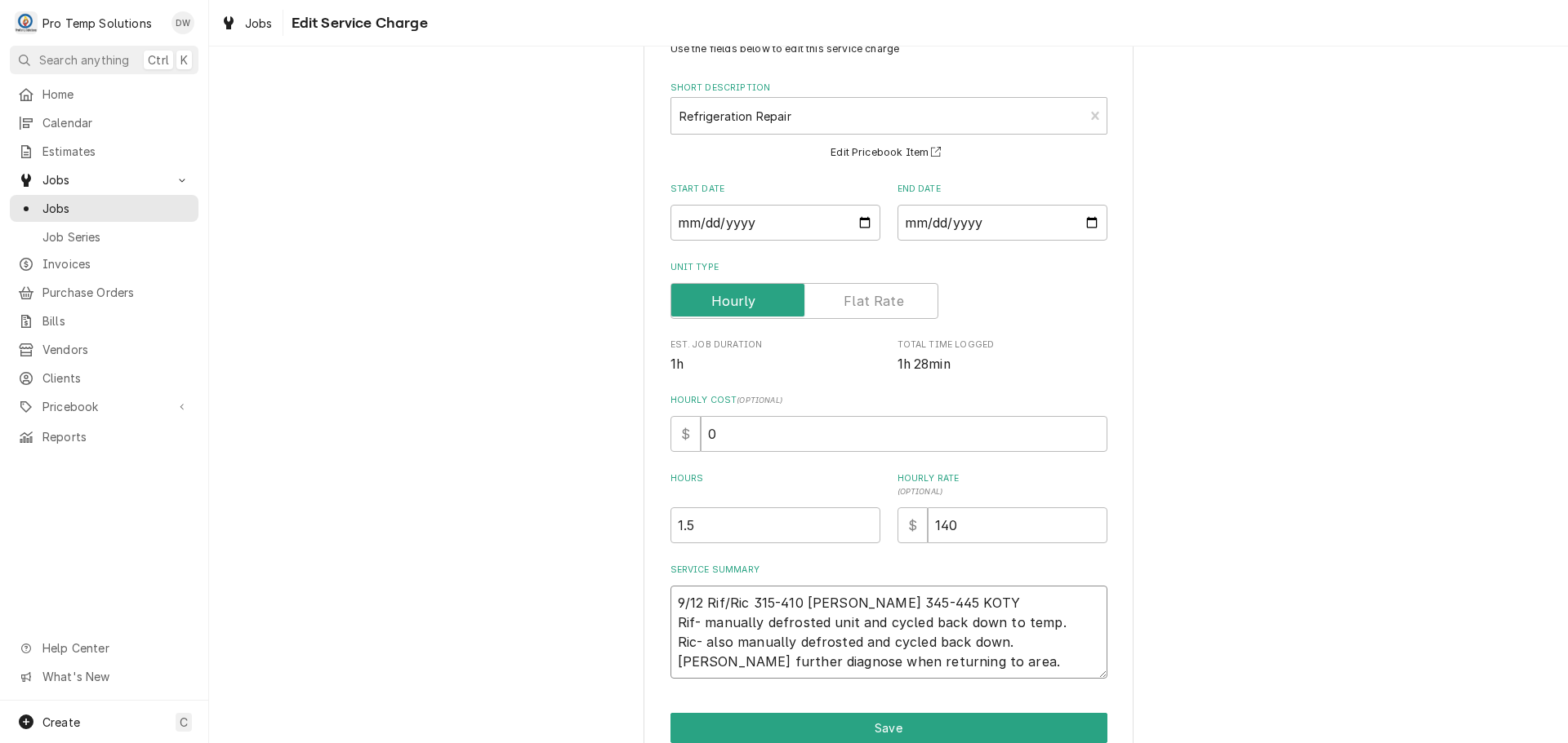
scroll to position [133, 0]
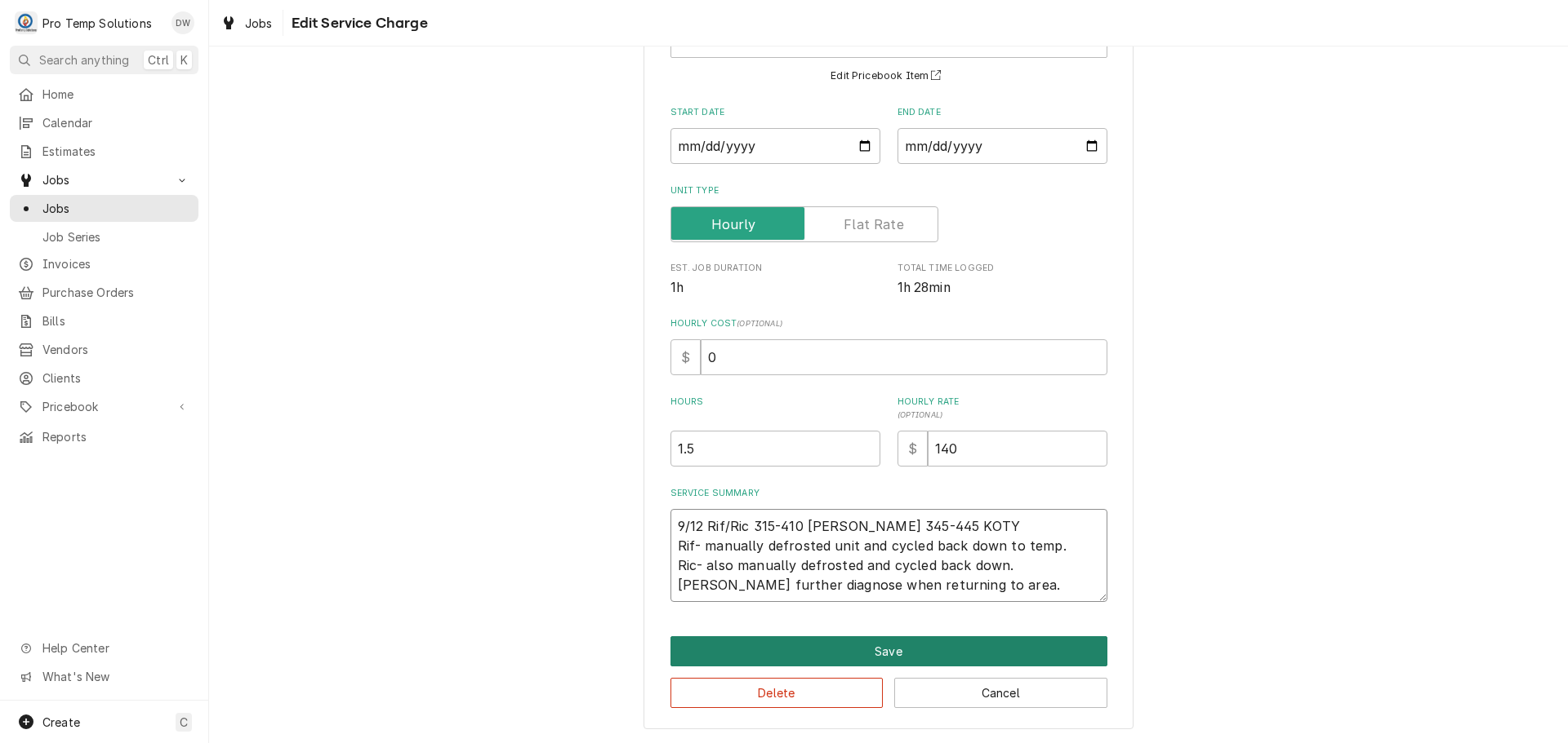
type textarea "9/12 Rif/Ric 315-410 KEVIN 345-445 KOTY Rif- manually defrosted unit and cycled…"
click at [888, 646] on button "Save" at bounding box center [888, 651] width 437 height 31
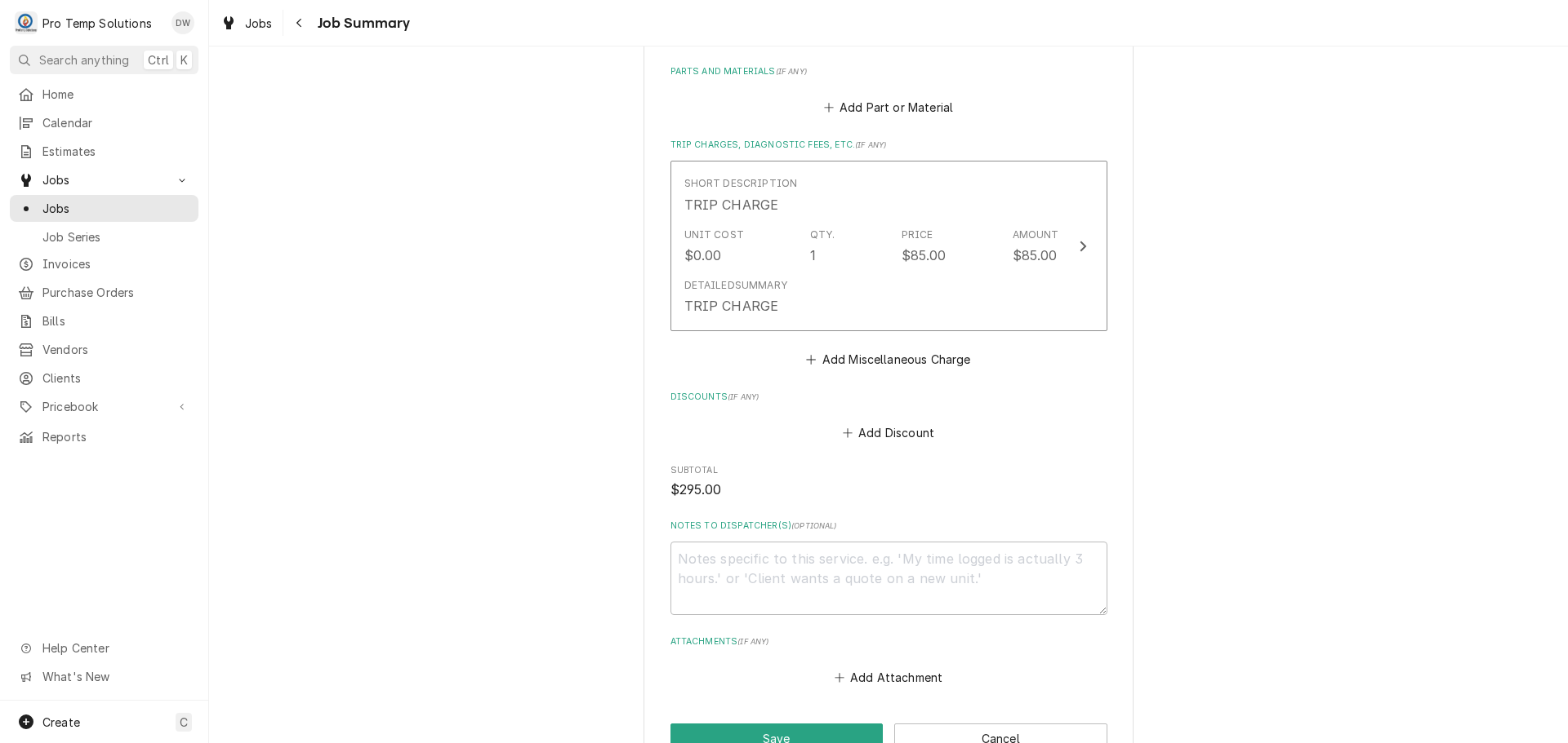
scroll to position [1115, 0]
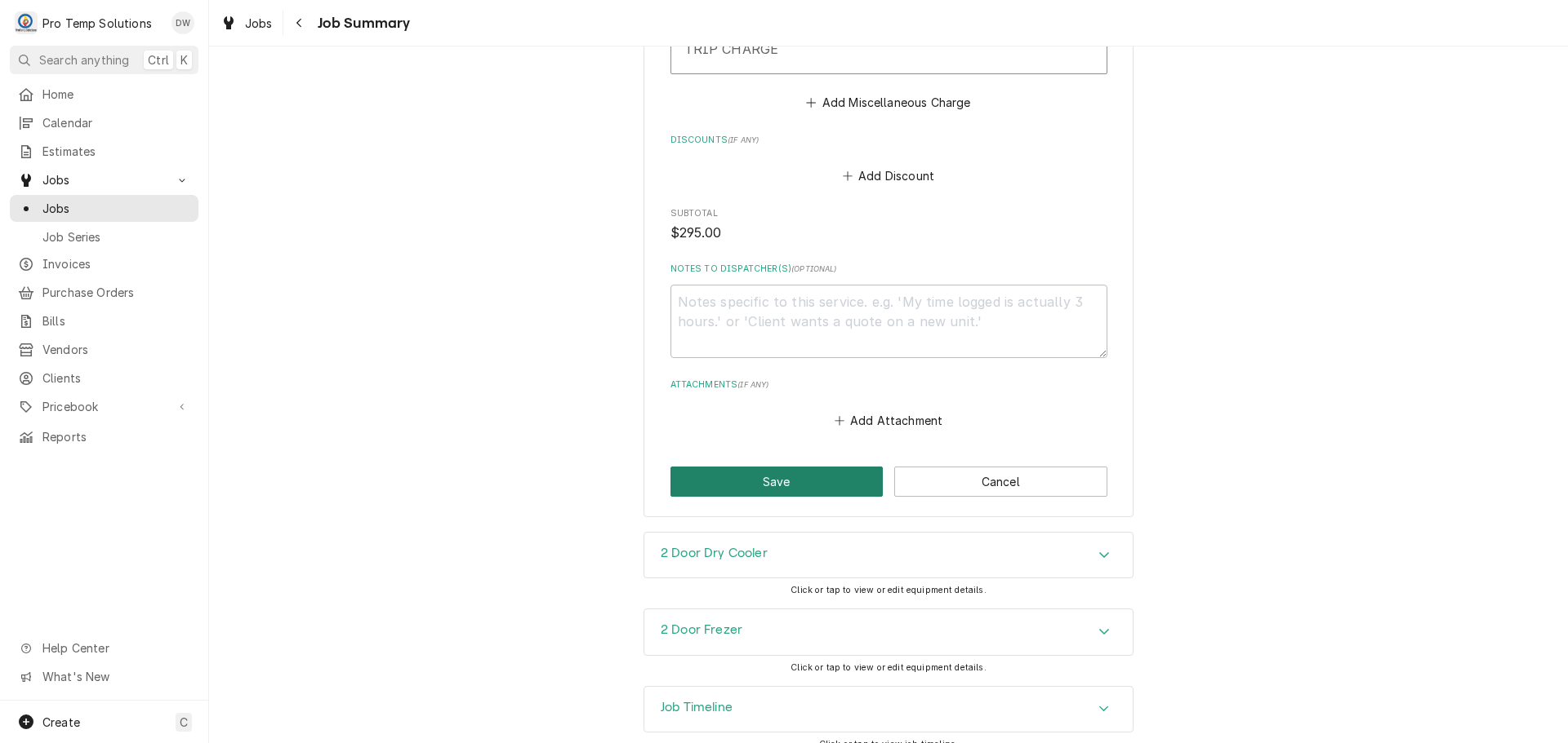
click at [781, 467] on button "Save" at bounding box center [777, 481] width 213 height 31
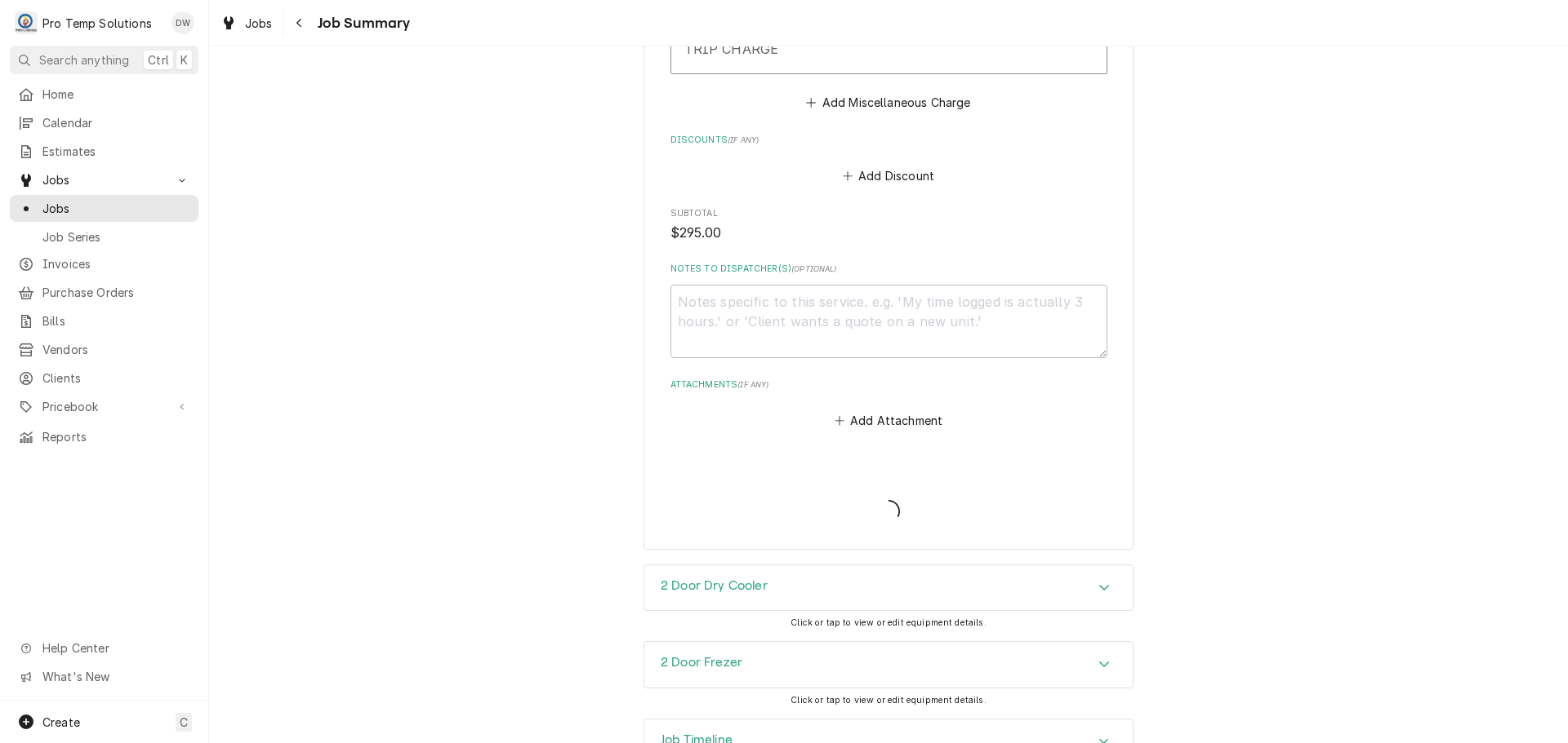
type textarea "x"
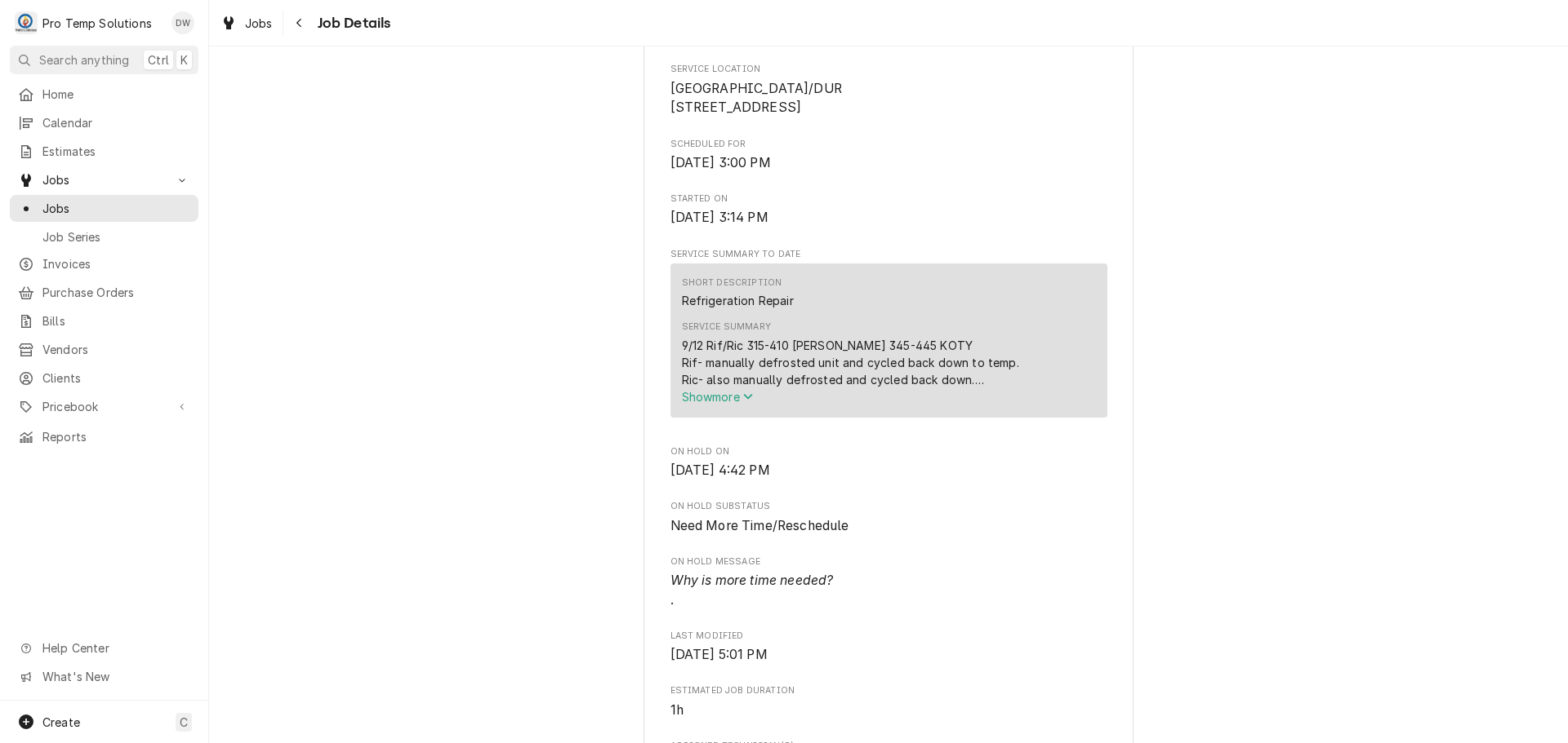
scroll to position [408, 0]
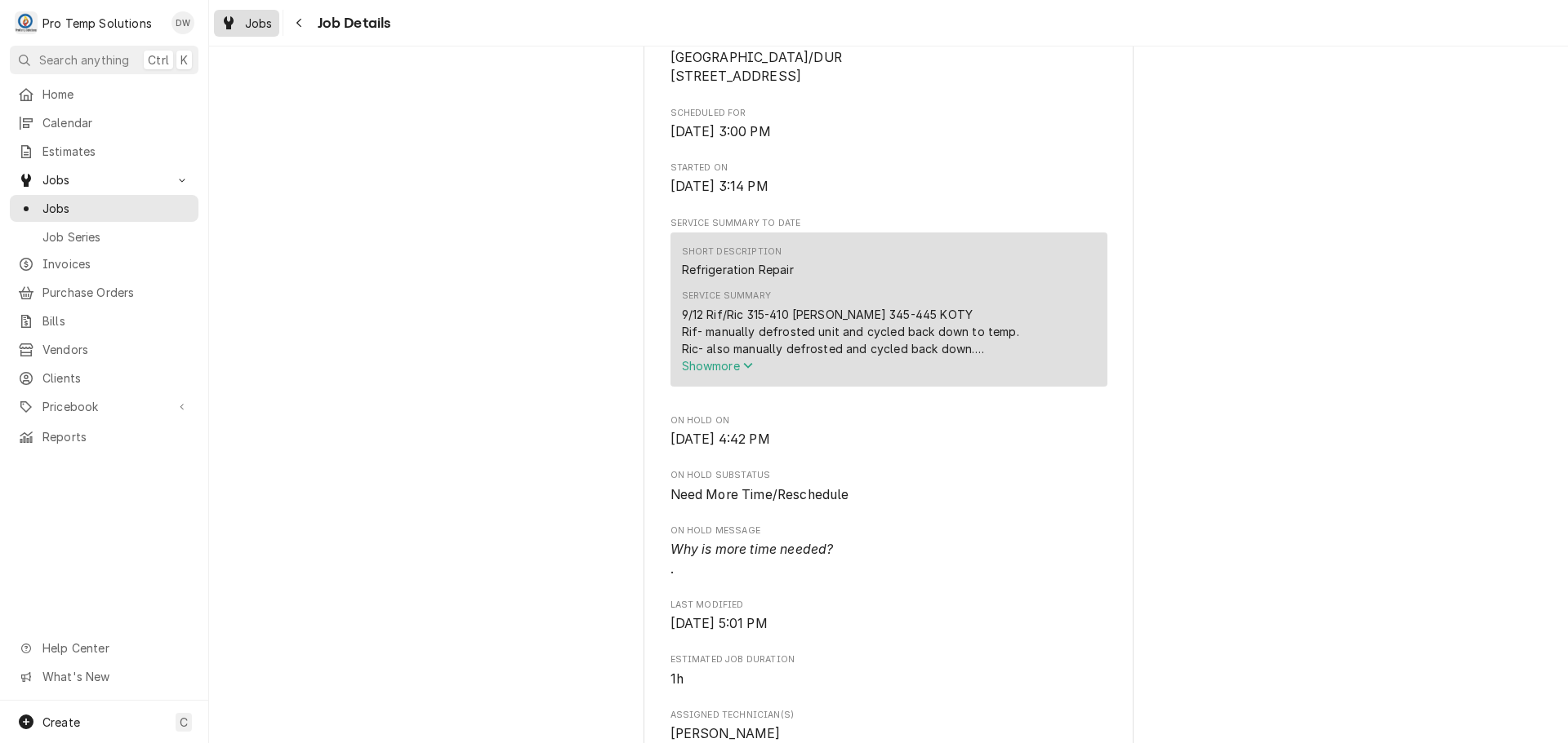
click at [248, 11] on link "Jobs" at bounding box center [246, 23] width 65 height 27
